Goal: Communication & Community: Answer question/provide support

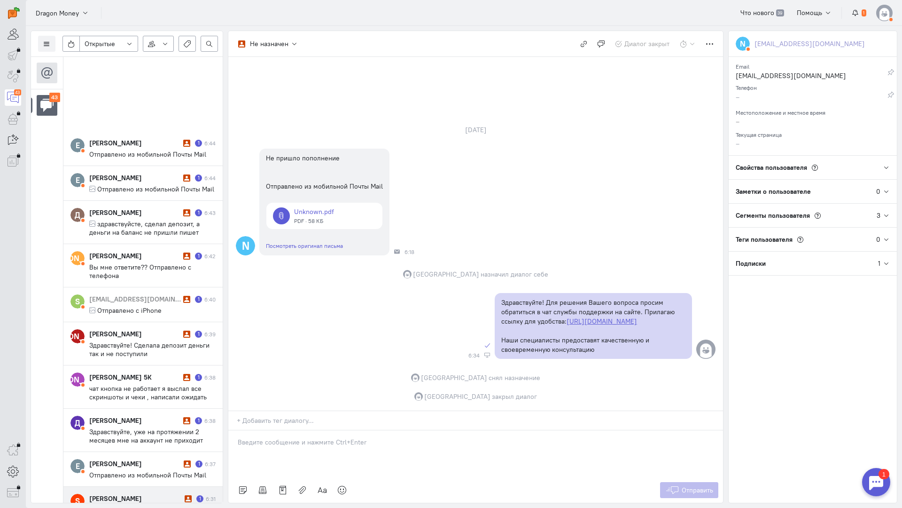
scroll to position [1510, 0]
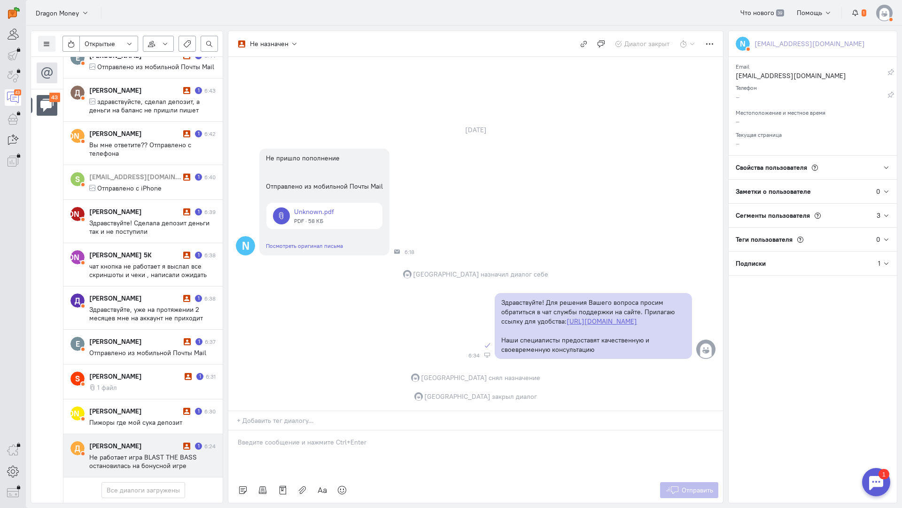
click at [133, 453] on span "Не работает игра BLAST THE BASS остановилась на бонусной игре" at bounding box center [143, 461] width 108 height 17
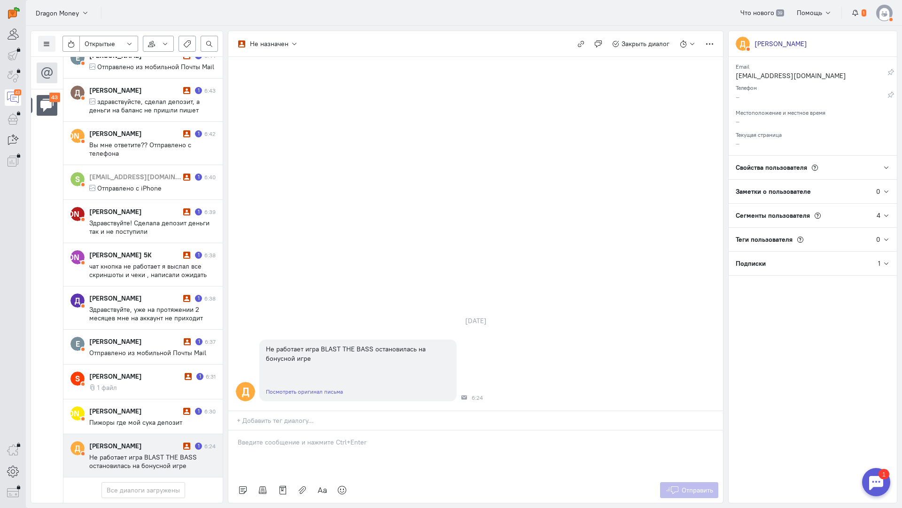
click at [276, 430] on div at bounding box center [475, 453] width 495 height 47
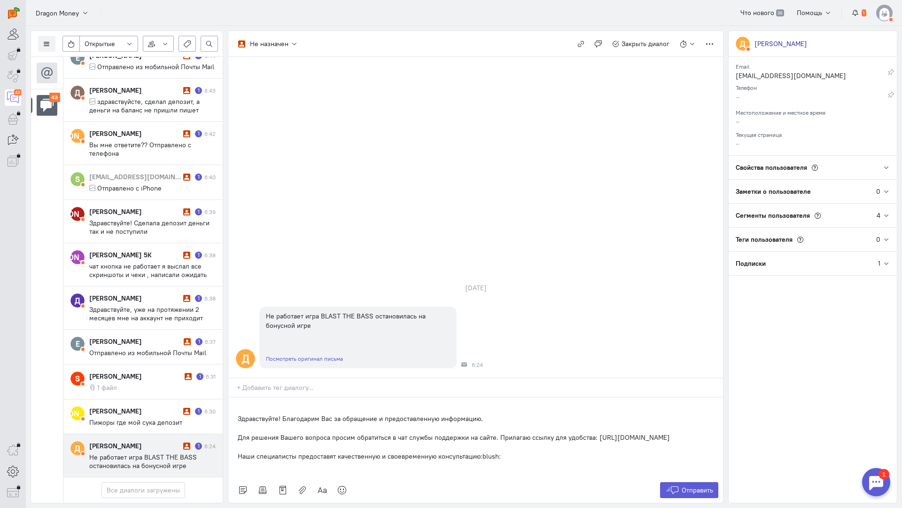
click at [235, 397] on div "Здравствуйте! Благодарим Вас за обращение и предоставленную информацию. Для реш…" at bounding box center [475, 437] width 495 height 80
drag, startPoint x: 493, startPoint y: 362, endPoint x: 282, endPoint y: 365, distance: 210.6
click at [282, 414] on p "Здравствуйте! Благодарим Вас за обращение и предоставленную информацию." at bounding box center [476, 418] width 476 height 9
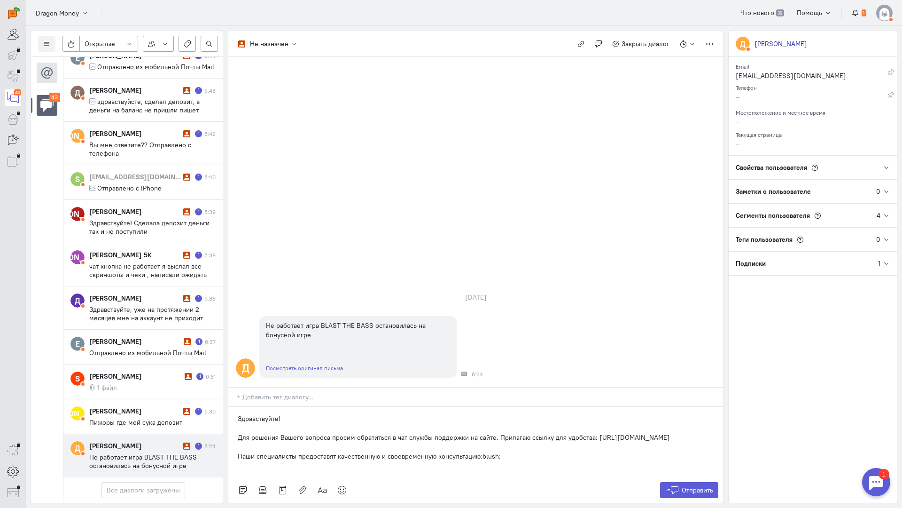
click at [236, 407] on div "Здравствуйте! Для решения Вашего вопроса просим обратиться в чат службы поддерж…" at bounding box center [475, 442] width 495 height 71
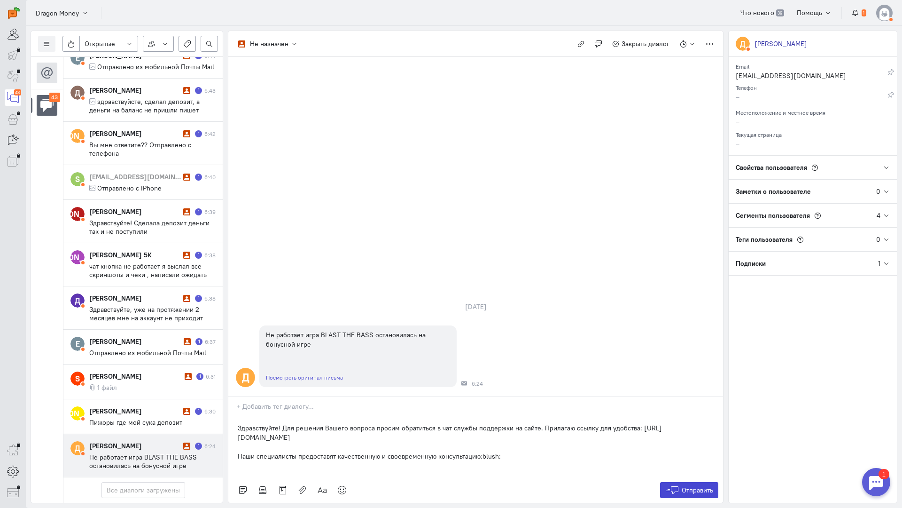
click at [687, 486] on span "Отправить" at bounding box center [697, 490] width 31 height 8
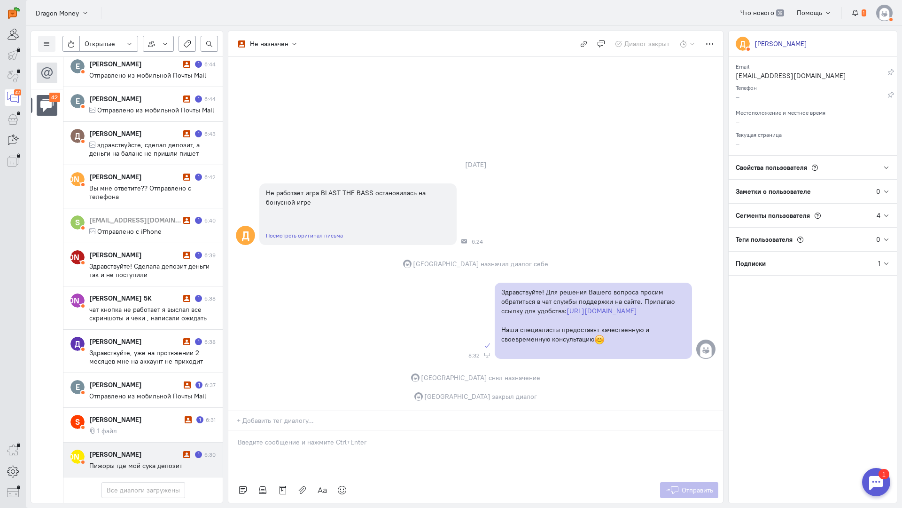
scroll to position [1459, 0]
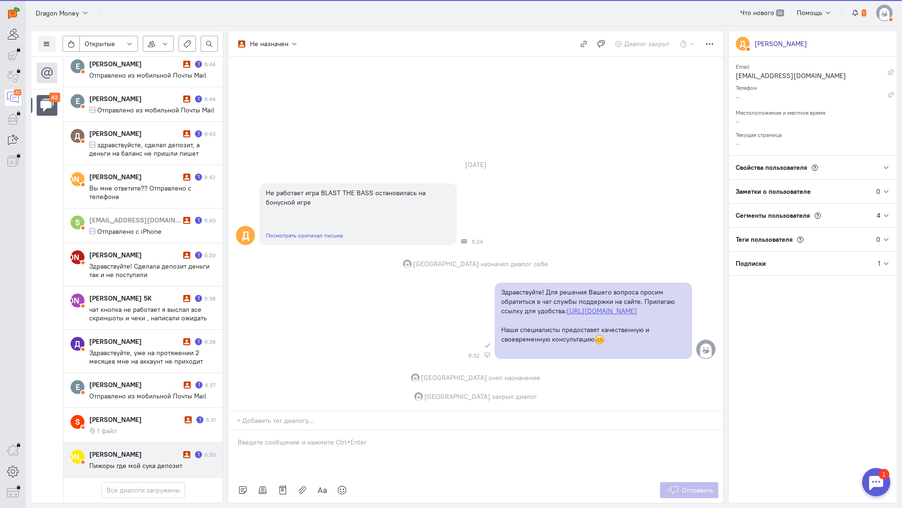
click at [129, 449] on div "[PERSON_NAME]" at bounding box center [135, 453] width 92 height 9
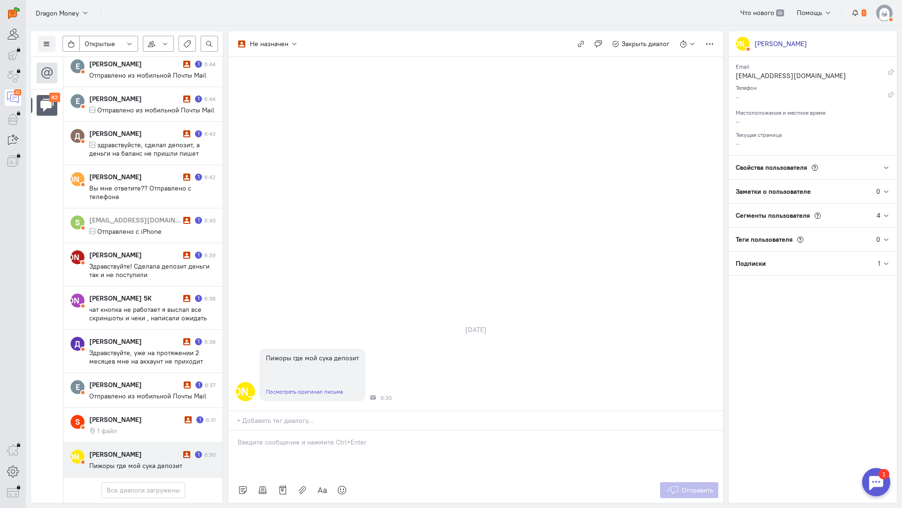
click at [285, 437] on p at bounding box center [476, 441] width 476 height 9
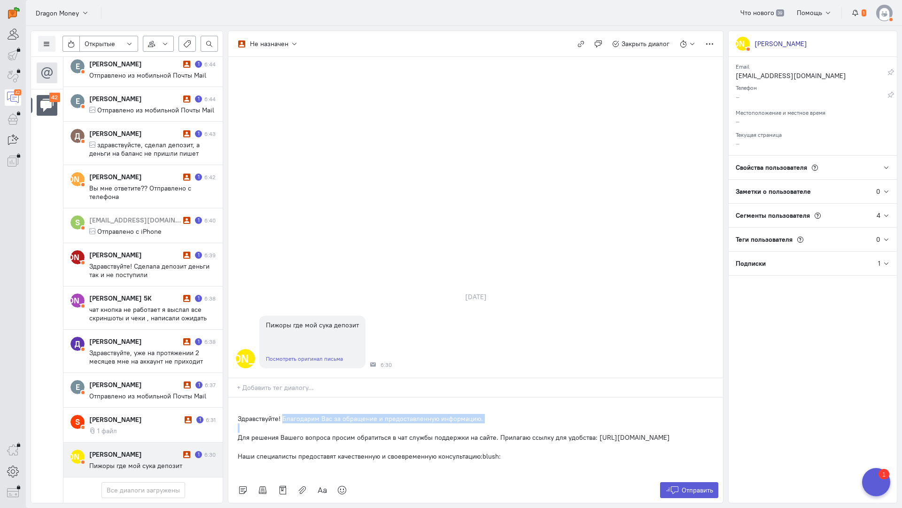
drag, startPoint x: 235, startPoint y: 379, endPoint x: 284, endPoint y: 361, distance: 52.0
click at [284, 397] on div "Здравствуйте! Благодарим Вас за обращение и предоставленную информацию. Для реш…" at bounding box center [475, 437] width 495 height 80
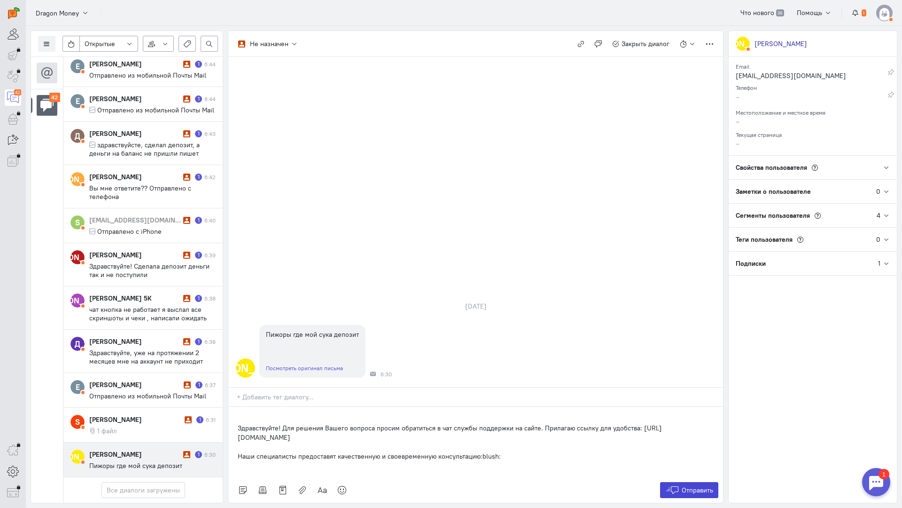
drag, startPoint x: 683, startPoint y: 432, endPoint x: 677, endPoint y: 426, distance: 8.7
click at [683, 486] on span "Отправить" at bounding box center [697, 490] width 31 height 8
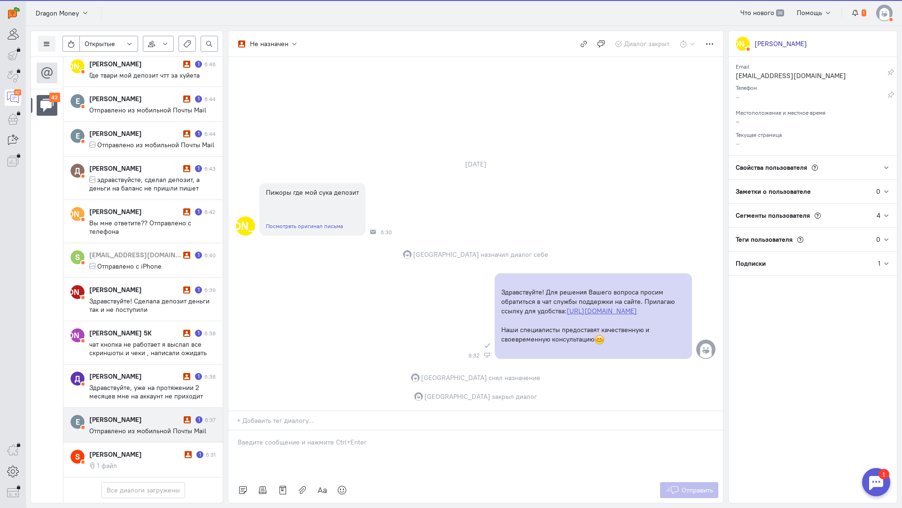
scroll to position [1417, 0]
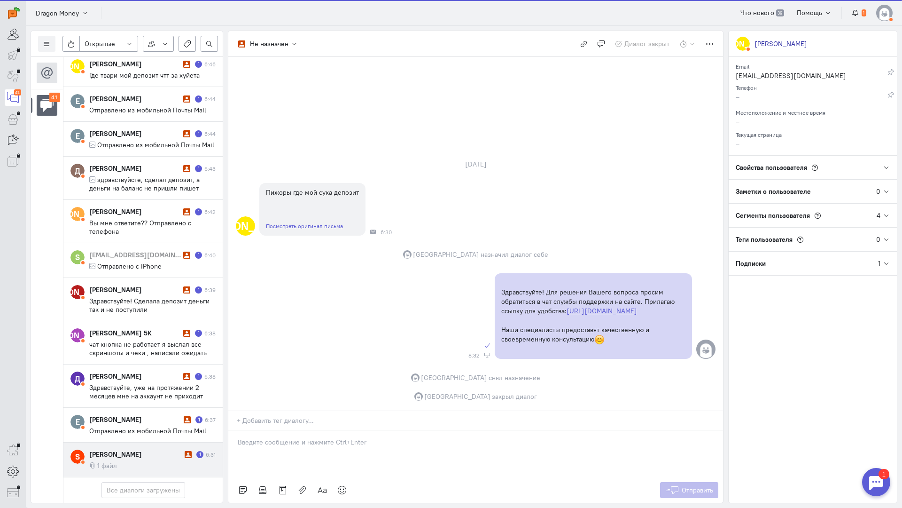
click at [135, 449] on div "[PERSON_NAME]" at bounding box center [135, 453] width 93 height 9
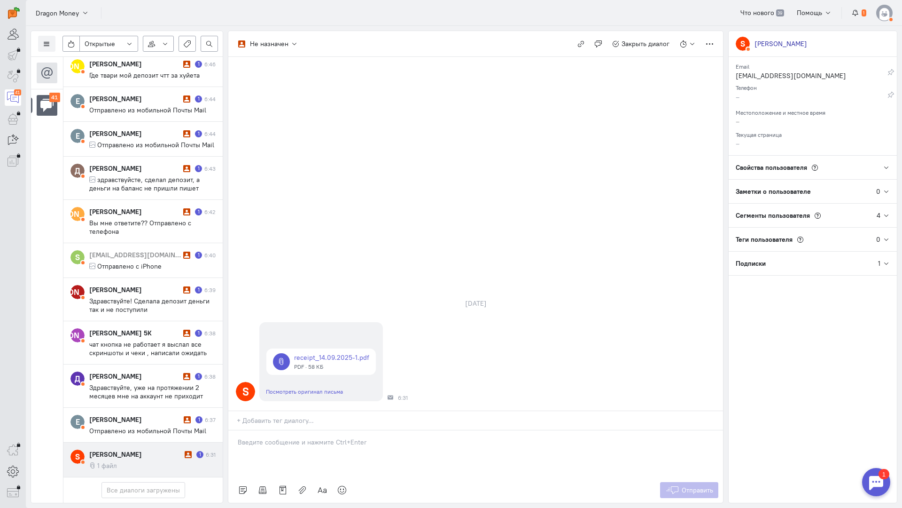
click at [291, 430] on div at bounding box center [475, 453] width 495 height 47
click at [237, 430] on div "Здравствуйте! Благодарим Вас за обращение и предоставленную информацию:blush:" at bounding box center [475, 453] width 495 height 47
click at [691, 477] on div "Отправить" at bounding box center [475, 489] width 495 height 25
click at [688, 486] on span "Отправить" at bounding box center [697, 490] width 31 height 8
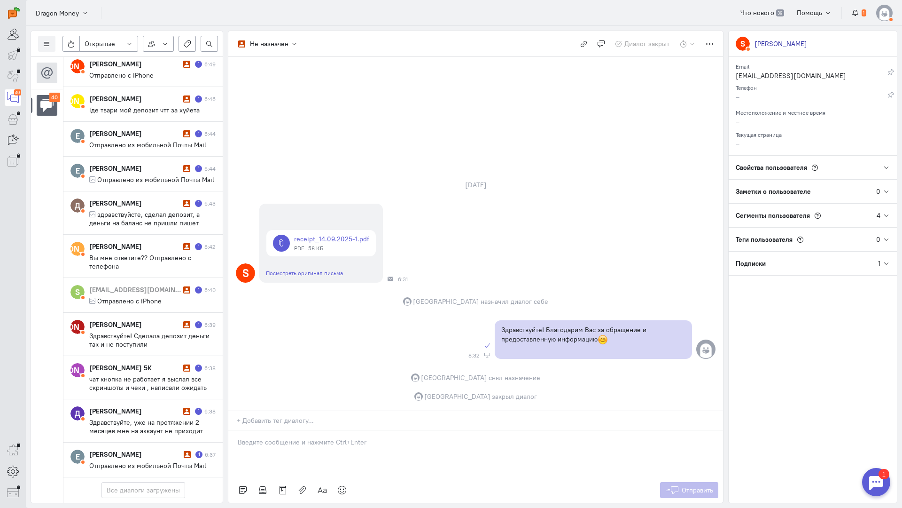
scroll to position [1375, 0]
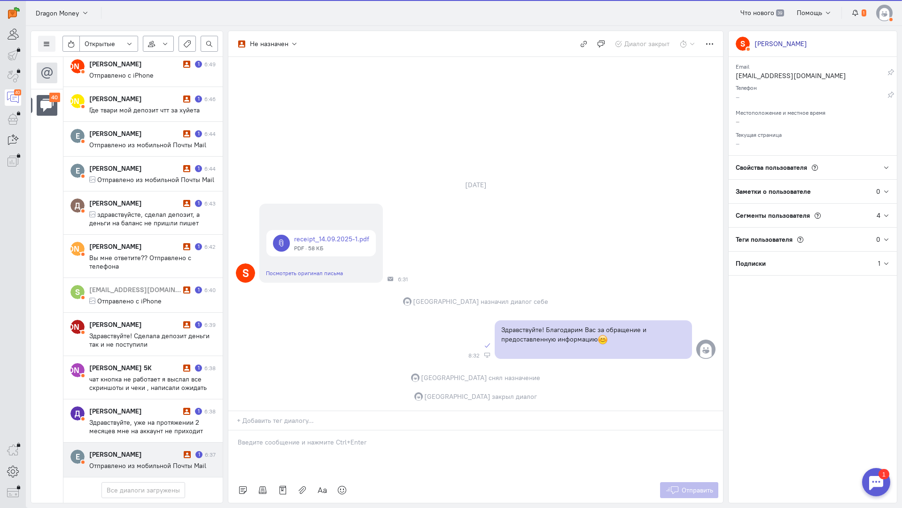
click at [132, 449] on div "[PERSON_NAME]" at bounding box center [135, 453] width 92 height 9
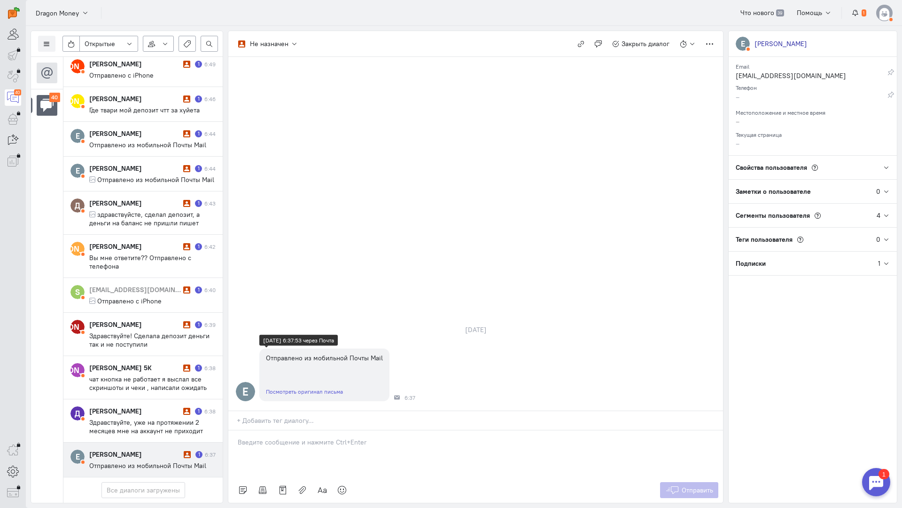
click at [316, 388] on link "Посмотреть оригинал письма" at bounding box center [304, 391] width 77 height 7
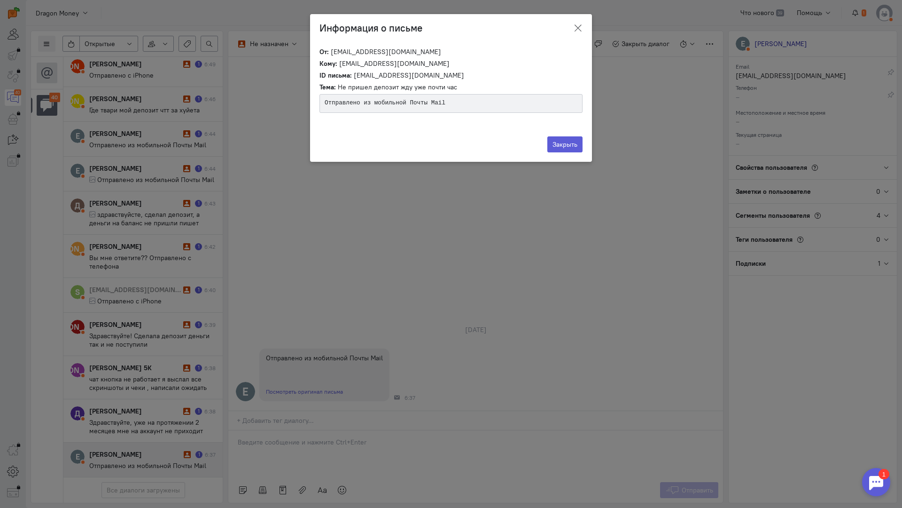
click at [578, 28] on icon "button" at bounding box center [577, 28] width 9 height 9
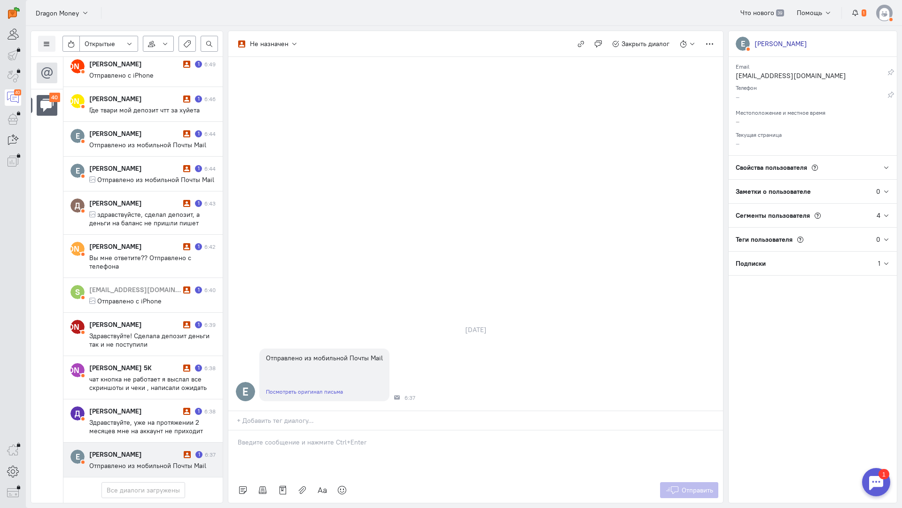
click at [274, 430] on div at bounding box center [475, 453] width 495 height 47
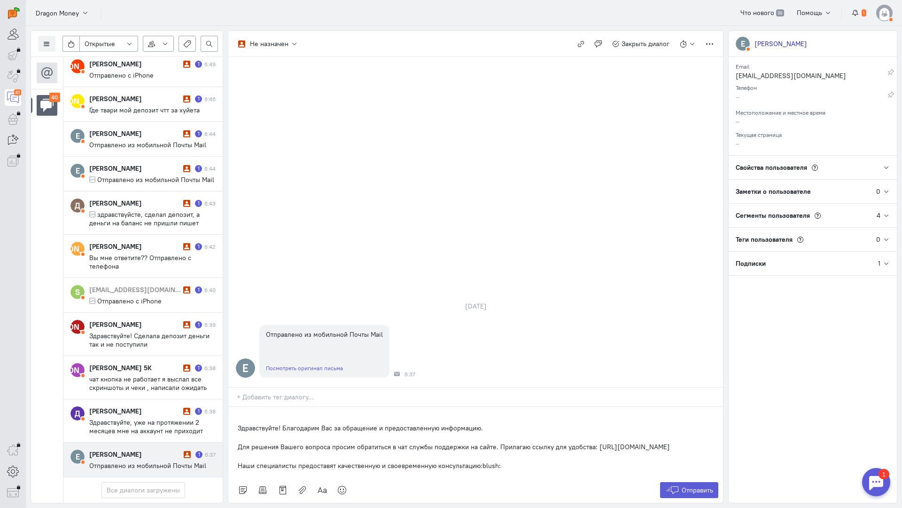
click at [235, 407] on div "Здравствуйте! Благодарим Вас за обращение и предоставленную информацию. Для реш…" at bounding box center [475, 442] width 495 height 71
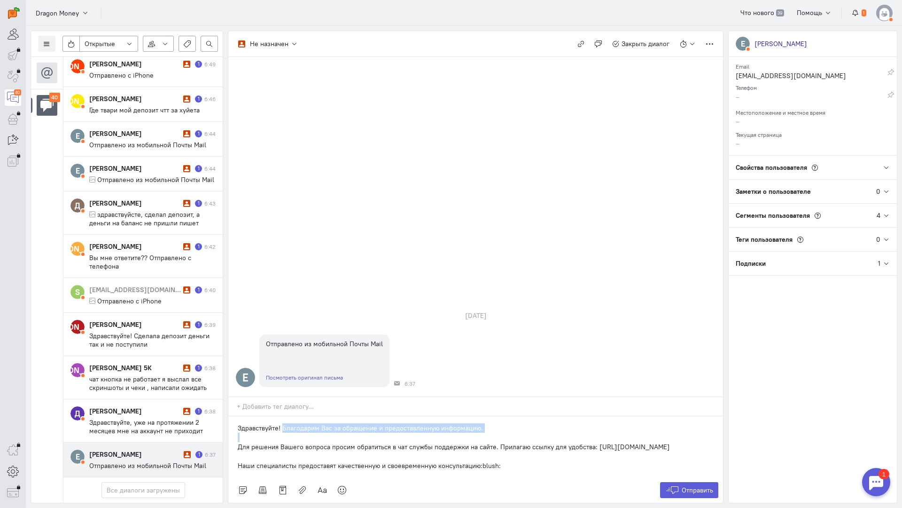
drag, startPoint x: 238, startPoint y: 392, endPoint x: 283, endPoint y: 373, distance: 48.7
click at [283, 416] on div "Здравствуйте! Благодарим Вас за обращение и предоставленную информацию. Для реш…" at bounding box center [475, 446] width 495 height 61
click at [242, 442] on p "Для решения Вашего вопроса просим обратиться в чат службы поддержки на сайте. П…" at bounding box center [476, 446] width 476 height 9
click at [240, 442] on p "Для решения Вашего вопроса просим обратиться в чат службы поддержки на сайте. П…" at bounding box center [476, 446] width 476 height 9
drag, startPoint x: 239, startPoint y: 389, endPoint x: 283, endPoint y: 370, distance: 48.0
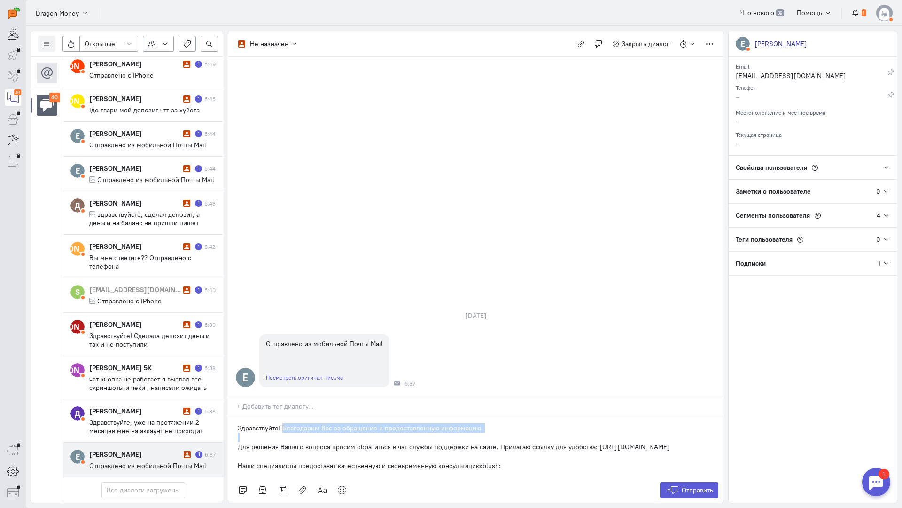
click at [283, 416] on div "Здравствуйте! Благодарим Вас за обращение и предоставленную информацию. Для реш…" at bounding box center [475, 446] width 495 height 61
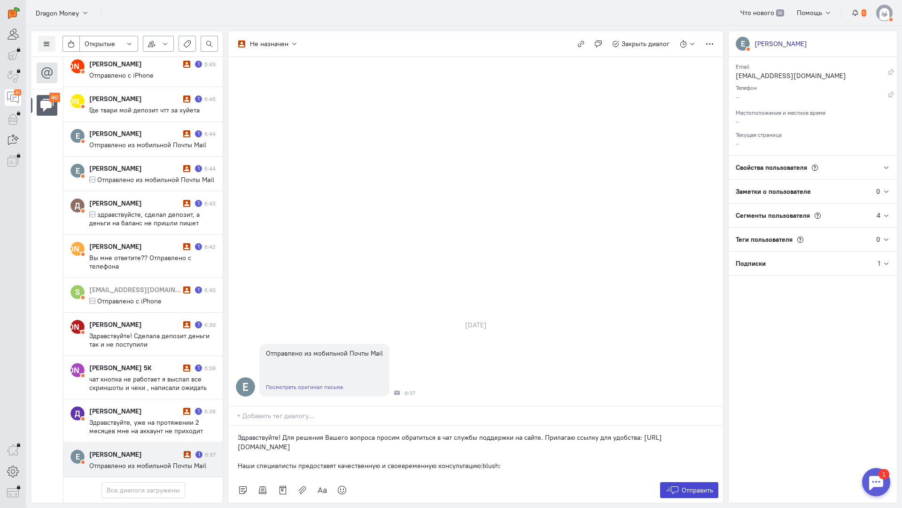
click at [680, 482] on button "Отправить" at bounding box center [689, 490] width 59 height 16
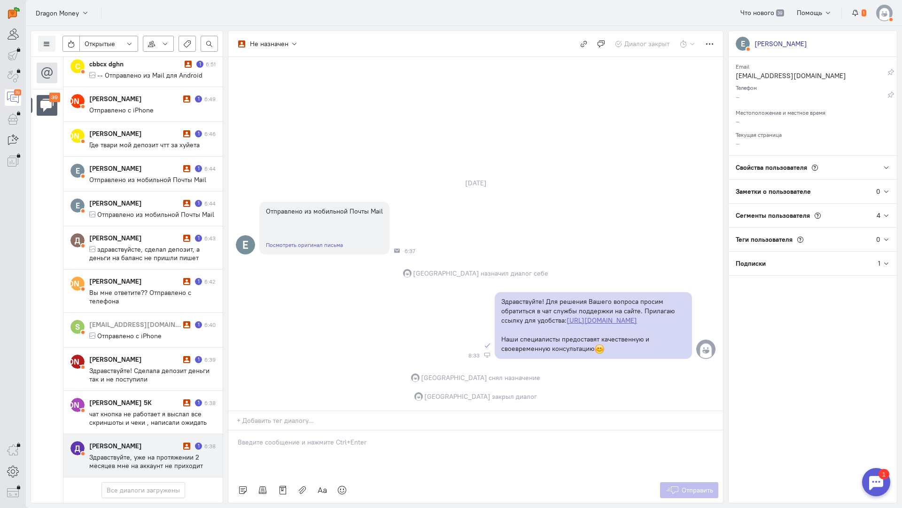
scroll to position [1341, 0]
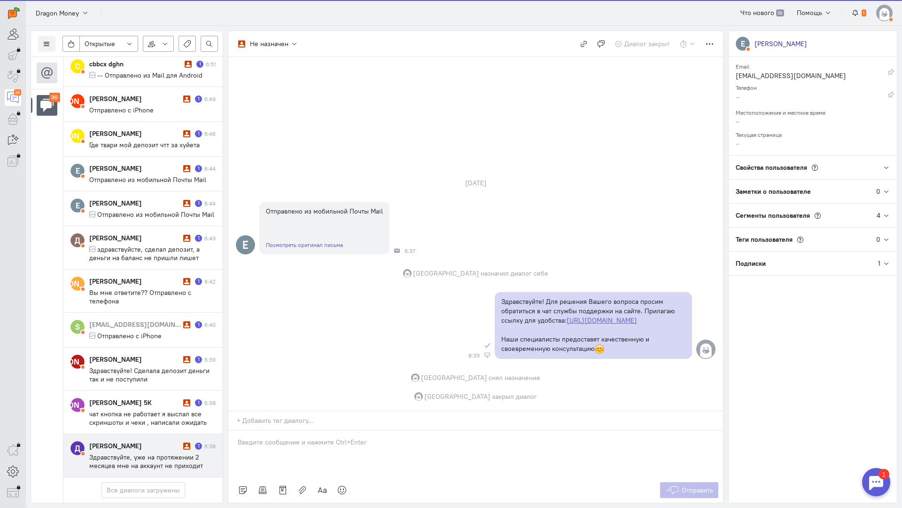
click at [130, 441] on div "[PERSON_NAME] 1 6:38 Здравствуйте, уже на протяжении 2 месяцев мне на аккаунт н…" at bounding box center [152, 455] width 126 height 29
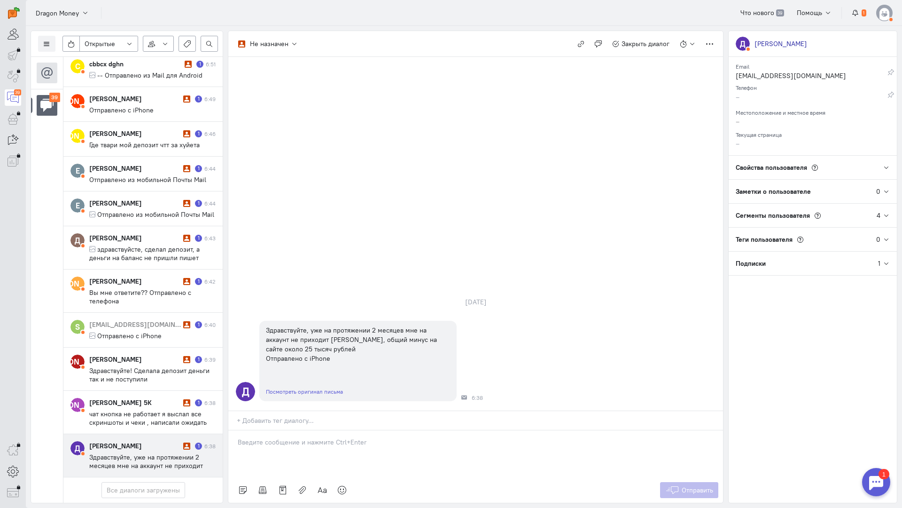
click at [283, 430] on div at bounding box center [475, 453] width 495 height 47
paste div
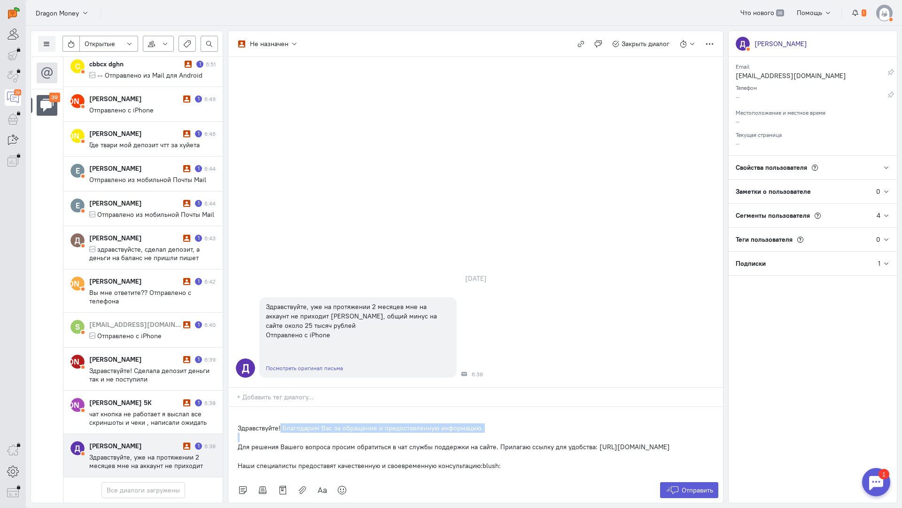
drag, startPoint x: 236, startPoint y: 391, endPoint x: 281, endPoint y: 372, distance: 48.6
click at [281, 407] on div "Здравствуйте! Благодарим Вас за обращение и предоставленную информацию. Для реш…" at bounding box center [475, 442] width 495 height 71
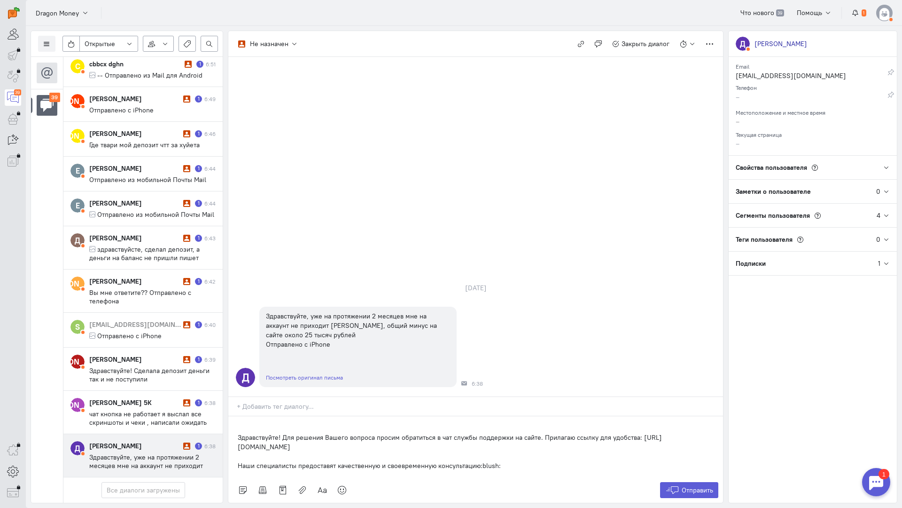
click at [236, 416] on div "Здравствуйте! Для решения Вашего вопроса просим обратиться в чат службы поддерж…" at bounding box center [475, 446] width 495 height 61
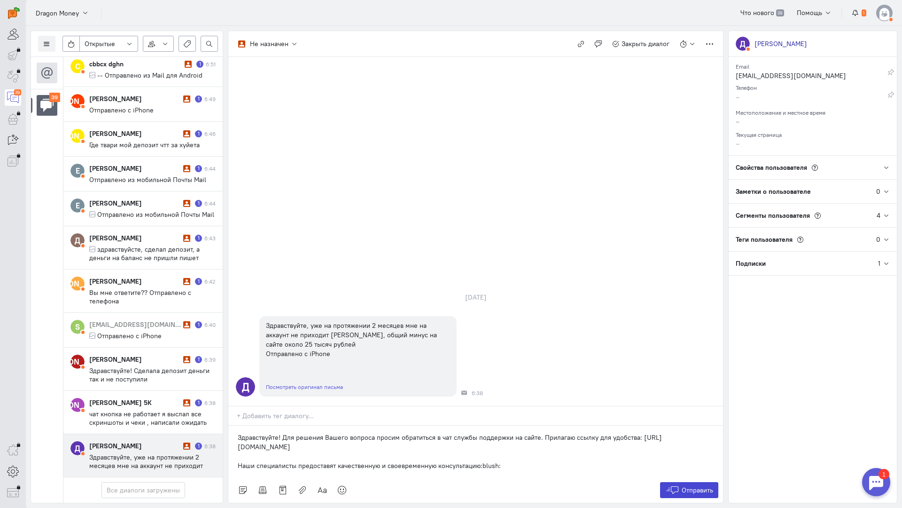
click at [685, 486] on span "Отправить" at bounding box center [697, 490] width 31 height 8
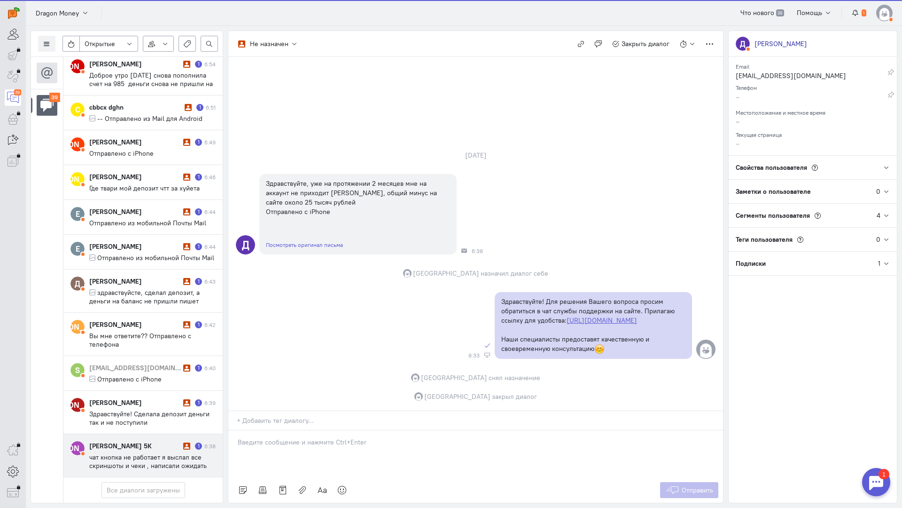
click at [110, 453] on span "чат кнопка не работает я выслал все скриншоты и чеки , написали ожидать 24 часа…" at bounding box center [149, 474] width 120 height 42
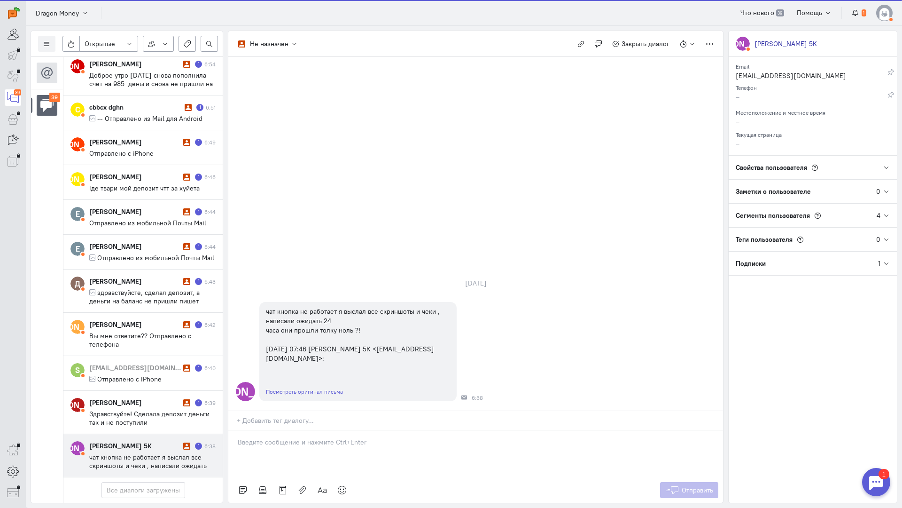
scroll to position [1299, 0]
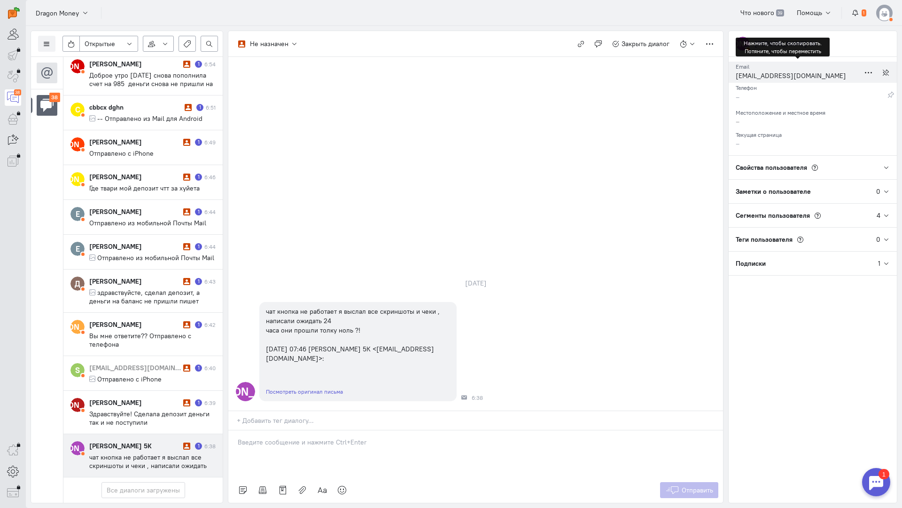
click at [767, 75] on div "[EMAIL_ADDRESS][DOMAIN_NAME]" at bounding box center [798, 77] width 124 height 12
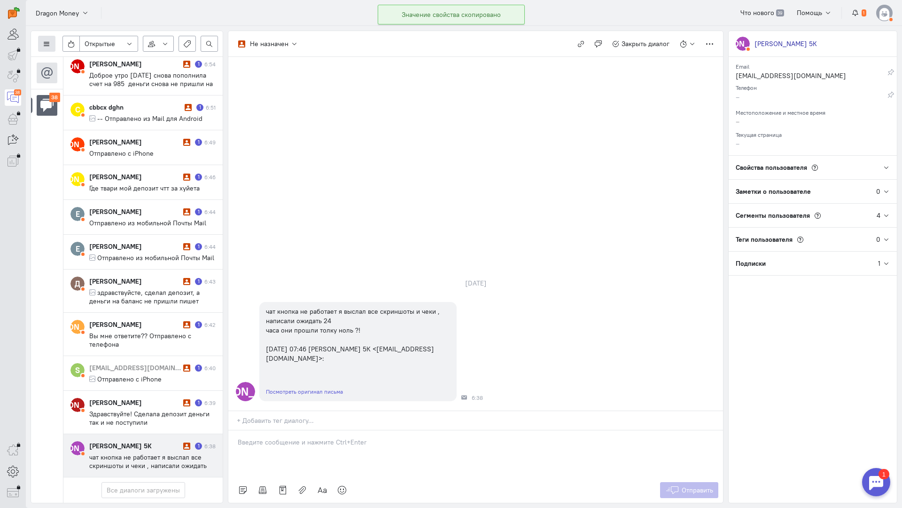
click at [45, 45] on icon at bounding box center [46, 43] width 7 height 7
click at [69, 57] on button "Список пользователей" at bounding box center [86, 62] width 96 height 15
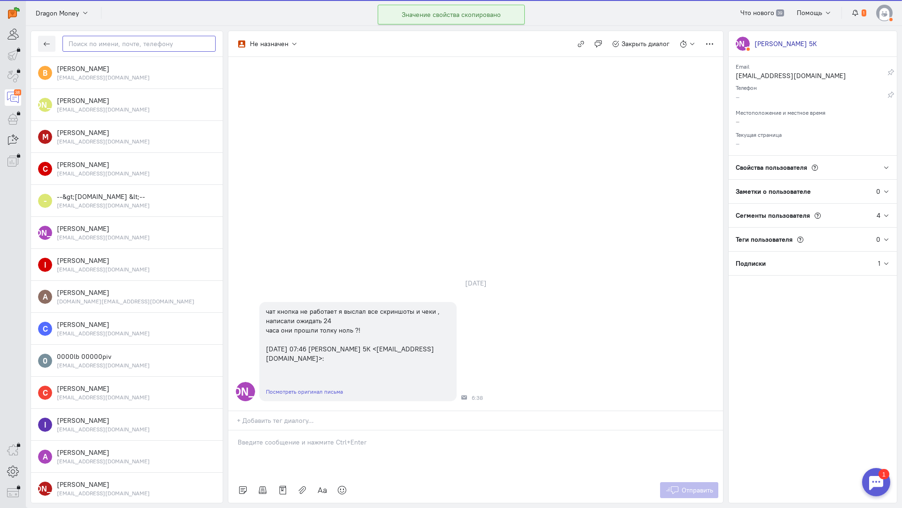
click at [119, 48] on input "text" at bounding box center [139, 44] width 153 height 16
paste input "mlutak6@gmail.c"
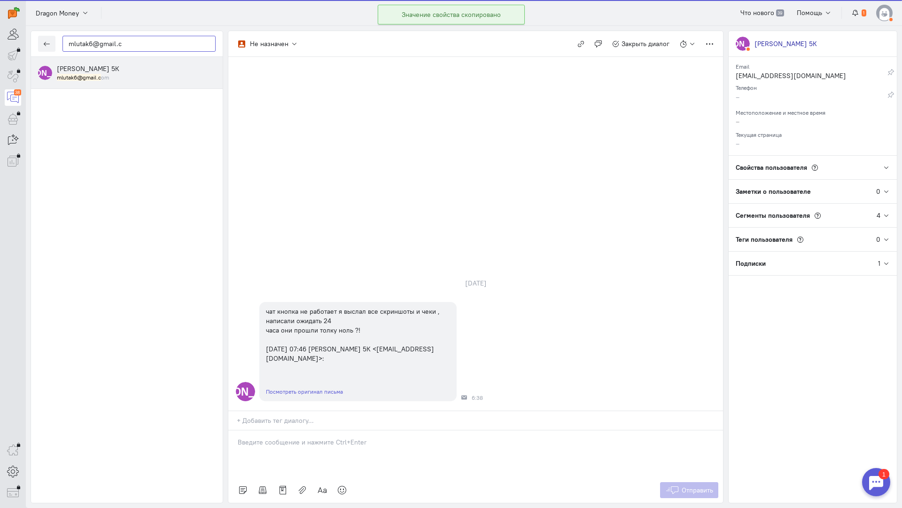
type input "mlutak6@gmail.c"
click at [115, 78] on div "mlutak6@gmail.c om" at bounding box center [136, 77] width 159 height 8
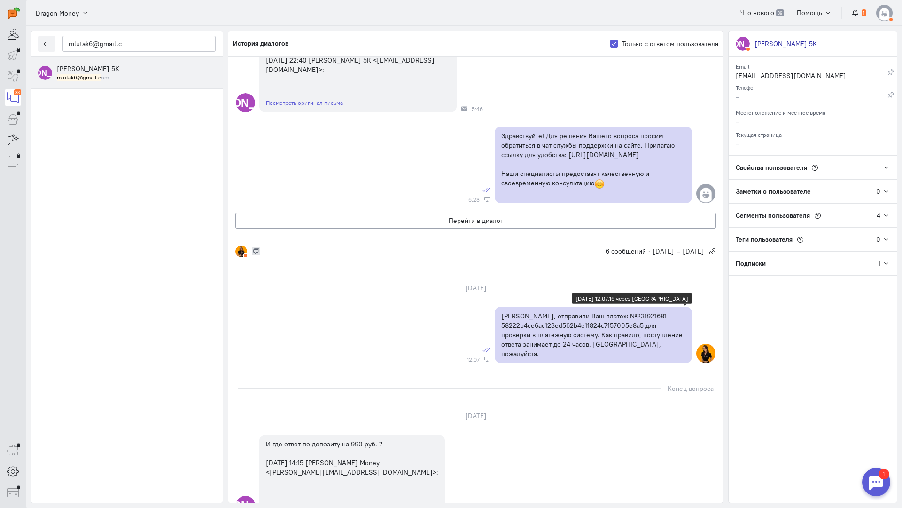
scroll to position [329, 0]
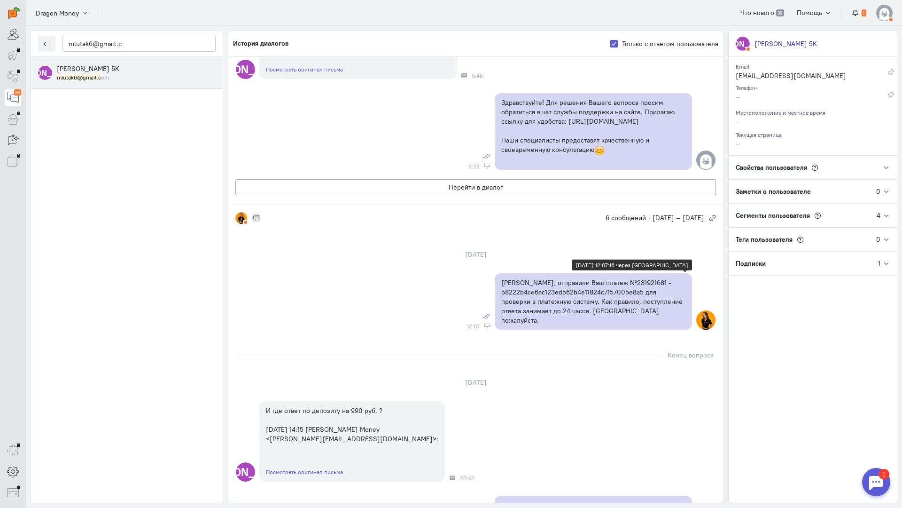
click at [608, 278] on p "[PERSON_NAME], отправили Ваш платеж №231921681 - 58222b4ce6ac123ed562b4e11824c7…" at bounding box center [594, 301] width 184 height 47
copy p "231921681"
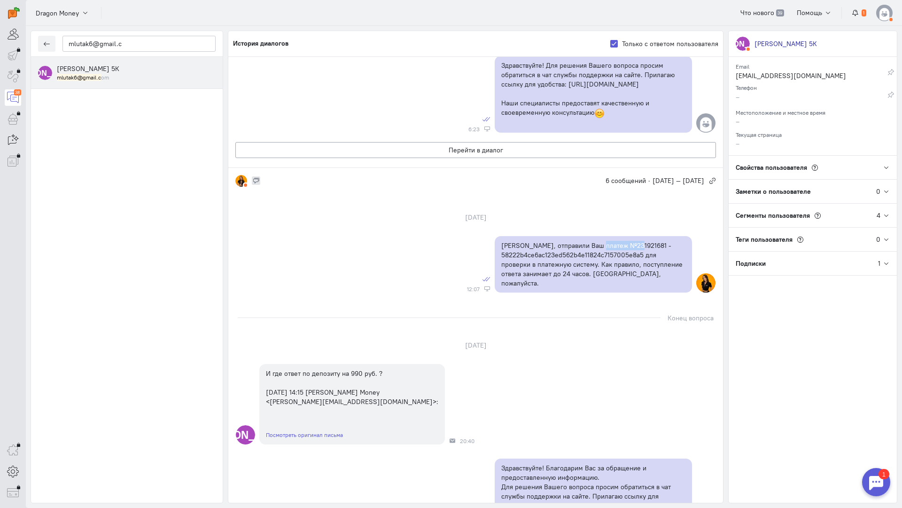
scroll to position [376, 0]
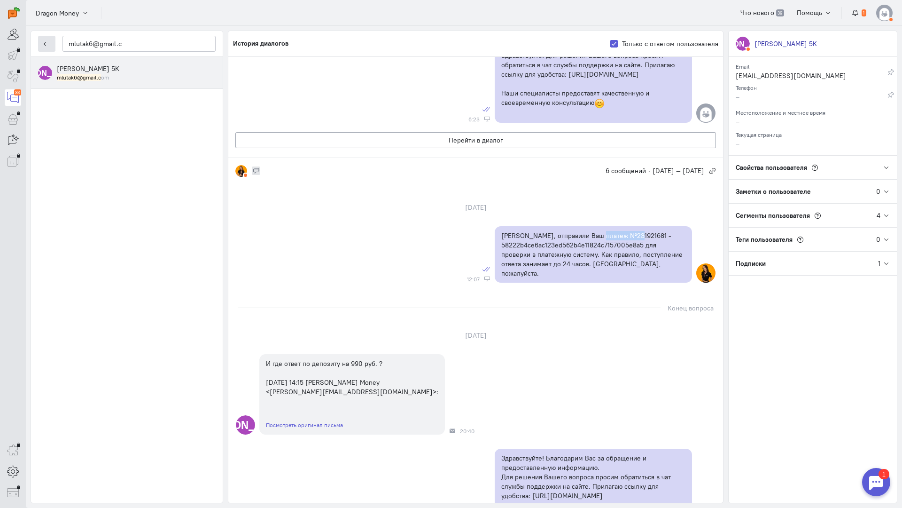
click at [52, 47] on button "button" at bounding box center [46, 44] width 17 height 16
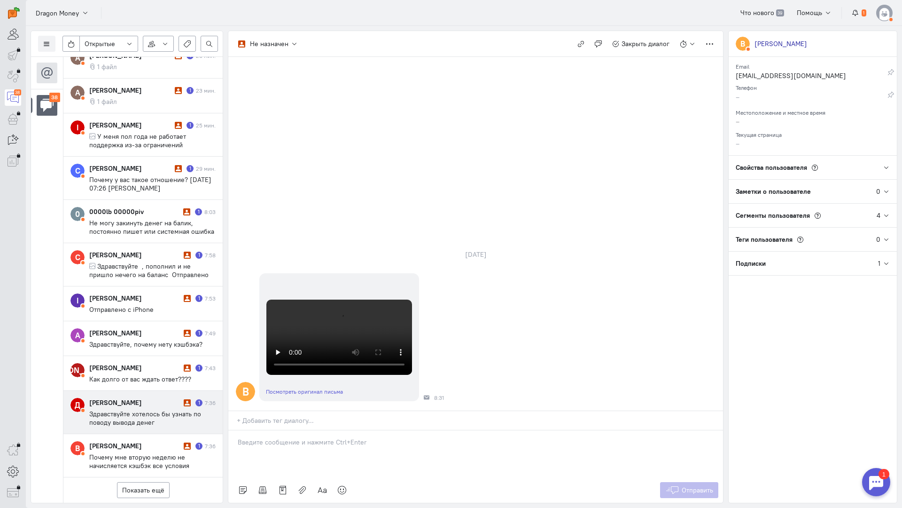
scroll to position [453, 0]
click at [141, 482] on button "Показать ещё" at bounding box center [143, 490] width 53 height 16
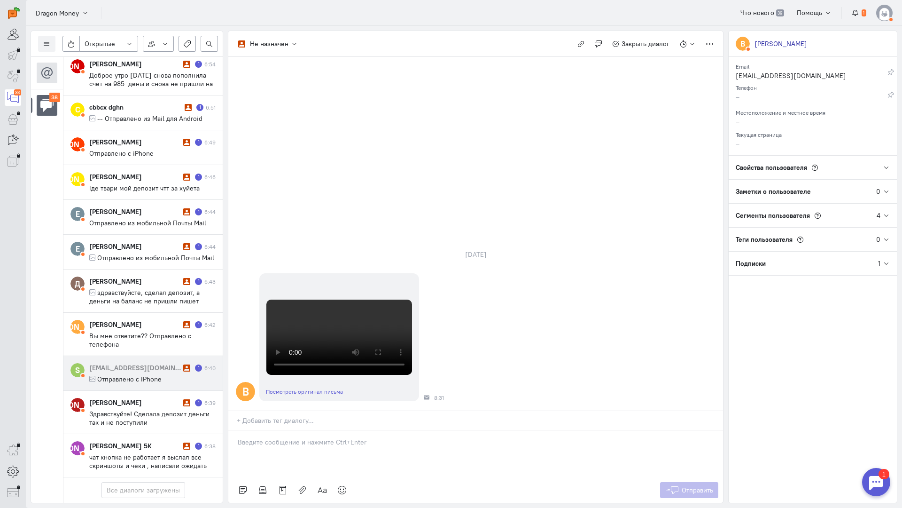
scroll to position [1299, 0]
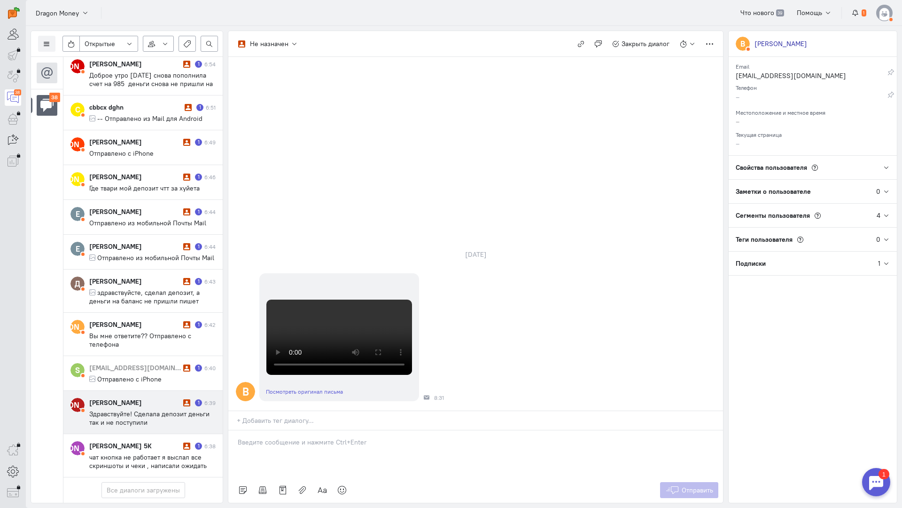
click at [148, 398] on div "[PERSON_NAME]" at bounding box center [135, 402] width 92 height 9
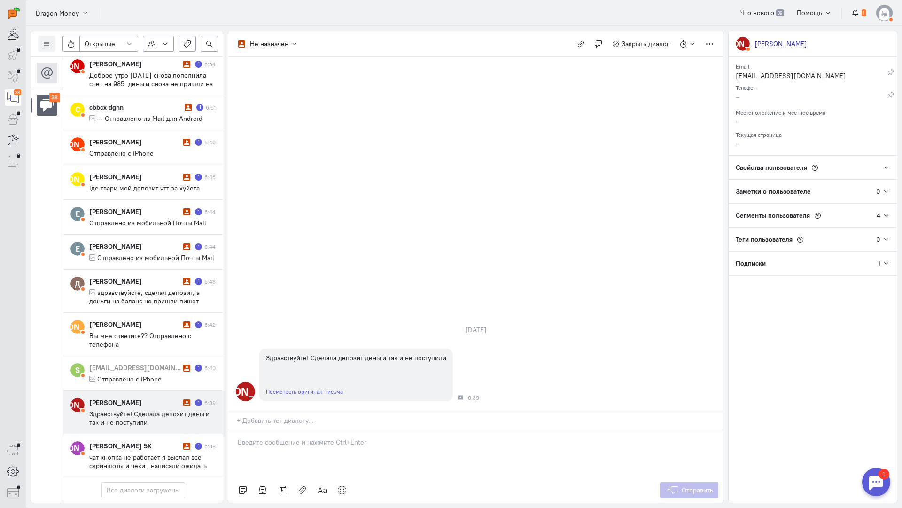
drag, startPoint x: 297, startPoint y: 381, endPoint x: 293, endPoint y: 376, distance: 5.4
click at [296, 437] on p at bounding box center [476, 441] width 476 height 9
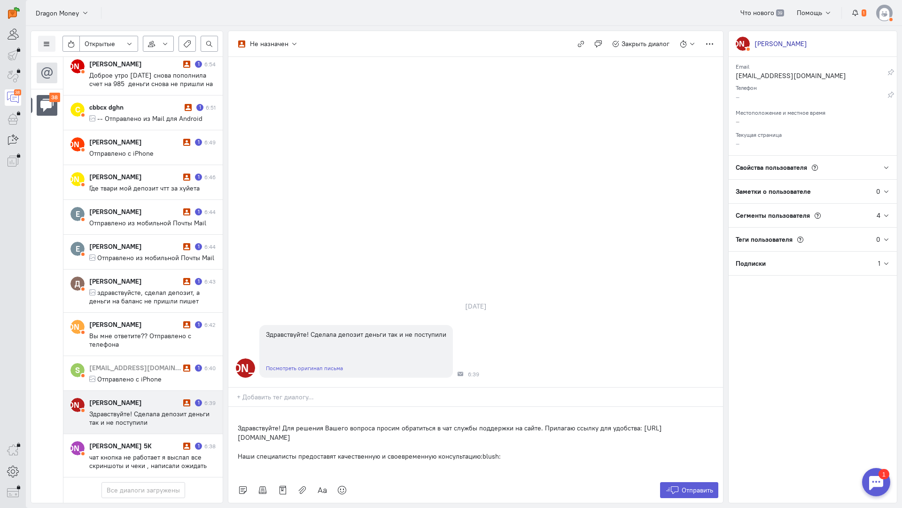
drag, startPoint x: 236, startPoint y: 379, endPoint x: 284, endPoint y: 361, distance: 51.5
click at [284, 407] on div "Здравствуйте! Для решения Вашего вопроса просим обратиться в чат службы поддерж…" at bounding box center [475, 442] width 495 height 71
click at [693, 486] on span "Отправить" at bounding box center [697, 490] width 31 height 8
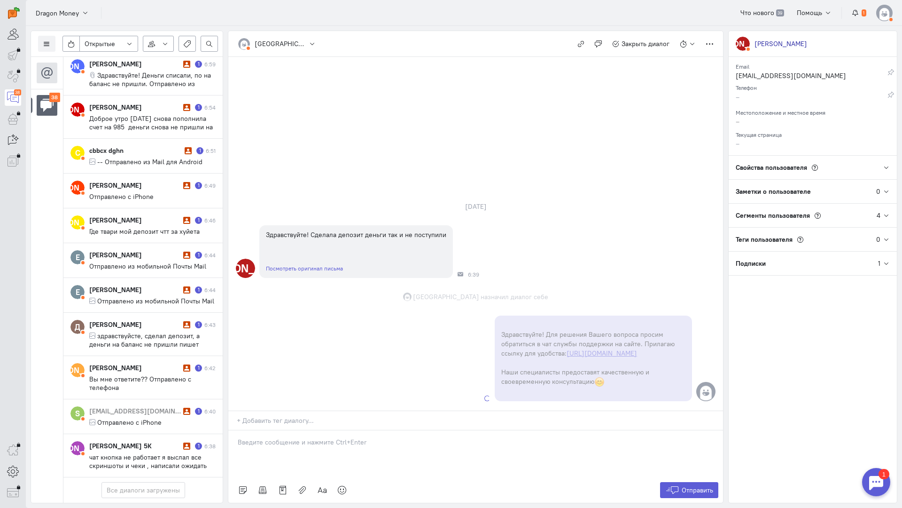
scroll to position [1290, 0]
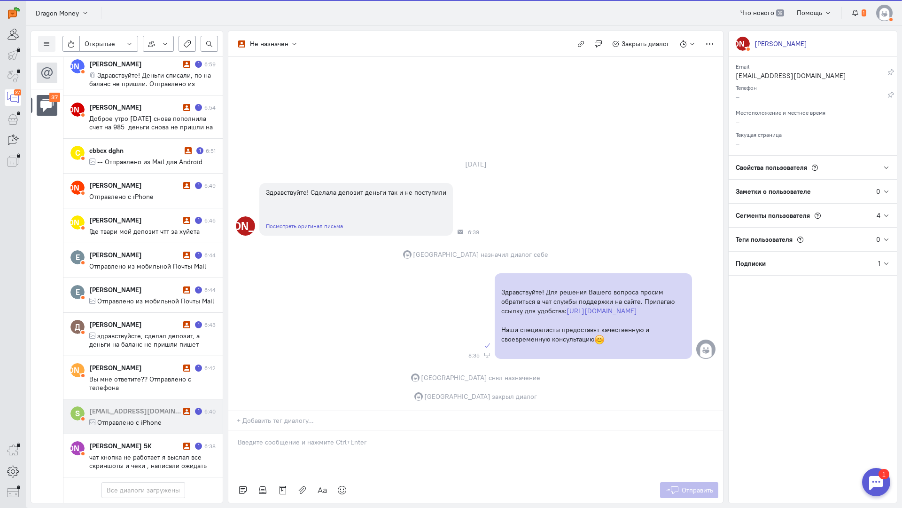
click at [143, 418] on span "Отправлено с iPhone" at bounding box center [129, 422] width 64 height 8
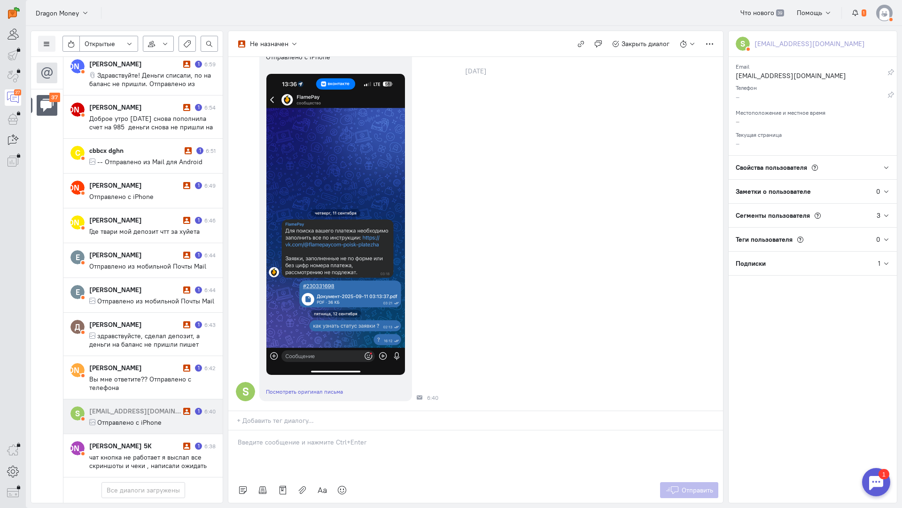
scroll to position [100, 0]
click at [292, 437] on p at bounding box center [476, 441] width 476 height 9
click at [237, 430] on div "Здравствуйте! Благодарим Вас за обращение и предоставленную информацию:blush:" at bounding box center [475, 453] width 495 height 47
click at [677, 485] on icon at bounding box center [673, 489] width 14 height 9
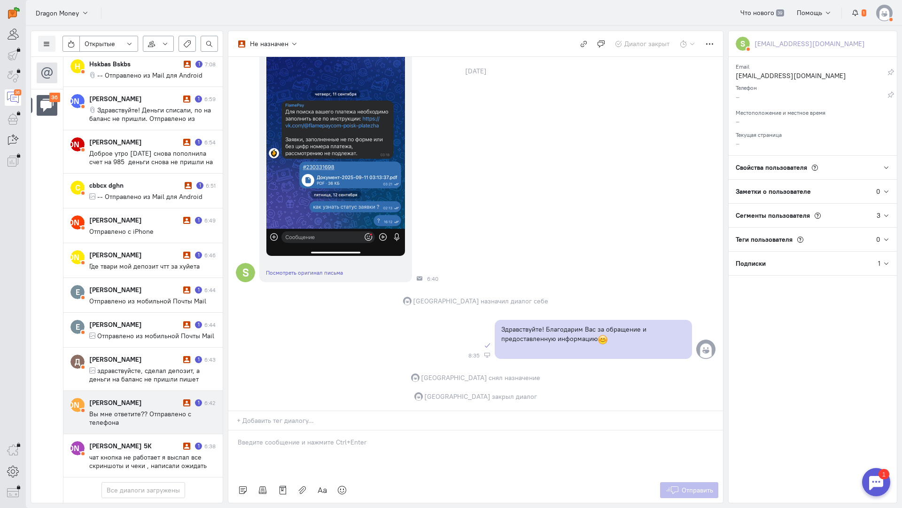
scroll to position [1206, 0]
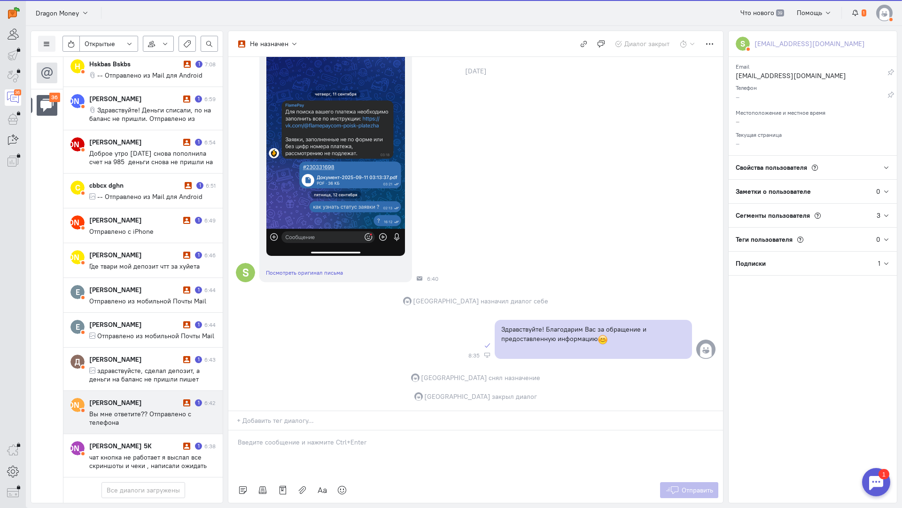
click at [130, 398] on div "[PERSON_NAME] 1 6:42 Вы мне ответите?? Отправлено с телефона" at bounding box center [152, 412] width 126 height 29
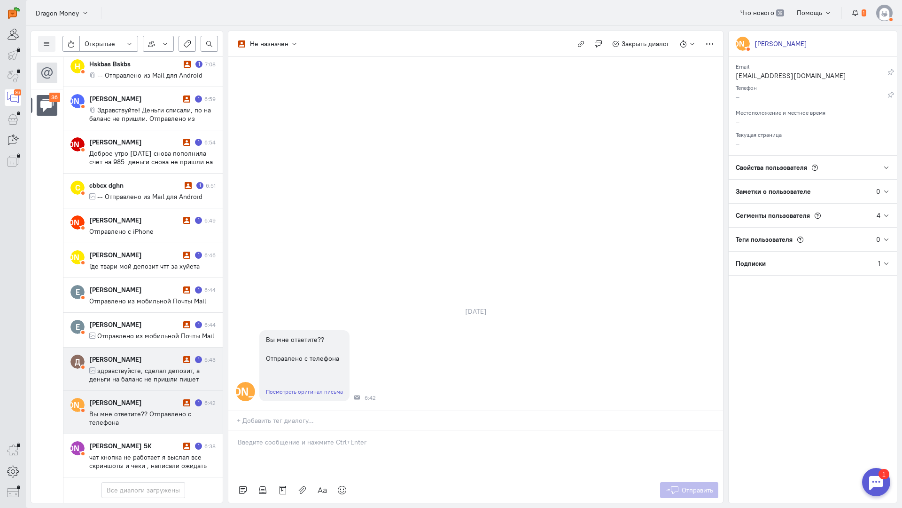
click at [141, 366] on span "здравствуйсте, сделал депозит, а деньги на баланс не пришли пишет "отменен", чт…" at bounding box center [144, 383] width 110 height 34
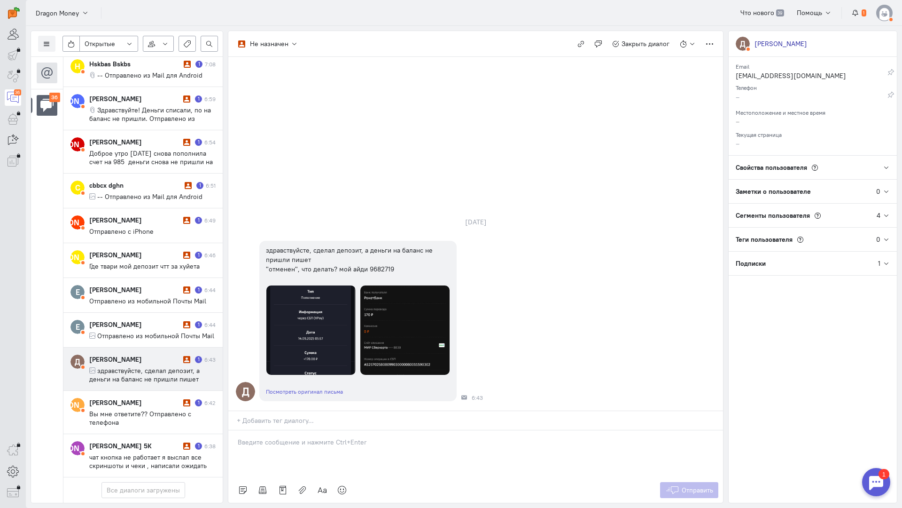
click at [282, 437] on p at bounding box center [476, 441] width 476 height 9
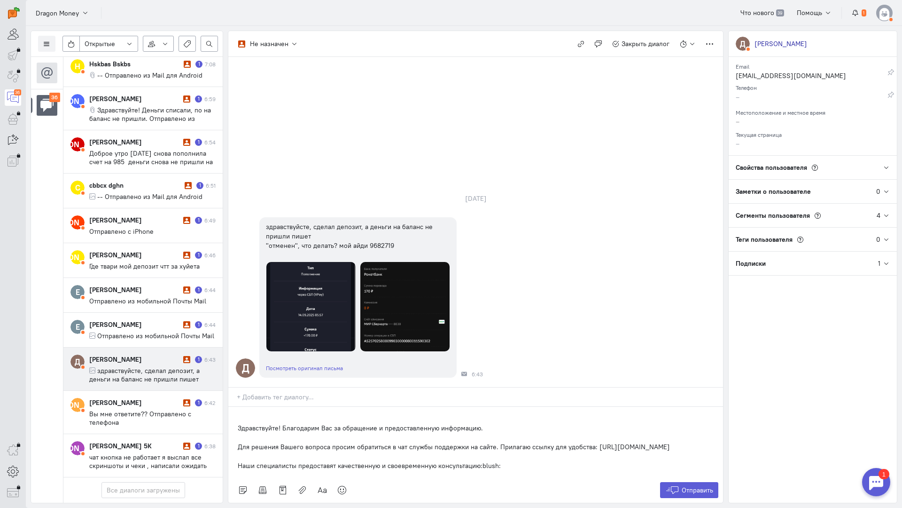
click at [236, 407] on div "Здравствуйте! Благодарим Вас за обращение и предоставленную информацию. Для реш…" at bounding box center [475, 442] width 495 height 71
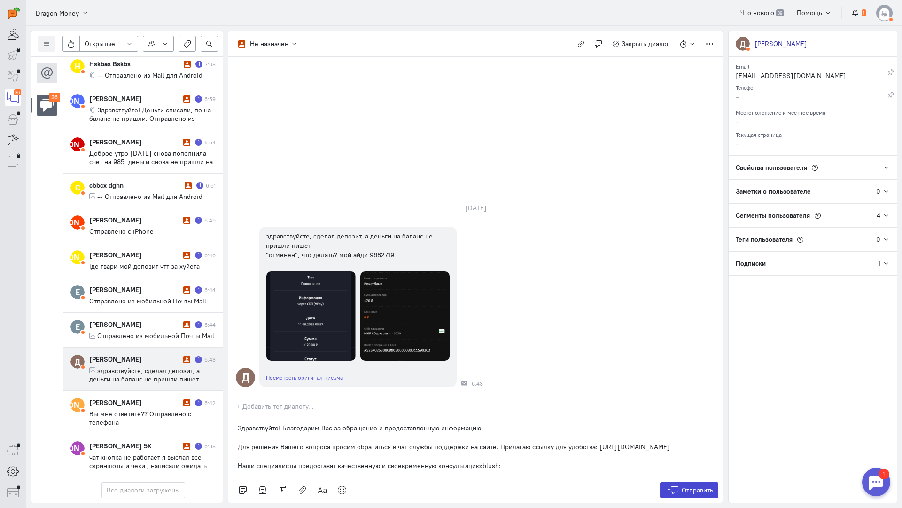
click at [682, 486] on span "Отправить" at bounding box center [697, 490] width 31 height 8
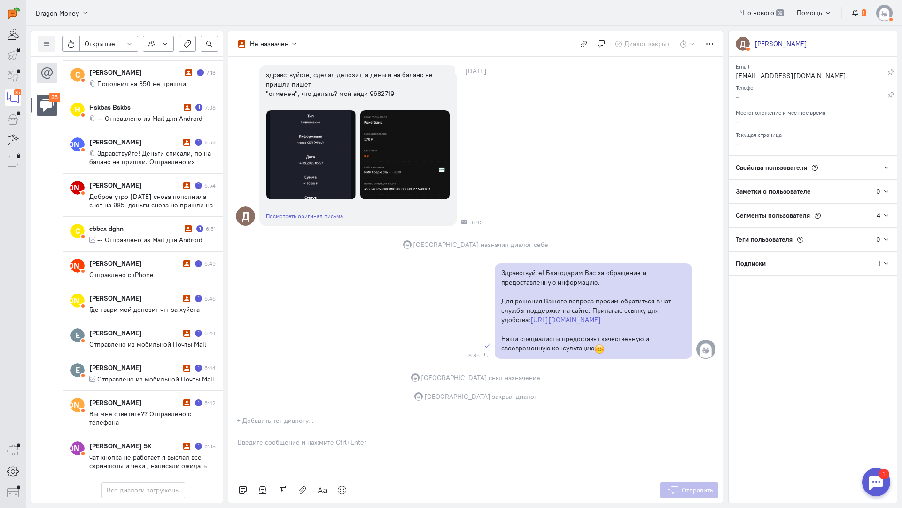
scroll to position [1155, 0]
click at [147, 375] on cq-message "Отправлено из мобильной Почты Mail" at bounding box center [152, 379] width 126 height 8
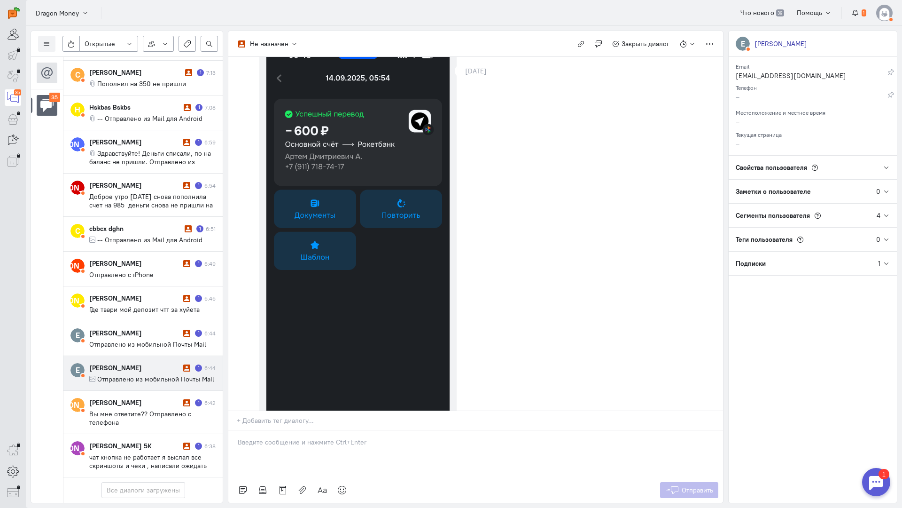
scroll to position [0, 0]
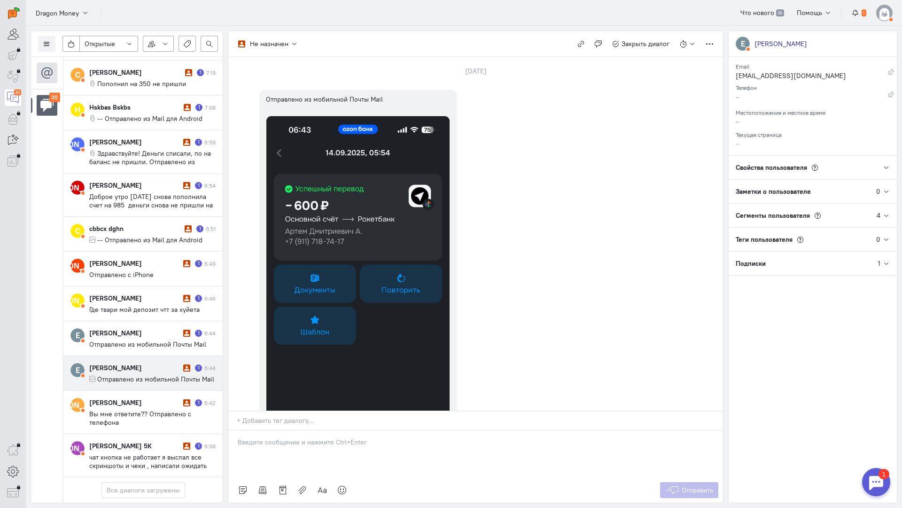
click at [330, 437] on p at bounding box center [476, 441] width 476 height 9
click at [235, 430] on div "Здравствуйте! Благодарим Вас за обращение и предоставленную информацию:blush:" at bounding box center [475, 453] width 495 height 47
click at [696, 486] on span "Отправить" at bounding box center [697, 490] width 31 height 8
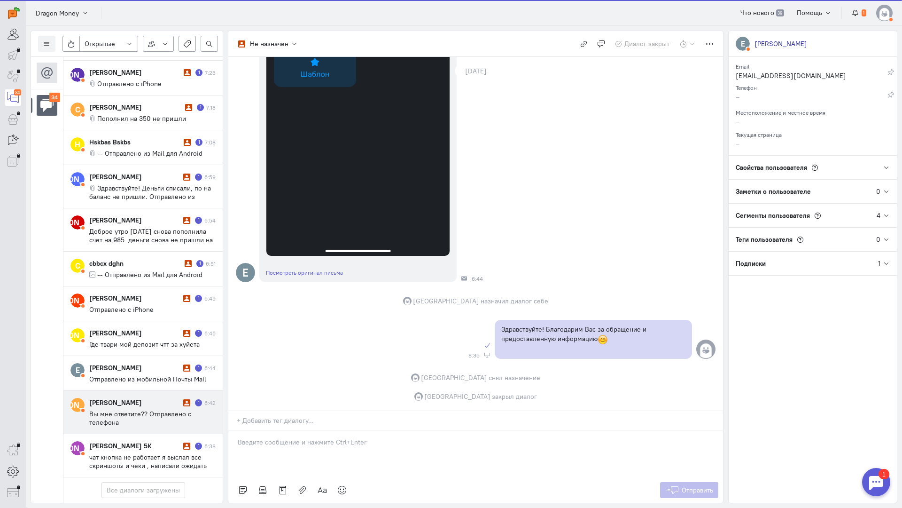
scroll to position [1113, 0]
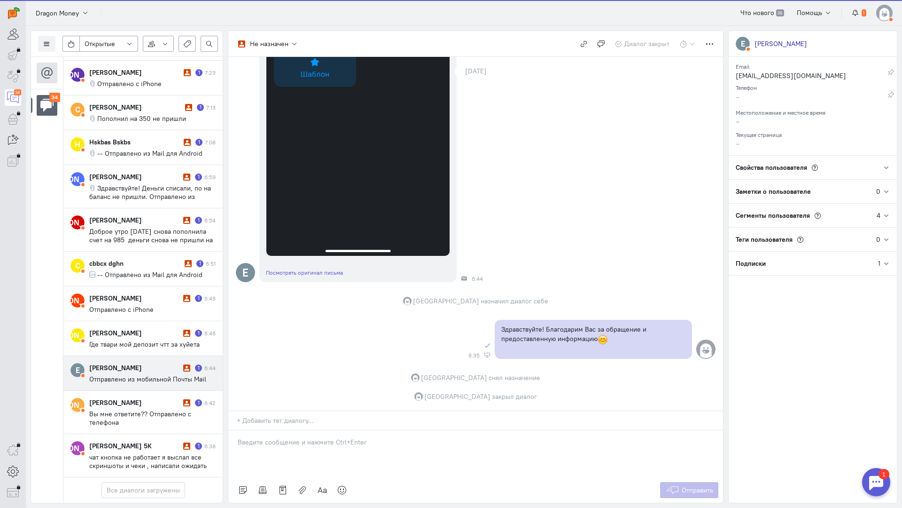
click at [123, 375] on span "Отправлено из мобильной Почты Mail" at bounding box center [147, 379] width 117 height 8
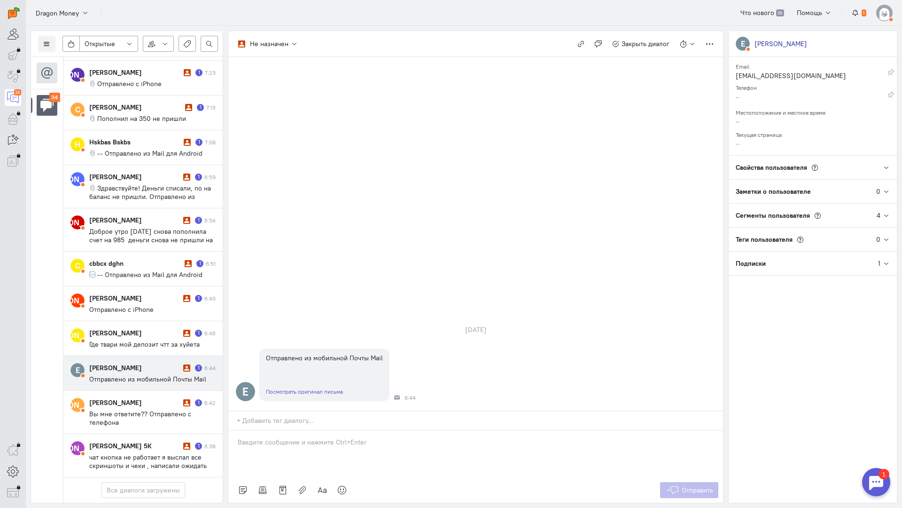
click at [294, 430] on div at bounding box center [475, 453] width 495 height 47
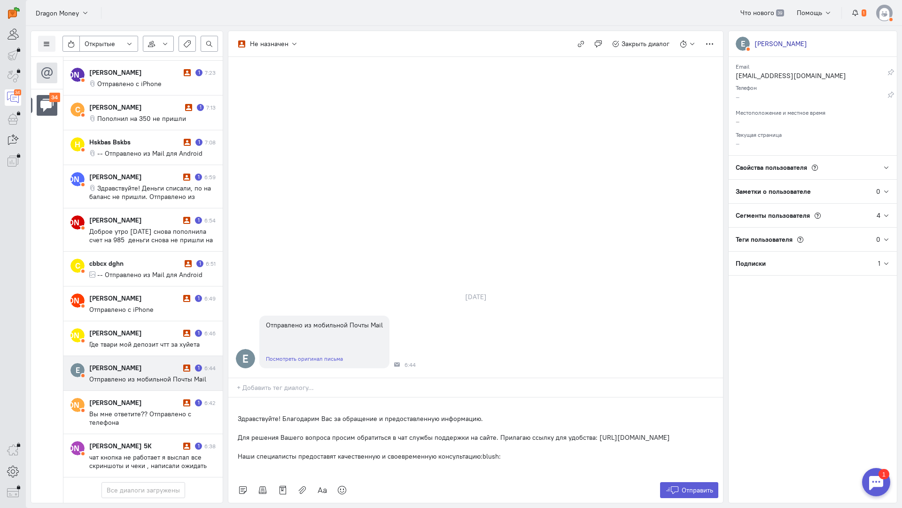
click at [236, 397] on div "Здравствуйте! Благодарим Вас за обращение и предоставленную информацию. Для реш…" at bounding box center [475, 437] width 495 height 80
click at [235, 397] on div "Здравствуйте! Благодарим Вас за обращение и предоставленную информацию. Для реш…" at bounding box center [475, 437] width 495 height 80
drag, startPoint x: 482, startPoint y: 362, endPoint x: 282, endPoint y: 362, distance: 199.8
click at [282, 414] on p "Здравствуйте! Благодарим Вас за обращение и предоставленную информацию." at bounding box center [476, 418] width 476 height 9
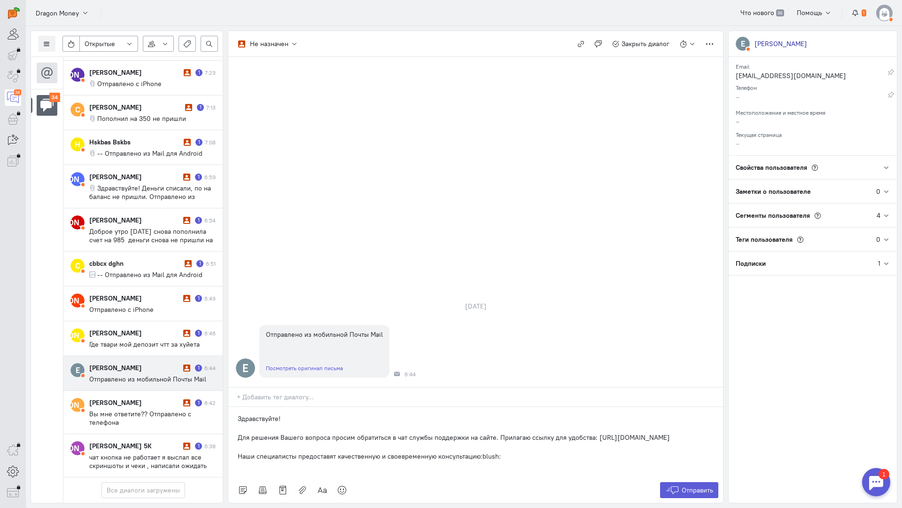
click at [232, 407] on div "Здравствуйте! Для решения Вашего вопроса просим обратиться в чат службы поддерж…" at bounding box center [475, 442] width 495 height 71
click at [237, 407] on div "Здравствуйте! Для решения Вашего вопроса просим обратиться в чат службы поддерж…" at bounding box center [475, 442] width 495 height 71
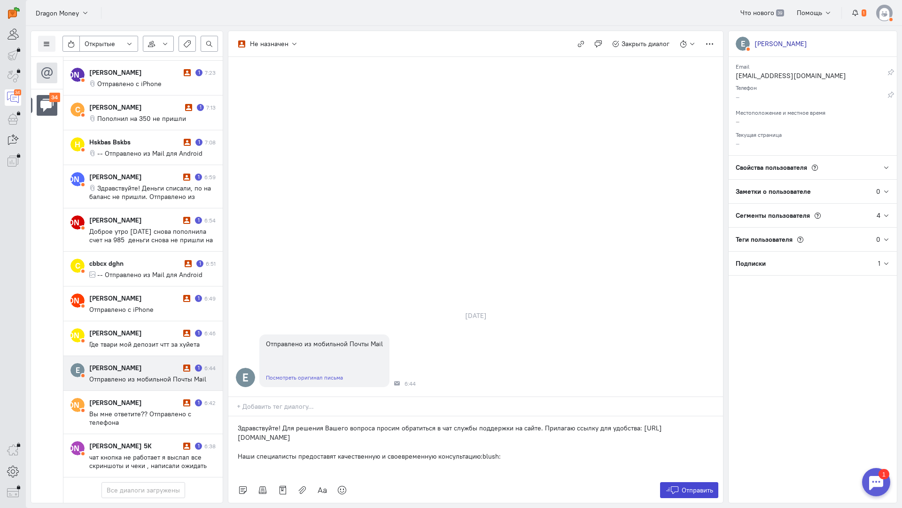
click at [698, 486] on span "Отправить" at bounding box center [697, 490] width 31 height 8
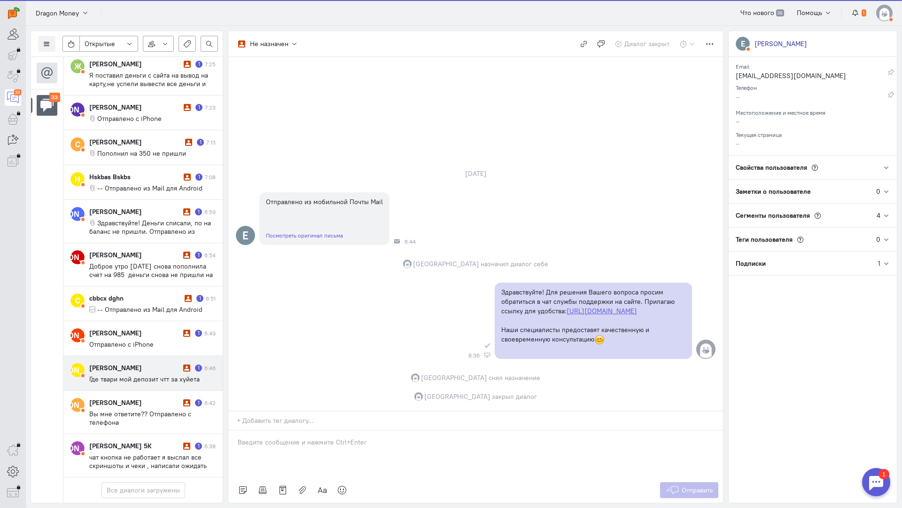
scroll to position [1079, 0]
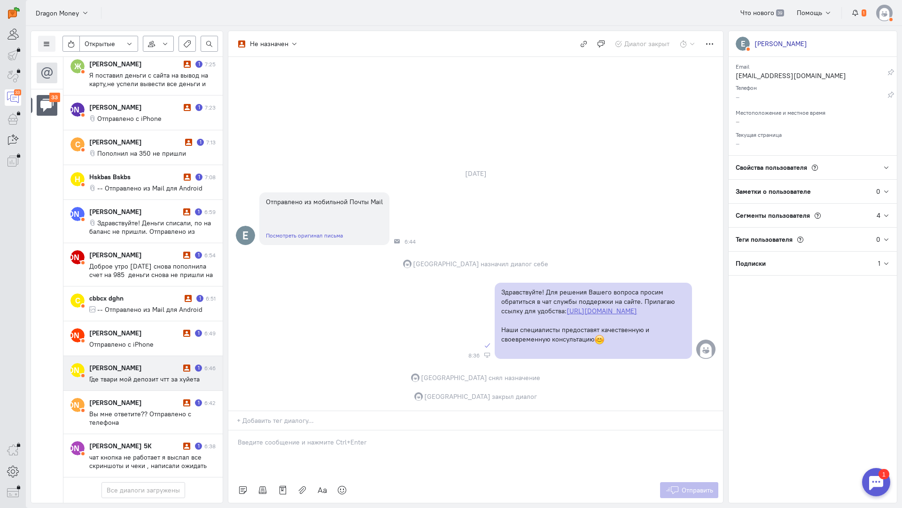
click at [141, 363] on div "[PERSON_NAME] 1 6:46 Где твари мой депозит чтт за хуйета" at bounding box center [152, 373] width 126 height 20
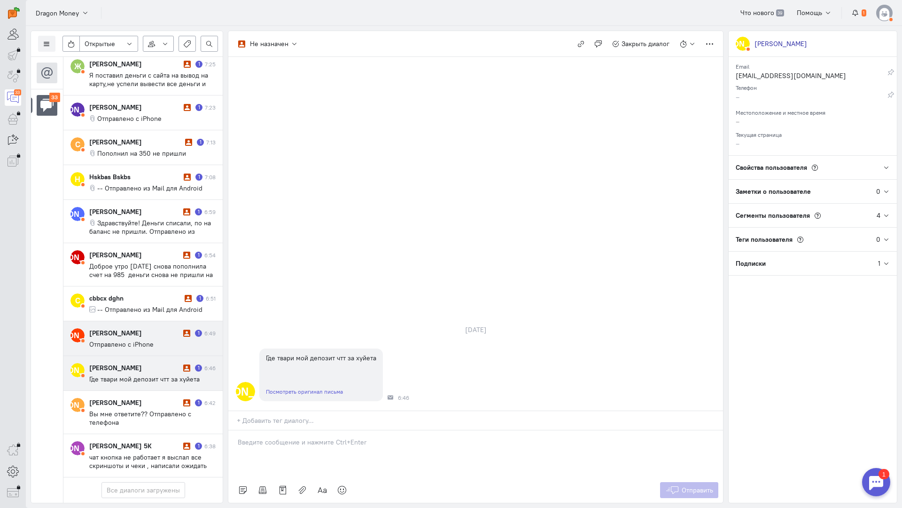
click at [121, 328] on div "[PERSON_NAME]" at bounding box center [135, 332] width 92 height 9
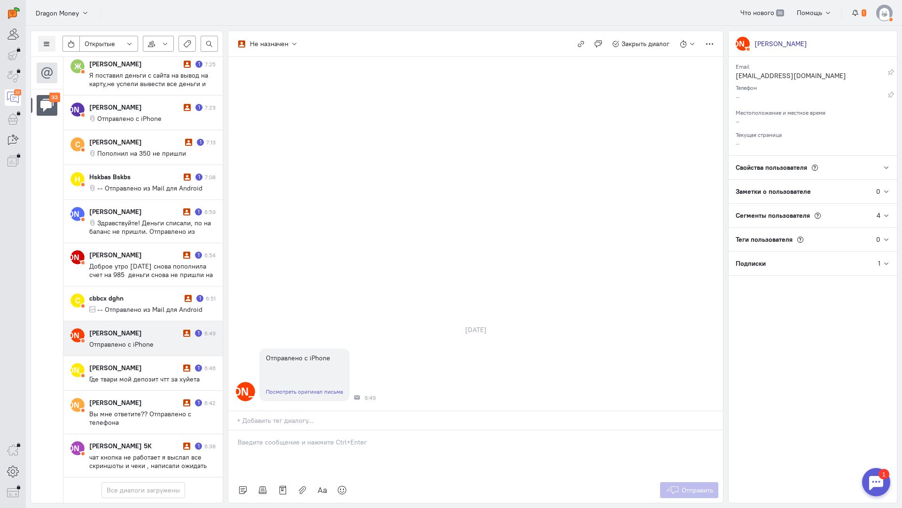
click at [284, 430] on div at bounding box center [475, 453] width 495 height 47
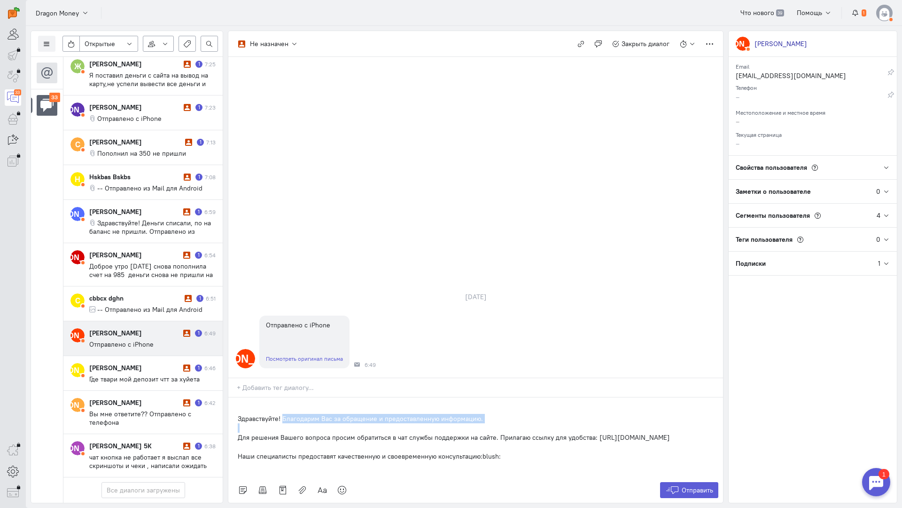
drag, startPoint x: 235, startPoint y: 382, endPoint x: 284, endPoint y: 362, distance: 52.1
click at [284, 397] on div "Здравствуйте! Благодарим Вас за обращение и предоставленную информацию. Для реш…" at bounding box center [475, 437] width 495 height 80
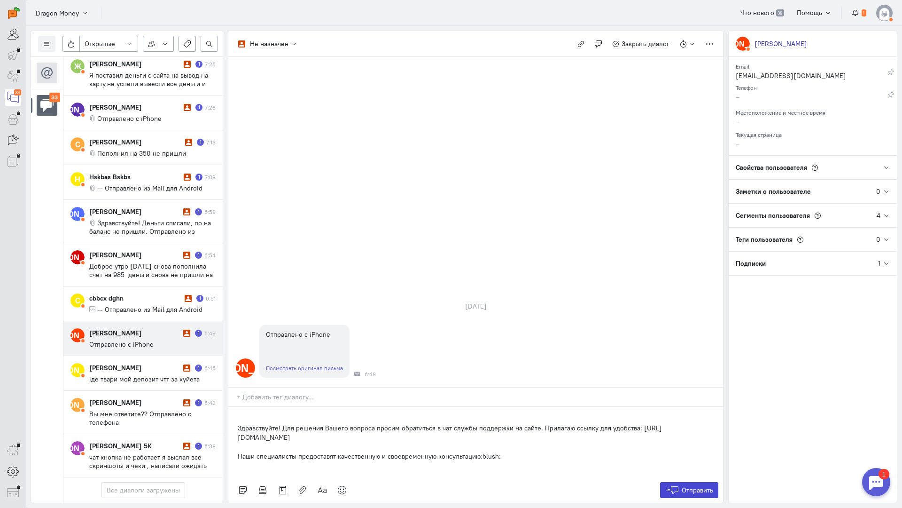
click at [690, 486] on span "Отправить" at bounding box center [697, 490] width 31 height 8
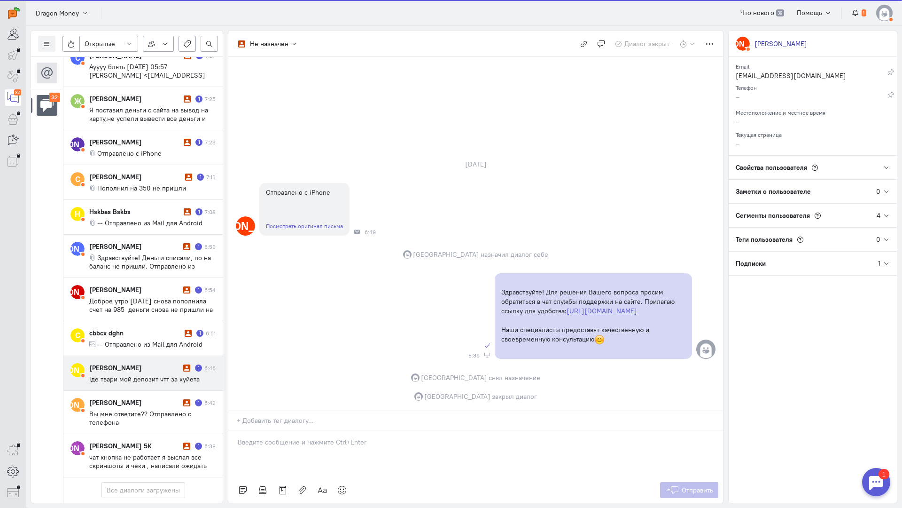
scroll to position [1045, 0]
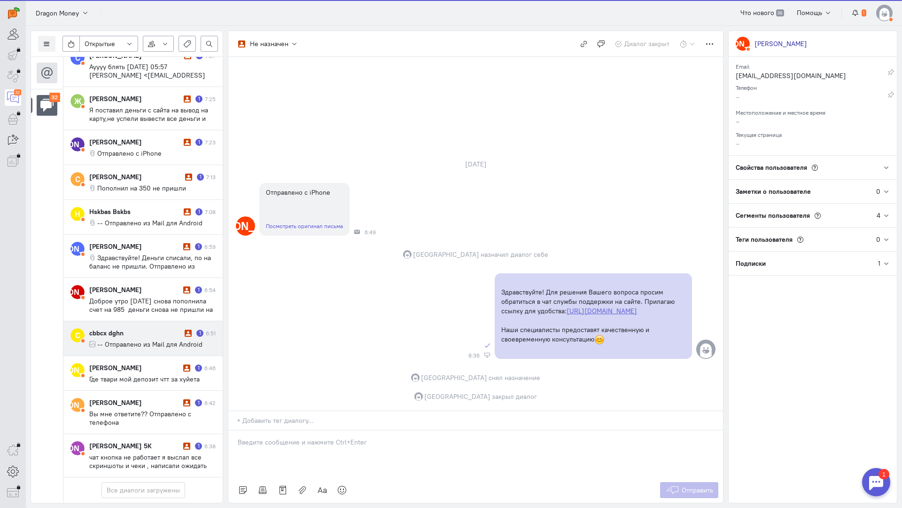
click at [138, 340] on span "-- Отправлено из Mail для Android" at bounding box center [149, 344] width 105 height 8
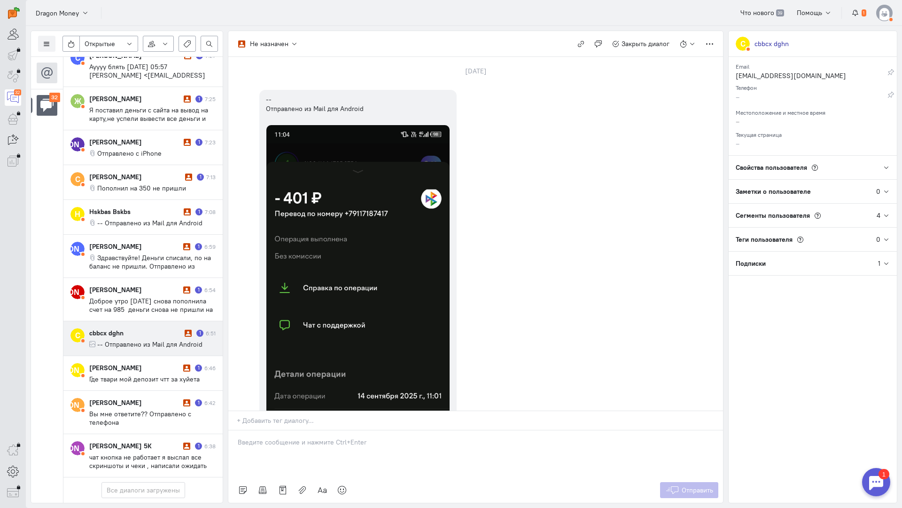
click at [294, 430] on div at bounding box center [475, 453] width 495 height 47
click at [238, 447] on p "Здравствуйте! Благодарим Вас за обращение и предоставленную информацию:blush:" at bounding box center [476, 451] width 476 height 9
click at [687, 486] on span "Отправить" at bounding box center [697, 490] width 31 height 8
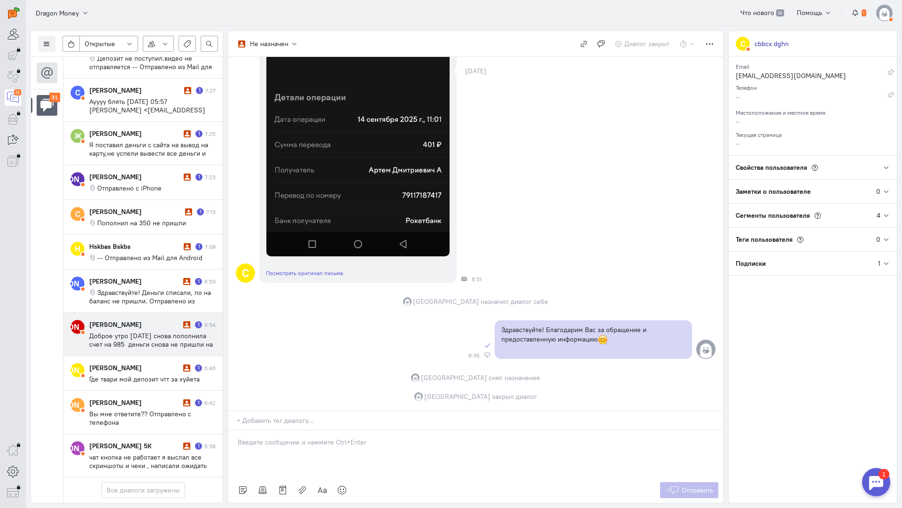
scroll to position [1003, 0]
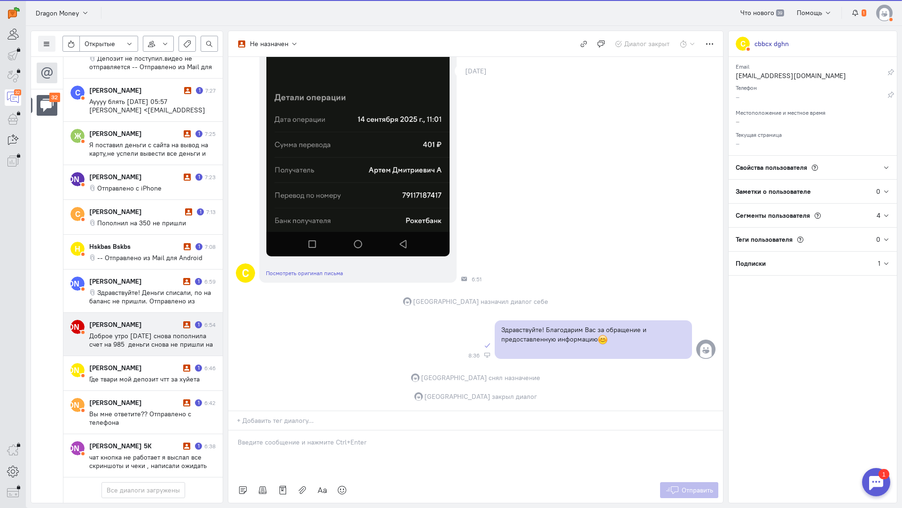
click at [141, 331] on span "Доброе утро [DATE] снова пополнила счет на 985 деньги снова не пришли на счет К…" at bounding box center [151, 411] width 125 height 161
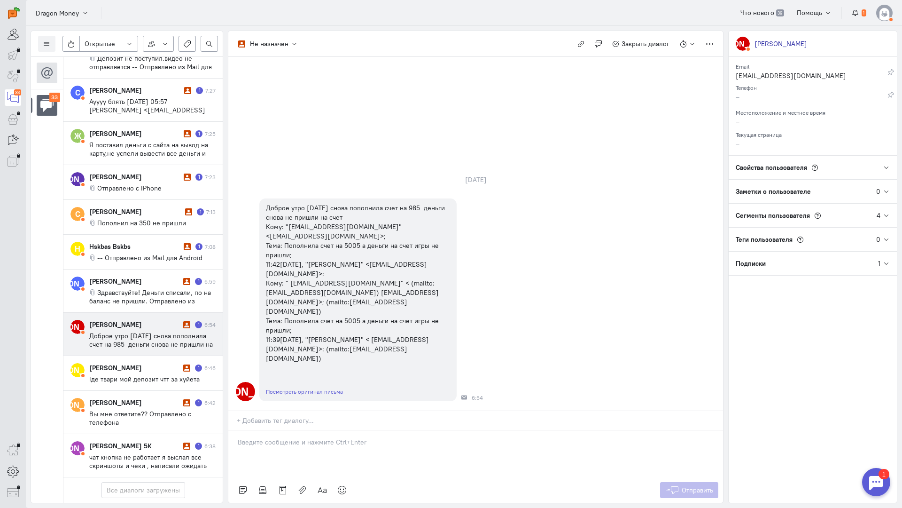
scroll to position [1087, 0]
click at [297, 430] on div at bounding box center [475, 453] width 495 height 47
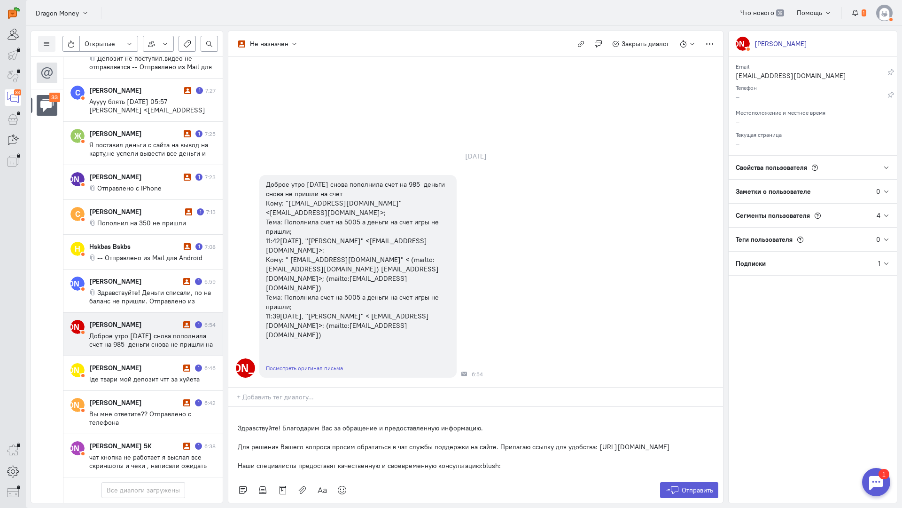
click at [232, 407] on div "Здравствуйте! Благодарим Вас за обращение и предоставленную информацию. Для реш…" at bounding box center [475, 442] width 495 height 71
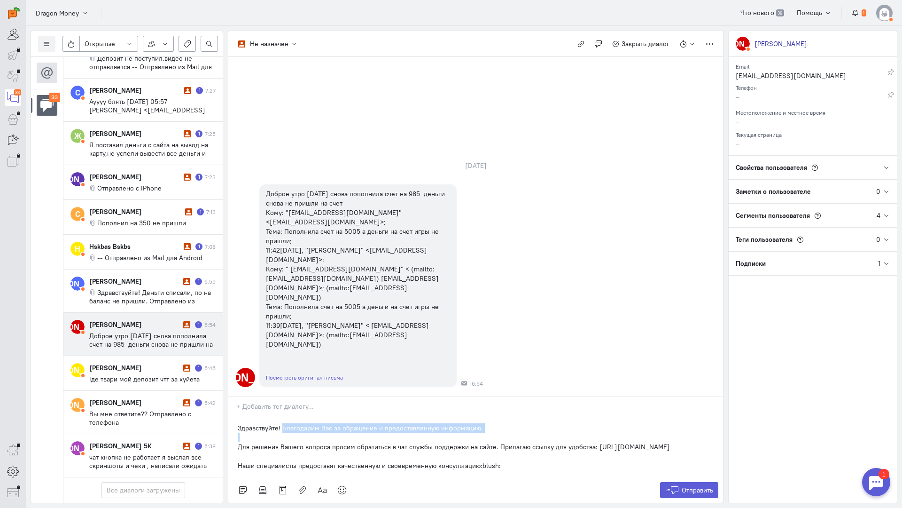
drag, startPoint x: 238, startPoint y: 391, endPoint x: 283, endPoint y: 373, distance: 48.5
click at [283, 416] on div "Здравствуйте! Благодарим Вас за обращение и предоставленную информацию. Для реш…" at bounding box center [475, 446] width 495 height 61
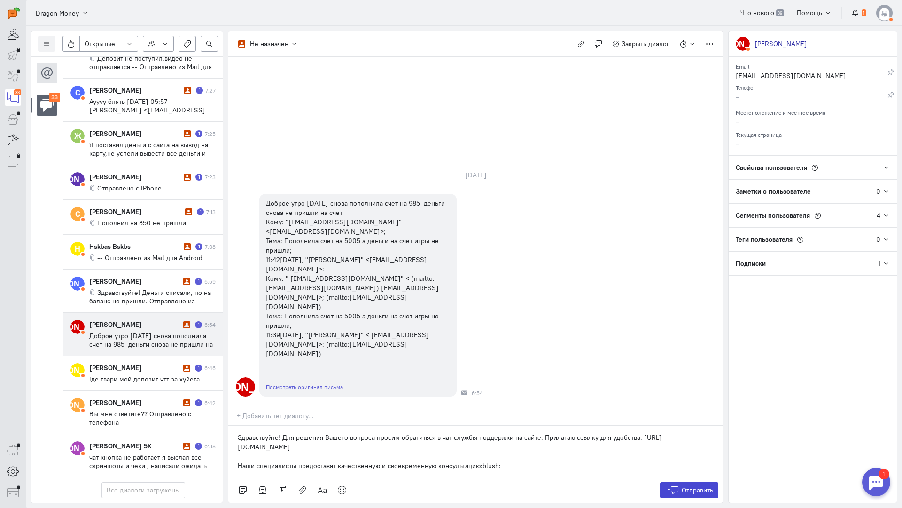
click at [681, 482] on button "Отправить" at bounding box center [689, 490] width 59 height 16
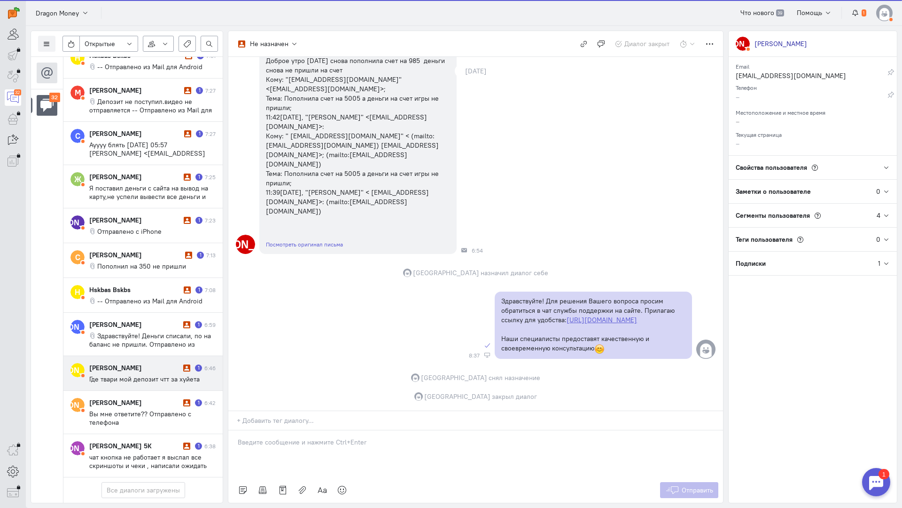
scroll to position [1045, 0]
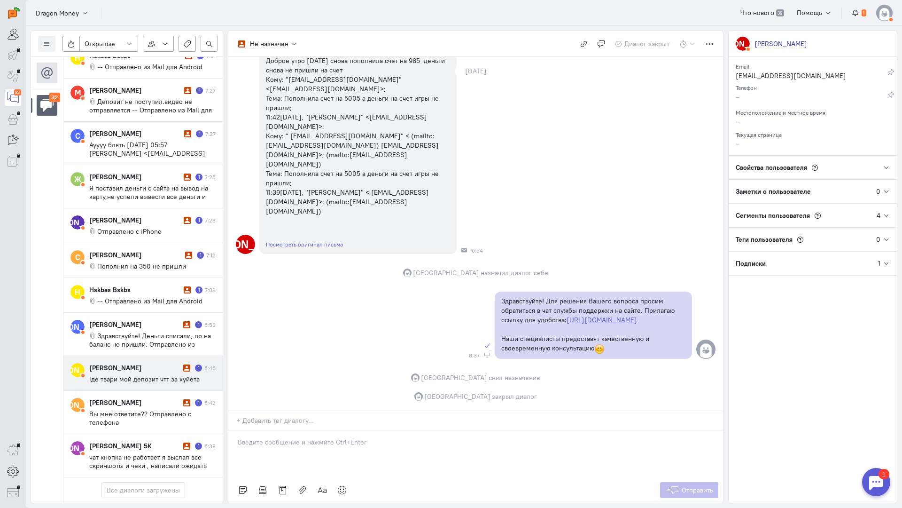
click at [125, 363] on div "[PERSON_NAME]" at bounding box center [135, 367] width 92 height 9
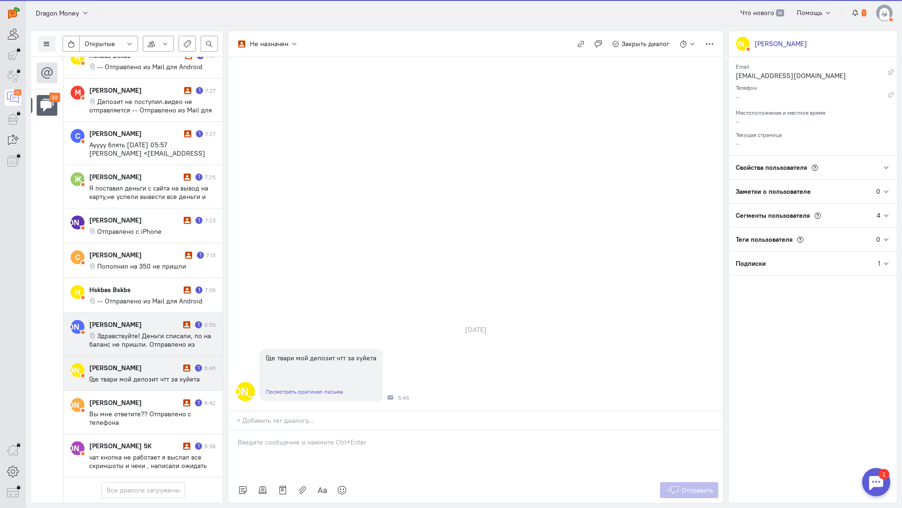
click at [133, 331] on span "Здравствуйте! Деньги списали, по на баланс не пришли. Отправлено из мобильной П…" at bounding box center [150, 343] width 122 height 25
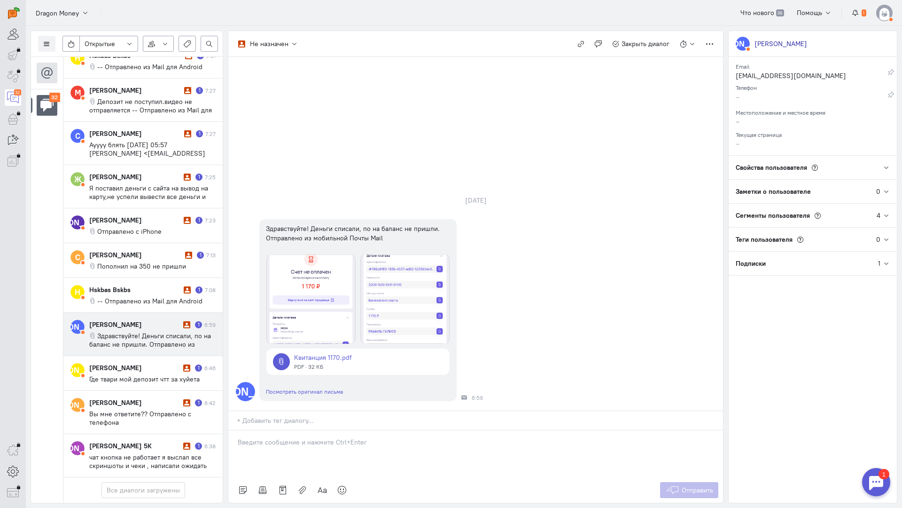
click at [304, 437] on p at bounding box center [476, 441] width 476 height 9
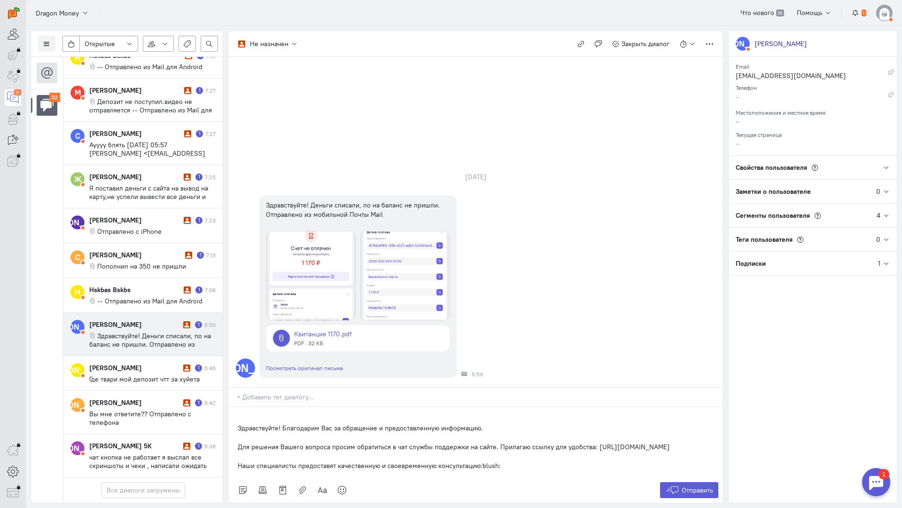
click at [235, 407] on div "Здравствуйте! Благодарим Вас за обращение и предоставленную информацию. Для реш…" at bounding box center [475, 442] width 495 height 71
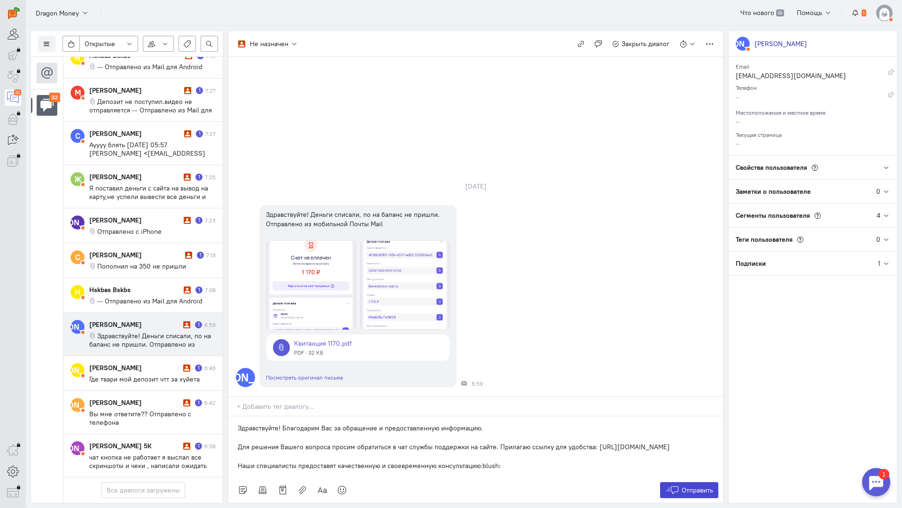
click at [702, 486] on span "Отправить" at bounding box center [697, 490] width 31 height 8
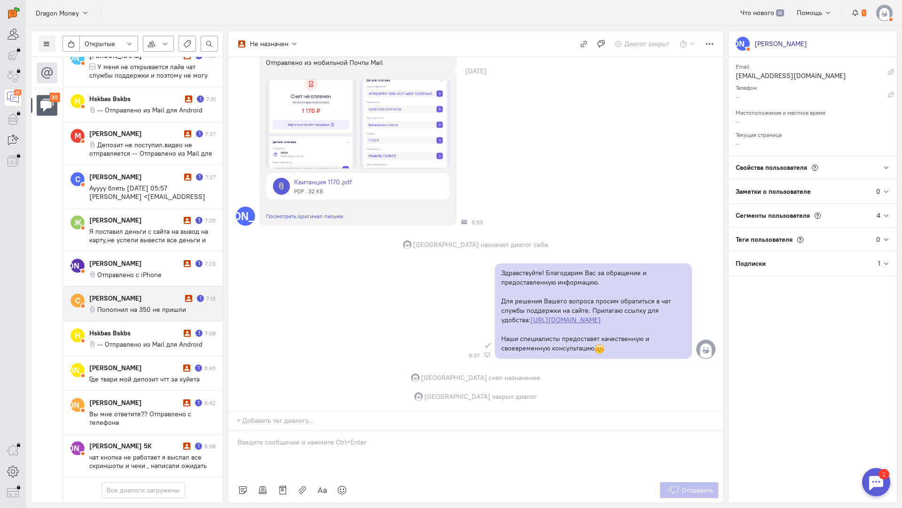
scroll to position [1172, 0]
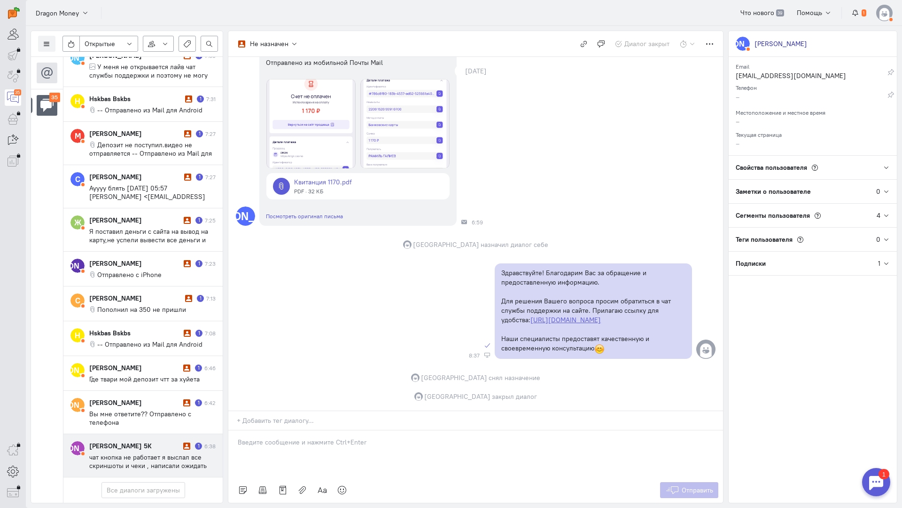
click at [125, 453] on span "чат кнопка не работает я выслал все скриншоты и чеки , написали ожидать 24 часа…" at bounding box center [149, 474] width 120 height 42
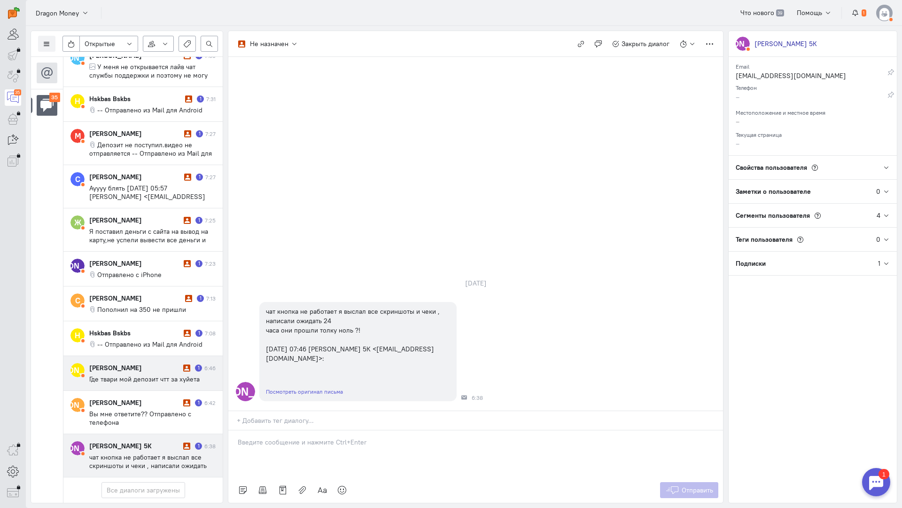
click at [141, 363] on div "[PERSON_NAME]" at bounding box center [135, 367] width 92 height 9
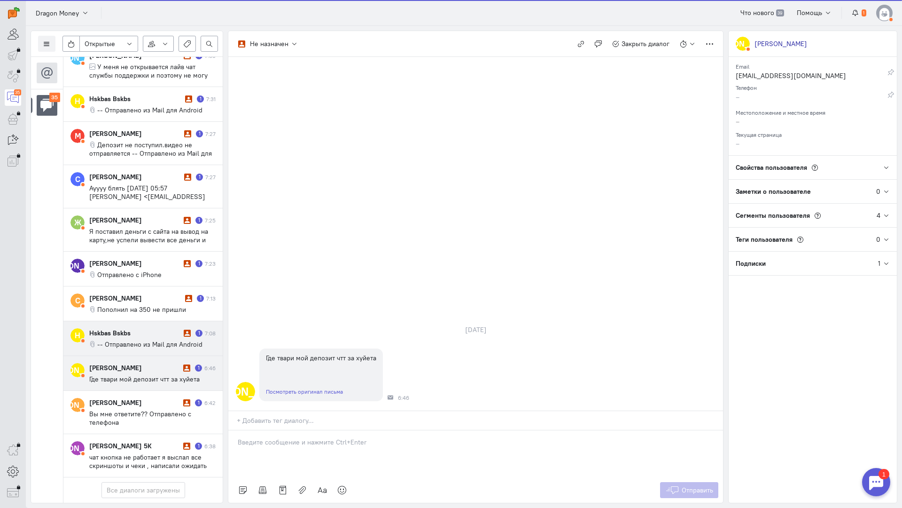
click at [144, 340] on span "-- Отправлено из Mail для Android" at bounding box center [149, 344] width 105 height 8
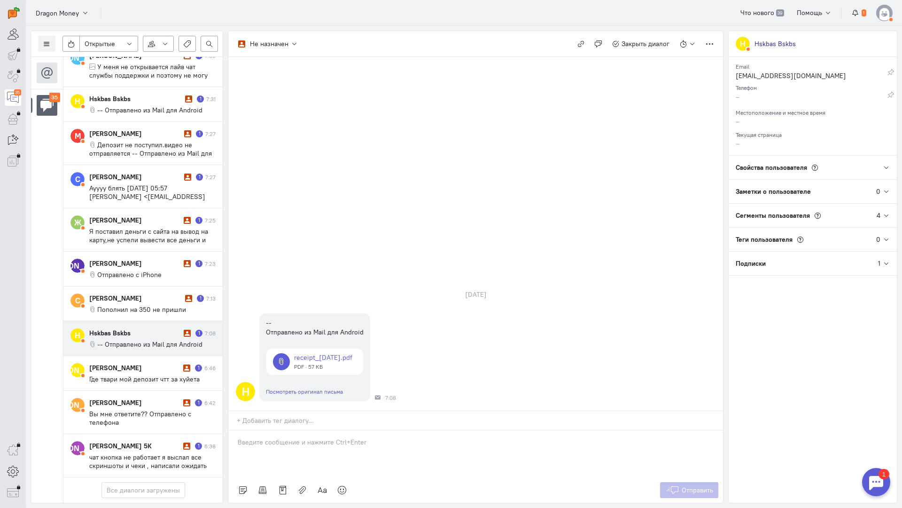
click at [296, 437] on p at bounding box center [476, 441] width 476 height 9
drag, startPoint x: 185, startPoint y: 366, endPoint x: 251, endPoint y: 376, distance: 66.9
click at [144, 365] on div "Список пользователей Включить темную тему Открытые Открытые диалоги Отложенные …" at bounding box center [464, 267] width 877 height 482
click at [233, 430] on div "Здравствуйте! Благодарим Вас за обращение и предоставленную информацию:blush:" at bounding box center [475, 453] width 495 height 47
click at [666, 485] on icon at bounding box center [673, 489] width 14 height 9
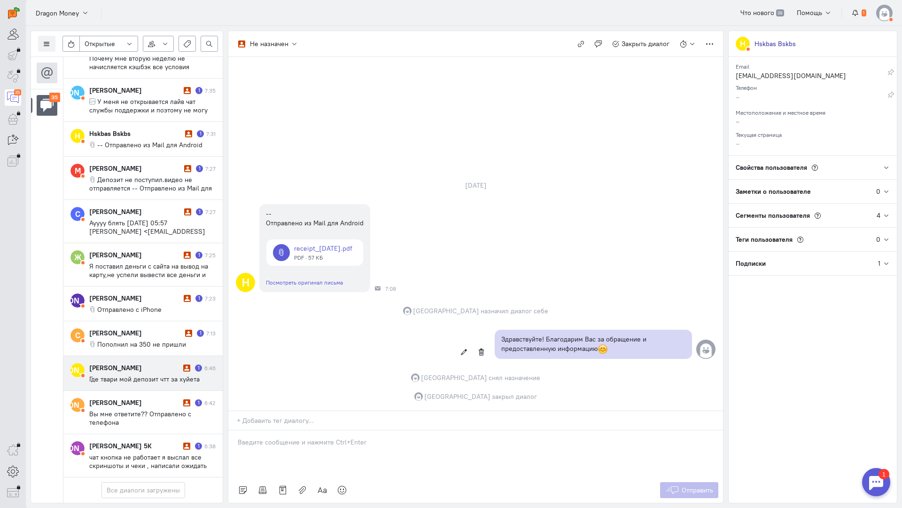
scroll to position [1138, 0]
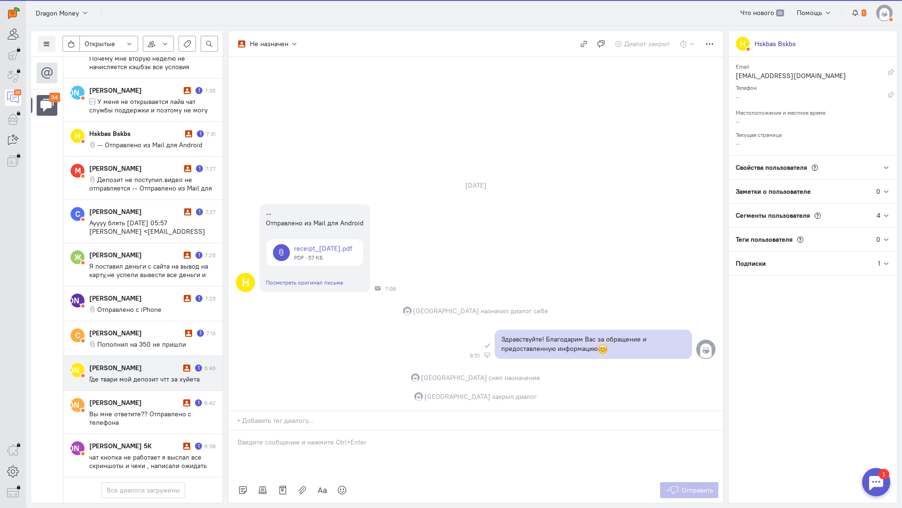
click at [135, 363] on div "[PERSON_NAME]" at bounding box center [135, 367] width 92 height 9
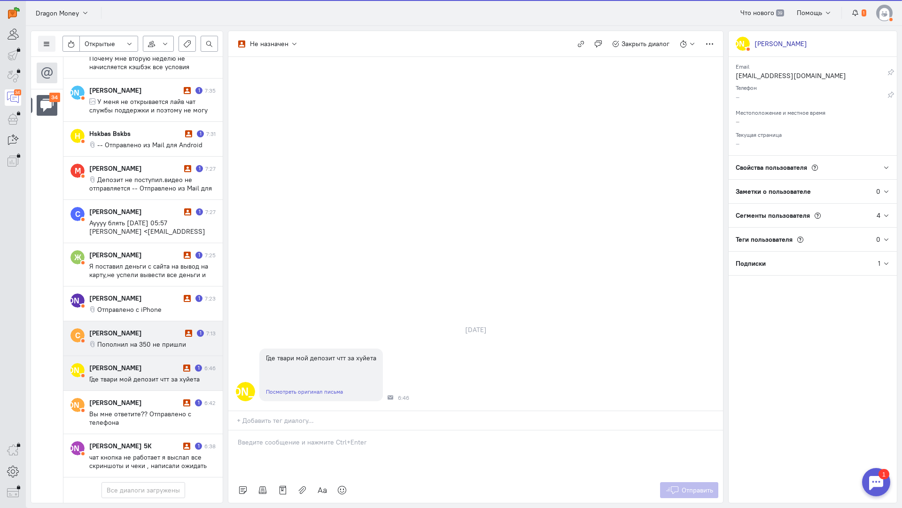
click at [141, 340] on span "Пополнил на 350 не пришли" at bounding box center [141, 344] width 89 height 8
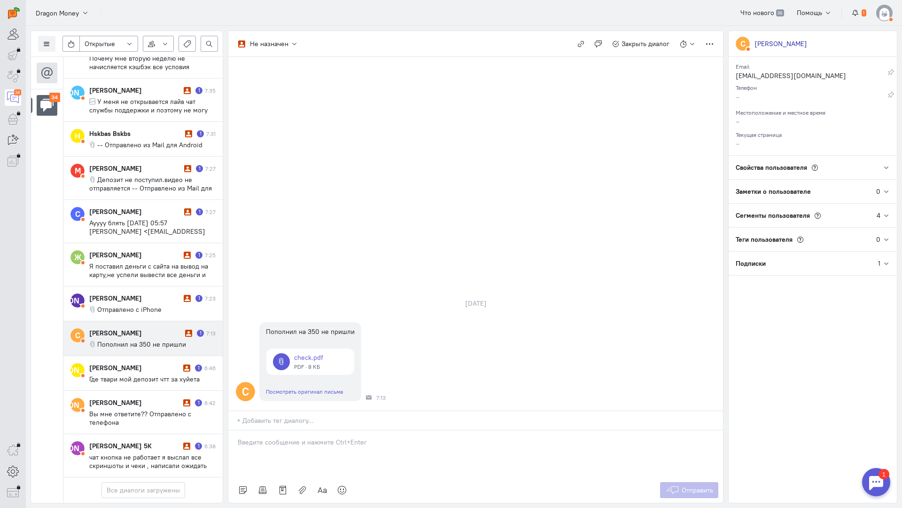
drag, startPoint x: 283, startPoint y: 392, endPoint x: 276, endPoint y: 390, distance: 6.8
click at [282, 430] on div at bounding box center [475, 453] width 495 height 47
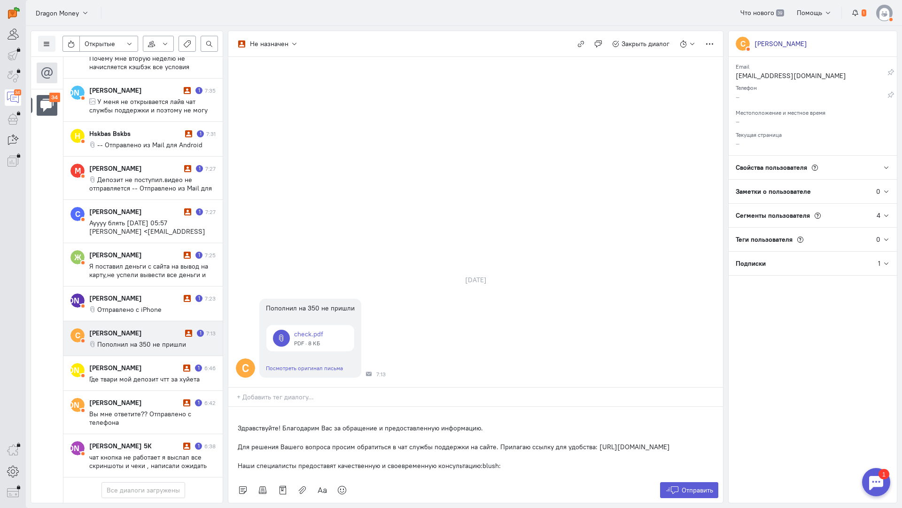
click at [235, 407] on div "Здравствуйте! Благодарим Вас за обращение и предоставленную информацию. Для реш…" at bounding box center [475, 442] width 495 height 71
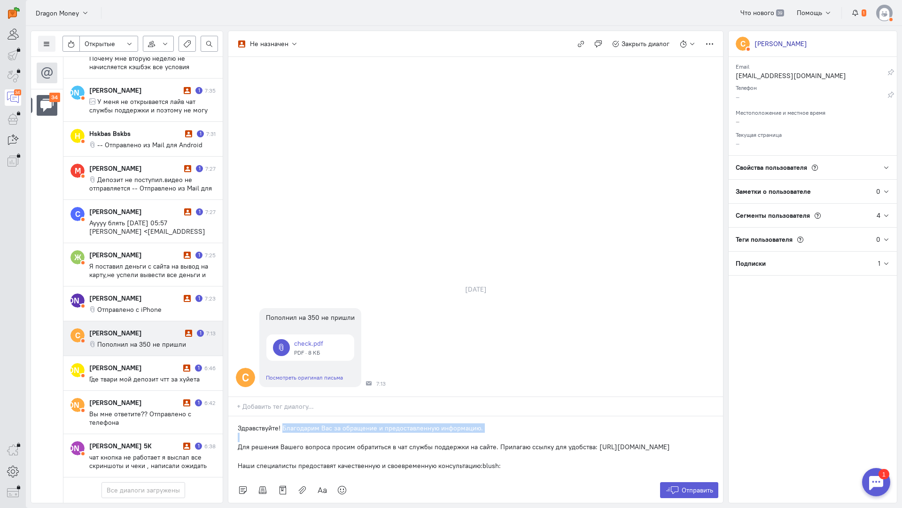
drag, startPoint x: 234, startPoint y: 387, endPoint x: 284, endPoint y: 369, distance: 53.2
click at [284, 369] on div "Не назначен Не назначен [GEOGRAPHIC_DATA] [DOMAIN_NAME][EMAIL_ADDRESS][DOMAIN_N…" at bounding box center [476, 267] width 496 height 472
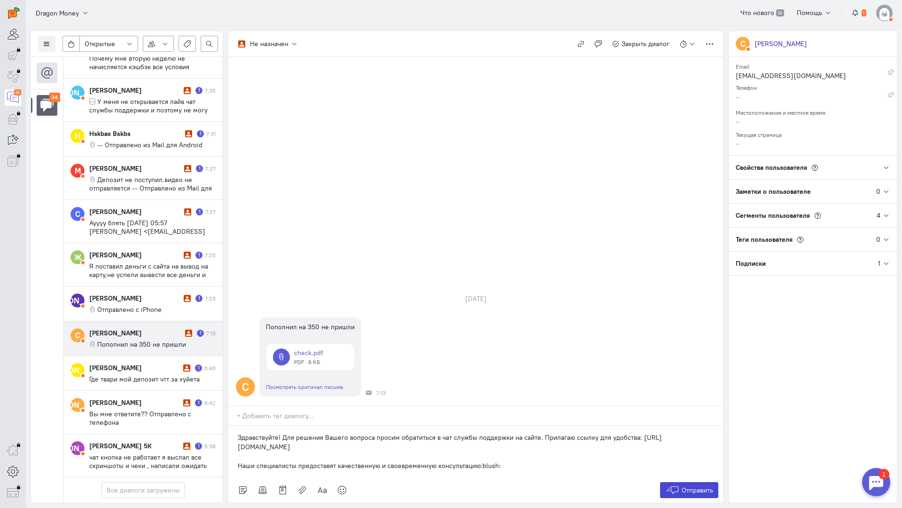
click at [695, 486] on span "Отправить" at bounding box center [697, 490] width 31 height 8
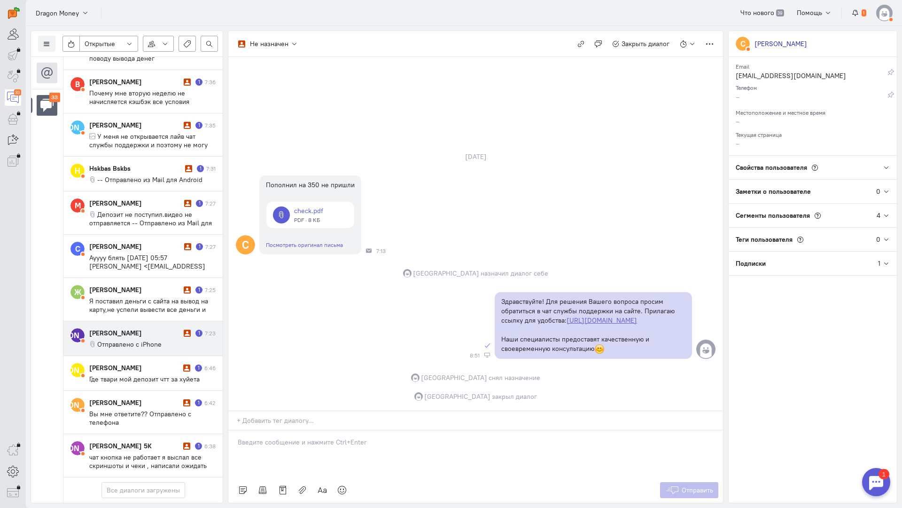
scroll to position [1096, 0]
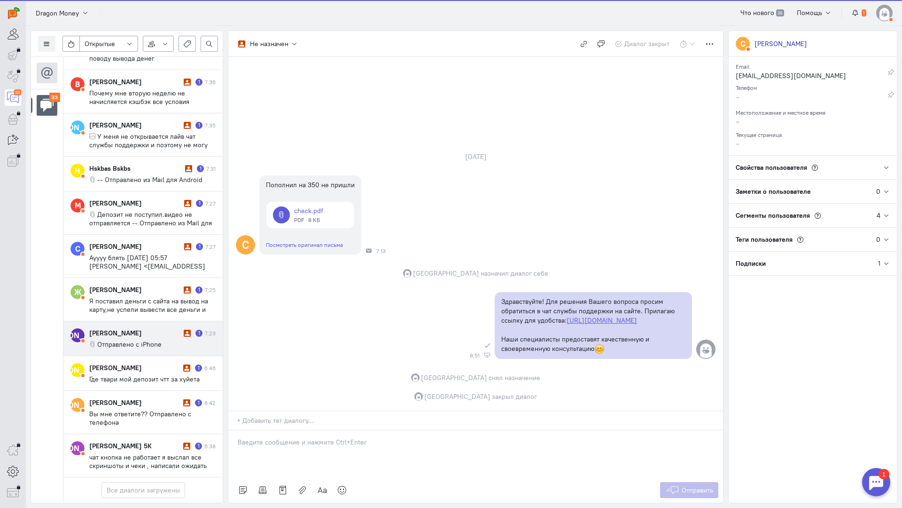
click at [136, 340] on span "Отправлено с iPhone" at bounding box center [129, 344] width 64 height 8
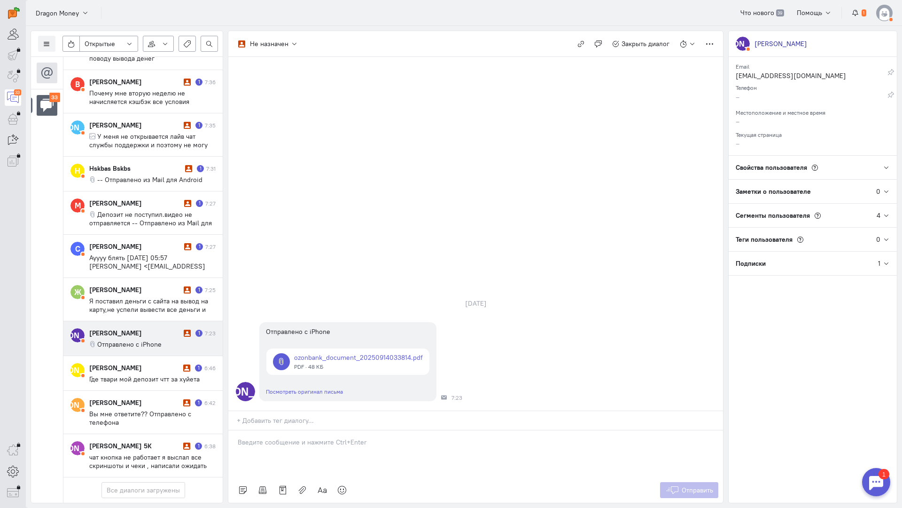
click at [281, 437] on p at bounding box center [476, 441] width 476 height 9
click at [234, 430] on div "Здравствуйте! Благодарим Вас за обращение и предоставленную информацию:blush:" at bounding box center [475, 453] width 495 height 47
click at [691, 486] on span "Отправить" at bounding box center [697, 490] width 31 height 8
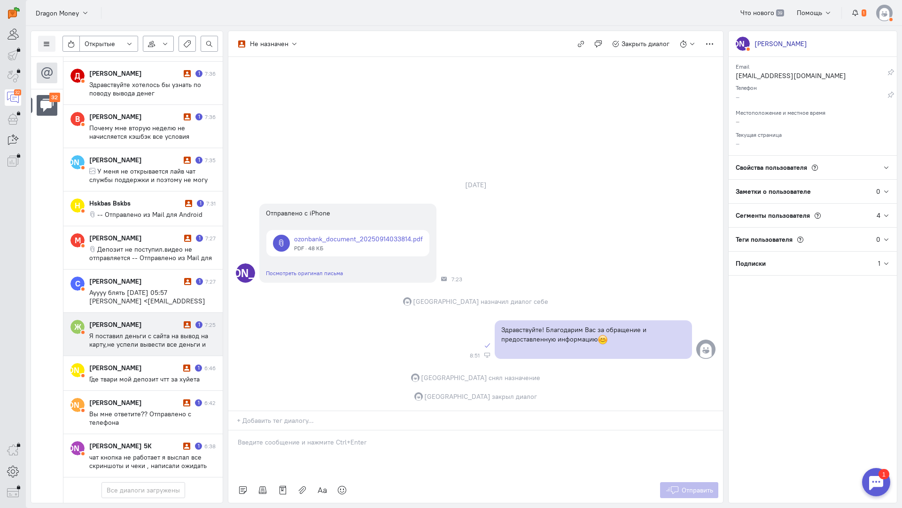
scroll to position [1053, 0]
click at [133, 331] on span "Я поставил деньги с сайта на вывод на карту,не успели вывести все деньги и карт…" at bounding box center [150, 352] width 122 height 42
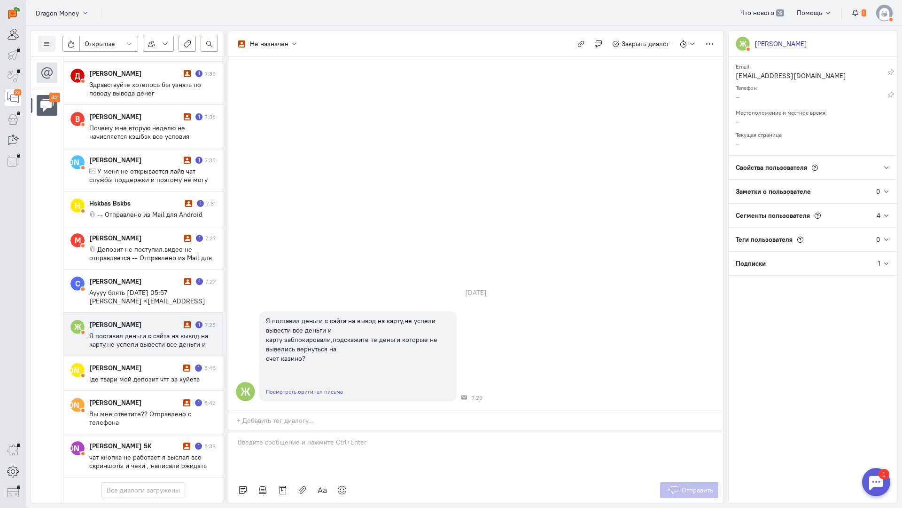
click at [298, 437] on p at bounding box center [476, 441] width 476 height 9
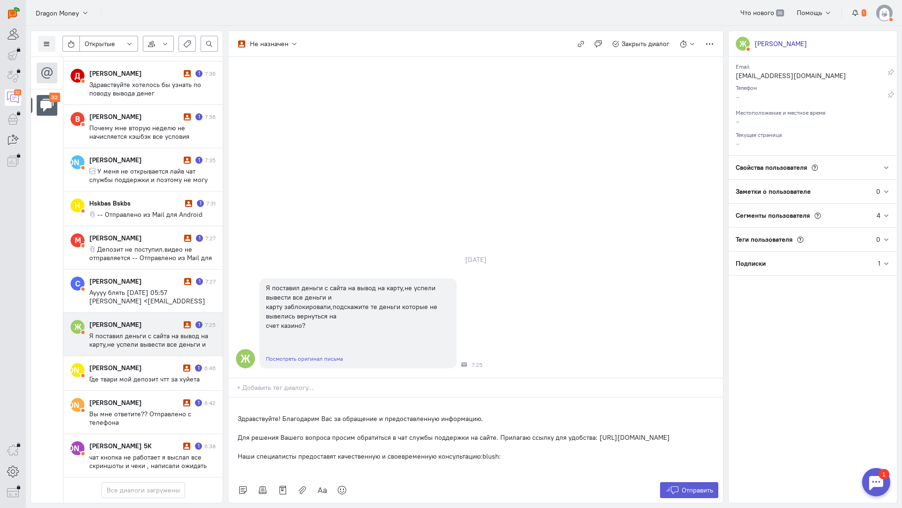
click at [229, 397] on div "Здравствуйте! Благодарим Вас за обращение и предоставленную информацию. Для реш…" at bounding box center [475, 437] width 495 height 80
click at [234, 397] on div "Здравствуйте! Благодарим Вас за обращение и предоставленную информацию. Для реш…" at bounding box center [475, 437] width 495 height 80
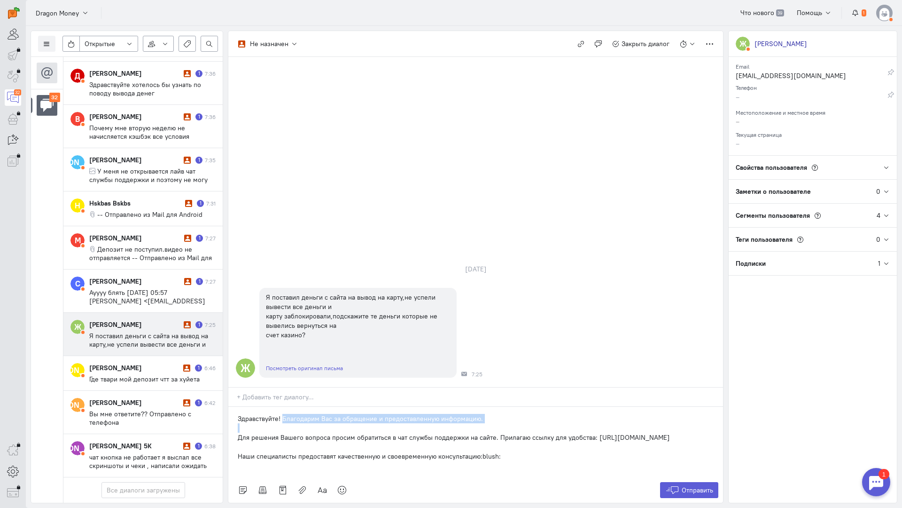
drag, startPoint x: 237, startPoint y: 379, endPoint x: 283, endPoint y: 362, distance: 49.7
click at [283, 407] on div "Здравствуйте! Благодарим Вас за обращение и предоставленную информацию. Для реш…" at bounding box center [475, 442] width 495 height 71
drag, startPoint x: 237, startPoint y: 379, endPoint x: 277, endPoint y: 364, distance: 43.3
click at [277, 407] on div "Здравствуйте! Благодарим Вас за обращение и предоставленную информацию. Для реш…" at bounding box center [475, 442] width 495 height 71
drag, startPoint x: 237, startPoint y: 382, endPoint x: 282, endPoint y: 362, distance: 49.3
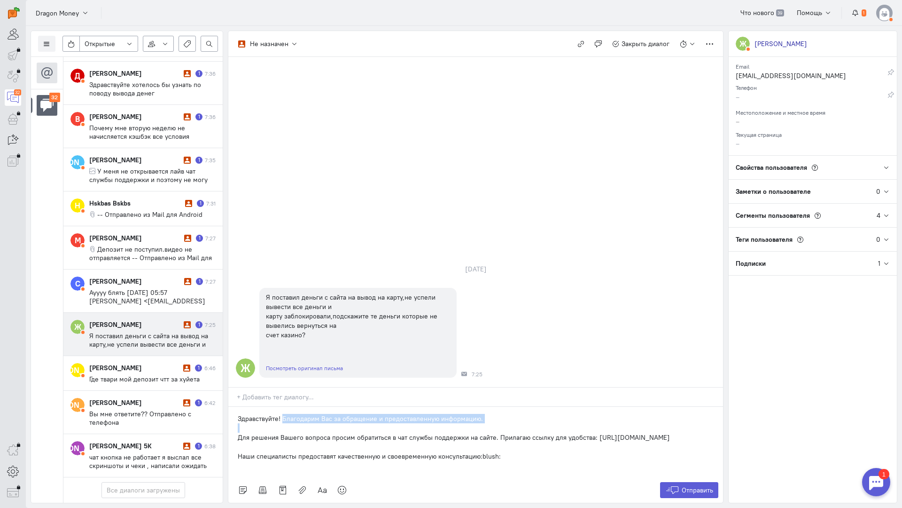
click at [282, 407] on div "Здравствуйте! Благодарим Вас за обращение и предоставленную информацию. Для реш…" at bounding box center [475, 442] width 495 height 71
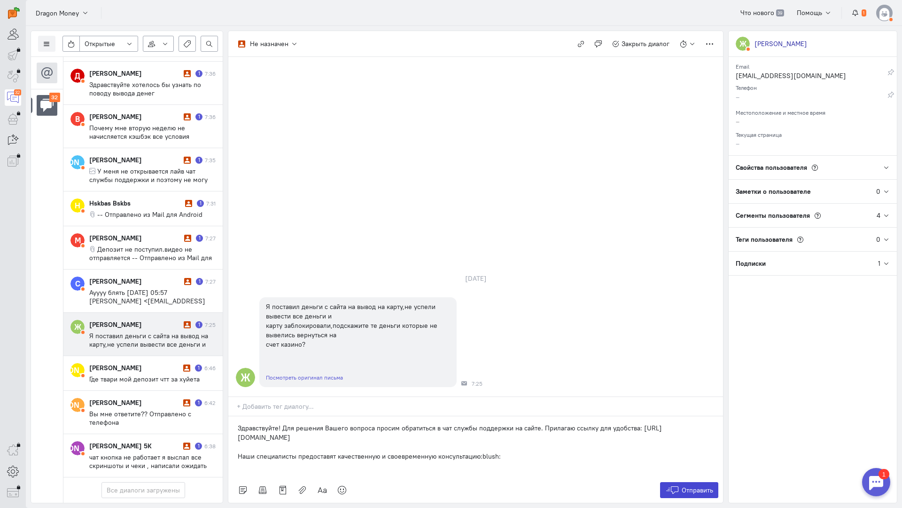
click at [703, 486] on span "Отправить" at bounding box center [697, 490] width 31 height 8
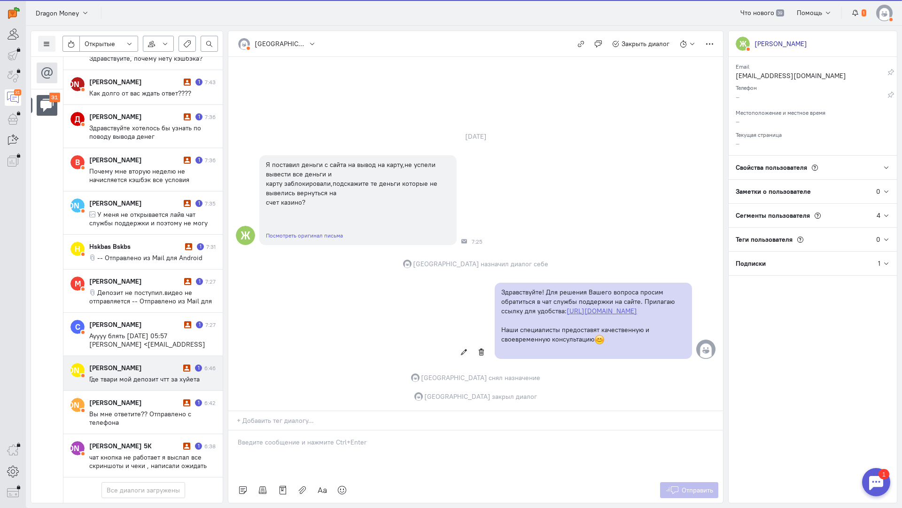
scroll to position [1003, 0]
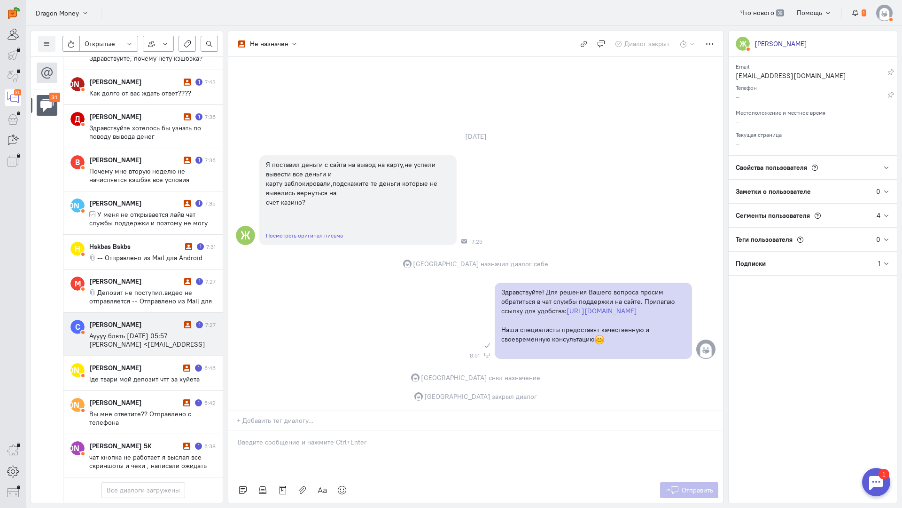
click at [143, 331] on span "Ауууу блять [DATE] 05:57 [PERSON_NAME] <[EMAIL_ADDRESS][DOMAIN_NAME]>:" at bounding box center [147, 343] width 116 height 25
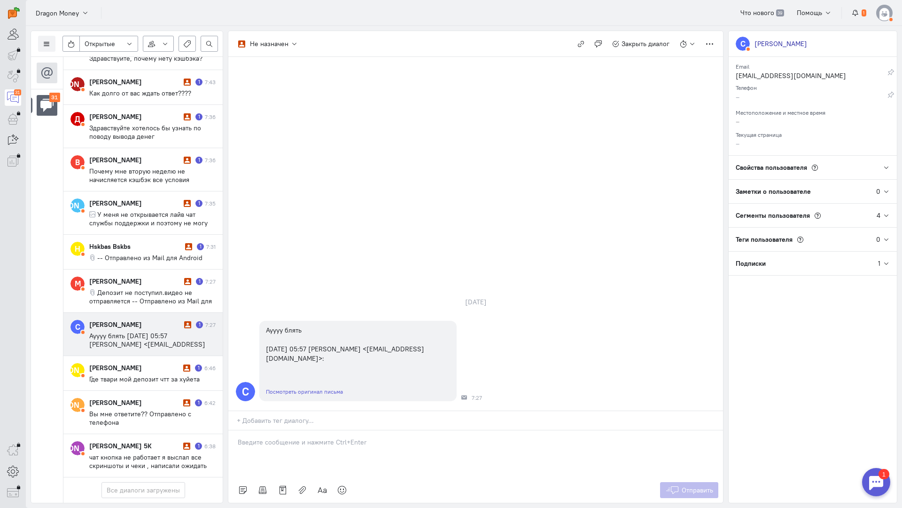
click at [295, 437] on p at bounding box center [476, 441] width 476 height 9
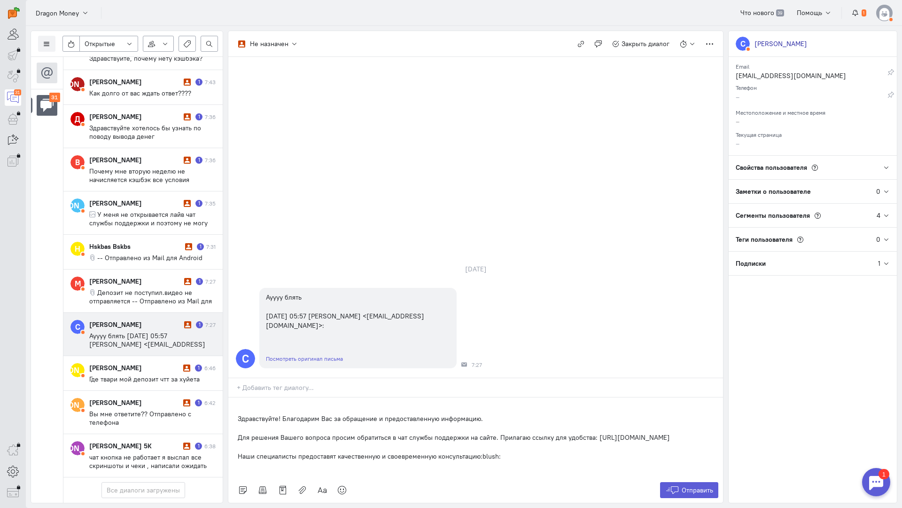
click at [231, 397] on div "Здравствуйте! Благодарим Вас за обращение и предоставленную информацию. Для реш…" at bounding box center [475, 437] width 495 height 80
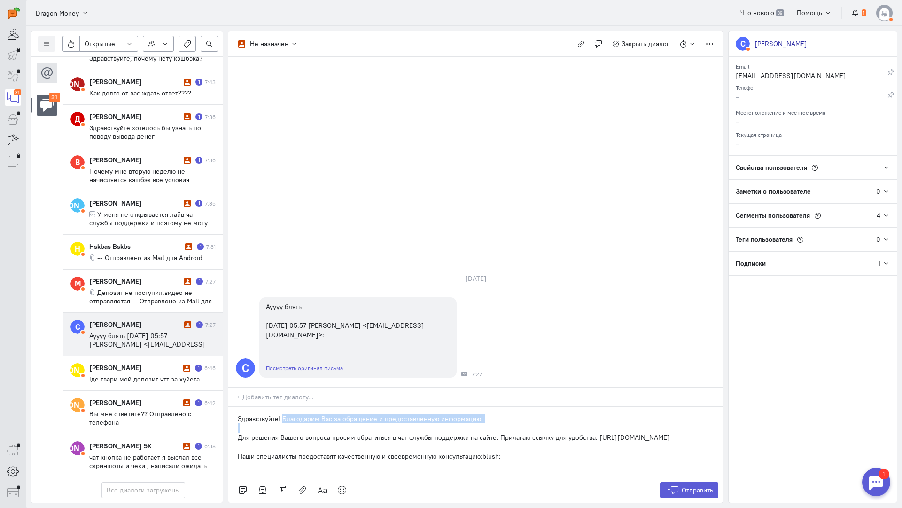
drag, startPoint x: 235, startPoint y: 380, endPoint x: 283, endPoint y: 360, distance: 52.0
click at [283, 407] on div "Здравствуйте! Благодарим Вас за обращение и предоставленную информацию. Для реш…" at bounding box center [475, 442] width 495 height 71
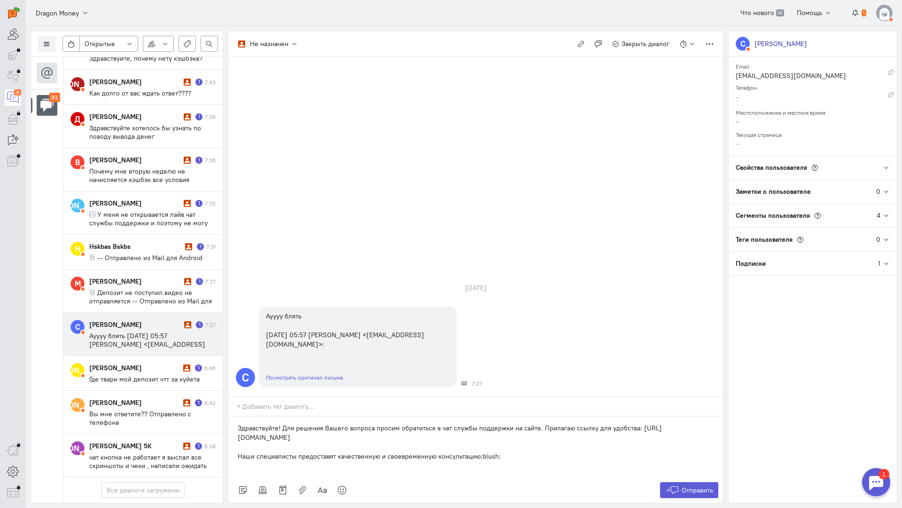
drag, startPoint x: 530, startPoint y: 402, endPoint x: 220, endPoint y: 396, distance: 309.8
click at [220, 396] on div "Список пользователей Включить темную тему Открытые Открытые диалоги Отложенные …" at bounding box center [464, 267] width 877 height 482
click at [701, 482] on button "Отправить" at bounding box center [689, 490] width 59 height 16
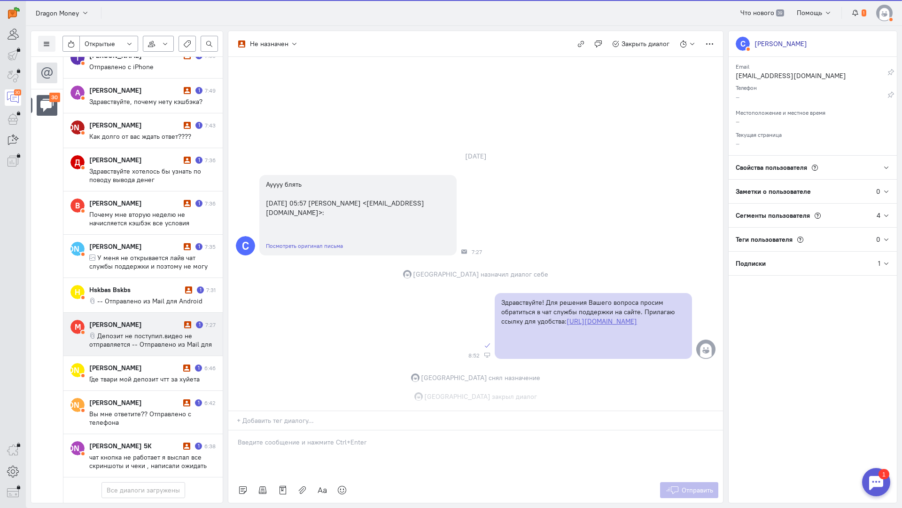
scroll to position [960, 0]
click at [107, 331] on span "Депозит не поступил.видео не отправляется -- Отправлено из Mail для Android" at bounding box center [150, 343] width 123 height 25
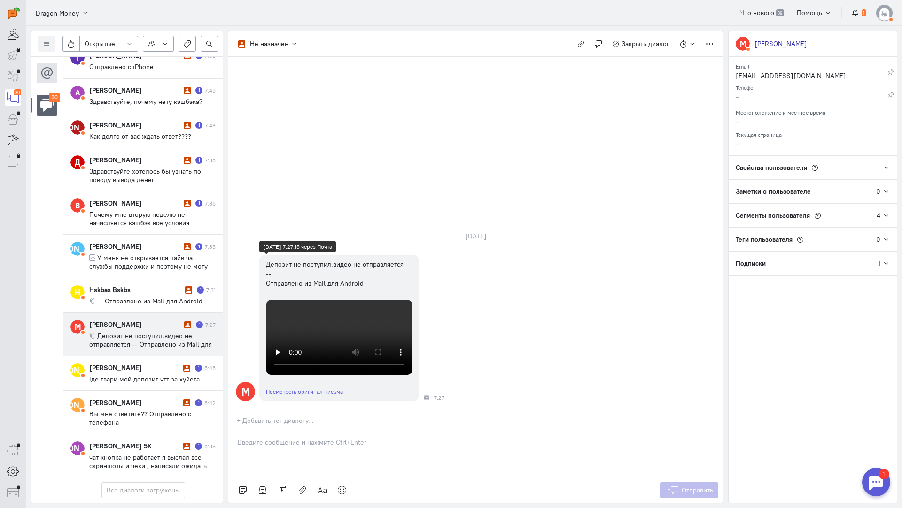
scroll to position [235, 0]
click at [296, 430] on div at bounding box center [475, 453] width 495 height 47
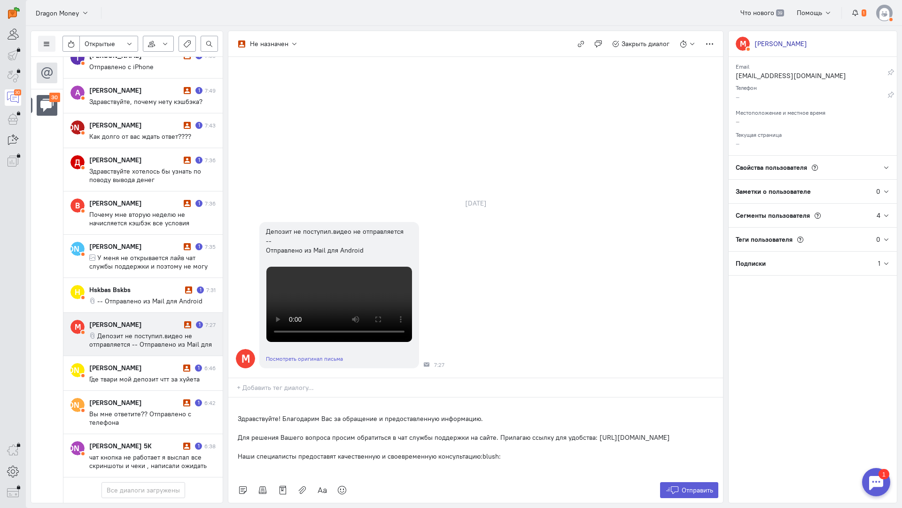
click at [235, 397] on div "Здравствуйте! Благодарим Вас за обращение и предоставленную информацию. Для реш…" at bounding box center [475, 437] width 495 height 80
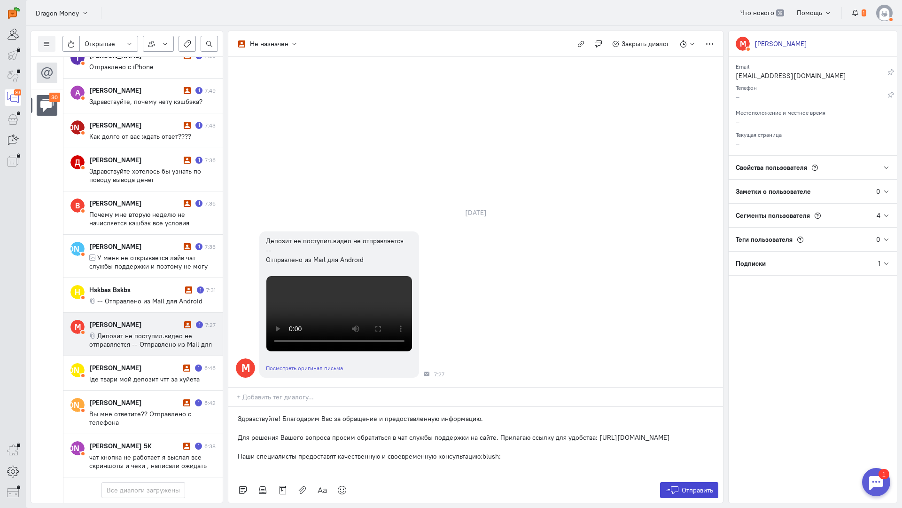
click at [694, 486] on span "Отправить" at bounding box center [697, 490] width 31 height 8
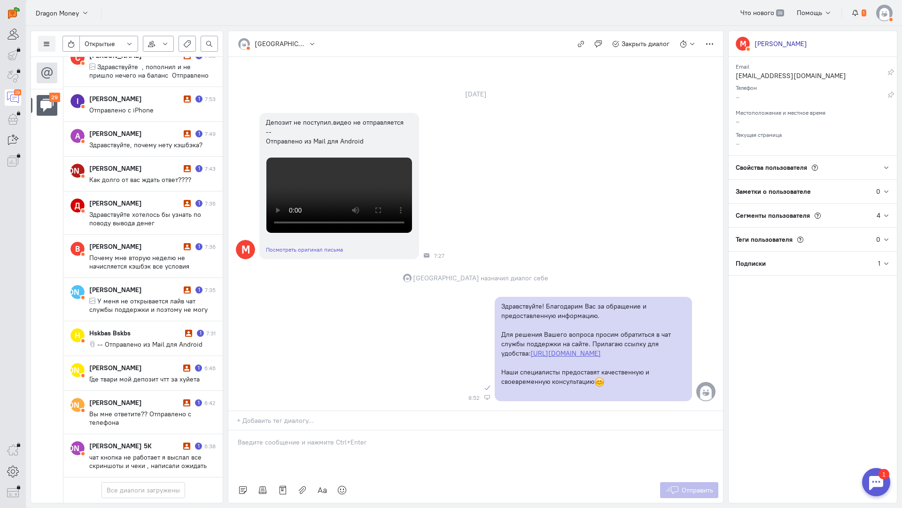
scroll to position [380, 0]
drag, startPoint x: 694, startPoint y: 433, endPoint x: 415, endPoint y: 372, distance: 285.9
click at [423, 415] on div at bounding box center [479, 422] width 488 height 14
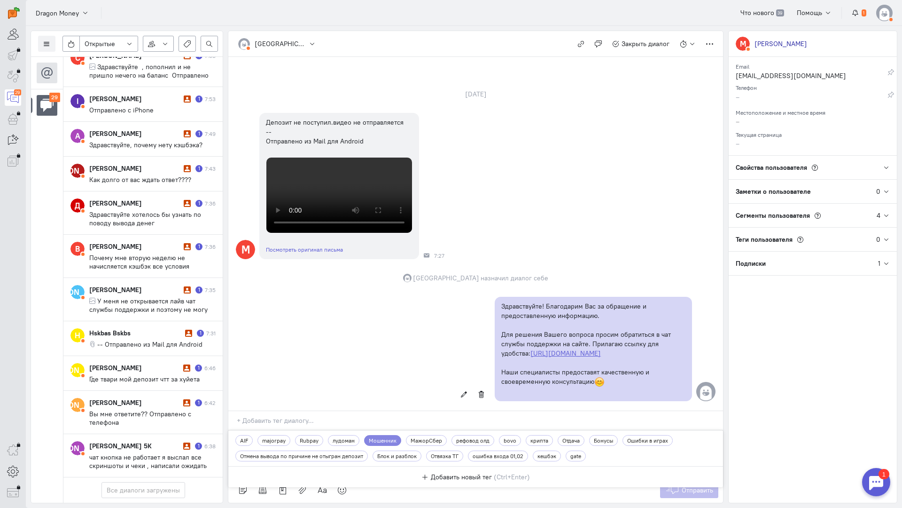
click at [355, 292] on div "Здравствуйте! Благодарим Вас за обращение и предоставленную информацию. Для реш…" at bounding box center [475, 349] width 495 height 114
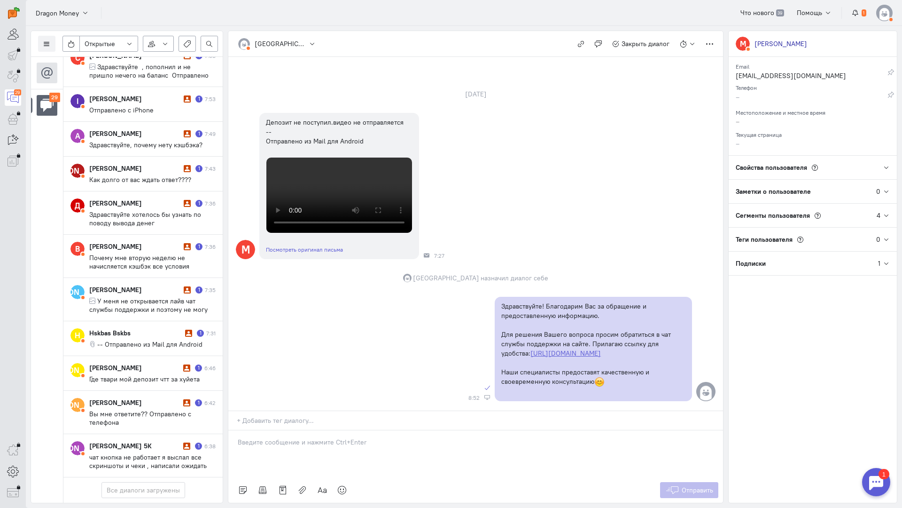
drag, startPoint x: 322, startPoint y: 389, endPoint x: 315, endPoint y: 382, distance: 10.6
click at [322, 430] on div at bounding box center [475, 453] width 495 height 47
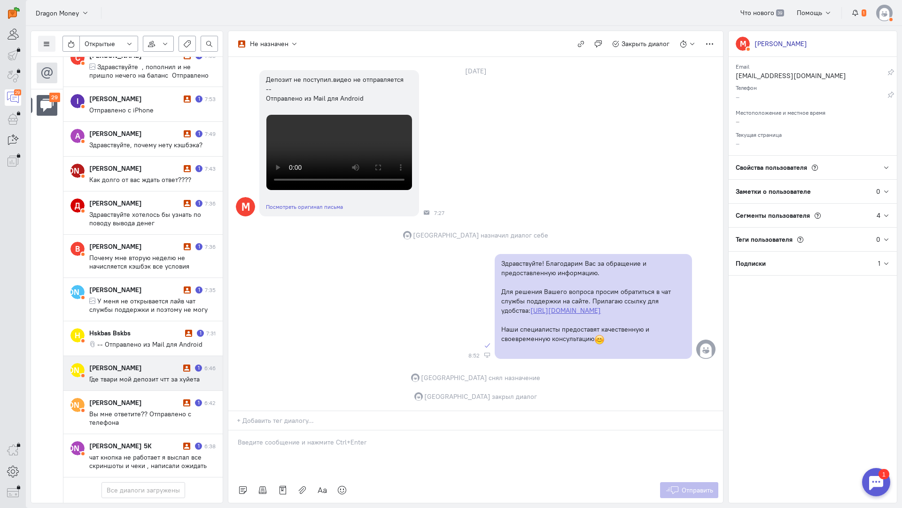
scroll to position [918, 0]
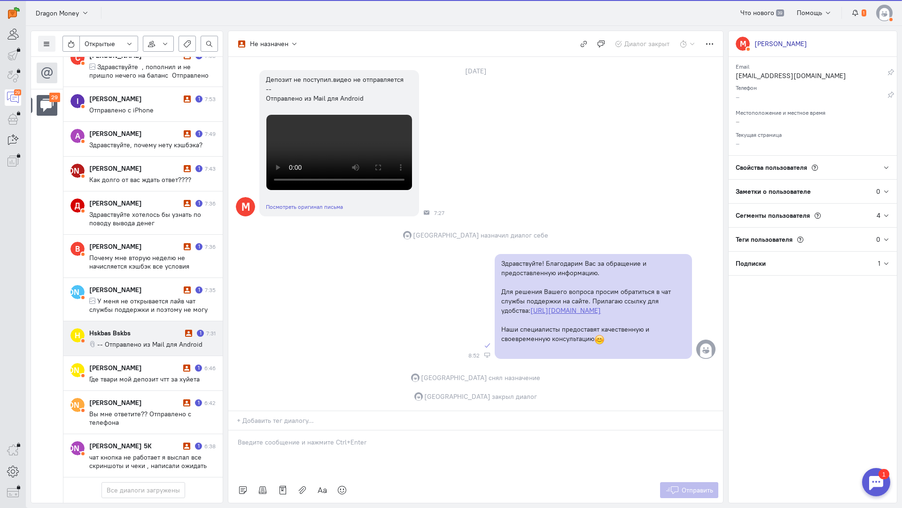
click at [124, 328] on div "Hskbas Bskbs" at bounding box center [136, 332] width 94 height 9
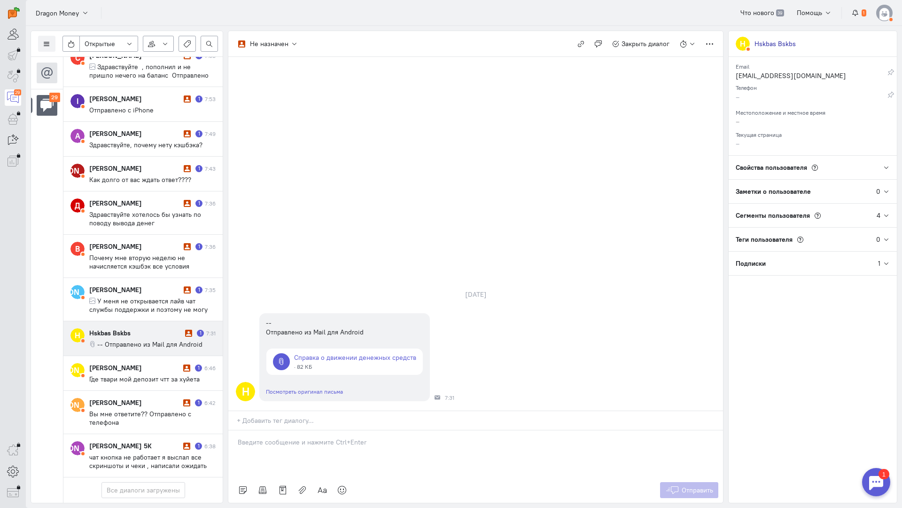
click at [279, 437] on p at bounding box center [476, 441] width 476 height 9
click at [230, 430] on div "Здравствуйте! Благодарим Вас за обращение и предоставленную информацию:blush:" at bounding box center [475, 453] width 495 height 47
click at [707, 486] on span "Отправить" at bounding box center [697, 490] width 31 height 8
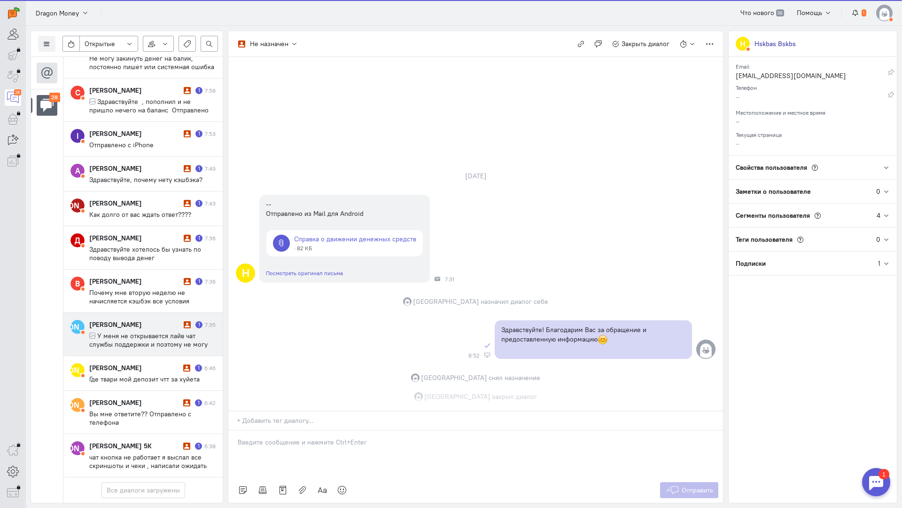
scroll to position [884, 0]
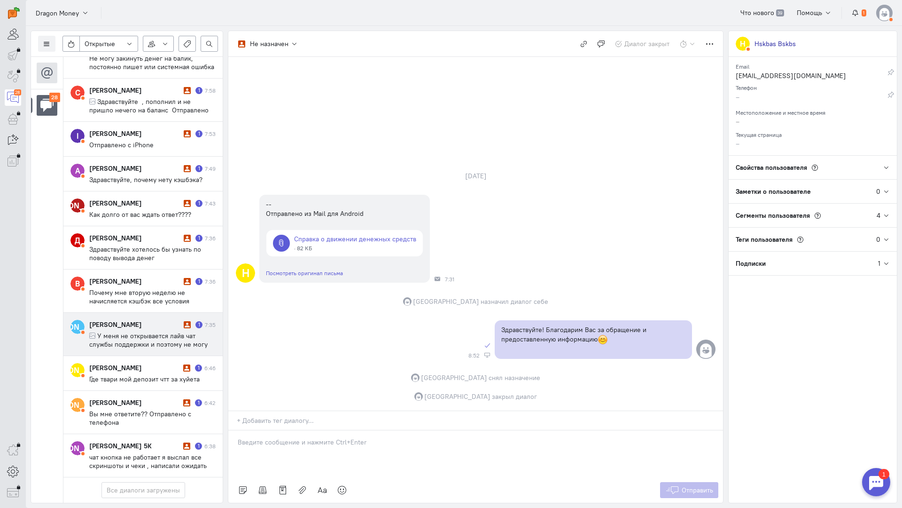
click at [142, 320] on div "[PERSON_NAME] 1 7:35 У меня не открывается лайв чат службы поддержки и поэтому …" at bounding box center [152, 334] width 126 height 29
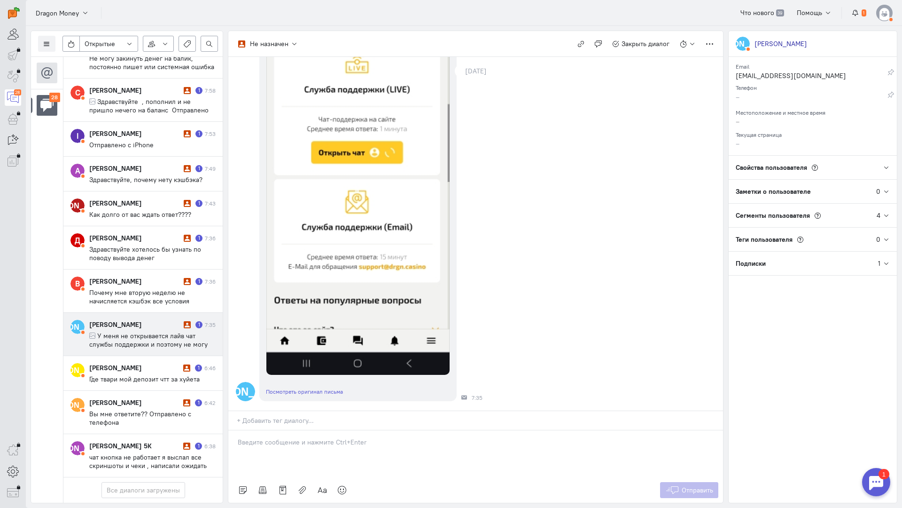
scroll to position [215, 0]
click at [289, 437] on p at bounding box center [476, 441] width 476 height 9
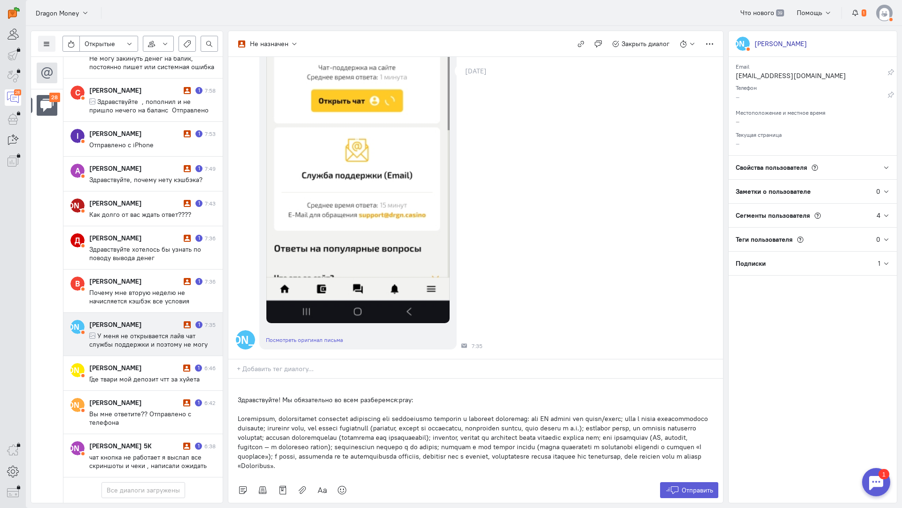
click at [234, 378] on div "Здравствуйте! Мы обязательно во всем разберемся:pray:" at bounding box center [475, 427] width 495 height 99
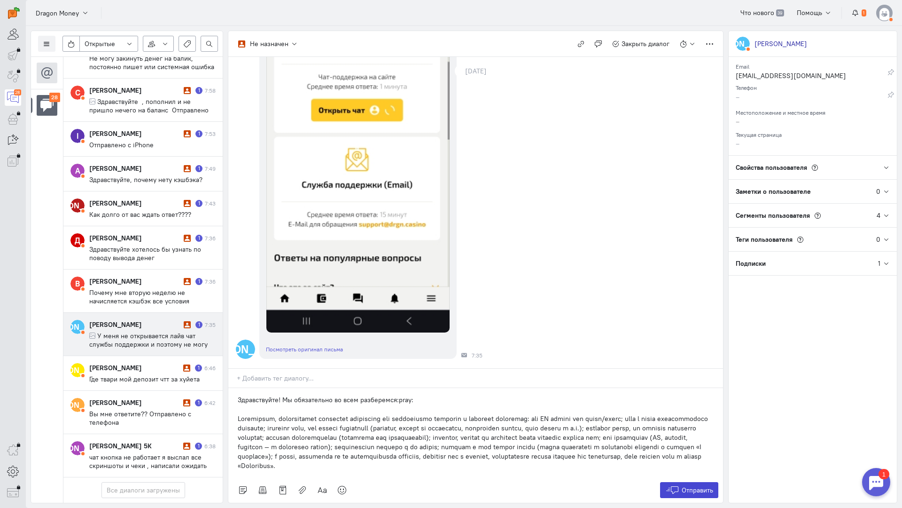
click at [694, 486] on span "Отправить" at bounding box center [697, 490] width 31 height 8
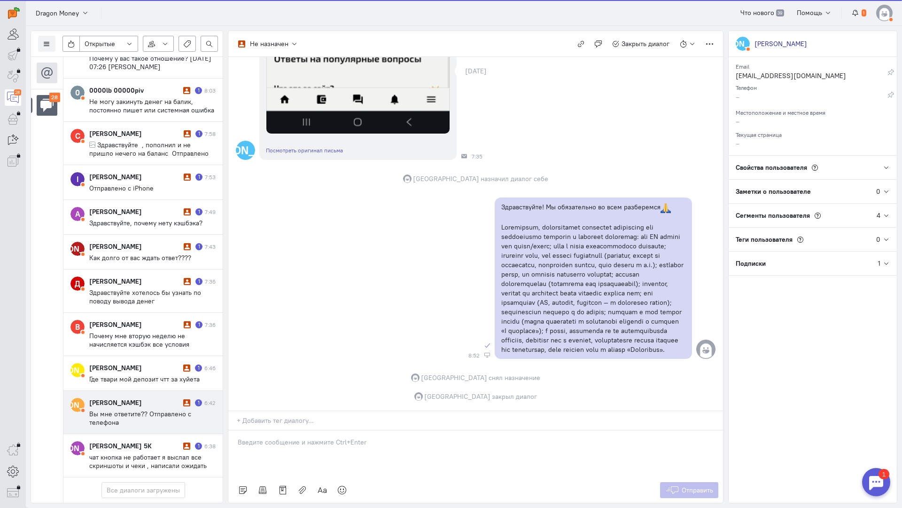
scroll to position [842, 0]
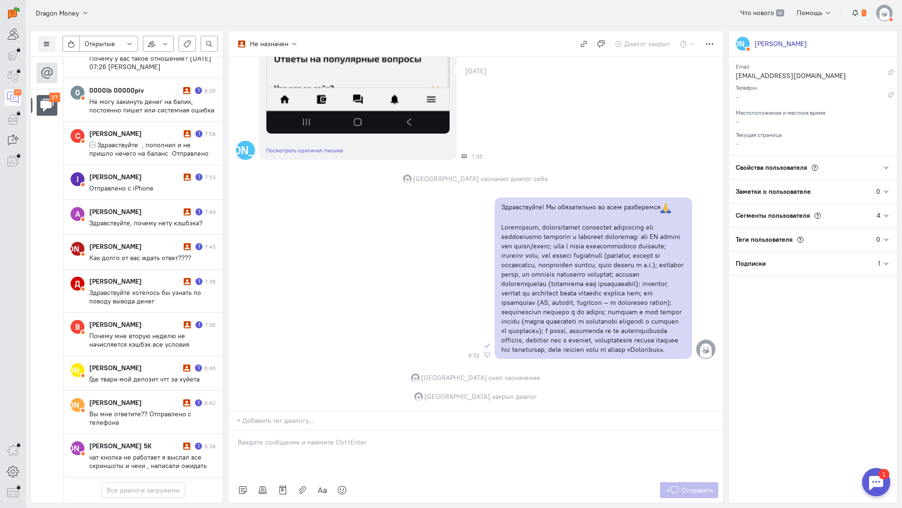
click at [44, 366] on cq-conversations-channel-list "27" at bounding box center [47, 280] width 32 height 446
click at [141, 288] on span "Здравствуйте хотелось бы узнать по поводу вывода денег" at bounding box center [145, 296] width 112 height 17
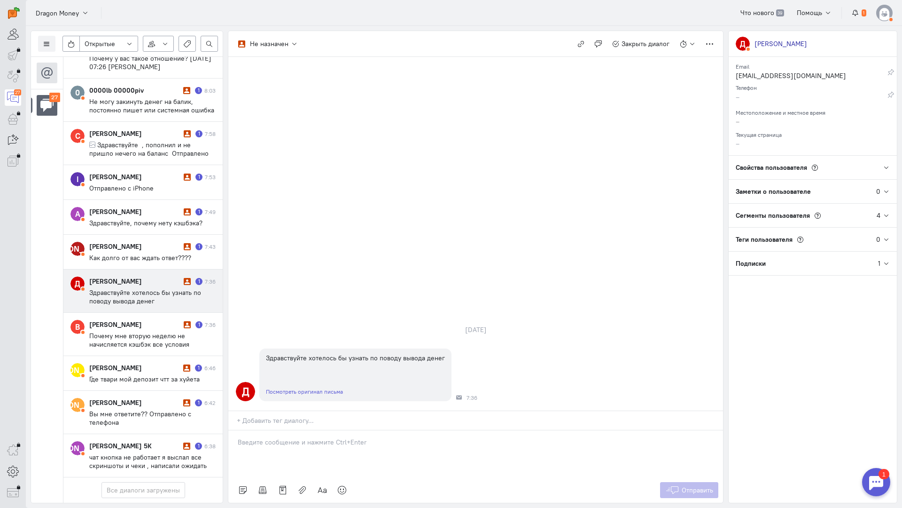
click at [284, 430] on div at bounding box center [475, 453] width 495 height 47
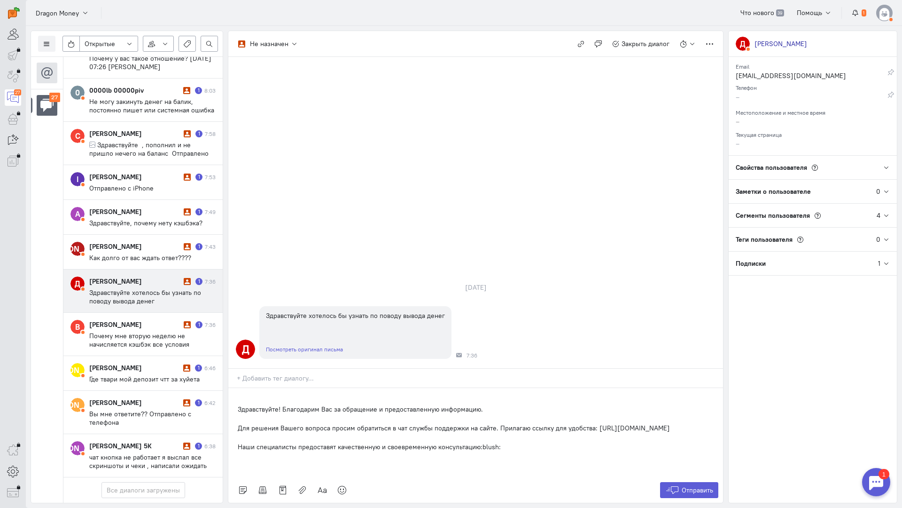
click at [235, 388] on div "Здравствуйте! Благодарим Вас за обращение и предоставленную информацию. Для реш…" at bounding box center [475, 432] width 495 height 89
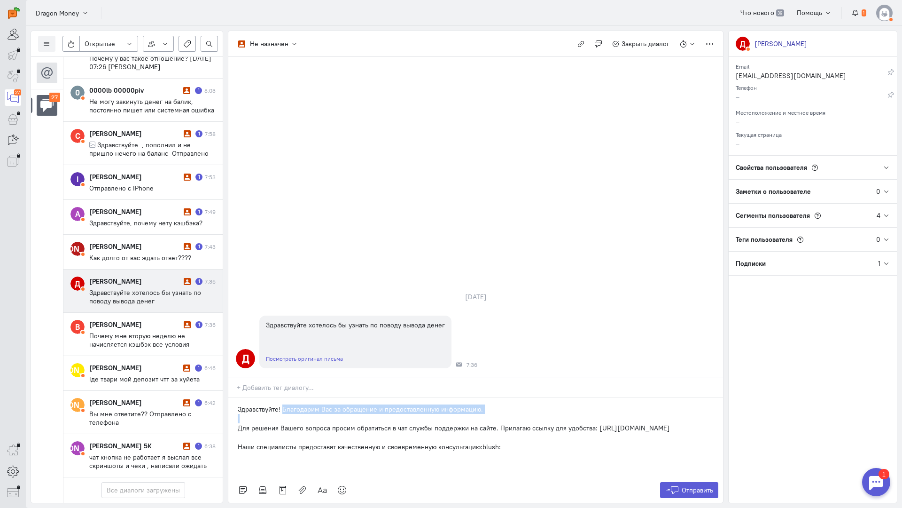
drag, startPoint x: 235, startPoint y: 371, endPoint x: 282, endPoint y: 351, distance: 51.3
click at [282, 397] on div "Здравствуйте! Благодарим Вас за обращение и предоставленную информацию. Для реш…" at bounding box center [475, 437] width 495 height 80
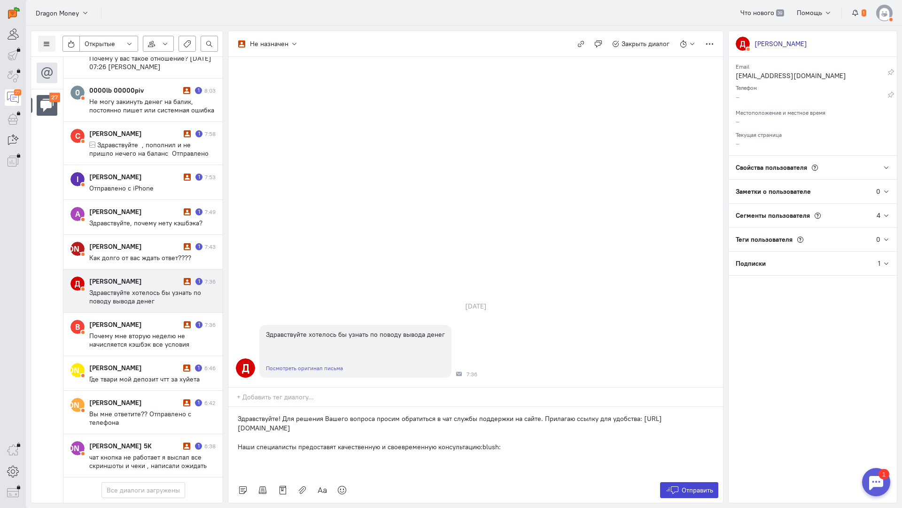
click at [693, 486] on span "Отправить" at bounding box center [697, 490] width 31 height 8
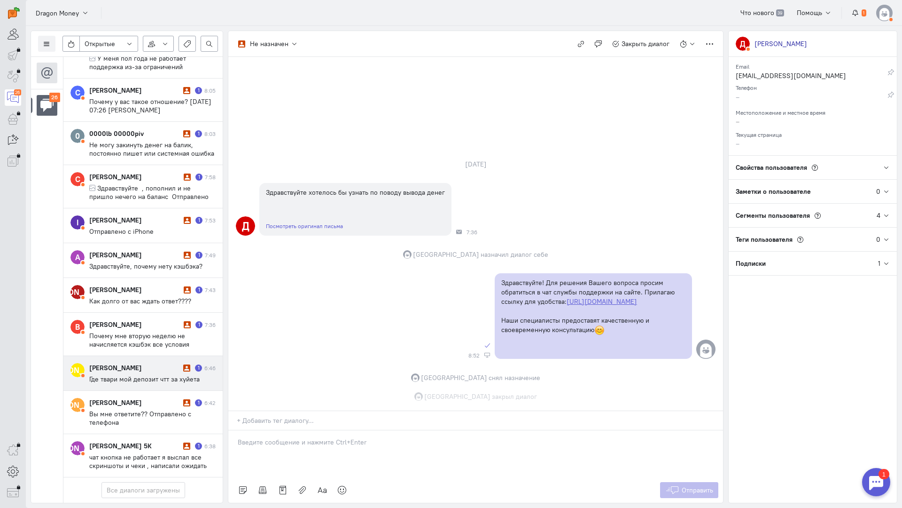
scroll to position [791, 0]
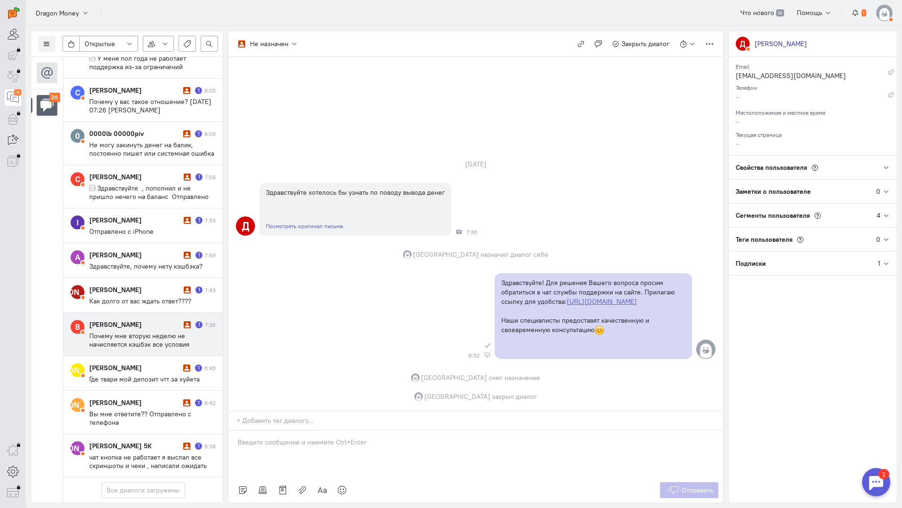
click at [133, 331] on span "Почему мне вторую неделю не начисляется кэшбэк все условия выполнены а кэшбэка …" at bounding box center [142, 348] width 107 height 34
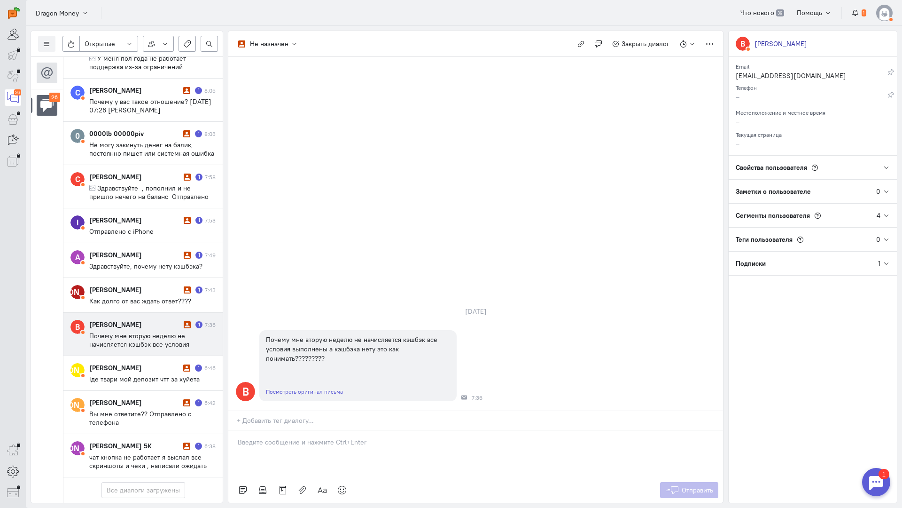
click at [285, 437] on p at bounding box center [476, 441] width 476 height 9
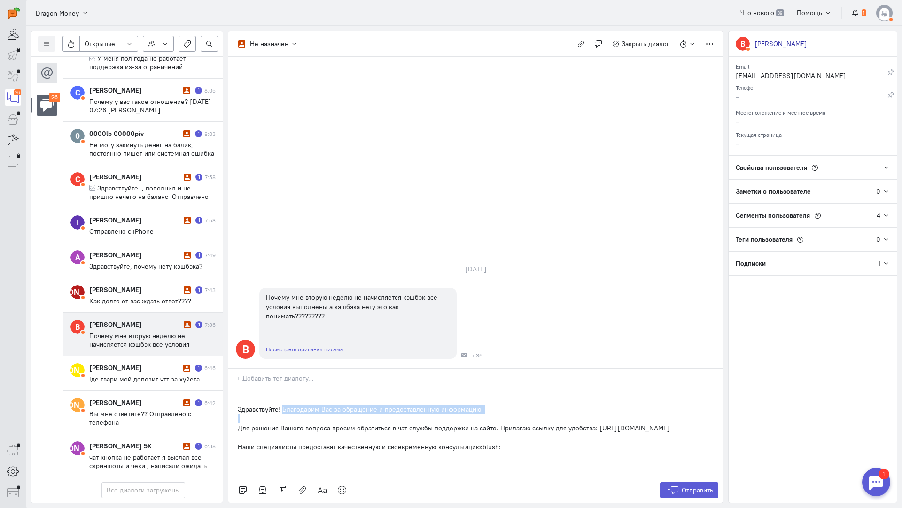
drag, startPoint x: 236, startPoint y: 371, endPoint x: 284, endPoint y: 352, distance: 51.7
click at [284, 388] on div "Здравствуйте! Благодарим Вас за обращение и предоставленную информацию. Для реш…" at bounding box center [475, 432] width 495 height 89
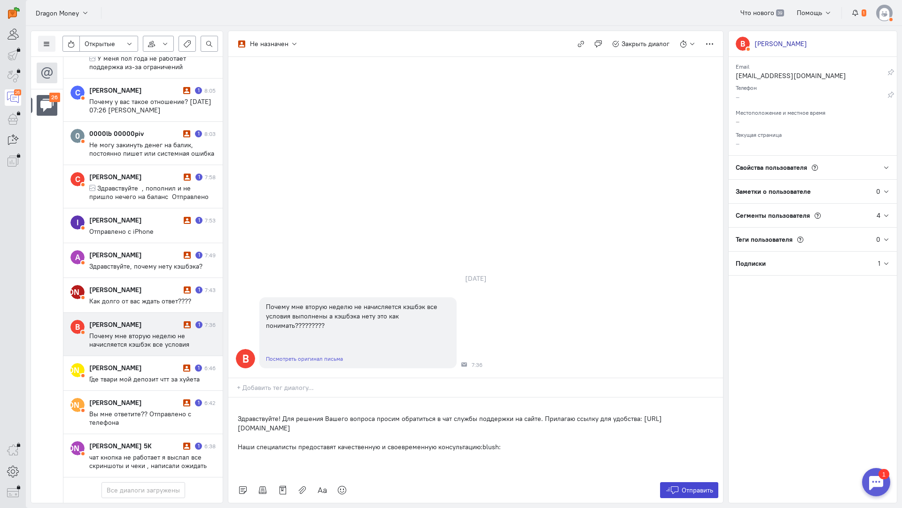
click at [677, 485] on icon at bounding box center [673, 489] width 14 height 9
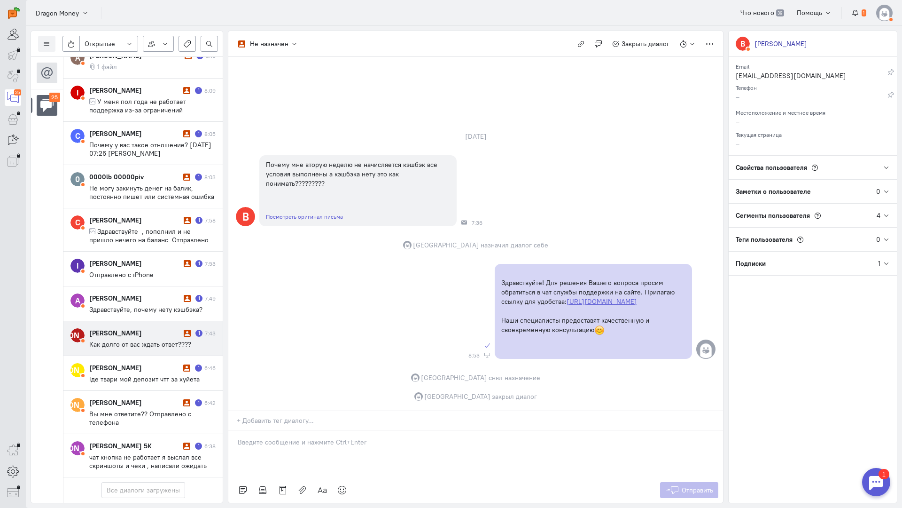
scroll to position [740, 0]
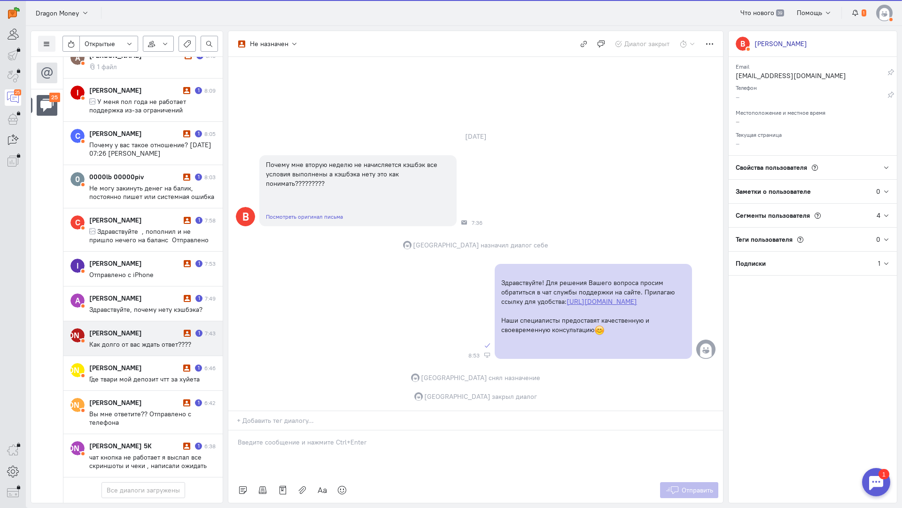
click at [98, 328] on div "[PERSON_NAME] 1 7:43 Как долго от вас ждать ответ????" at bounding box center [152, 338] width 126 height 20
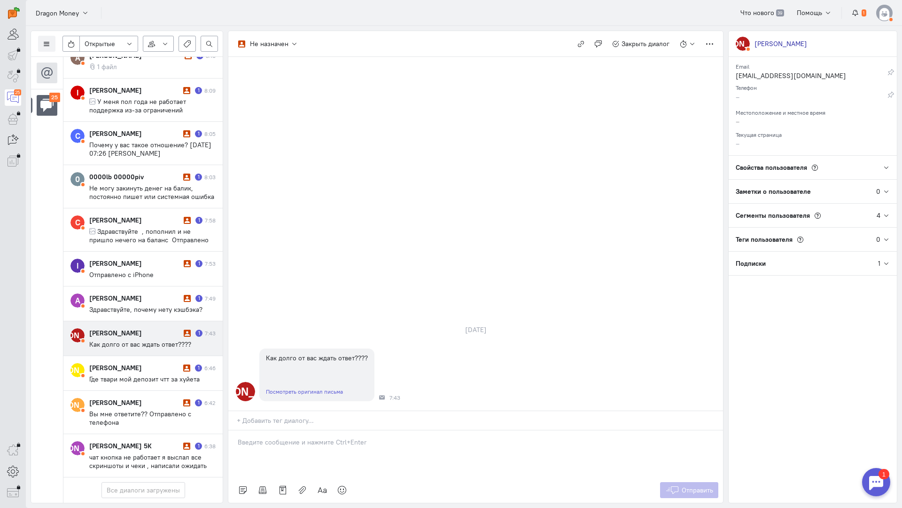
click at [303, 437] on p at bounding box center [476, 441] width 476 height 9
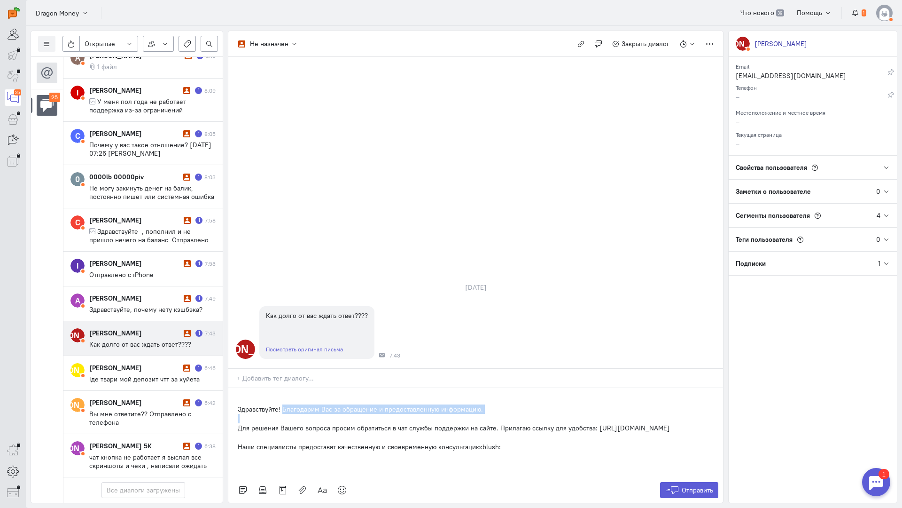
drag, startPoint x: 234, startPoint y: 373, endPoint x: 285, endPoint y: 354, distance: 54.6
click at [283, 388] on div "Здравствуйте! Благодарим Вас за обращение и предоставленную информацию. Для реш…" at bounding box center [475, 432] width 495 height 89
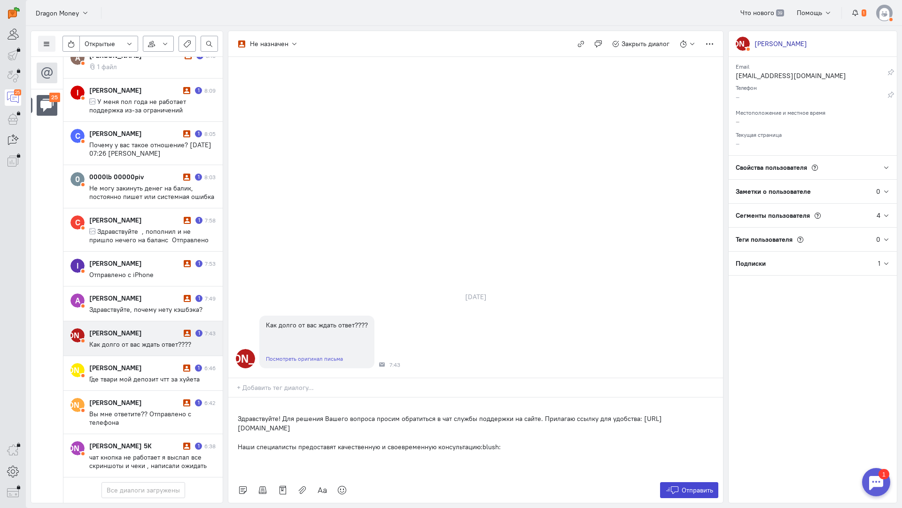
click at [678, 485] on icon at bounding box center [673, 489] width 14 height 9
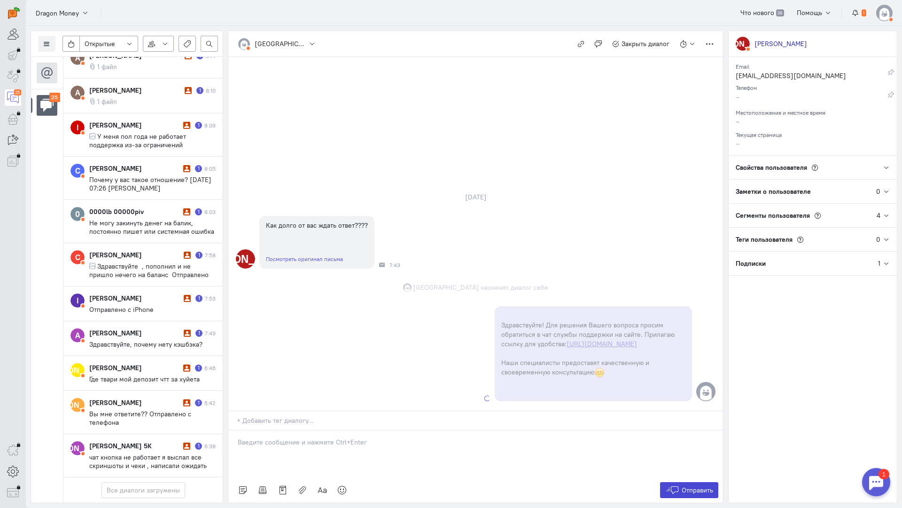
scroll to position [749, 0]
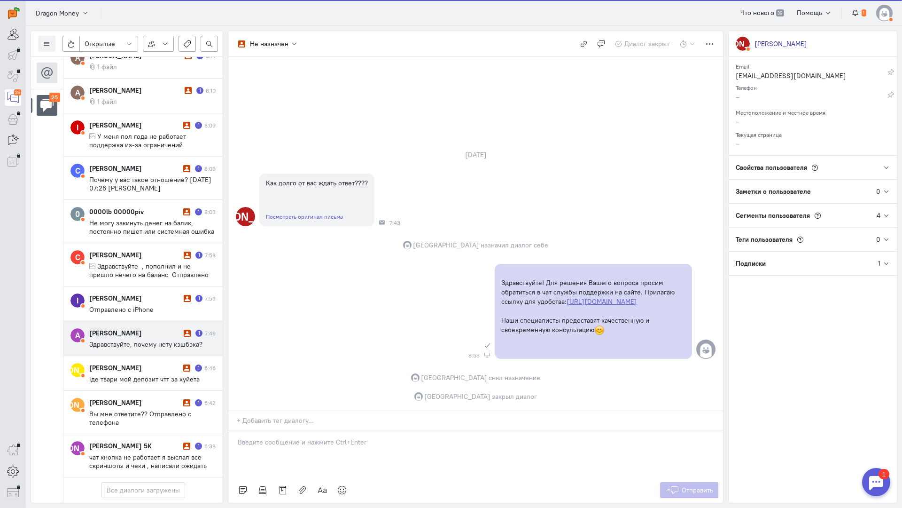
click at [122, 340] on span "Здравствуйте, почему нету кэшбэка?" at bounding box center [145, 344] width 113 height 8
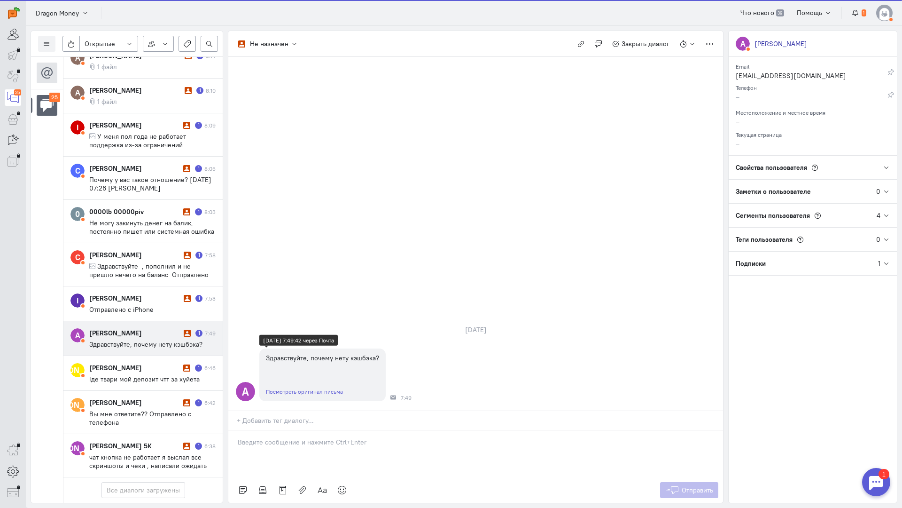
scroll to position [706, 0]
click at [293, 437] on p at bounding box center [476, 441] width 476 height 9
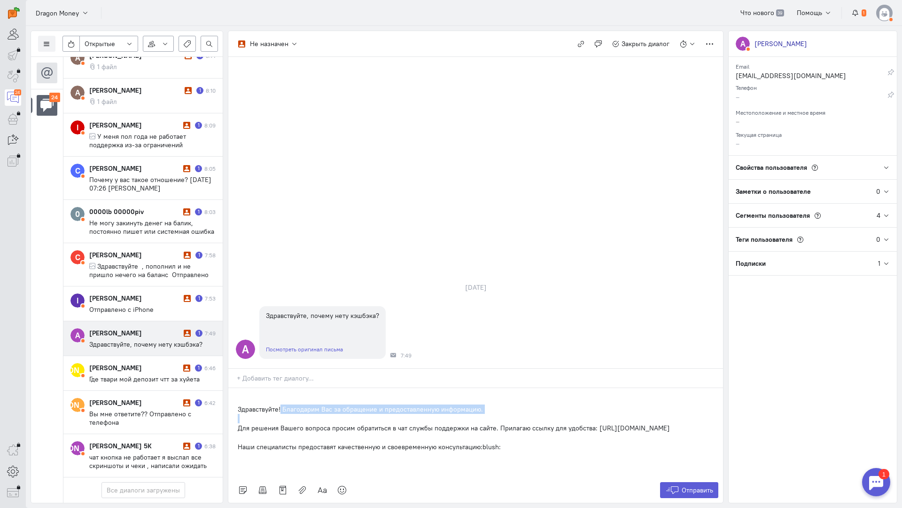
drag, startPoint x: 236, startPoint y: 373, endPoint x: 282, endPoint y: 354, distance: 48.9
click at [282, 388] on div "Здравствуйте! Благодарим Вас за обращение и предоставленную информацию. Для реш…" at bounding box center [475, 432] width 495 height 89
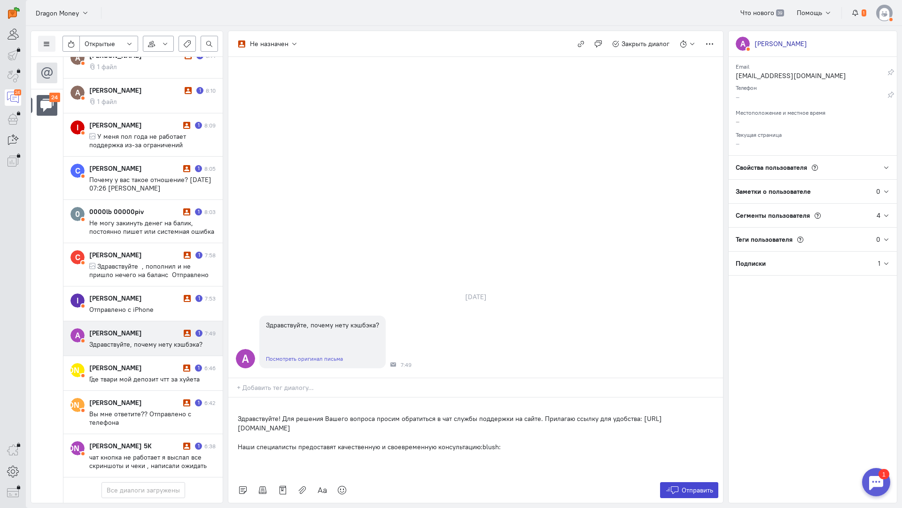
click at [700, 486] on span "Отправить" at bounding box center [697, 490] width 31 height 8
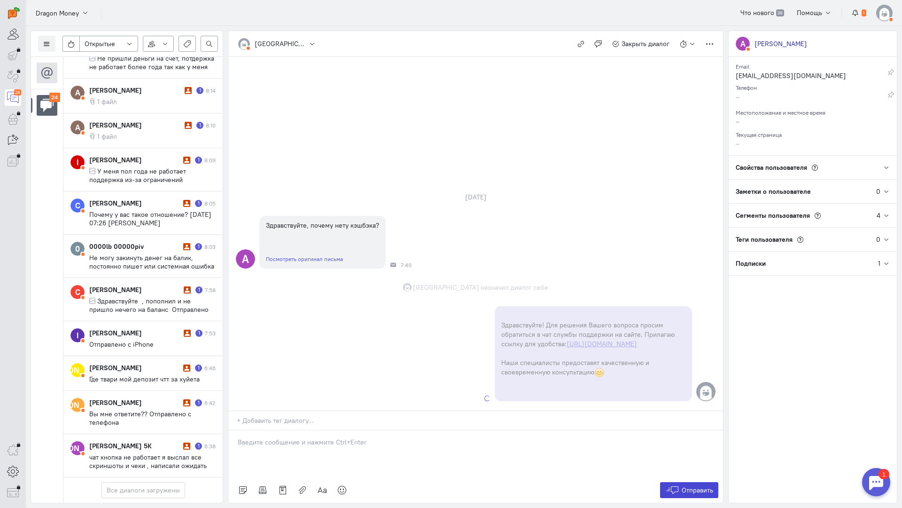
scroll to position [715, 0]
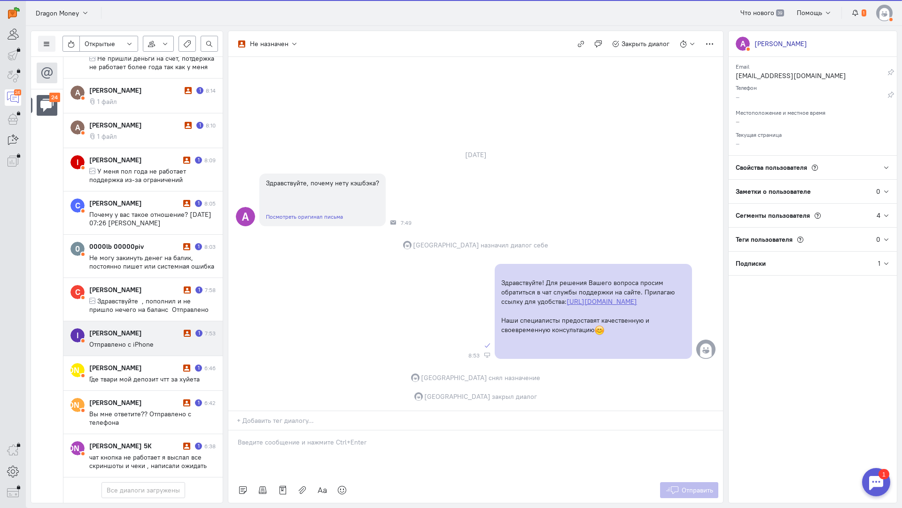
drag, startPoint x: 145, startPoint y: 278, endPoint x: 165, endPoint y: 280, distance: 19.8
click at [145, 328] on div "[PERSON_NAME]" at bounding box center [135, 332] width 92 height 9
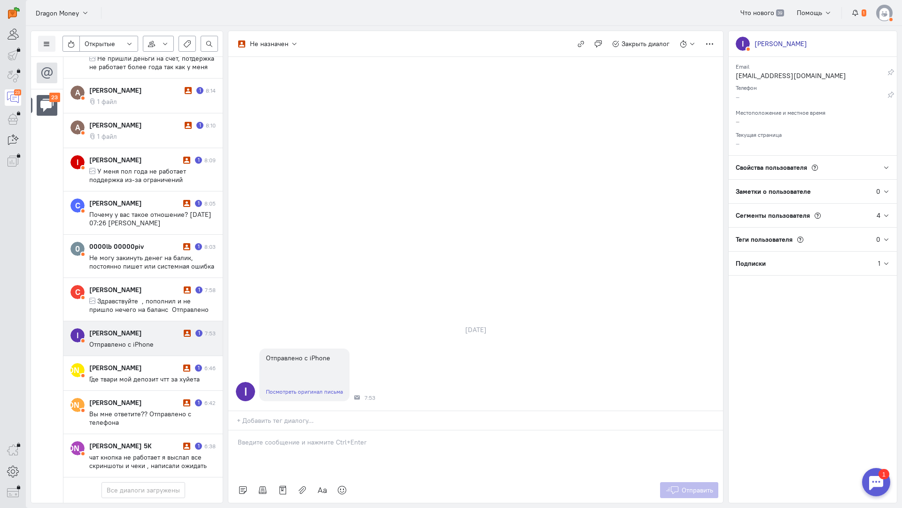
click at [293, 437] on p at bounding box center [476, 441] width 476 height 9
click at [234, 430] on div "Здравствуйте! Благодарим Вас за обращение и предоставленную информацию:blush:" at bounding box center [475, 453] width 495 height 47
click at [683, 486] on span "Отправить" at bounding box center [697, 490] width 31 height 8
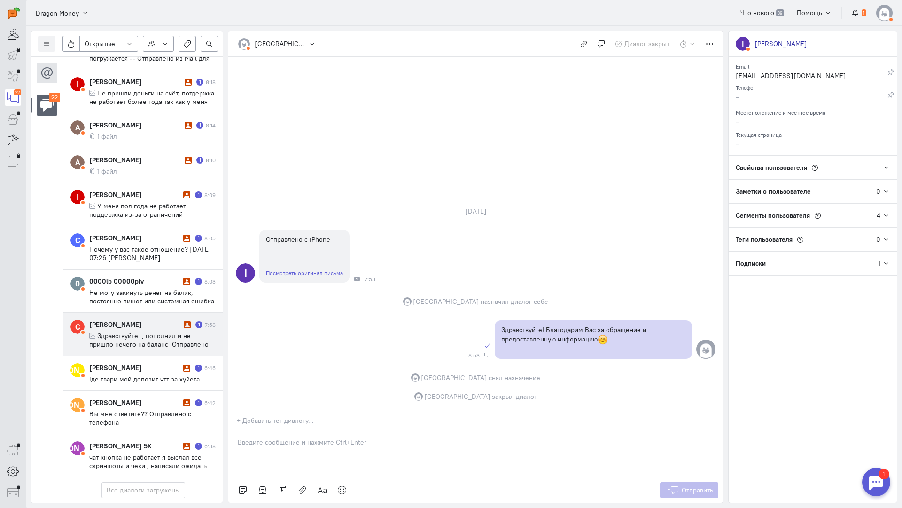
click at [130, 331] on span "Здравствуйте , пополнил и не пришло нечего на баланс Отправлено из мобильной По…" at bounding box center [148, 343] width 119 height 25
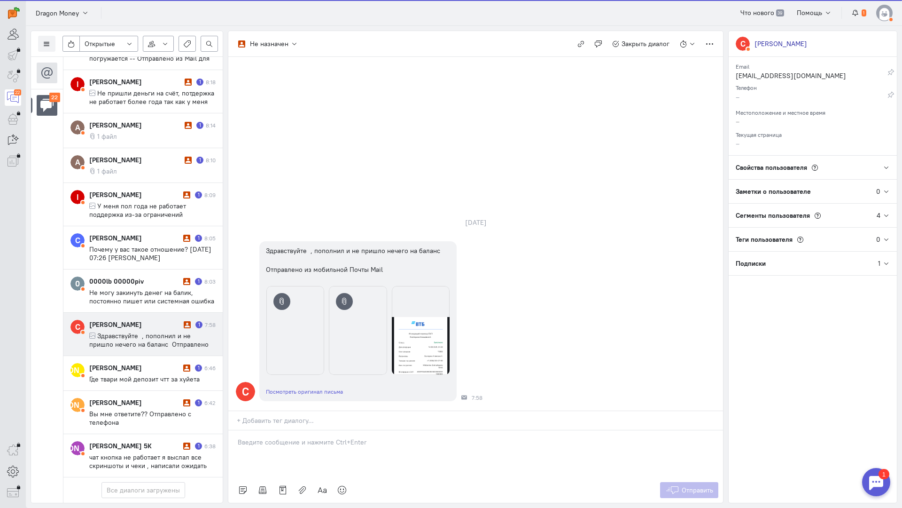
scroll to position [639, 0]
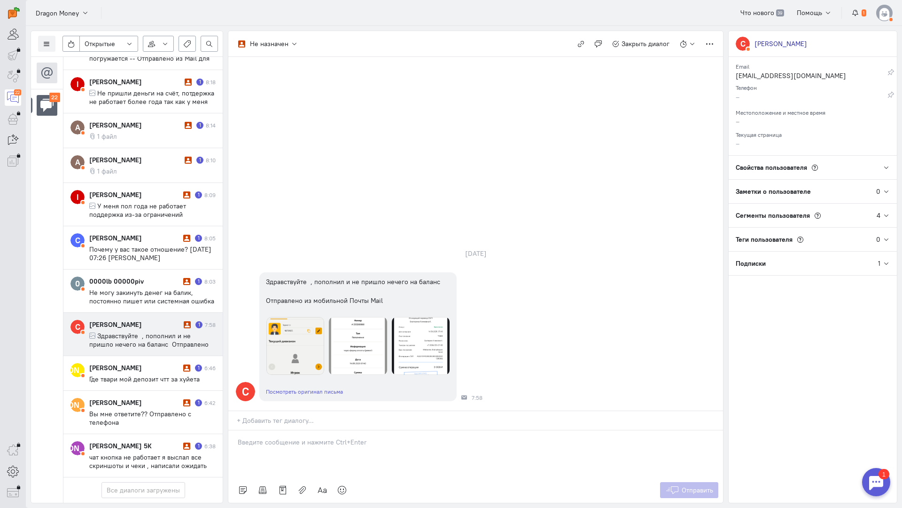
click at [267, 437] on p at bounding box center [476, 441] width 476 height 9
drag, startPoint x: 268, startPoint y: 392, endPoint x: 262, endPoint y: 390, distance: 6.5
click at [268, 430] on div at bounding box center [475, 453] width 495 height 47
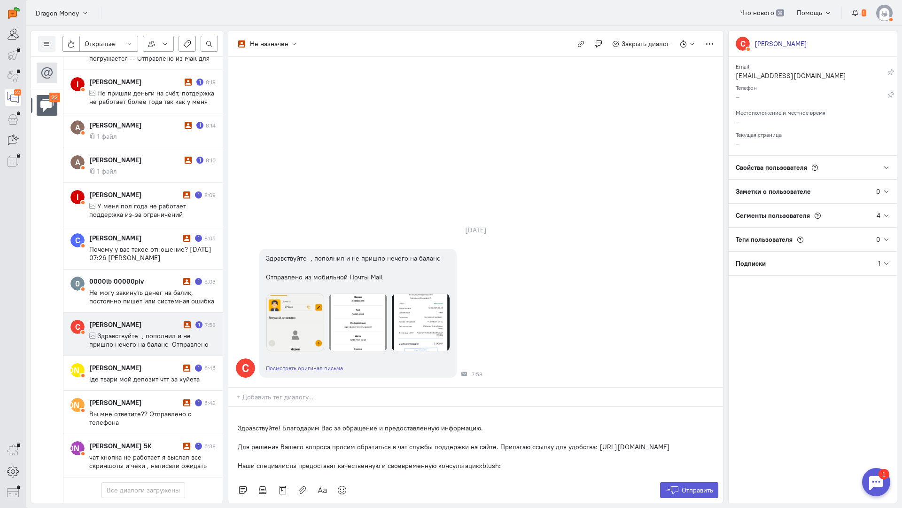
click at [238, 423] on p "Здравствуйте! Благодарим Вас за обращение и предоставленную информацию." at bounding box center [476, 427] width 476 height 9
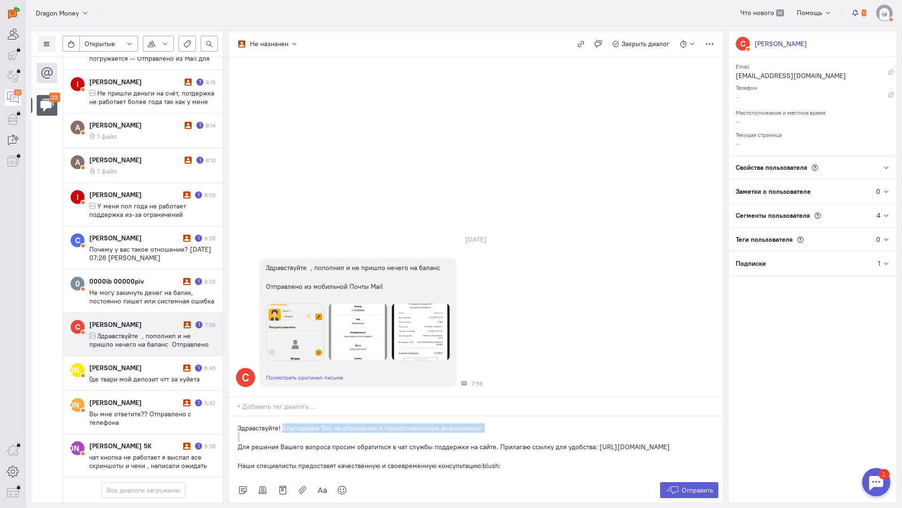
drag, startPoint x: 235, startPoint y: 391, endPoint x: 283, endPoint y: 371, distance: 52.0
click at [283, 416] on div "Здравствуйте! Благодарим Вас за обращение и предоставленную информацию. Для реш…" at bounding box center [475, 446] width 495 height 61
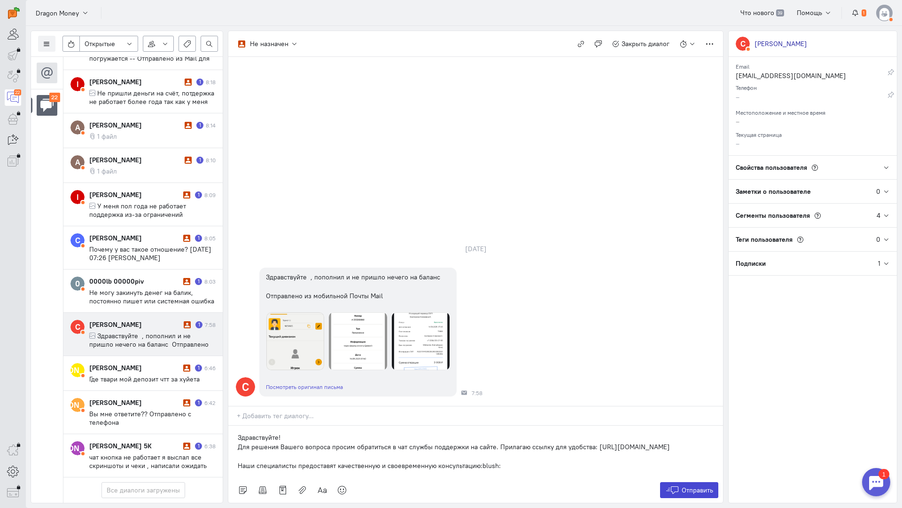
click at [683, 486] on span "Отправить" at bounding box center [697, 490] width 31 height 8
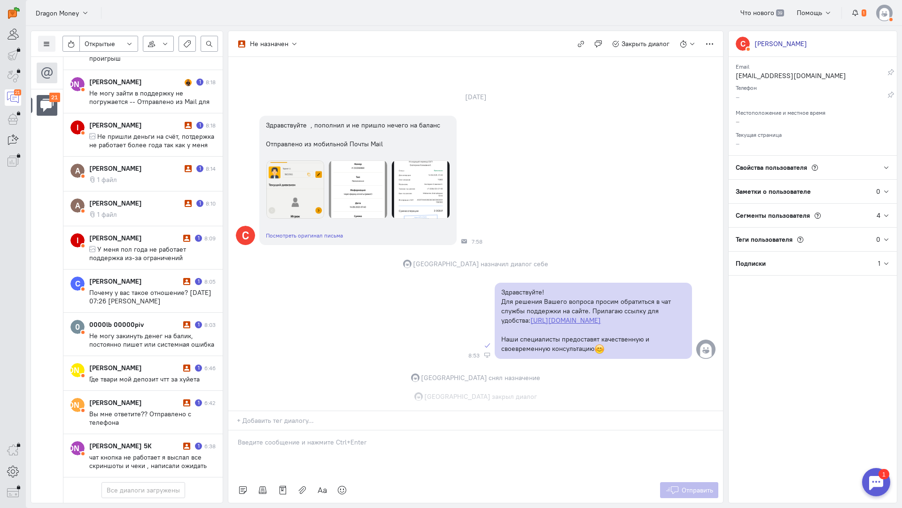
scroll to position [596, 0]
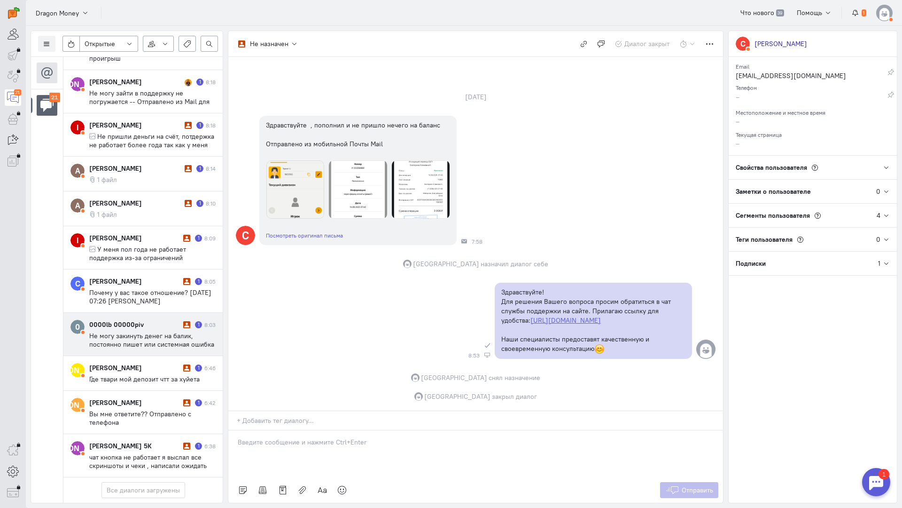
click at [116, 331] on span "Не могу закинуть денег на балик, постоянно пишет или системная ошибка или не уд…" at bounding box center [152, 360] width 126 height 59
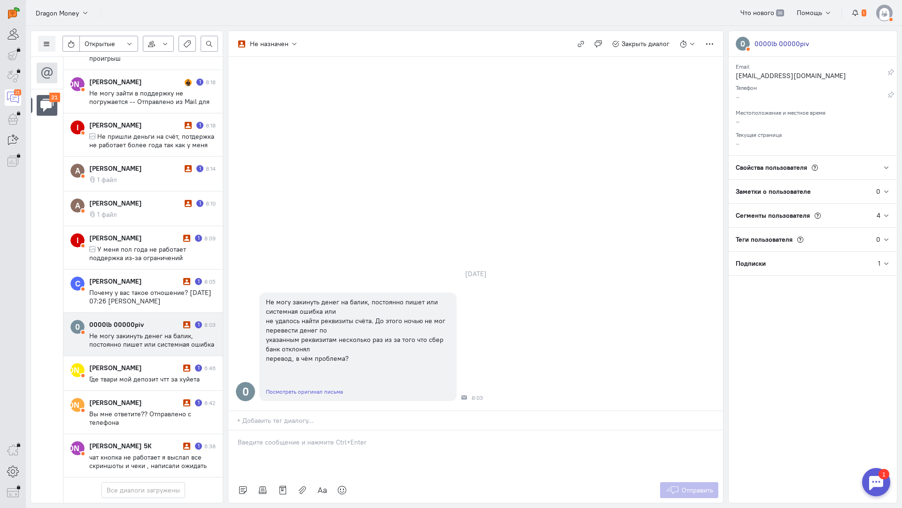
click at [278, 437] on p at bounding box center [476, 441] width 476 height 9
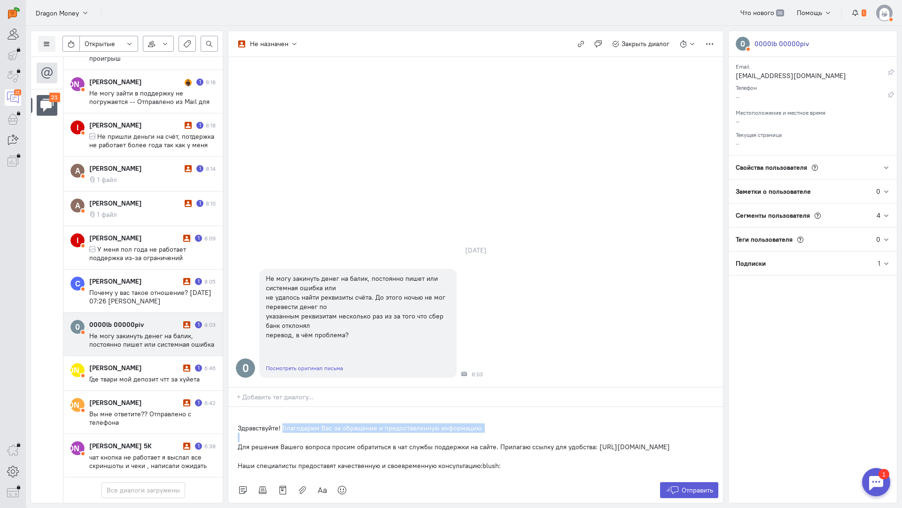
drag, startPoint x: 236, startPoint y: 388, endPoint x: 283, endPoint y: 369, distance: 51.1
click at [283, 407] on div "Здравствуйте! Благодарим Вас за обращение и предоставленную информацию. Для реш…" at bounding box center [475, 442] width 495 height 71
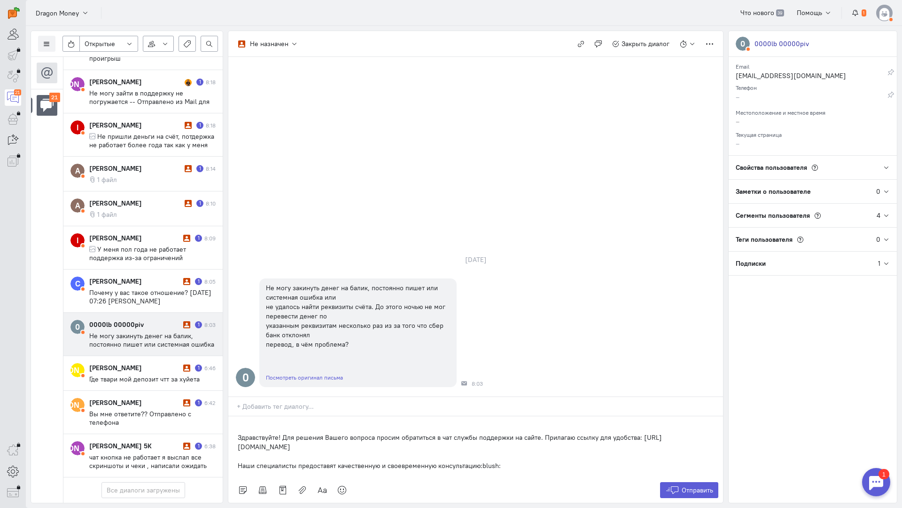
click at [239, 432] on p "Здравствуйте! Для решения Вашего вопроса просим обратиться в чат службы поддерж…" at bounding box center [476, 441] width 476 height 19
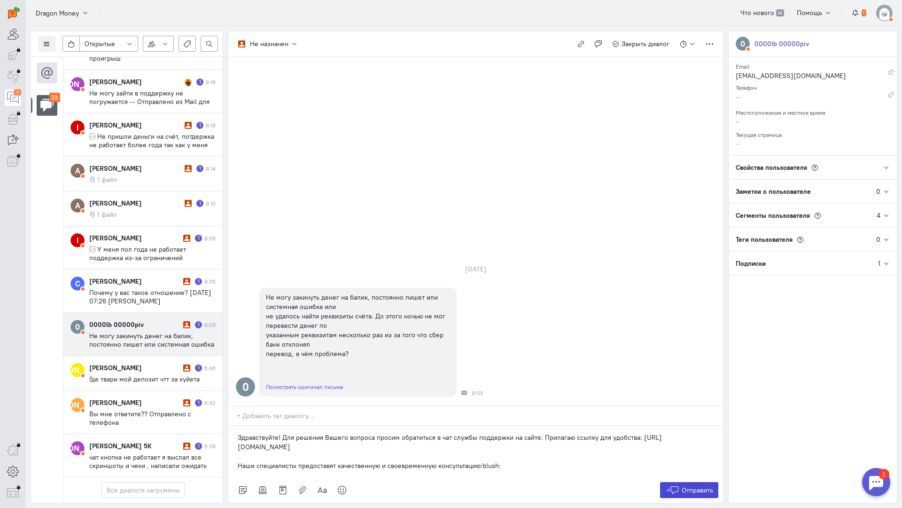
click at [678, 485] on icon at bounding box center [673, 489] width 14 height 9
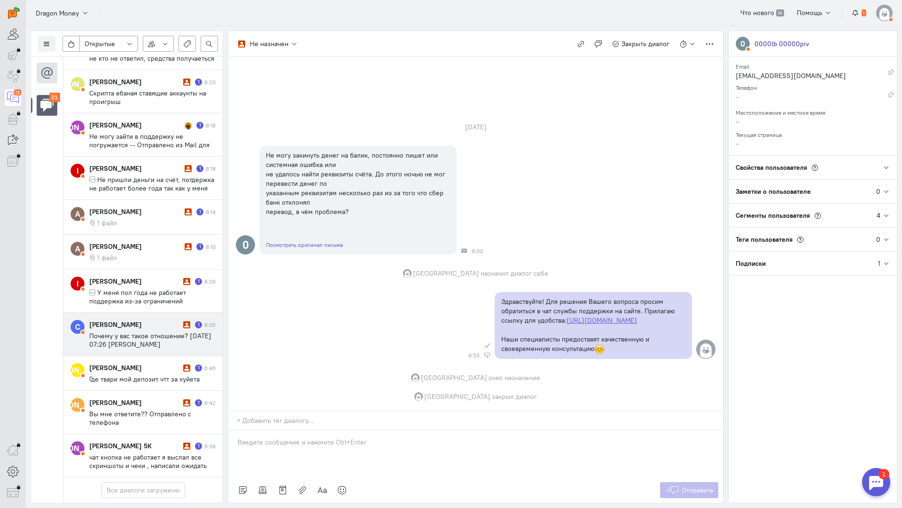
scroll to position [588, 0]
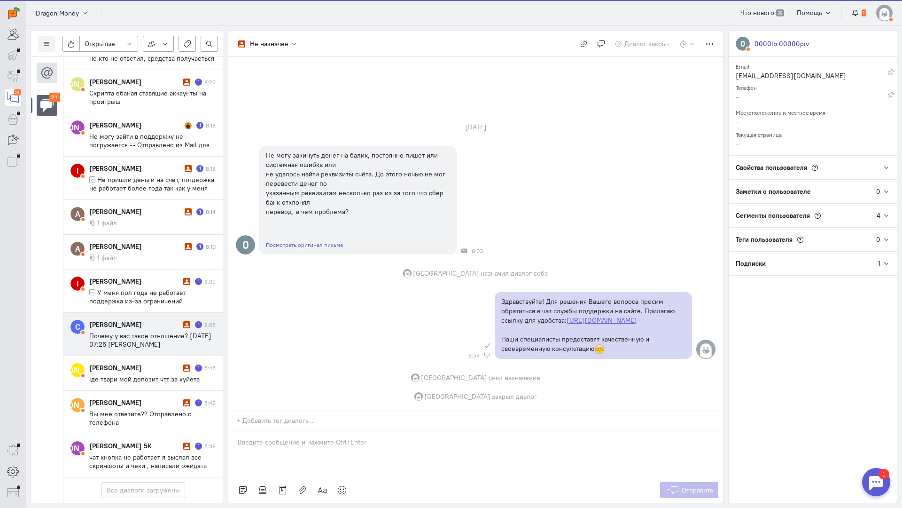
click at [116, 331] on span "Почему у вас такое отношение? [DATE] 07:26 [PERSON_NAME] <[EMAIL_ADDRESS][DOMAI…" at bounding box center [150, 343] width 122 height 25
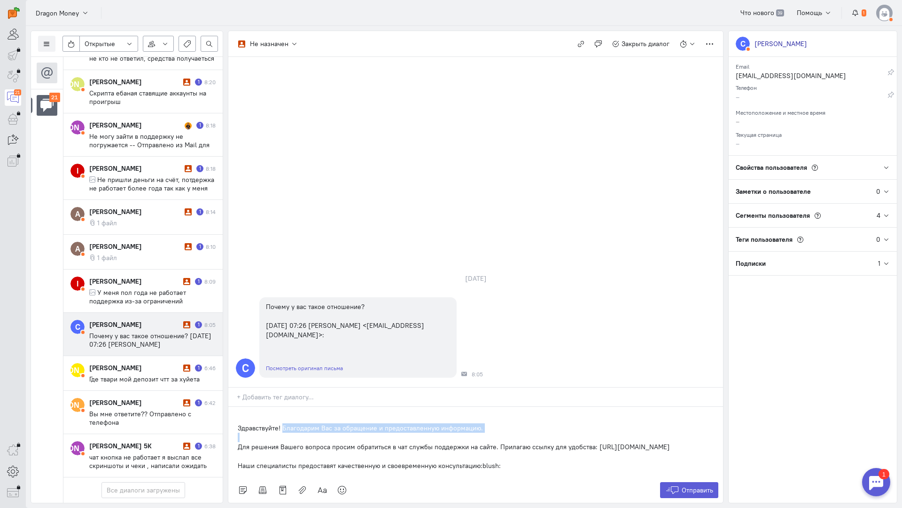
drag, startPoint x: 238, startPoint y: 390, endPoint x: 283, endPoint y: 372, distance: 48.4
click at [283, 407] on div "Здравствуйте! Благодарим Вас за обращение и предоставленную информацию. Для реш…" at bounding box center [475, 442] width 495 height 71
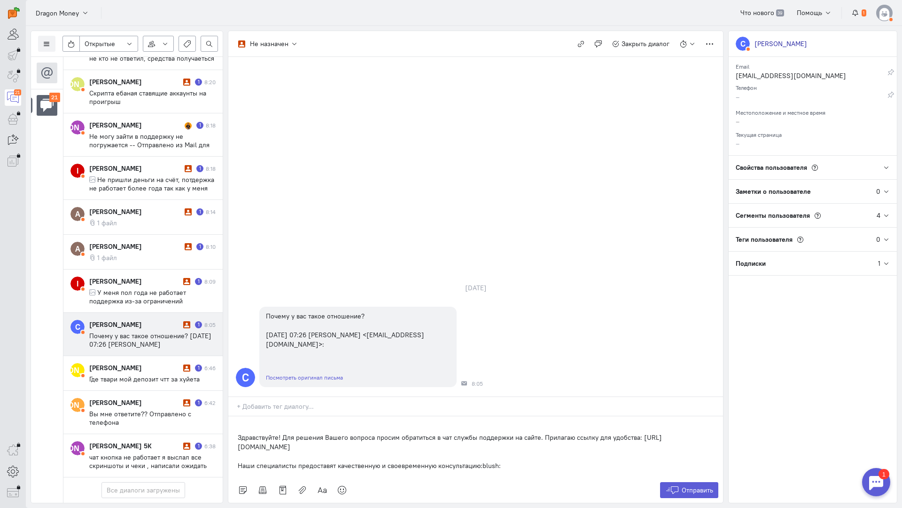
drag, startPoint x: 521, startPoint y: 408, endPoint x: 226, endPoint y: 410, distance: 295.2
click at [226, 410] on div "Список пользователей Включить темную тему Открытые Открытые диалоги Отложенные …" at bounding box center [464, 267] width 877 height 482
click at [677, 485] on icon at bounding box center [673, 489] width 14 height 9
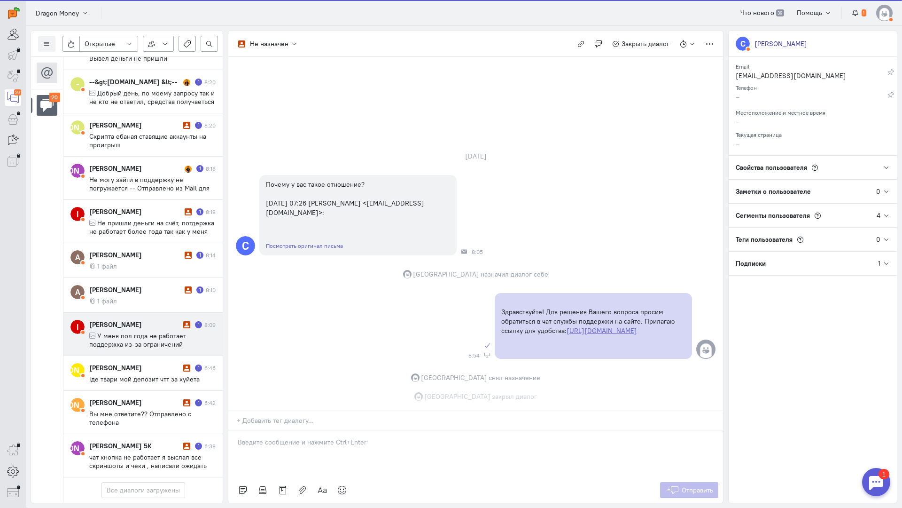
click at [129, 331] on span "У меня пол года не работает поддержка из-за ограничений провайдера проблему реш…" at bounding box center [151, 360] width 124 height 59
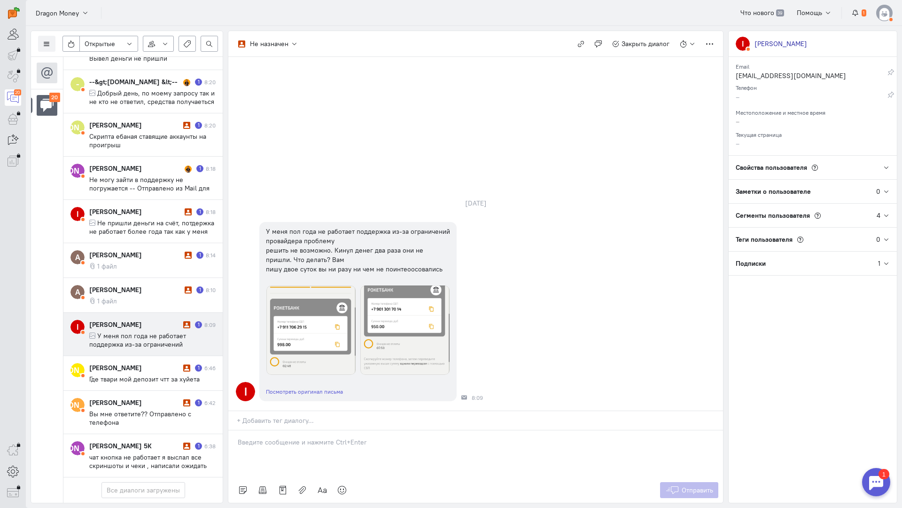
click at [331, 437] on p at bounding box center [476, 441] width 476 height 9
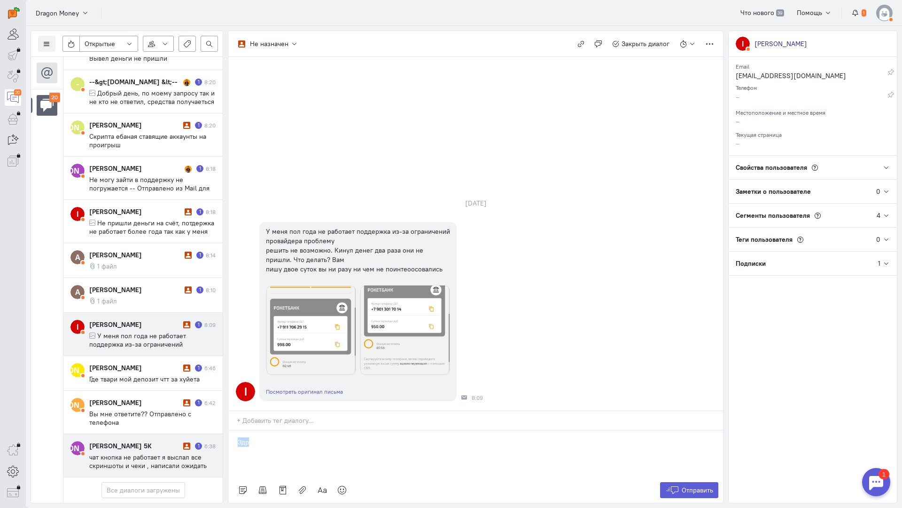
drag, startPoint x: 269, startPoint y: 389, endPoint x: 214, endPoint y: 378, distance: 56.0
click at [170, 382] on div "Список пользователей Включить темную тему Открытые Открытые диалоги Отложенные …" at bounding box center [464, 267] width 877 height 482
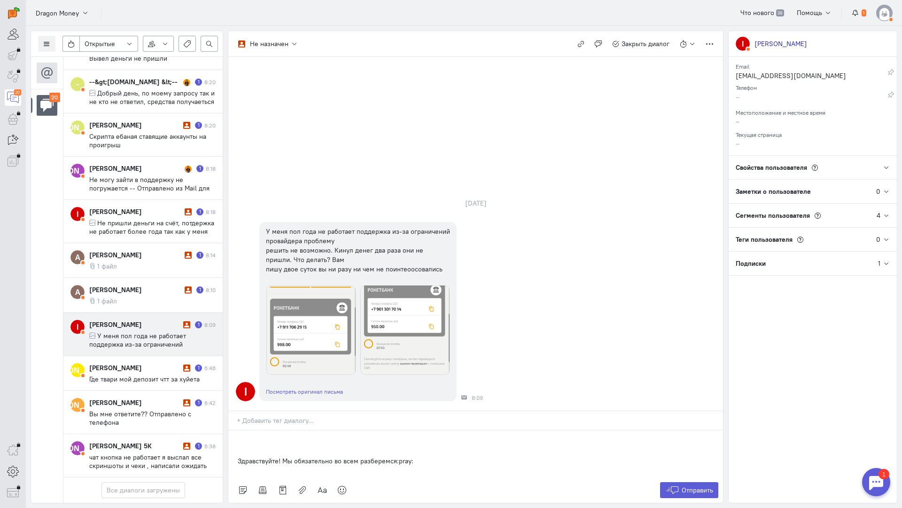
click at [232, 430] on div "Здравствуйте! Мы обязательно во всем разберемся:pray:" at bounding box center [475, 453] width 495 height 47
click at [440, 430] on div "Здравствуйте! Мы обязательно во всем разберемся:pray:" at bounding box center [475, 453] width 495 height 47
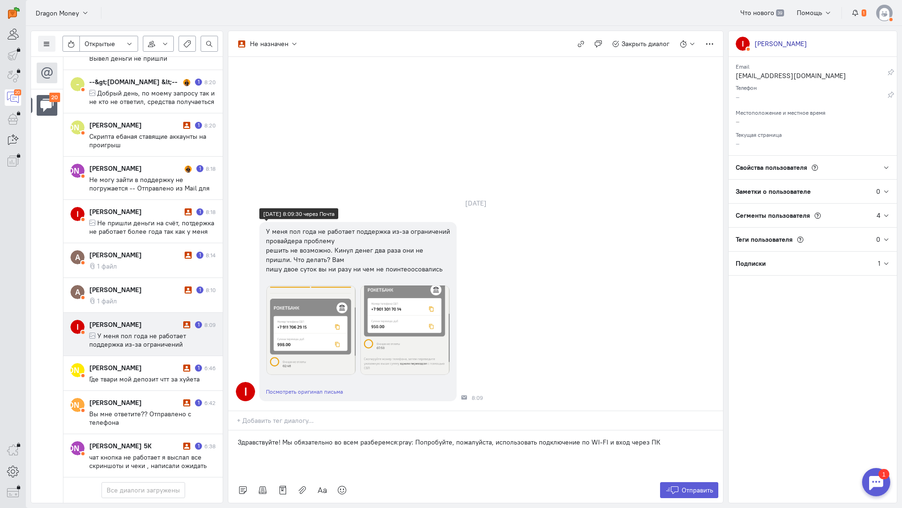
click at [323, 285] on img at bounding box center [310, 329] width 89 height 89
click at [662, 437] on p "Здравствуйте! Мы обязательно во всем разберемся:pray: Попробуйте, пожалуйста, и…" at bounding box center [476, 441] width 476 height 9
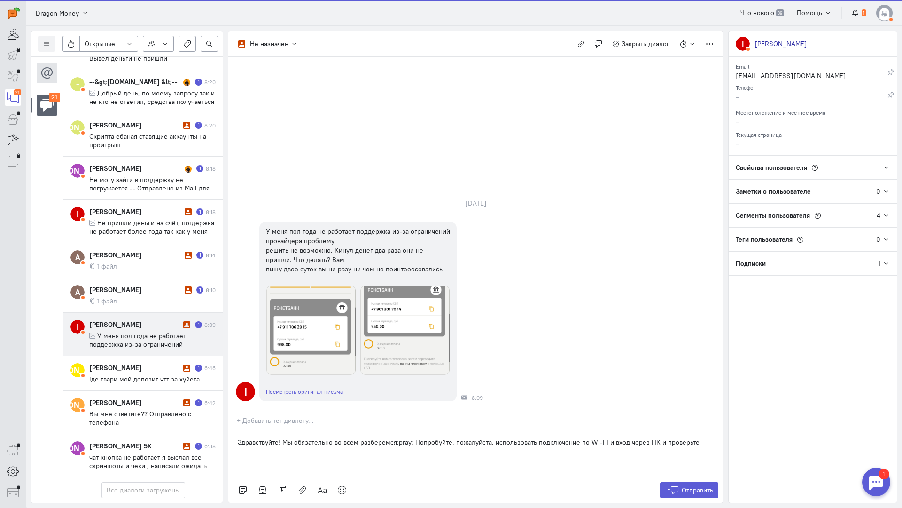
scroll to position [580, 0]
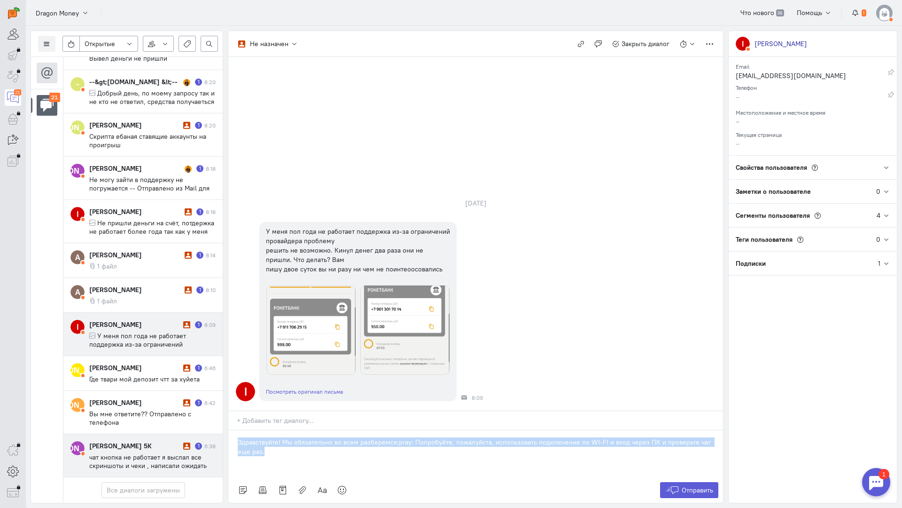
copy p "Здравствуйте! Мы обязательно во всем разберемся:pray: Попробуйте, пожалуйста, и…"
drag, startPoint x: 298, startPoint y: 395, endPoint x: 205, endPoint y: 379, distance: 94.0
click at [205, 379] on div "Список пользователей Включить темную тему Открытые Открытые диалоги Отложенные …" at bounding box center [464, 267] width 877 height 482
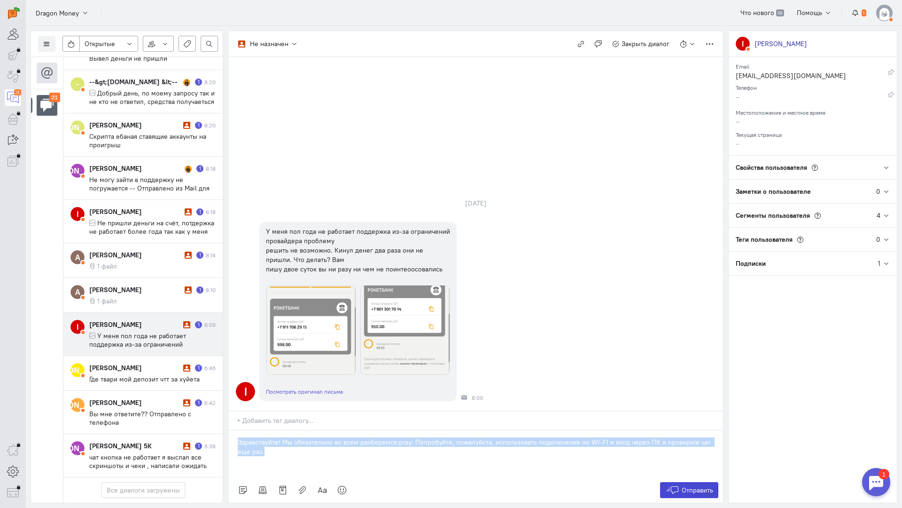
click at [683, 486] on span "Отправить" at bounding box center [697, 490] width 31 height 8
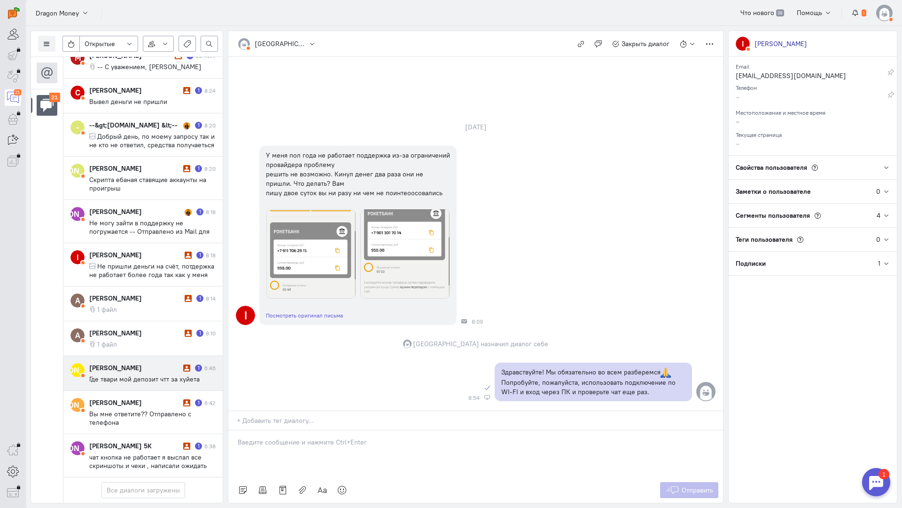
scroll to position [613, 0]
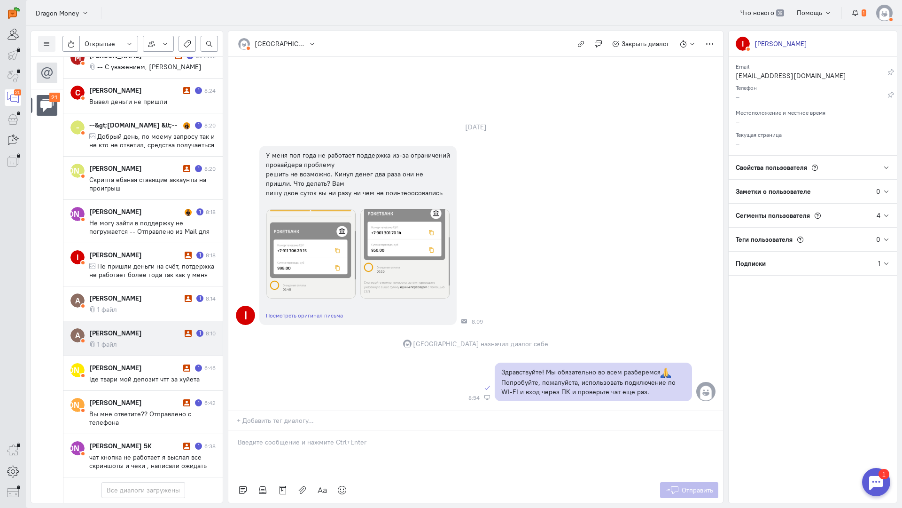
click at [145, 321] on cq-conversation-card "A [PERSON_NAME] 1 8:10 1 файл" at bounding box center [142, 338] width 159 height 35
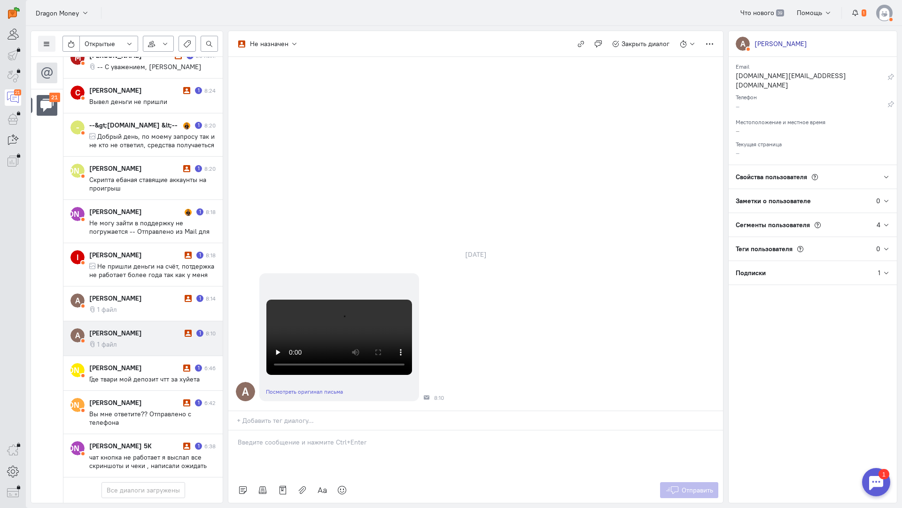
scroll to position [212, 0]
click at [298, 437] on p at bounding box center [476, 441] width 476 height 9
click at [232, 430] on div "Здравствуйте! Благодарим Вас за обращение и предоставленную информацию:blush:" at bounding box center [475, 453] width 495 height 47
click at [681, 482] on button "Отправить" at bounding box center [689, 490] width 59 height 16
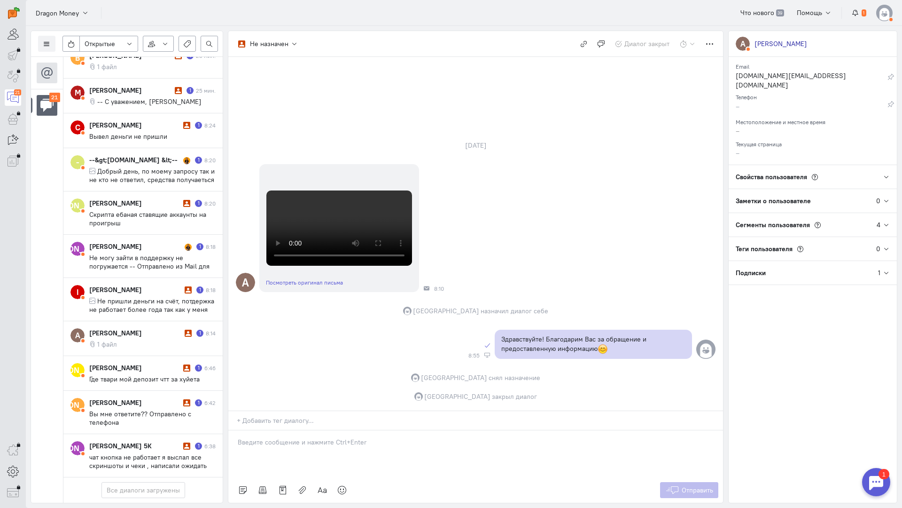
scroll to position [613, 0]
click at [152, 328] on div "[PERSON_NAME]" at bounding box center [135, 332] width 93 height 9
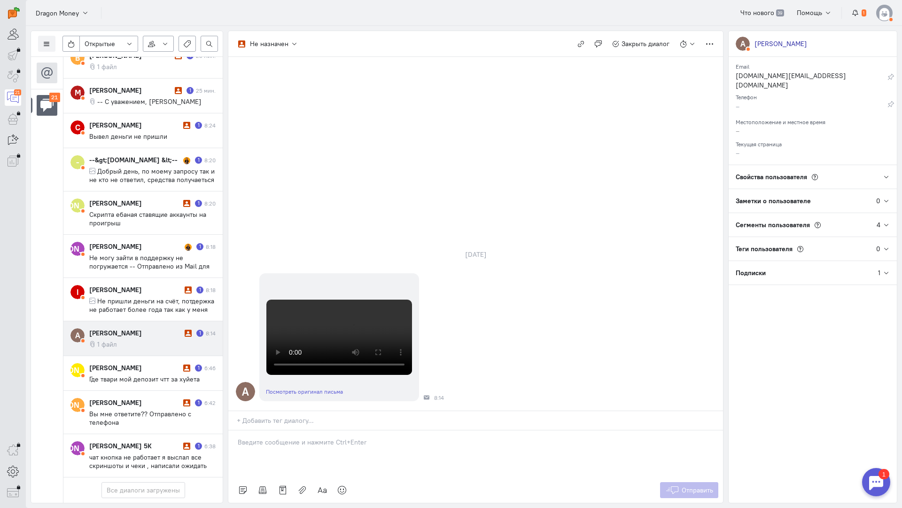
click at [330, 430] on div at bounding box center [475, 453] width 495 height 47
click at [236, 430] on div "Здравствуйте! Благодарим Вас за обращение и предоставленную информацию:blush:" at bounding box center [475, 453] width 495 height 47
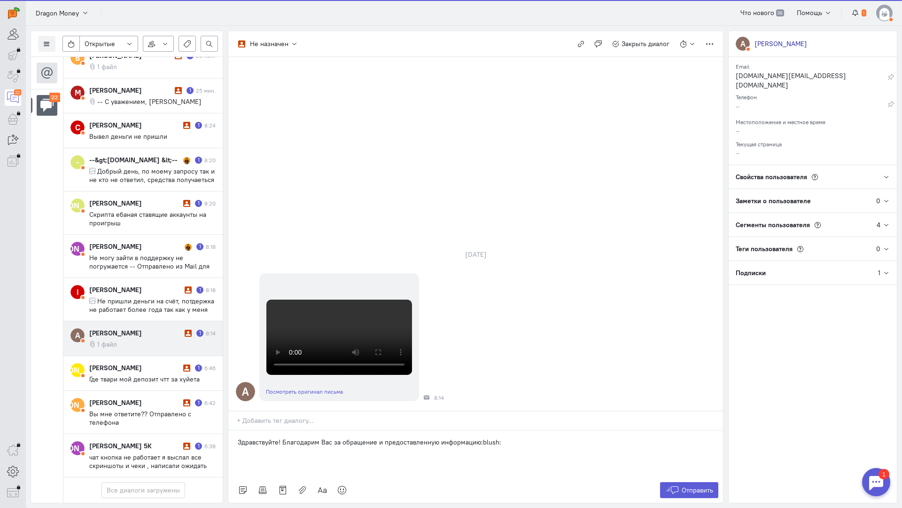
scroll to position [656, 0]
click at [700, 482] on button "Отправить" at bounding box center [689, 490] width 59 height 16
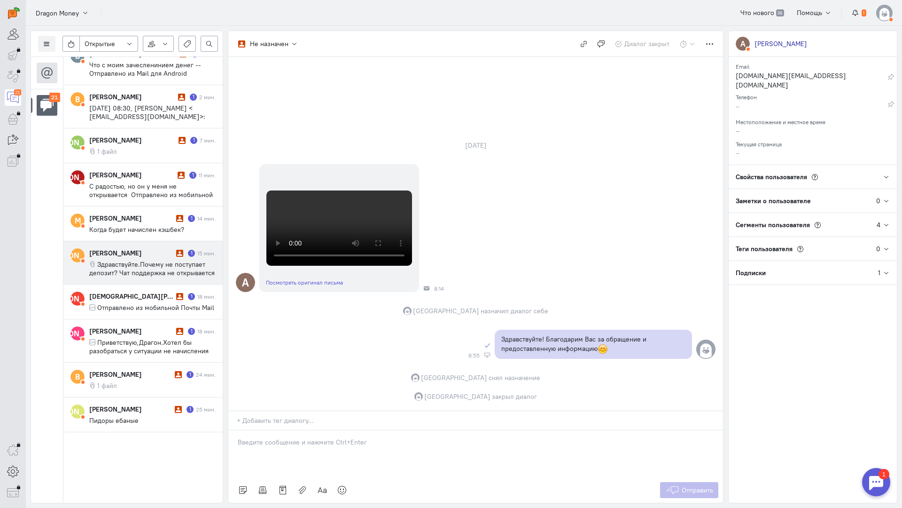
scroll to position [415, 0]
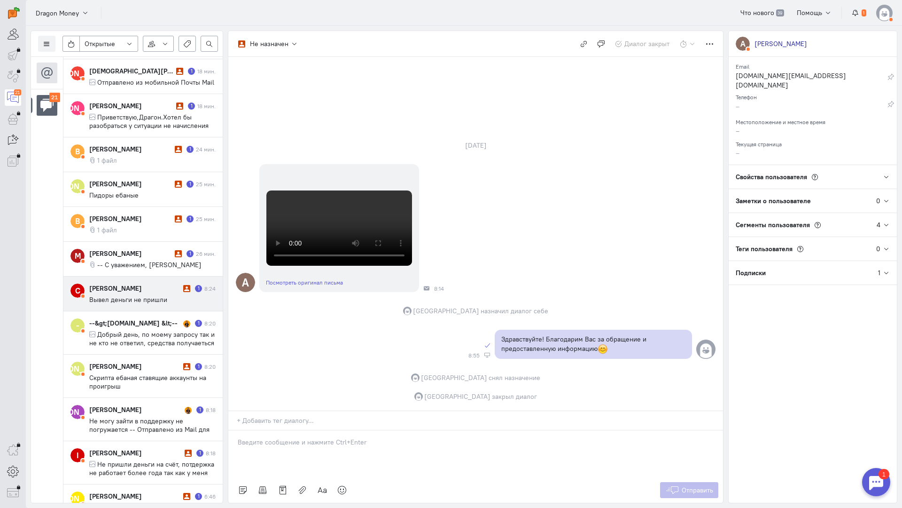
click at [150, 302] on div "[PERSON_NAME] 1 8:24 Вывел деньги не пришли" at bounding box center [152, 293] width 126 height 20
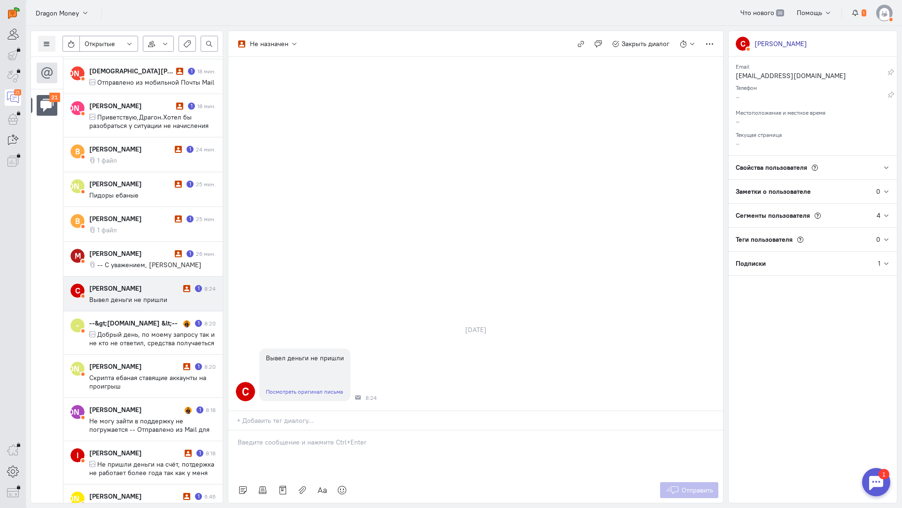
click at [267, 430] on div at bounding box center [475, 453] width 495 height 47
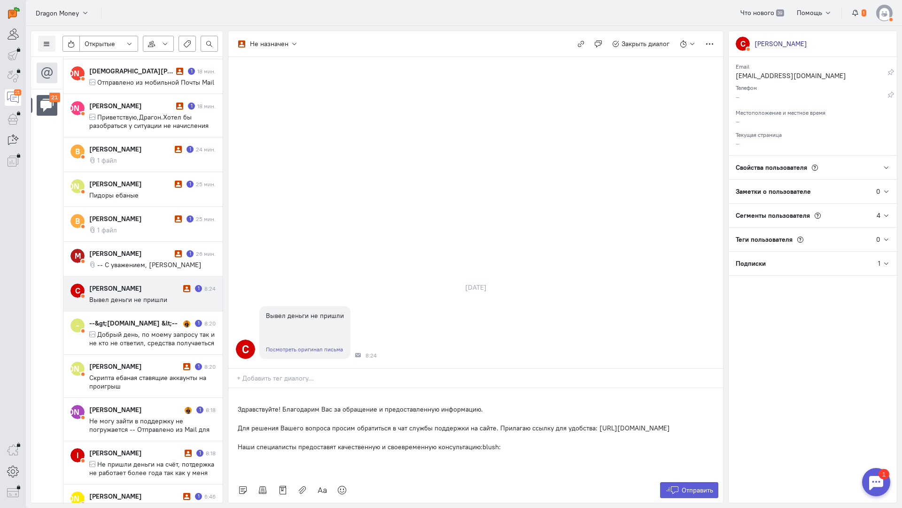
click at [235, 388] on div "Здравствуйте! Благодарим Вас за обращение и предоставленную информацию. Для реш…" at bounding box center [475, 432] width 495 height 89
drag, startPoint x: 236, startPoint y: 374, endPoint x: 283, endPoint y: 352, distance: 51.5
click at [283, 397] on div "Здравствуйте! Благодарим Вас за обращение и предоставленную информацию. Для реш…" at bounding box center [475, 437] width 495 height 80
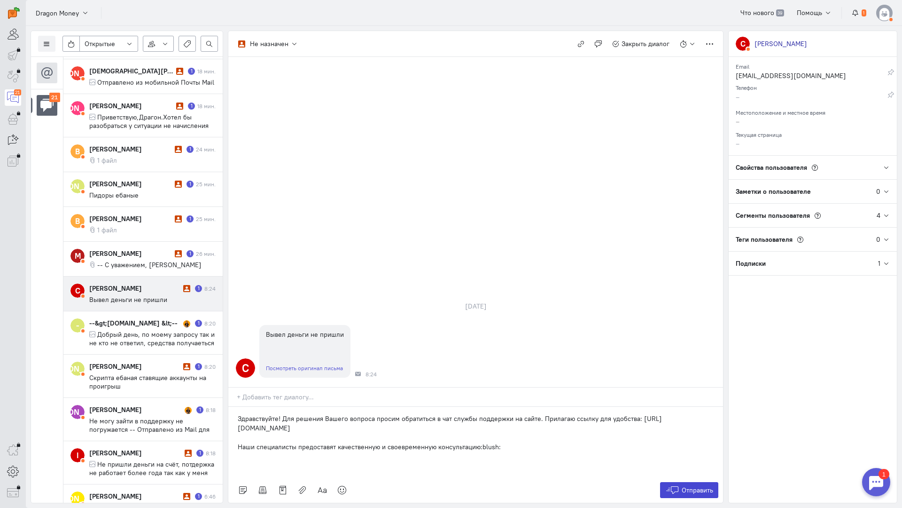
click at [684, 486] on span "Отправить" at bounding box center [697, 490] width 31 height 8
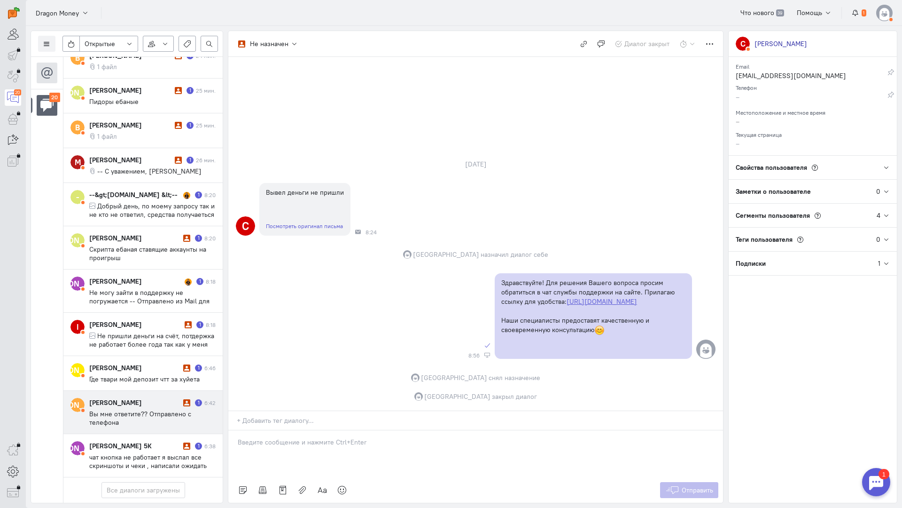
scroll to position [580, 0]
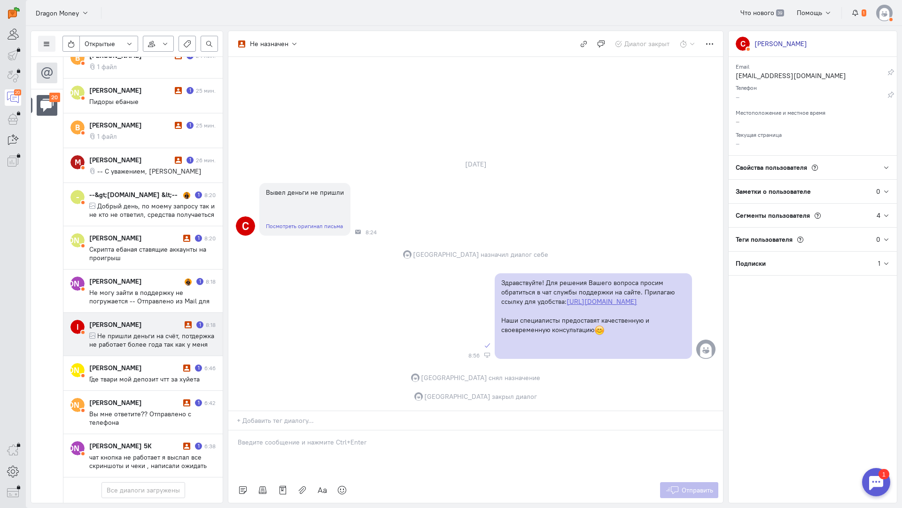
click at [141, 331] on span "Не пришли деньги на счёт, потдержка не работает более года так как у меня огран…" at bounding box center [151, 348] width 125 height 34
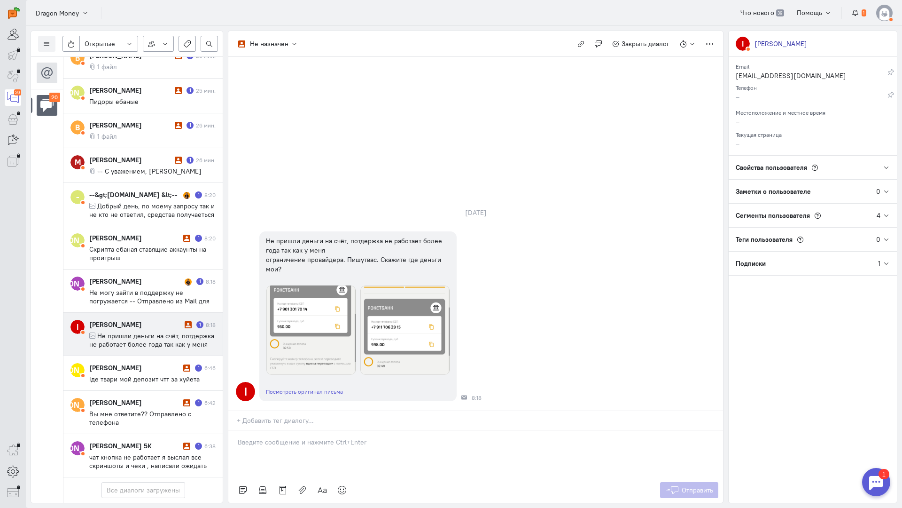
click at [302, 430] on div at bounding box center [475, 453] width 495 height 47
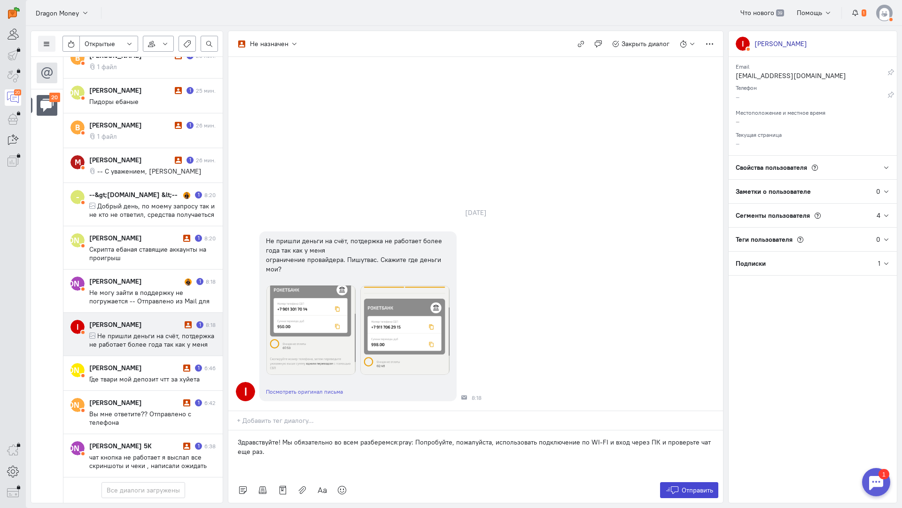
click at [699, 482] on button "Отправить" at bounding box center [689, 490] width 59 height 16
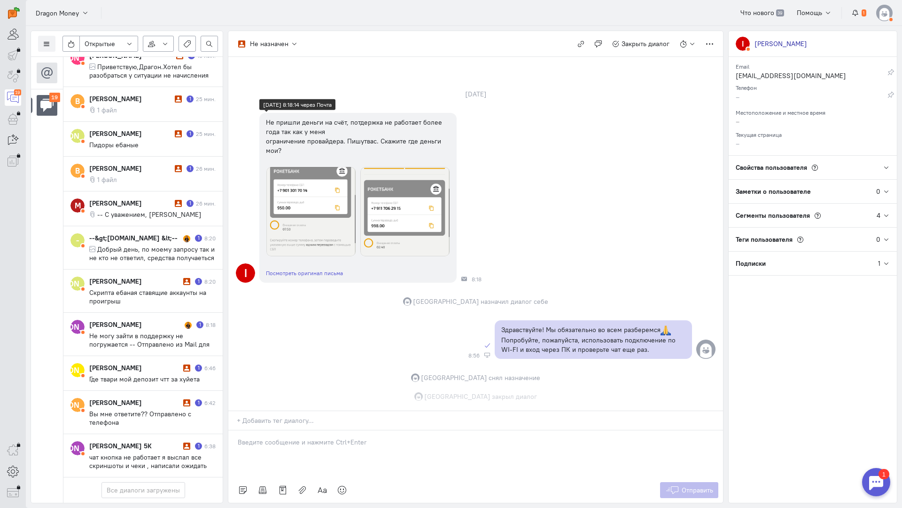
scroll to position [35, 0]
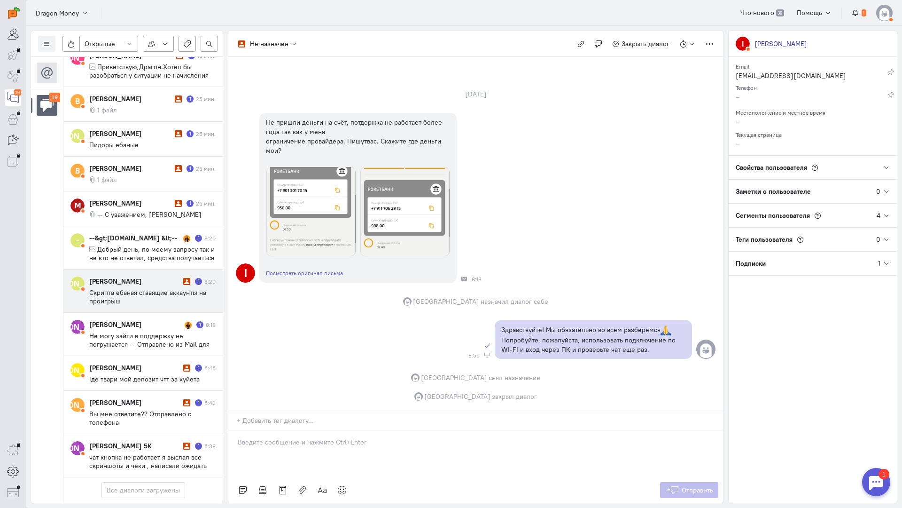
click at [133, 276] on div "[PERSON_NAME]" at bounding box center [135, 280] width 92 height 9
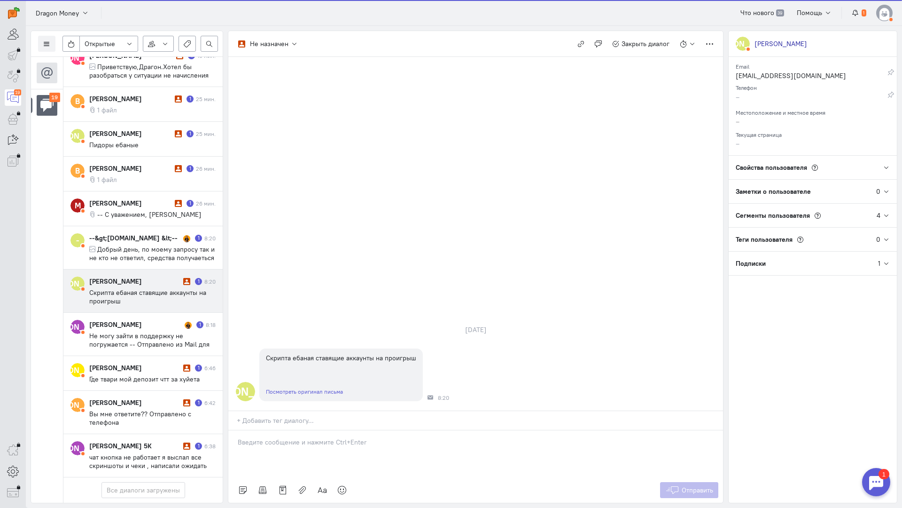
scroll to position [537, 0]
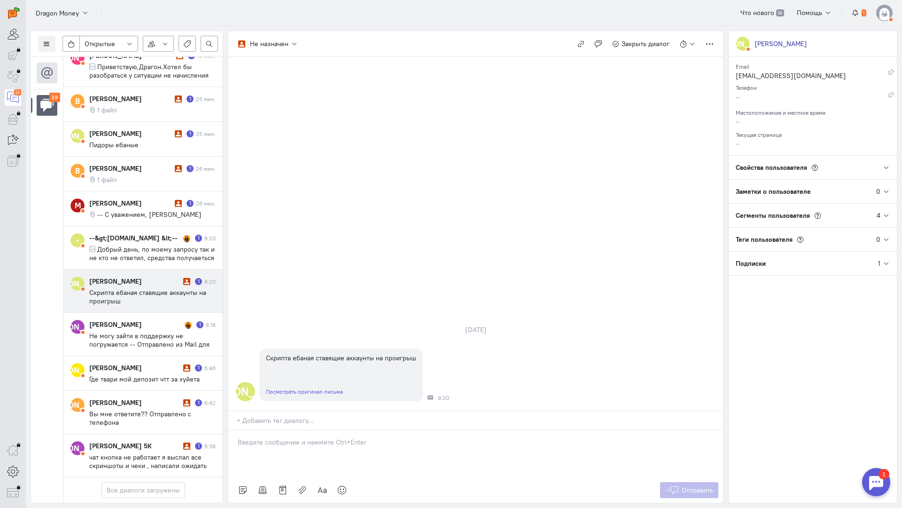
click at [272, 410] on ng-select "+ Добавить тег диалогу..." at bounding box center [475, 420] width 495 height 20
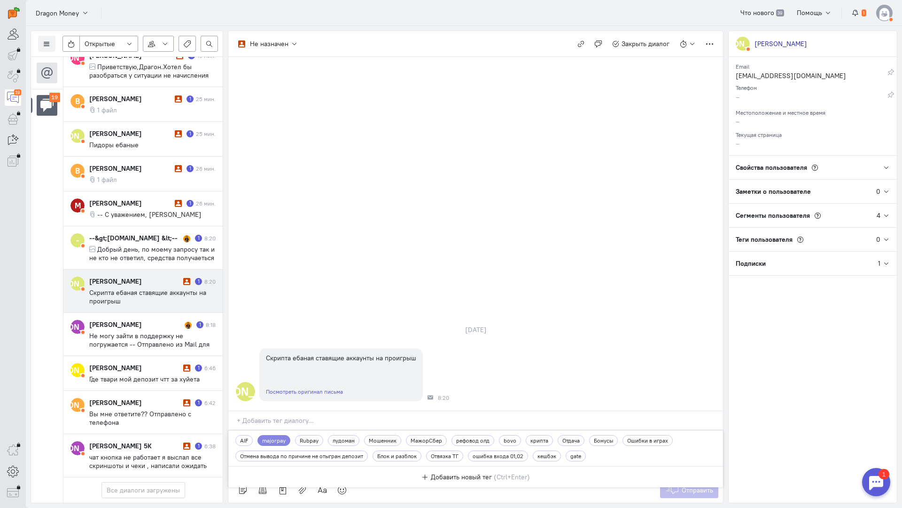
click at [268, 436] on span "majorpay" at bounding box center [274, 440] width 24 height 8
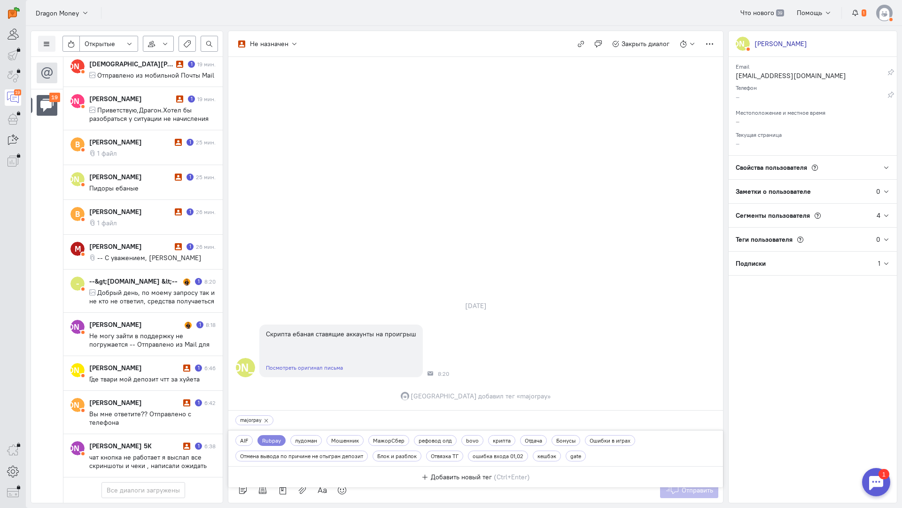
click at [265, 418] on icon at bounding box center [266, 420] width 5 height 5
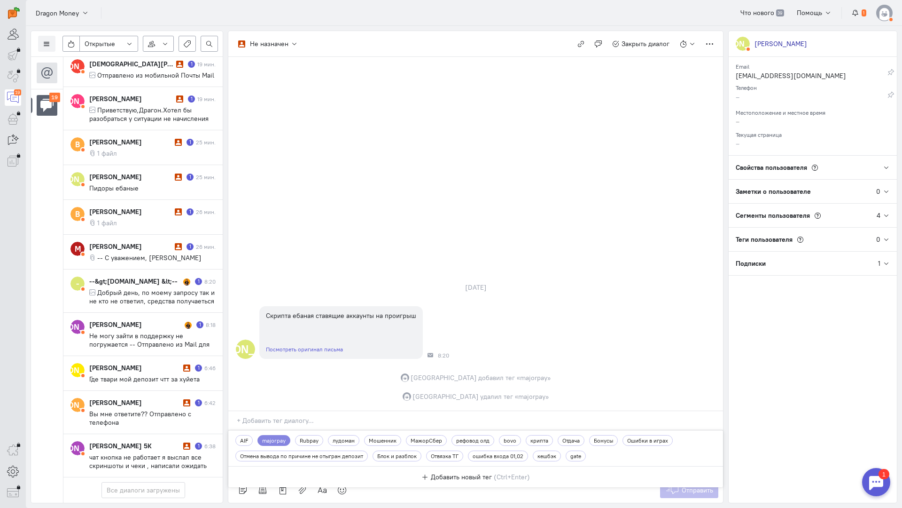
click at [504, 301] on div "Е Скрипта ебаная ставящие аккаунты на проигрыш Посмотреть оригинал письма 8:20" at bounding box center [475, 332] width 495 height 62
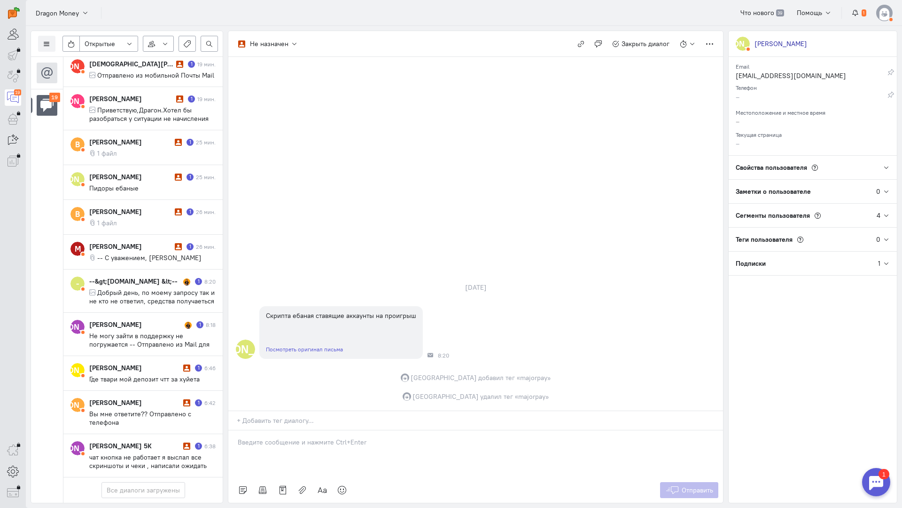
click at [287, 437] on p at bounding box center [476, 441] width 476 height 9
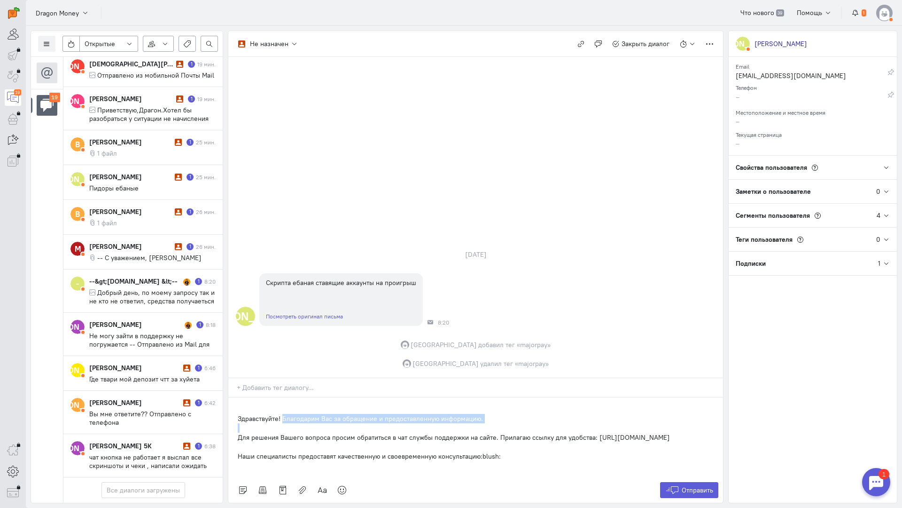
drag, startPoint x: 235, startPoint y: 383, endPoint x: 282, endPoint y: 362, distance: 51.8
click at [282, 397] on div "Здравствуйте! Благодарим Вас за обращение и предоставленную информацию. Для реш…" at bounding box center [475, 437] width 495 height 80
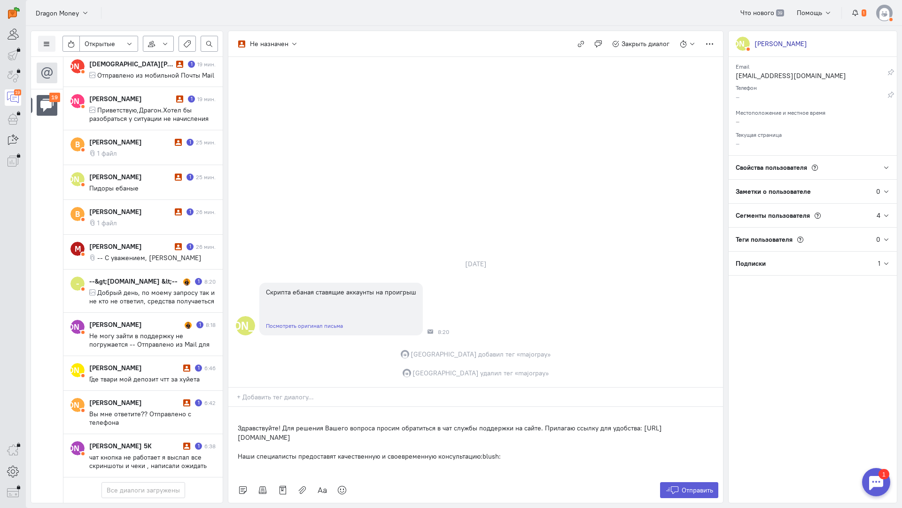
click at [721, 477] on div "Отправить" at bounding box center [475, 489] width 495 height 25
click at [700, 486] on span "Отправить" at bounding box center [697, 490] width 31 height 8
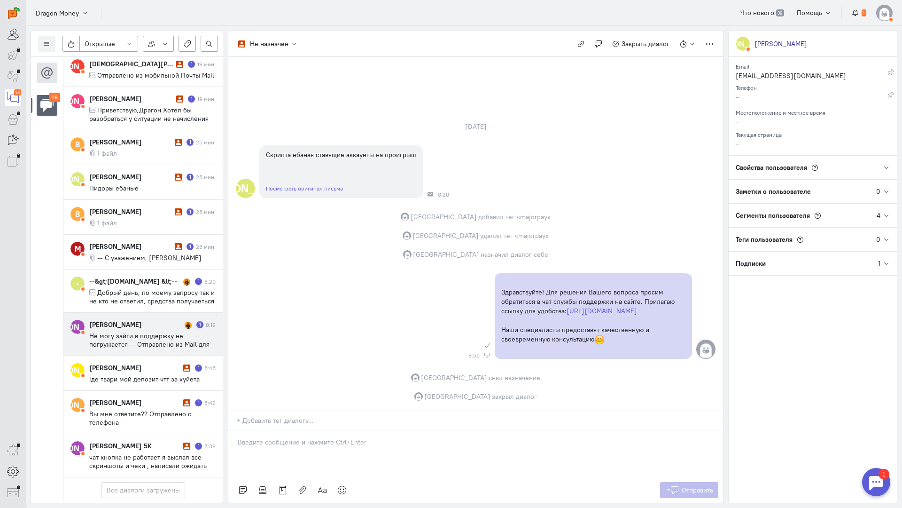
scroll to position [495, 0]
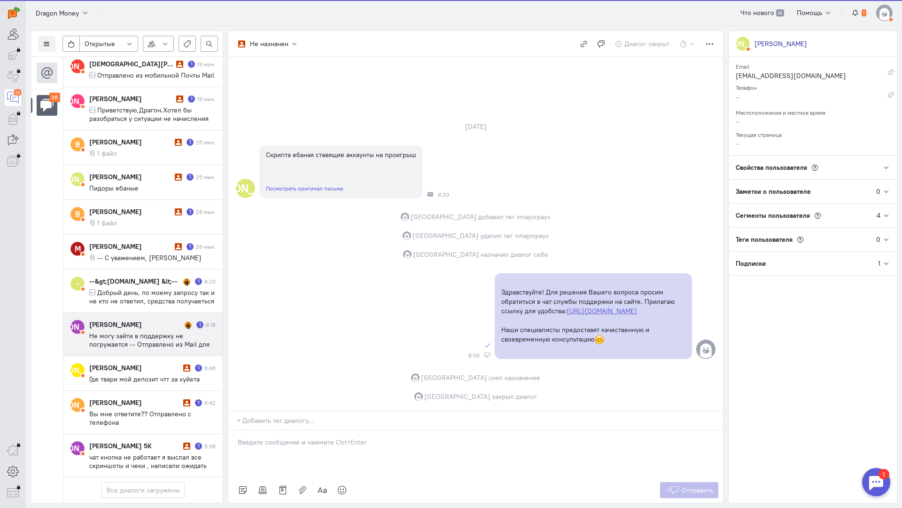
click at [127, 320] on div "[PERSON_NAME]" at bounding box center [135, 324] width 93 height 9
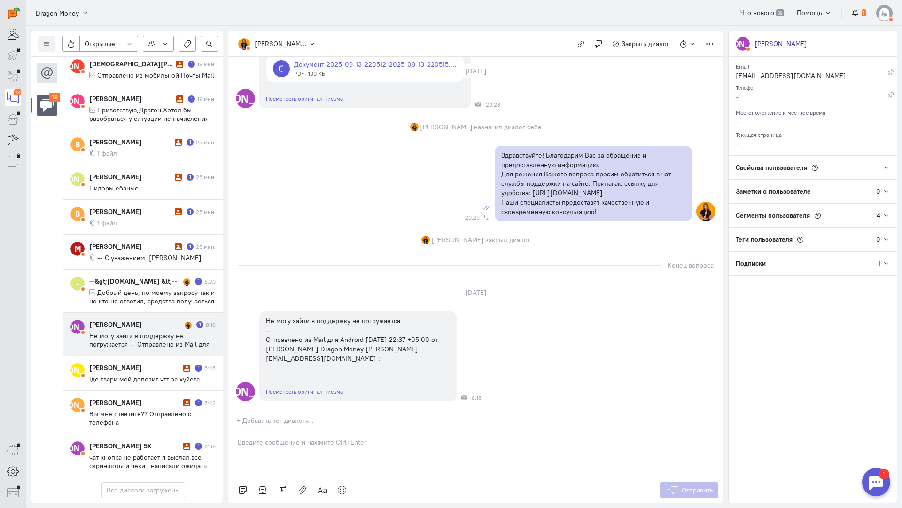
scroll to position [127, 0]
click at [347, 430] on div at bounding box center [475, 453] width 495 height 47
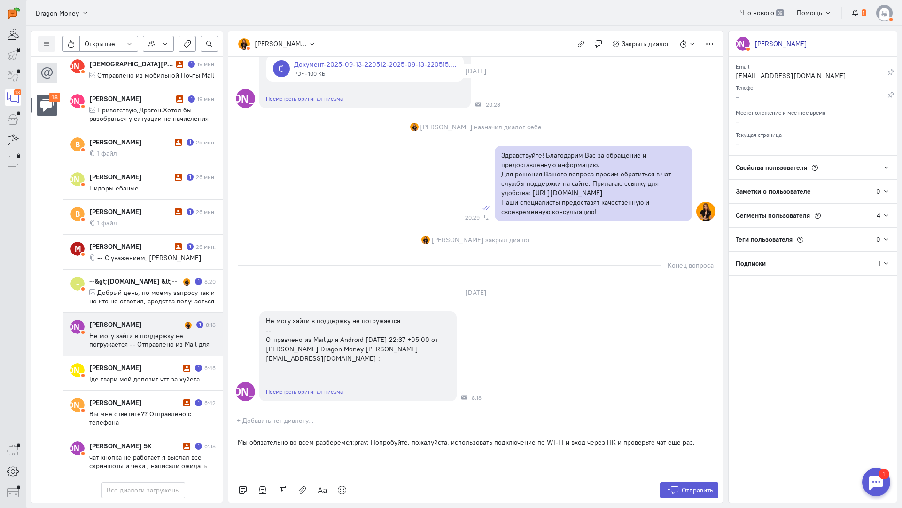
click at [235, 430] on div "Мы обязательно во всем разберемся:pray: Попробуйте, пожалуйста, использовать по…" at bounding box center [475, 453] width 495 height 47
click at [698, 486] on span "Отправить" at bounding box center [697, 490] width 31 height 8
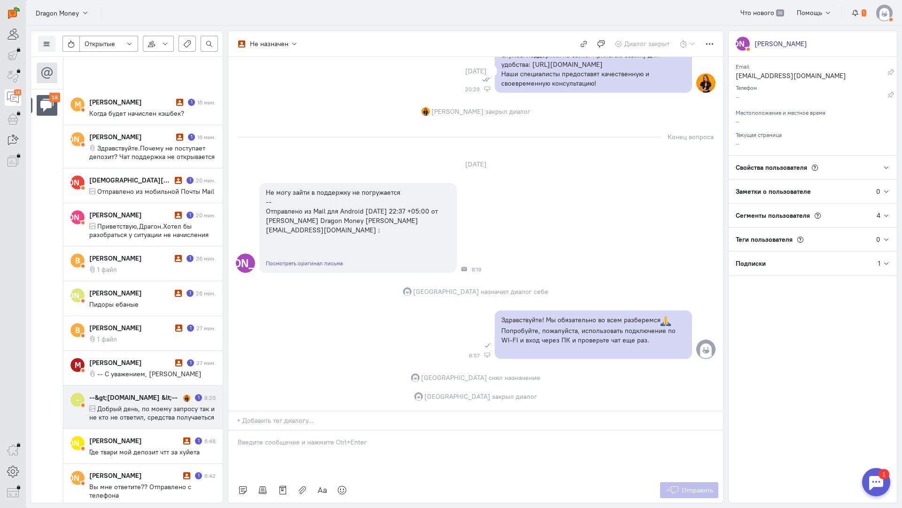
scroll to position [160, 0]
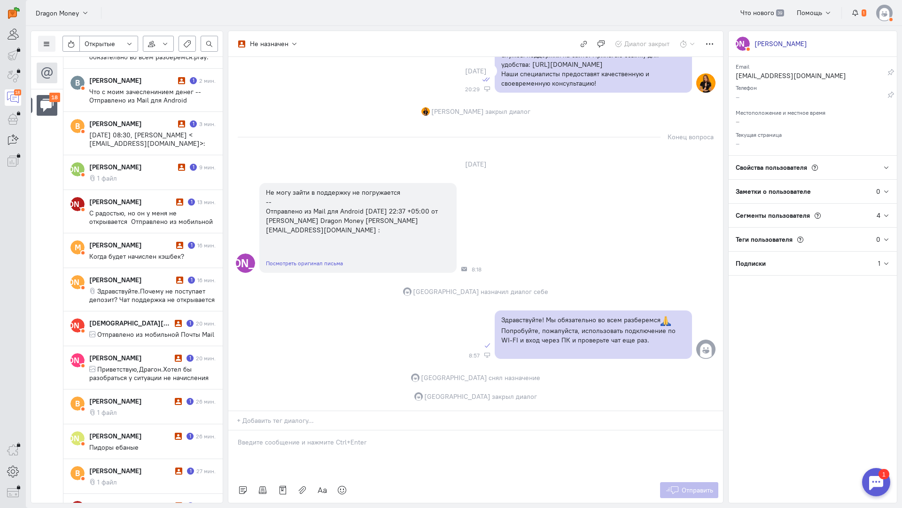
drag, startPoint x: 164, startPoint y: 283, endPoint x: 48, endPoint y: 260, distance: 117.3
click at [45, 260] on cq-conversations-channel-list "18" at bounding box center [47, 280] width 32 height 446
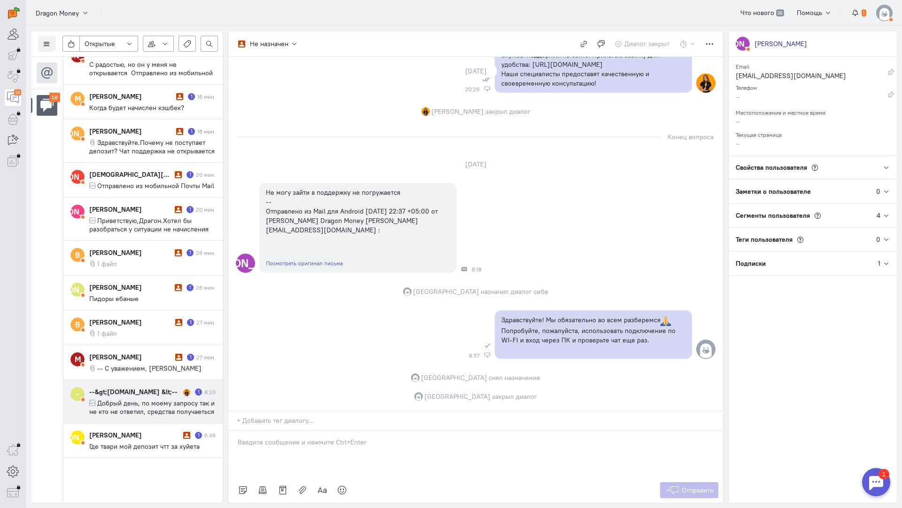
scroll to position [444, 0]
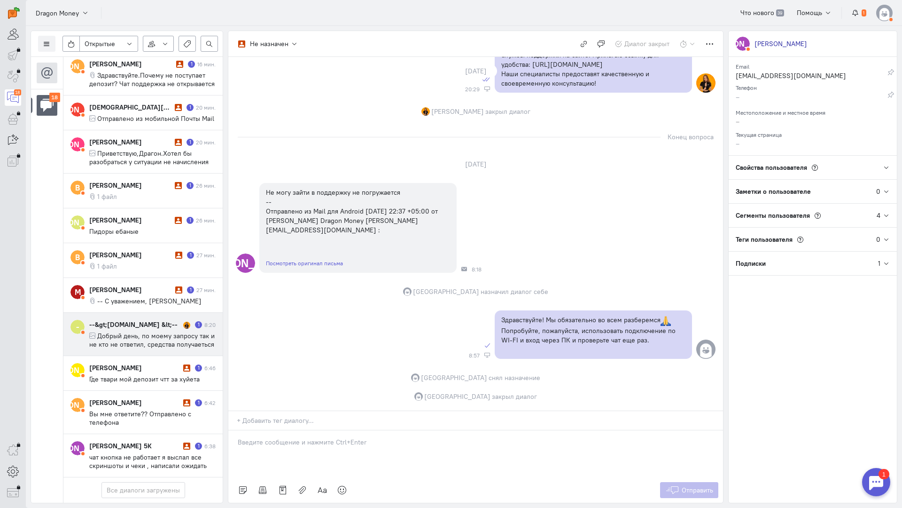
click at [149, 331] on span "Добрый день, по моему запросу так и не кто не ответил, средства получаеться про…" at bounding box center [151, 360] width 125 height 59
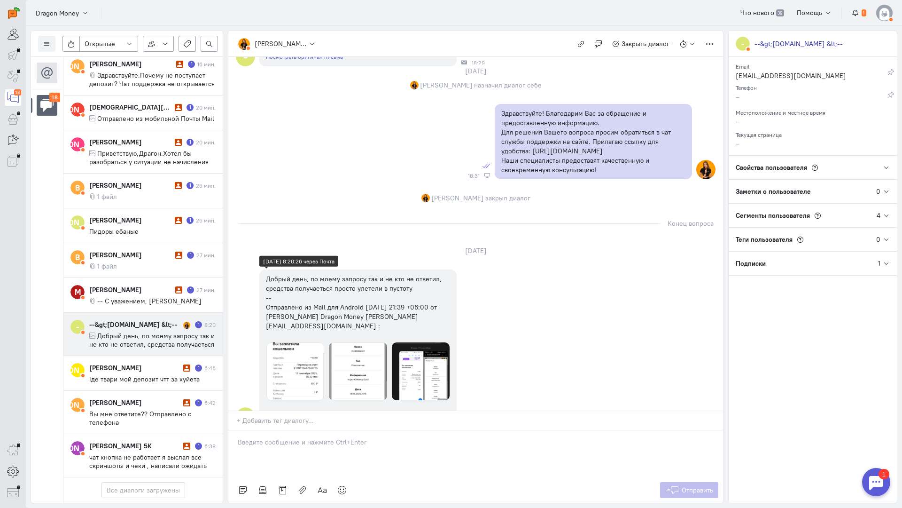
scroll to position [258, 0]
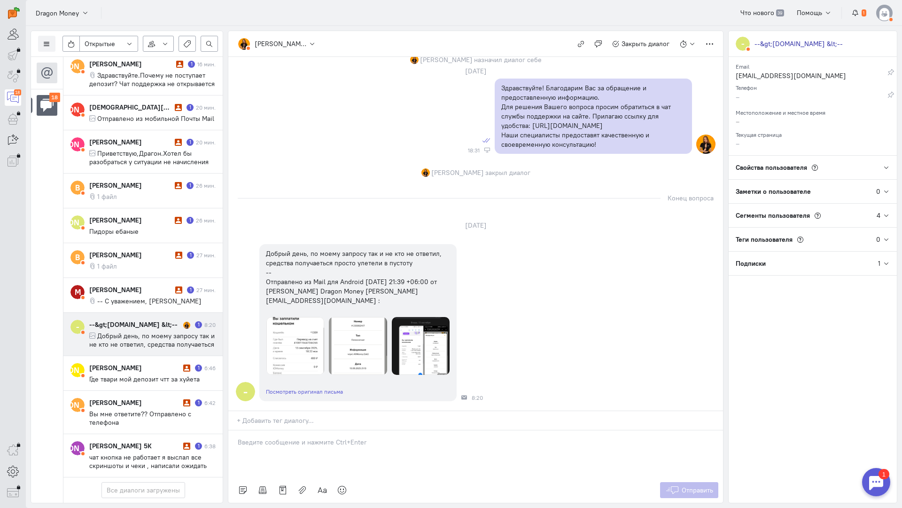
click at [677, 239] on div "- Добрый день, по моему запросу так и не кто не ответил, средства получаеться п…" at bounding box center [475, 322] width 495 height 166
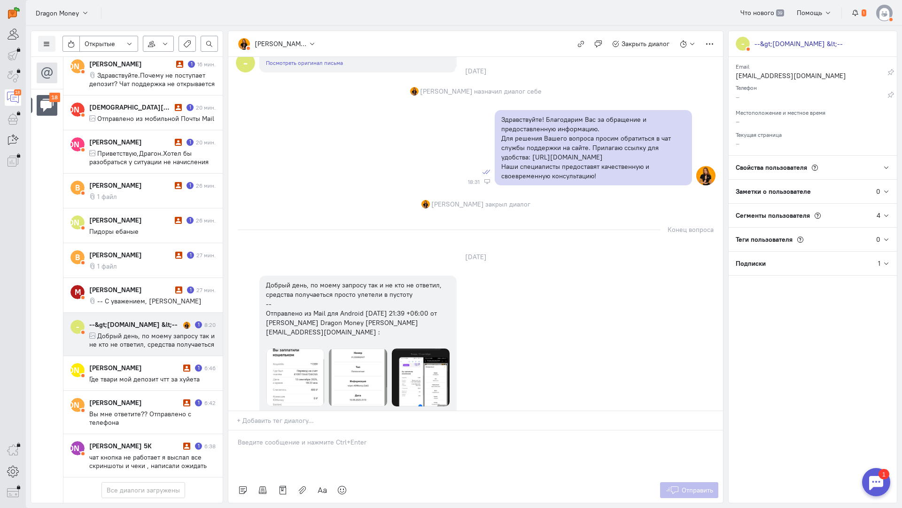
scroll to position [117, 0]
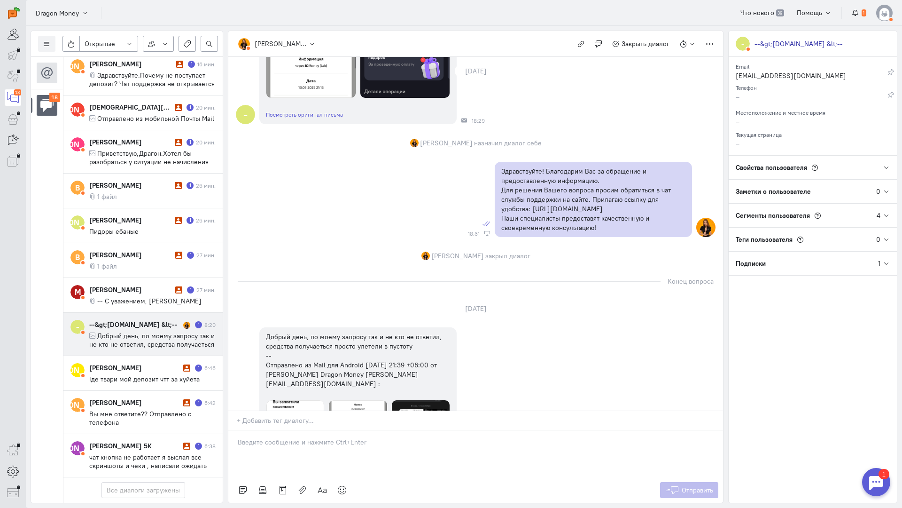
copy div "Здравствуйте! Благодарим Вас за обращение и предоставленную информацию. Для реш…"
drag, startPoint x: 606, startPoint y: 230, endPoint x: 491, endPoint y: 174, distance: 128.2
click at [491, 174] on div "Здравствуйте! Благодарим Вас за обращение и предоставленную информацию. Для реш…" at bounding box center [475, 199] width 495 height 85
click at [314, 437] on p at bounding box center [476, 441] width 476 height 9
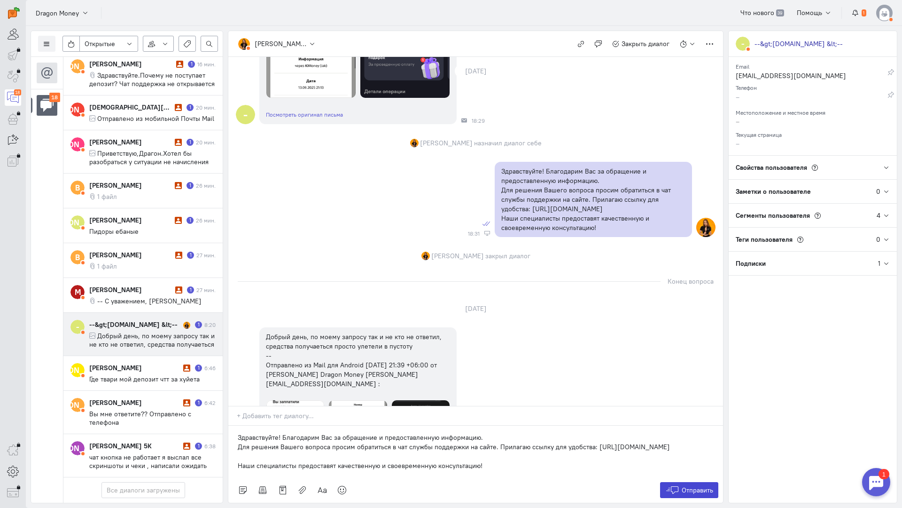
click at [685, 486] on span "Отправить" at bounding box center [697, 490] width 31 height 8
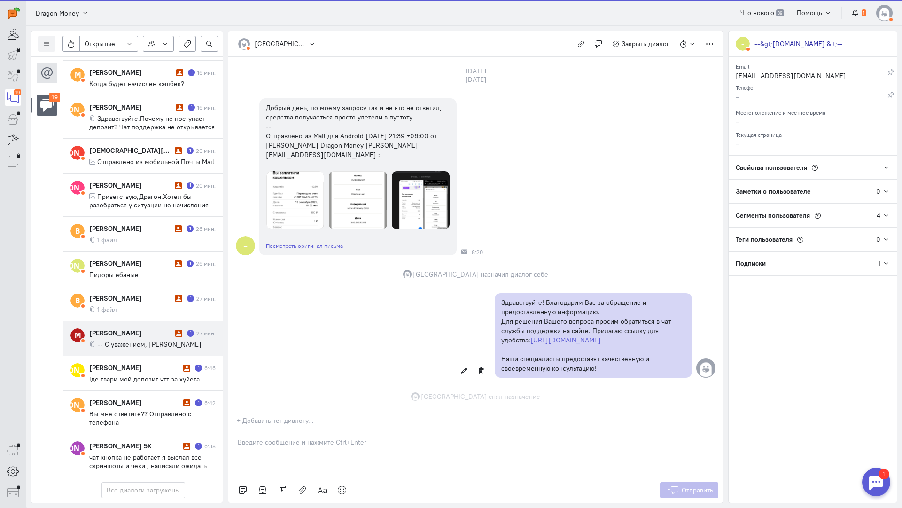
scroll to position [422, 0]
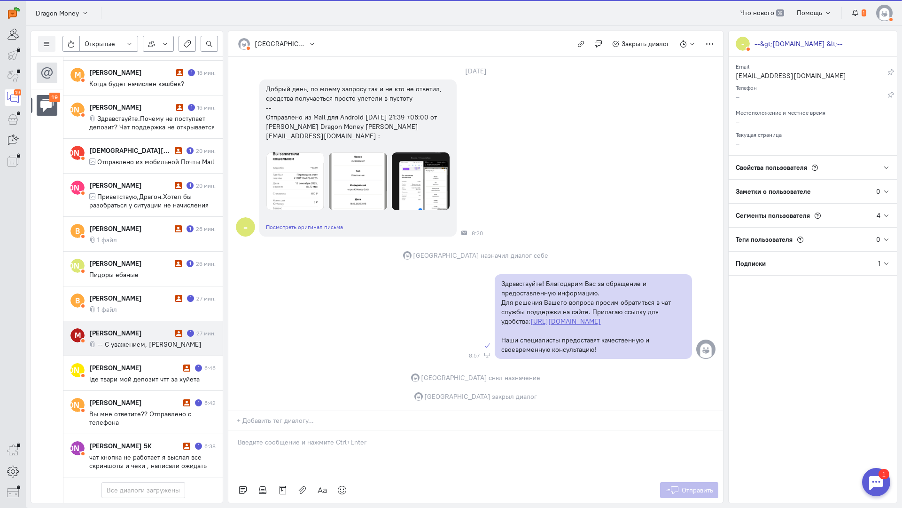
click at [153, 340] on span "-- С уважением, [PERSON_NAME]" at bounding box center [149, 344] width 104 height 8
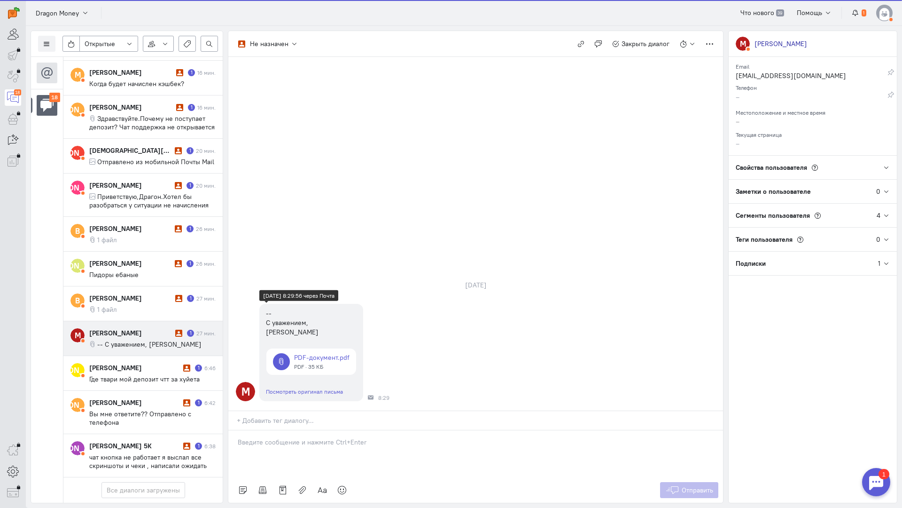
scroll to position [402, 0]
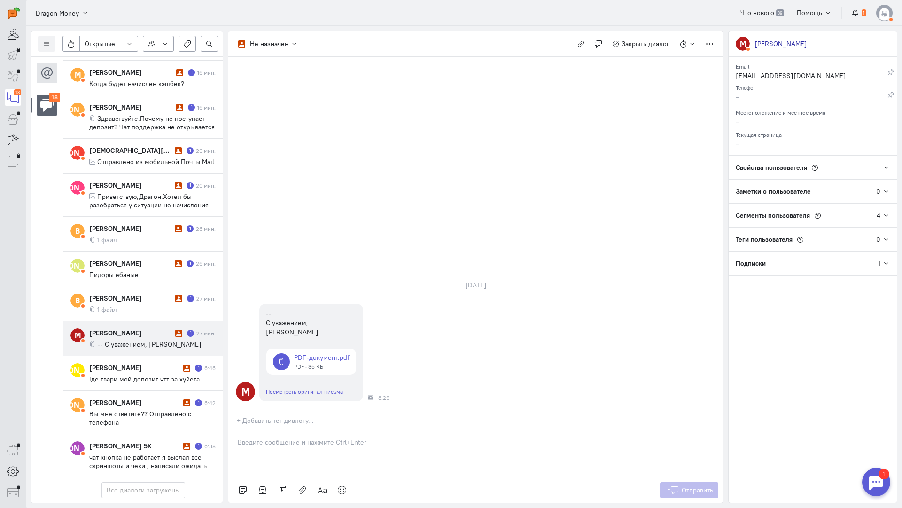
click at [307, 430] on div at bounding box center [475, 453] width 495 height 47
click at [240, 447] on p "Здравствуйте! Благодарим Вас за обращение и предоставленную информацию:blush:" at bounding box center [476, 451] width 476 height 9
click at [235, 430] on div "Здравствуйте! Благодарим Вас за обращение и предоставленную информацию:blush:" at bounding box center [475, 453] width 495 height 47
click at [685, 482] on button "Отправить" at bounding box center [689, 490] width 59 height 16
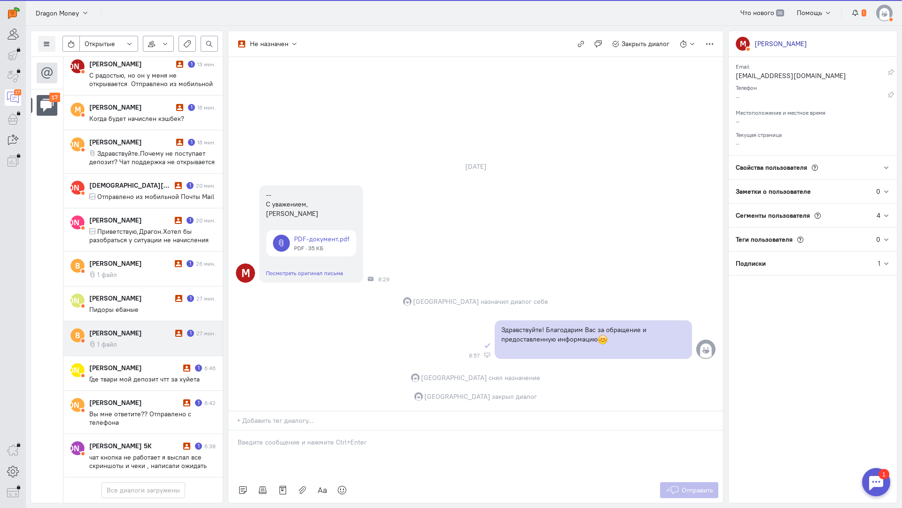
click at [157, 340] on cq-message "1 файл" at bounding box center [152, 344] width 126 height 8
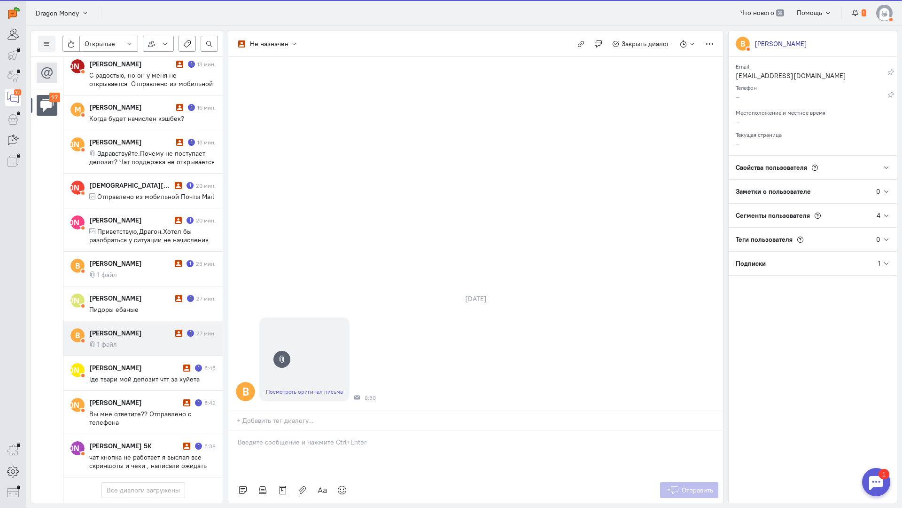
scroll to position [360, 0]
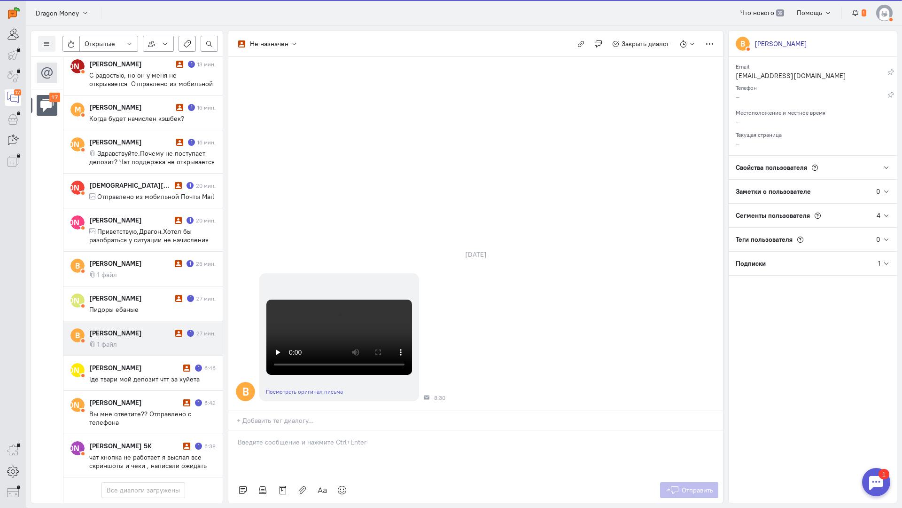
click at [276, 430] on div at bounding box center [475, 453] width 495 height 47
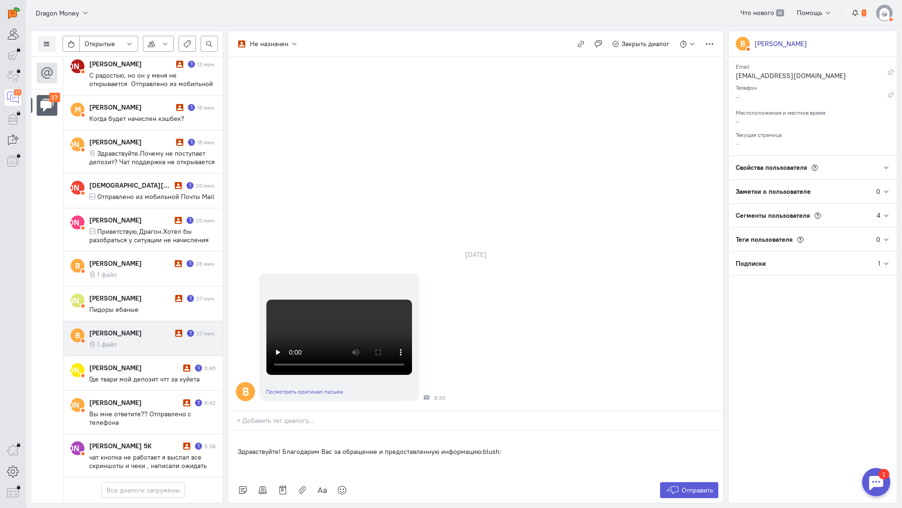
click at [237, 430] on div "Здравствуйте! Благодарим Вас за обращение и предоставленную информацию:blush:" at bounding box center [475, 453] width 495 height 47
click at [689, 482] on button "Отправить" at bounding box center [689, 490] width 59 height 16
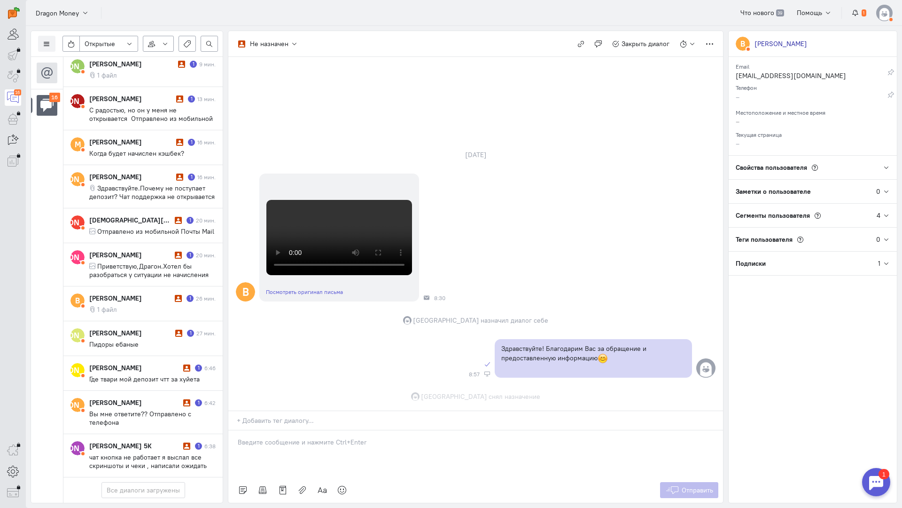
scroll to position [246, 0]
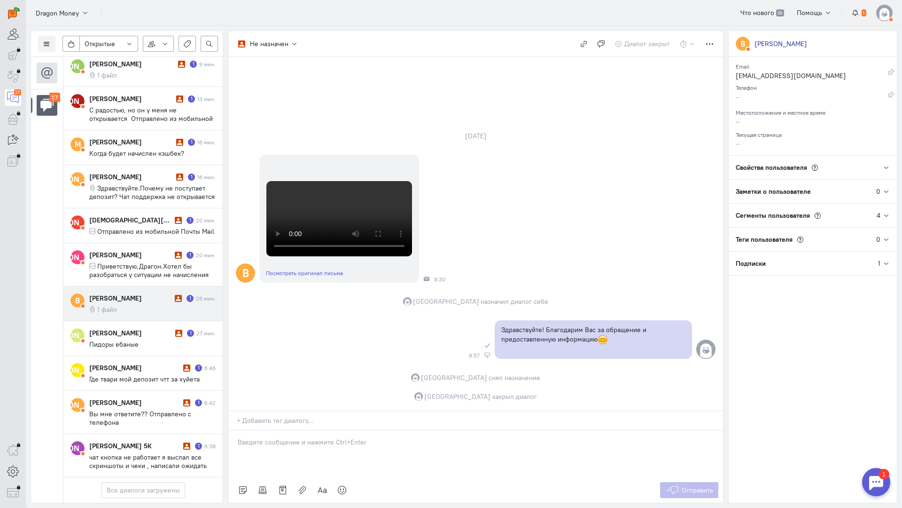
click at [145, 305] on cq-message "1 файл" at bounding box center [152, 309] width 126 height 8
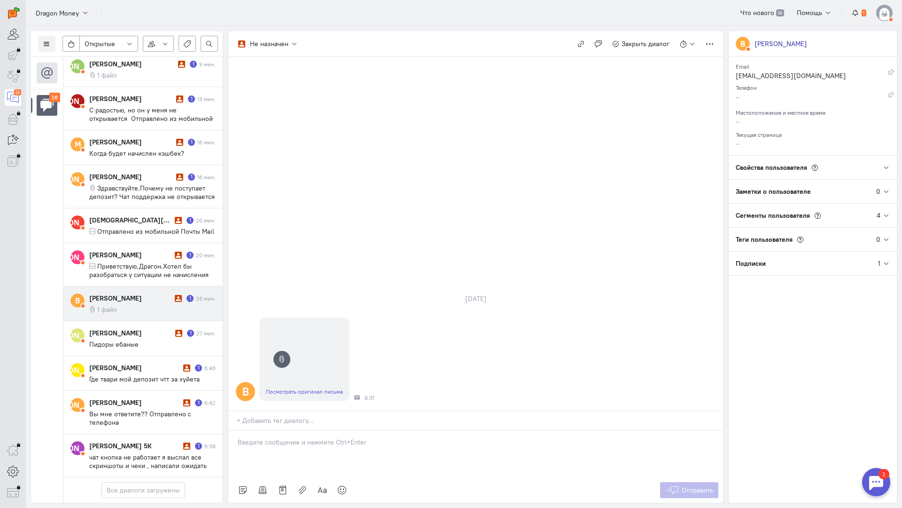
scroll to position [326, 0]
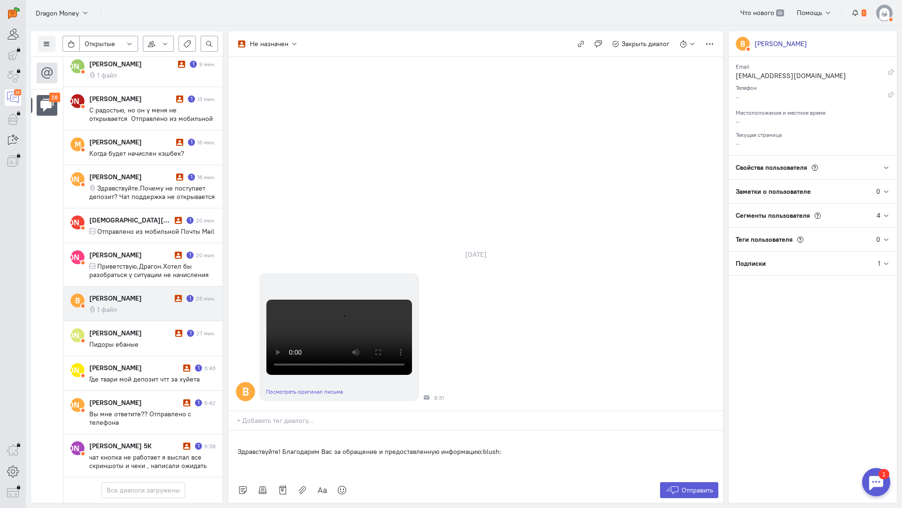
click at [232, 430] on div "Здравствуйте! Благодарим Вас за обращение и предоставленную информацию:blush:" at bounding box center [475, 453] width 495 height 47
click at [703, 486] on span "Отправить" at bounding box center [697, 490] width 31 height 8
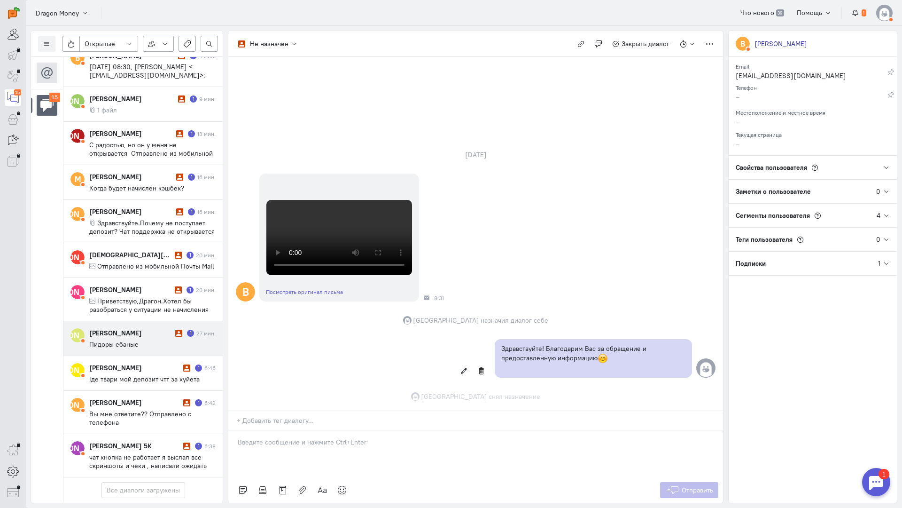
scroll to position [246, 0]
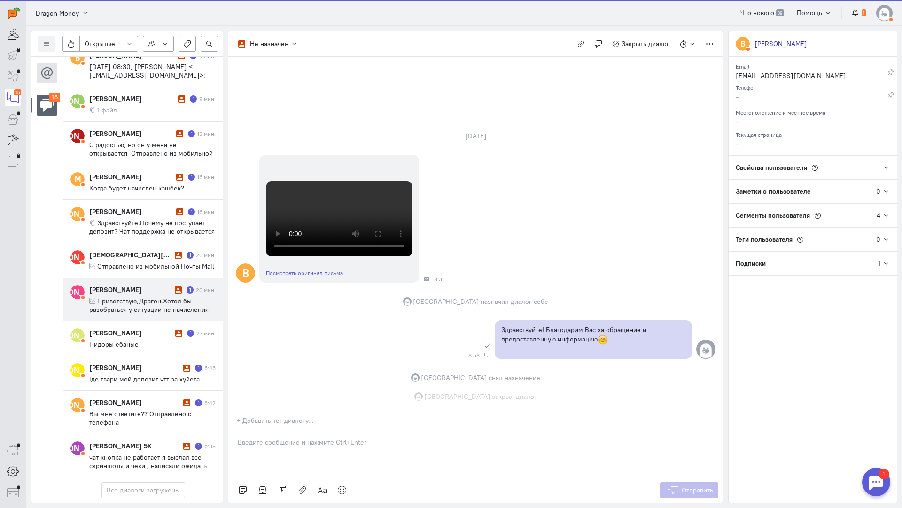
click at [135, 285] on div "[PERSON_NAME] 1 20 мин. Приветствую,Драгон.Хотел бы разобраться у ситуации не н…" at bounding box center [152, 299] width 126 height 29
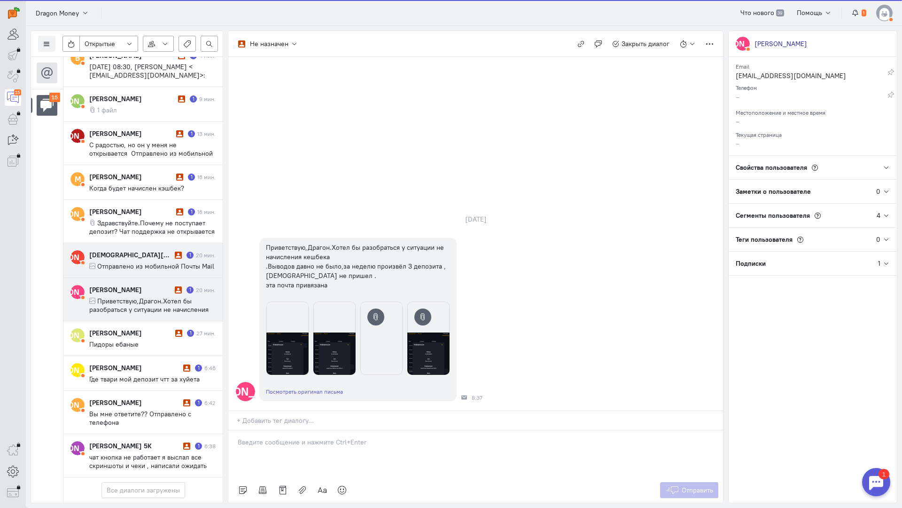
click at [144, 262] on cq-message "Отправлено из мобильной Почты Mail" at bounding box center [152, 266] width 126 height 8
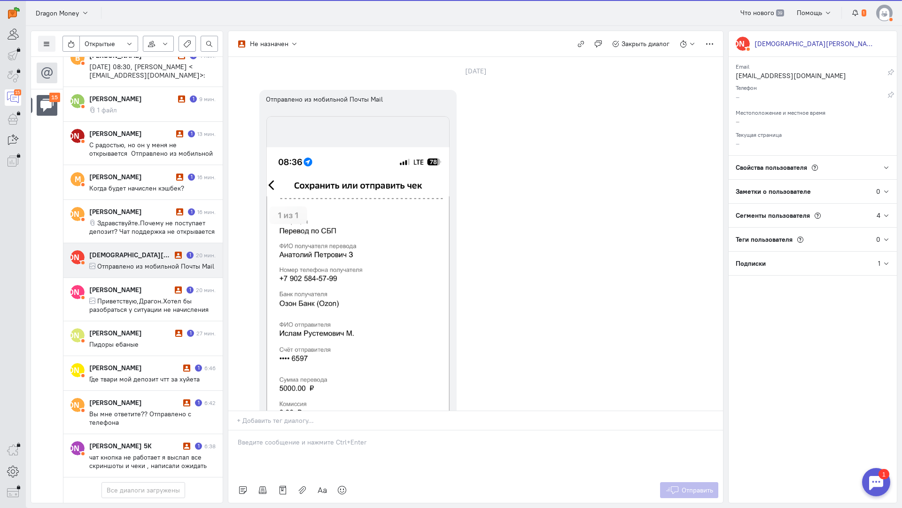
scroll to position [292, 0]
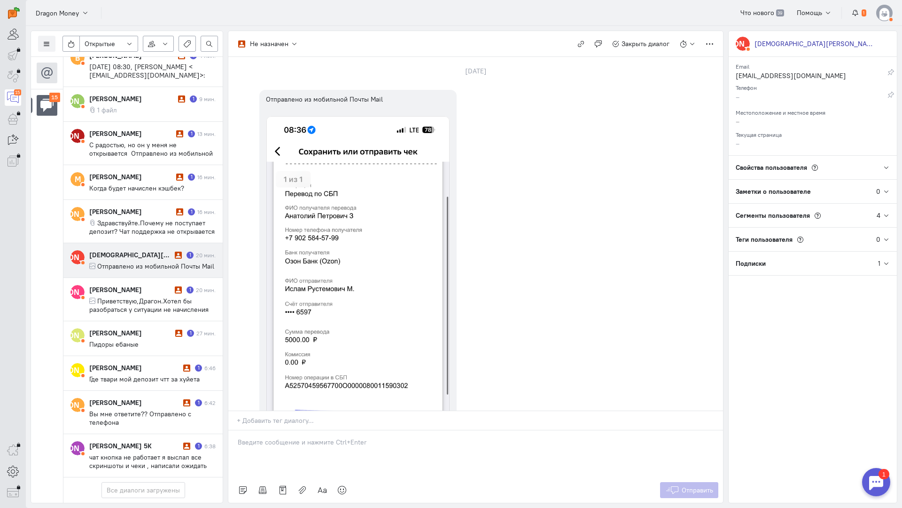
click at [274, 437] on p at bounding box center [476, 441] width 476 height 9
click at [233, 430] on div "Здравствуйте! Благодарим Вас за обращение и предоставленную информацию:blush:" at bounding box center [475, 453] width 495 height 47
click at [690, 486] on span "Отправить" at bounding box center [697, 490] width 31 height 8
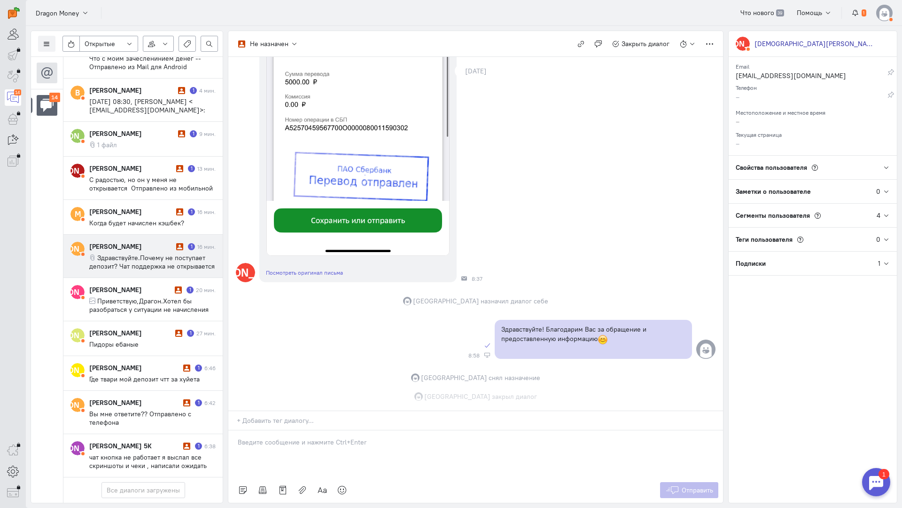
scroll to position [315, 0]
click at [142, 253] on span "Здравствуйте.Почему не поступает депозит? Чат поддержка не открывается -- Отпра…" at bounding box center [151, 265] width 125 height 25
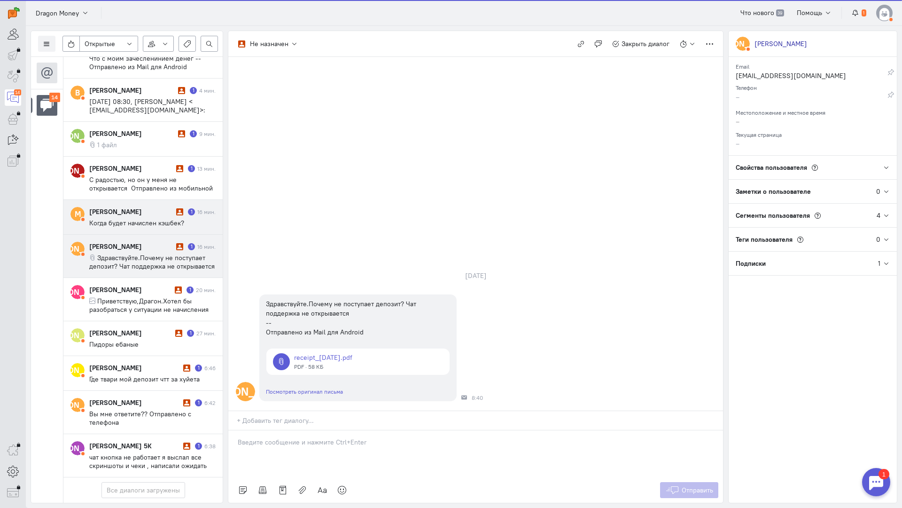
scroll to position [250, 0]
click at [290, 437] on p at bounding box center [476, 441] width 476 height 9
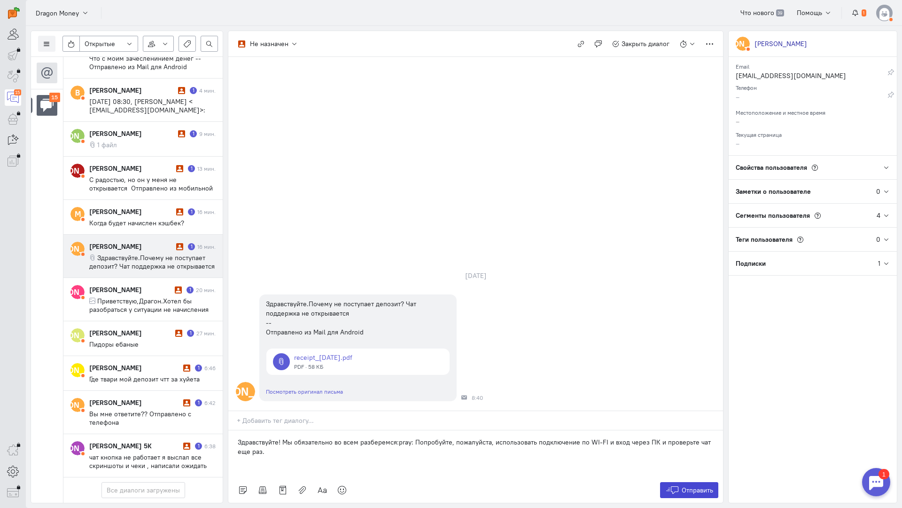
click at [696, 486] on span "Отправить" at bounding box center [697, 490] width 31 height 8
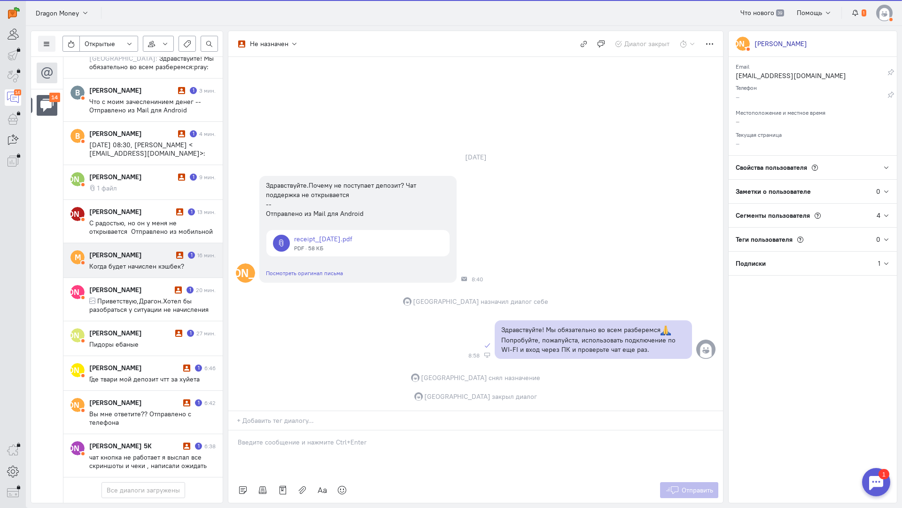
scroll to position [250, 0]
click at [147, 262] on span "Когда будет начислен кэшбек?" at bounding box center [136, 266] width 95 height 8
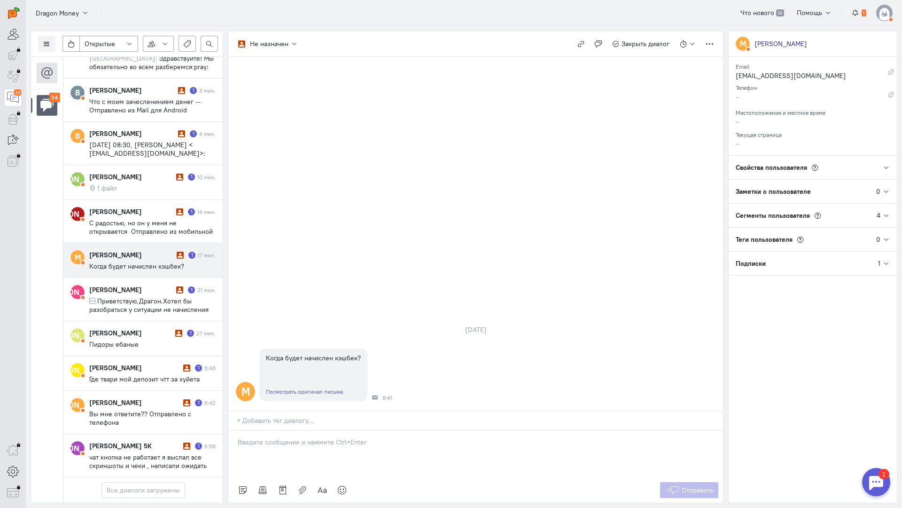
click at [303, 430] on div at bounding box center [475, 453] width 495 height 47
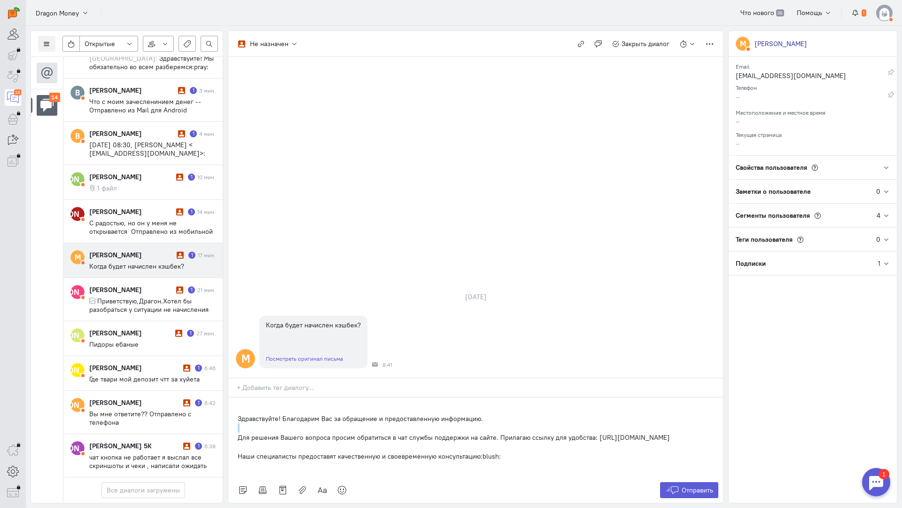
click at [236, 397] on div "Здравствуйте! Благодарим Вас за обращение и предоставленную информацию. Для реш…" at bounding box center [475, 437] width 495 height 80
drag, startPoint x: 237, startPoint y: 380, endPoint x: 283, endPoint y: 361, distance: 50.4
click at [283, 407] on div "Здравствуйте! Благодарим Вас за обращение и предоставленную информацию. Для реш…" at bounding box center [475, 442] width 495 height 71
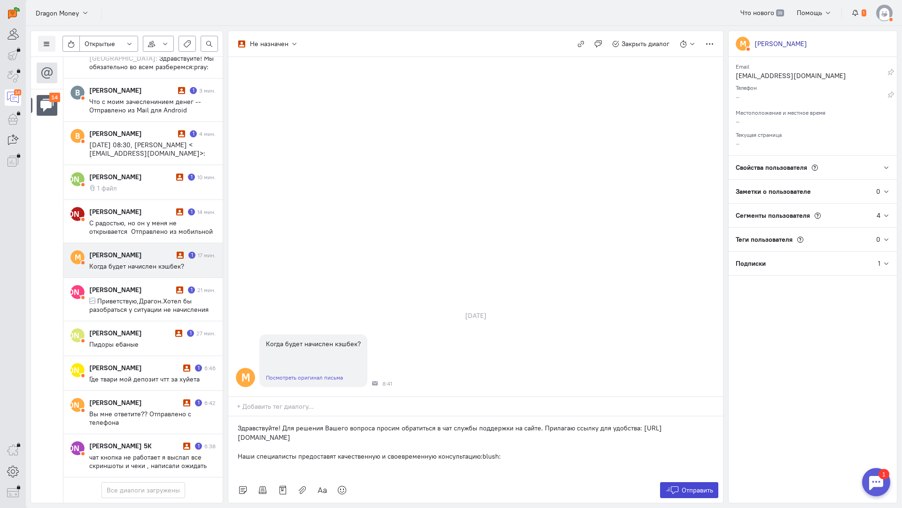
click at [680, 482] on button "Отправить" at bounding box center [689, 490] width 59 height 16
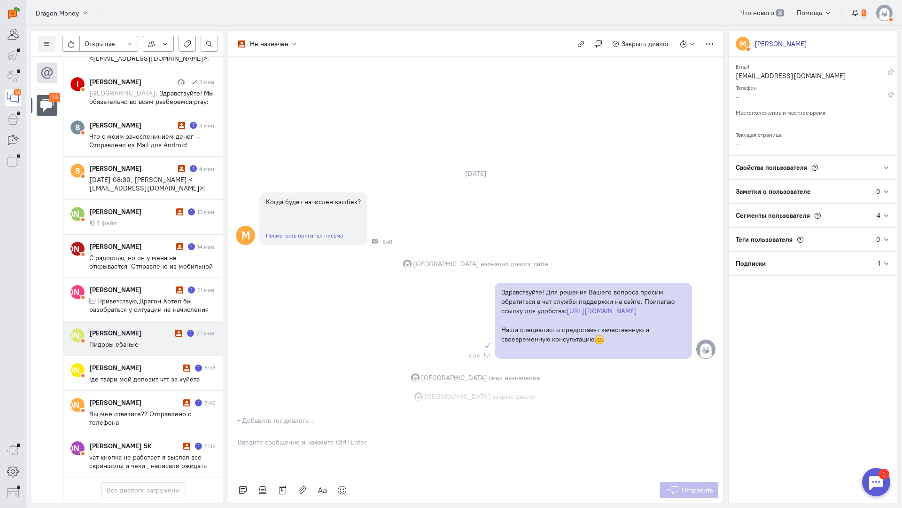
scroll to position [216, 0]
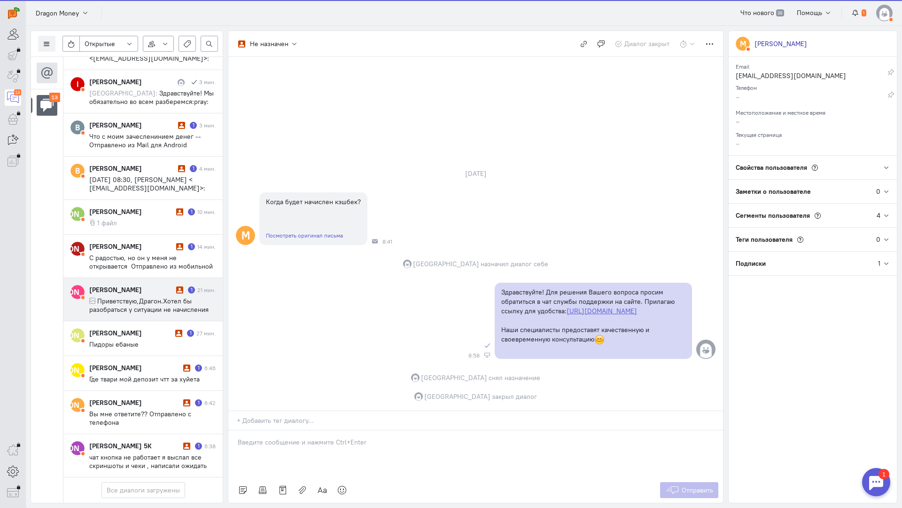
click at [132, 297] on span "Приветствую,Драгон.Хотел бы разобраться у ситуации не начисления кешбека .Вывод…" at bounding box center [150, 322] width 122 height 51
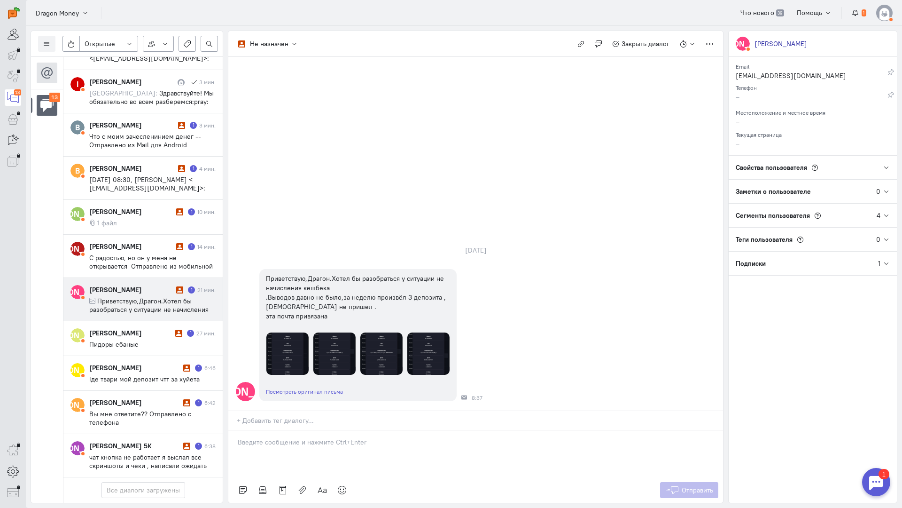
click at [275, 437] on p at bounding box center [476, 441] width 476 height 9
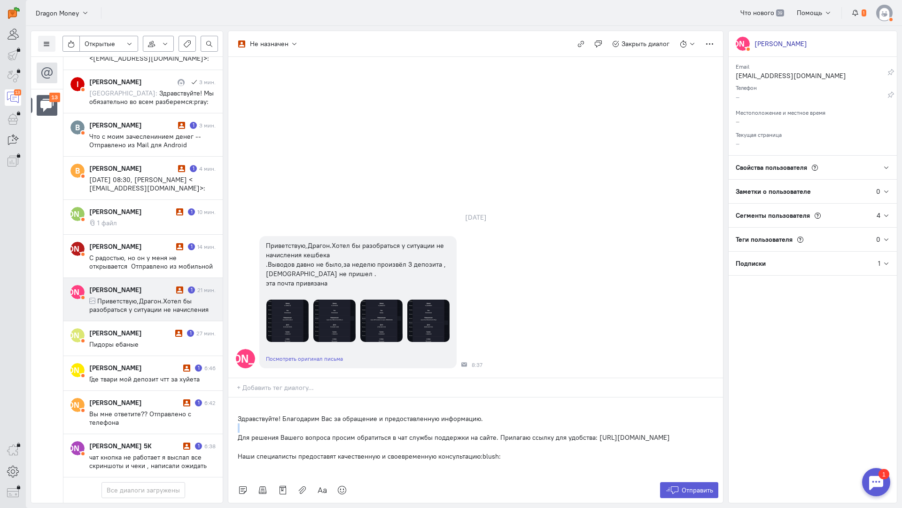
drag, startPoint x: 238, startPoint y: 380, endPoint x: 281, endPoint y: 366, distance: 45.6
click at [281, 397] on div "Здравствуйте! Благодарим Вас за обращение и предоставленную информацию. Для реш…" at bounding box center [475, 437] width 495 height 80
click at [707, 486] on span "Отправить" at bounding box center [697, 490] width 31 height 8
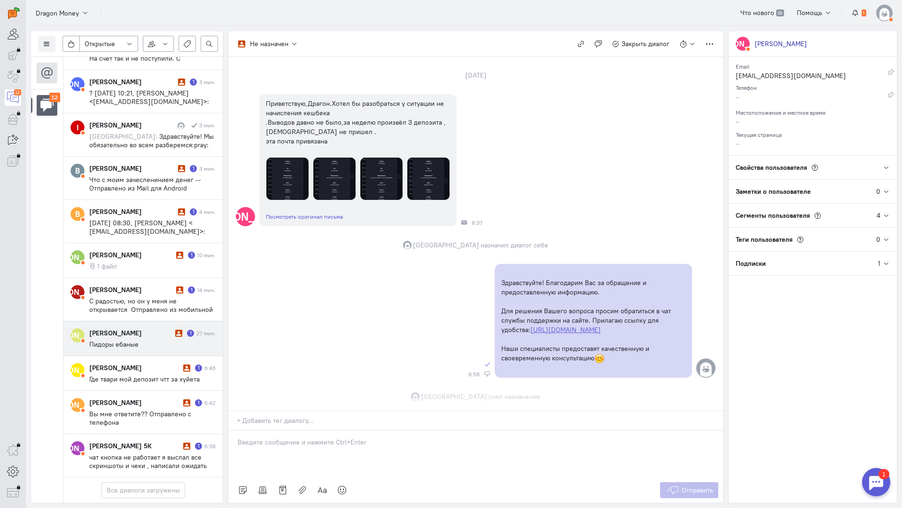
scroll to position [73, 0]
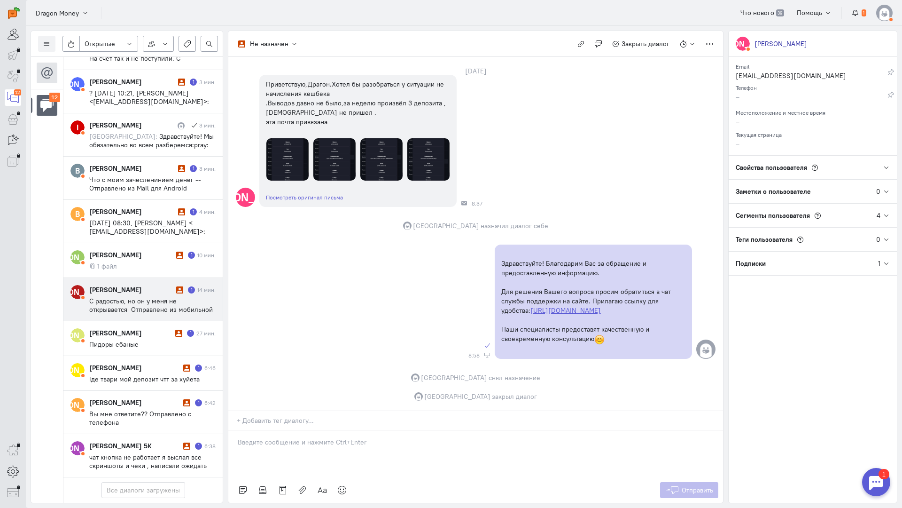
click at [141, 278] on cq-conversation-card "[PERSON_NAME] [PERSON_NAME] 1 14 мин. С радостью, но он у меня не открывается О…" at bounding box center [142, 299] width 159 height 43
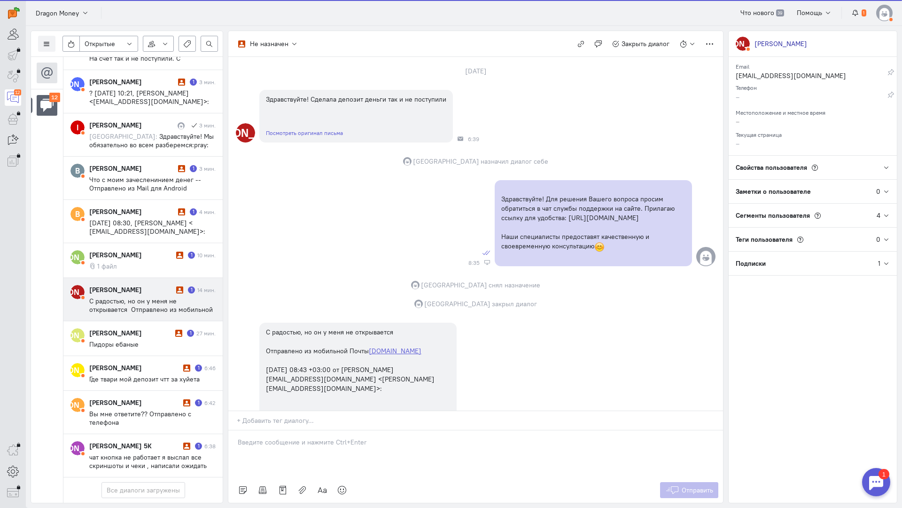
scroll to position [88, 0]
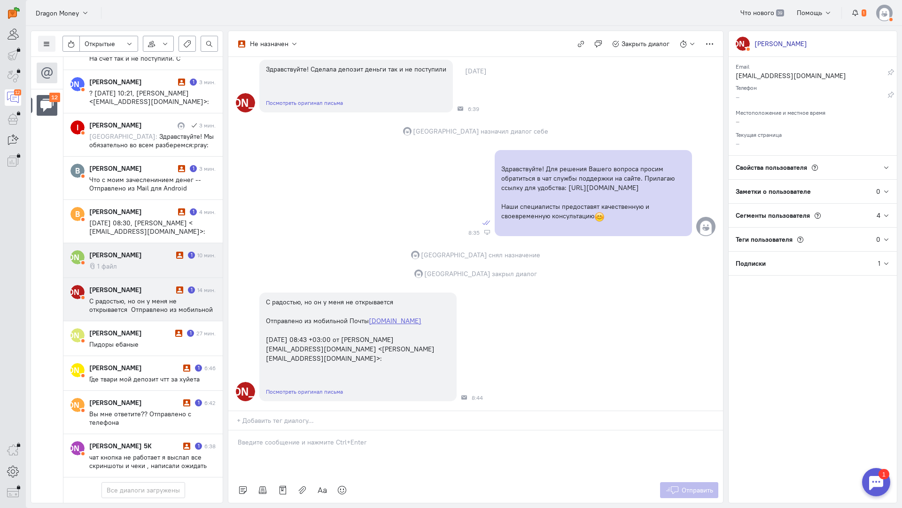
click at [135, 262] on cq-message "1 файл" at bounding box center [152, 266] width 126 height 8
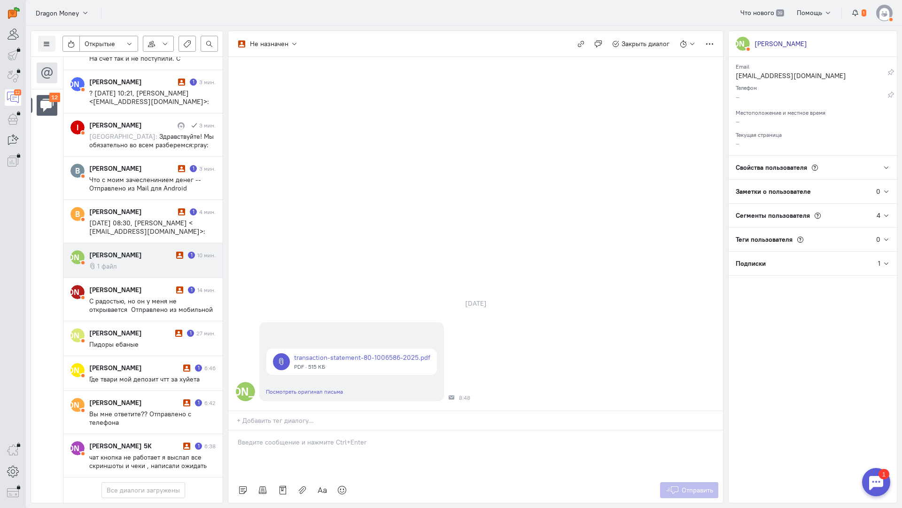
click at [297, 430] on div at bounding box center [475, 453] width 495 height 47
click at [683, 486] on span "Отправить" at bounding box center [697, 490] width 31 height 8
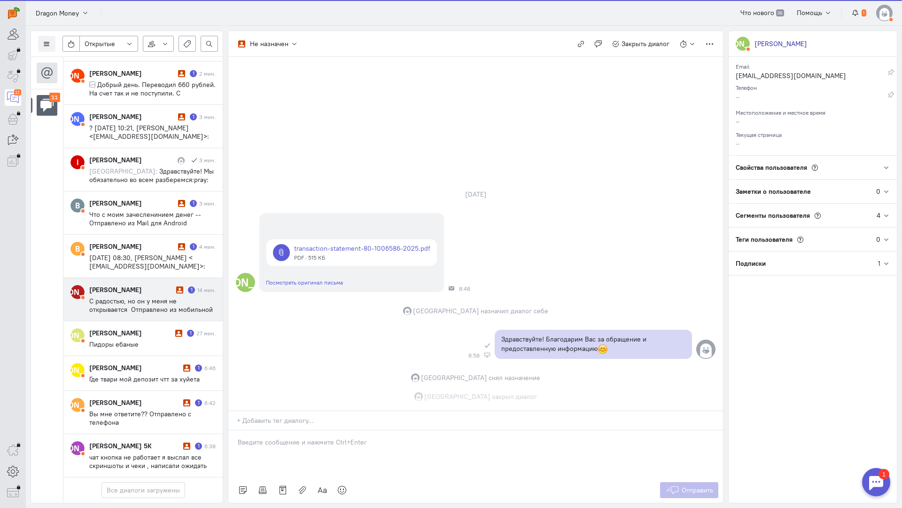
scroll to position [139, 0]
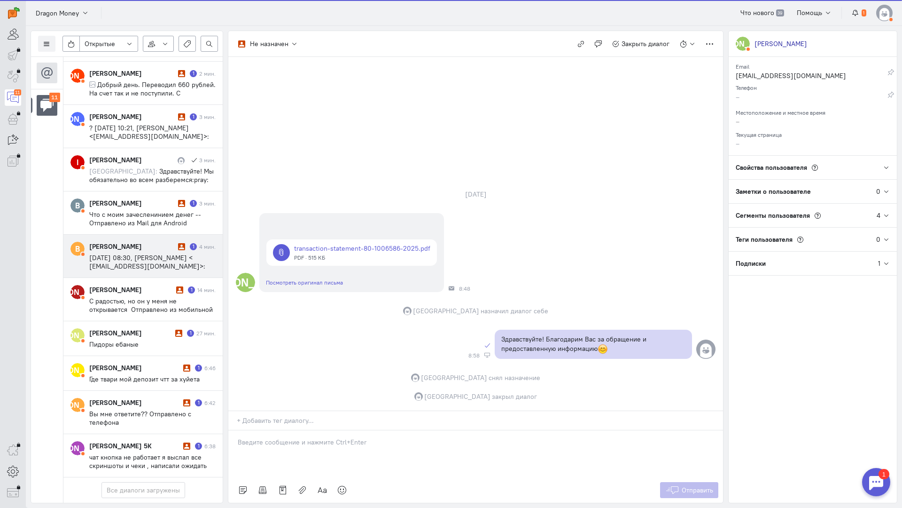
click at [143, 253] on span "[DATE] 08:30, [PERSON_NAME] < [EMAIL_ADDRESS][DOMAIN_NAME]>:" at bounding box center [147, 261] width 116 height 17
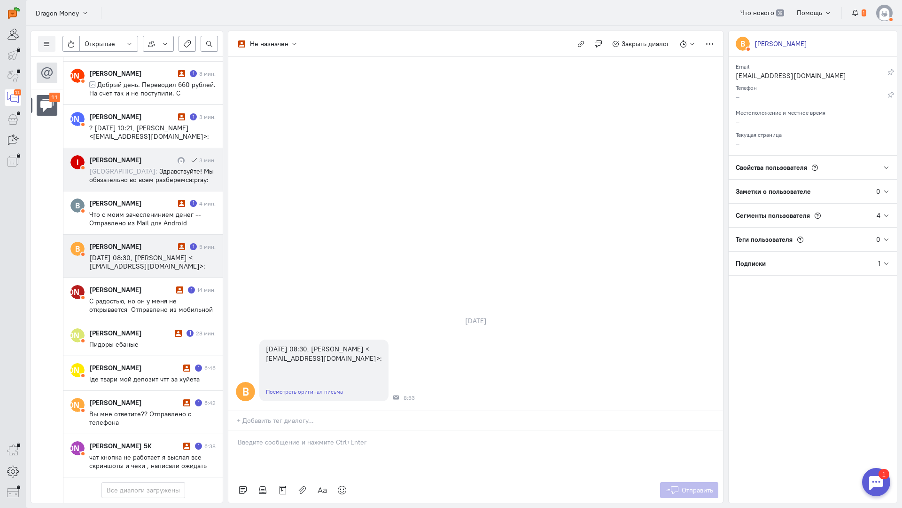
scroll to position [131, 0]
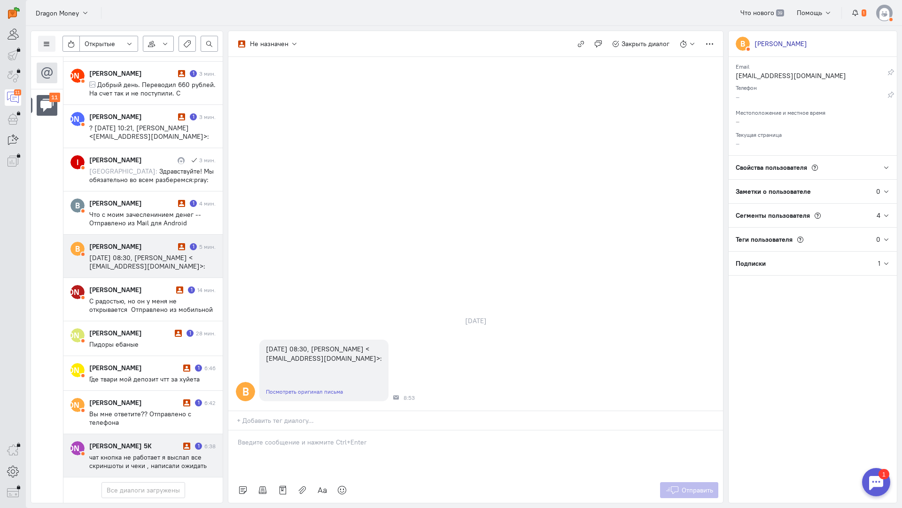
click at [137, 441] on div "[PERSON_NAME] 5К" at bounding box center [135, 445] width 92 height 9
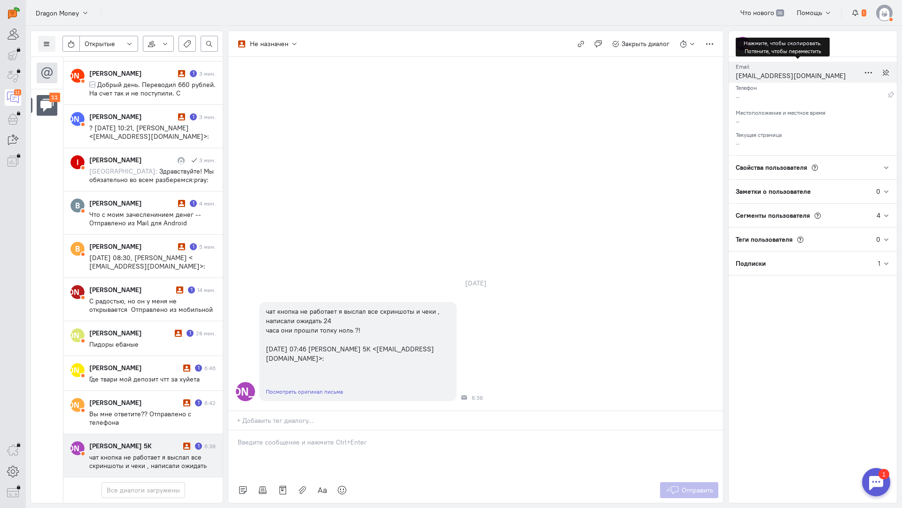
click at [764, 76] on div "[EMAIL_ADDRESS][DOMAIN_NAME]" at bounding box center [798, 77] width 124 height 12
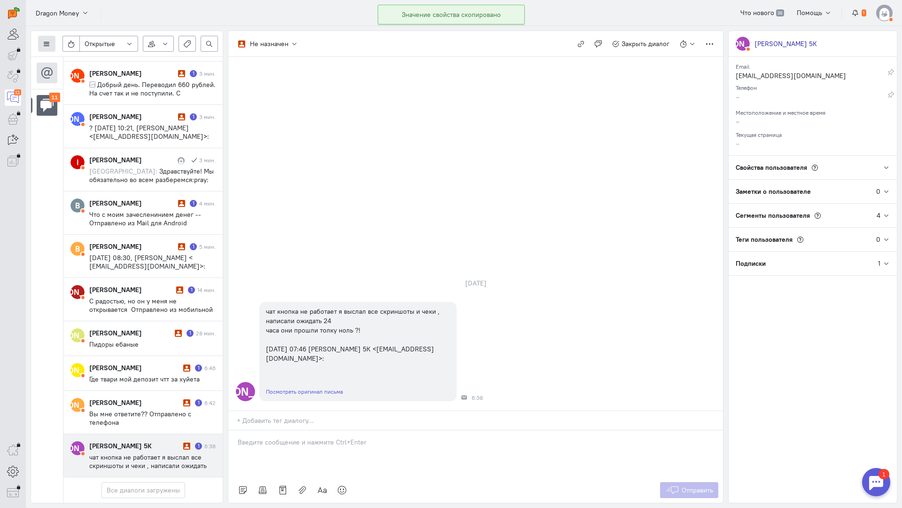
click at [48, 43] on icon at bounding box center [46, 43] width 7 height 7
click at [107, 66] on span "Список пользователей" at bounding box center [91, 62] width 70 height 8
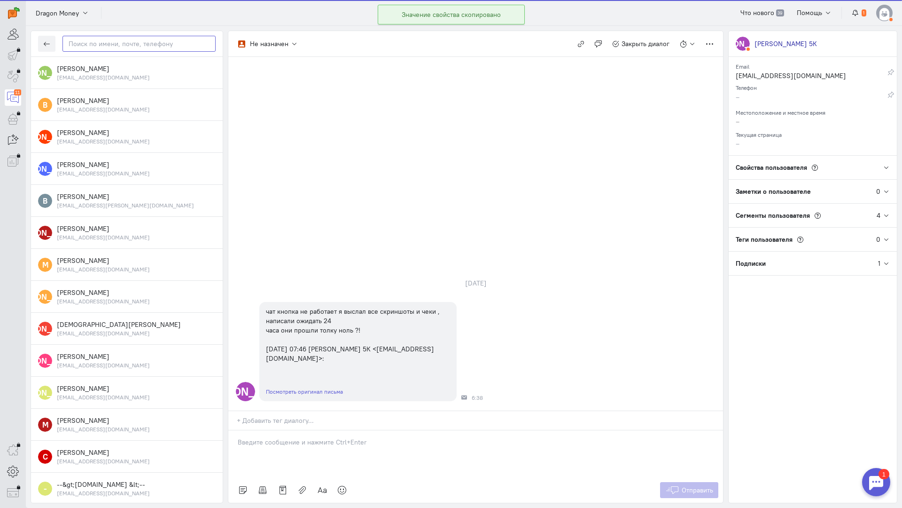
click at [143, 47] on input "text" at bounding box center [139, 44] width 153 height 16
paste input "mlutak6@gmail.c"
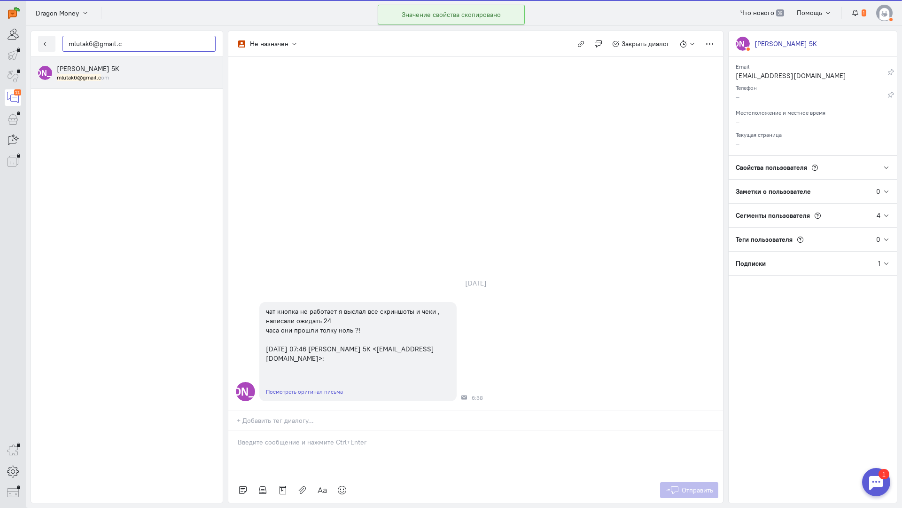
type input "mlutak6@gmail.c"
click at [107, 72] on div "[PERSON_NAME] 5К mlutak6@gmail.c om" at bounding box center [136, 72] width 159 height 17
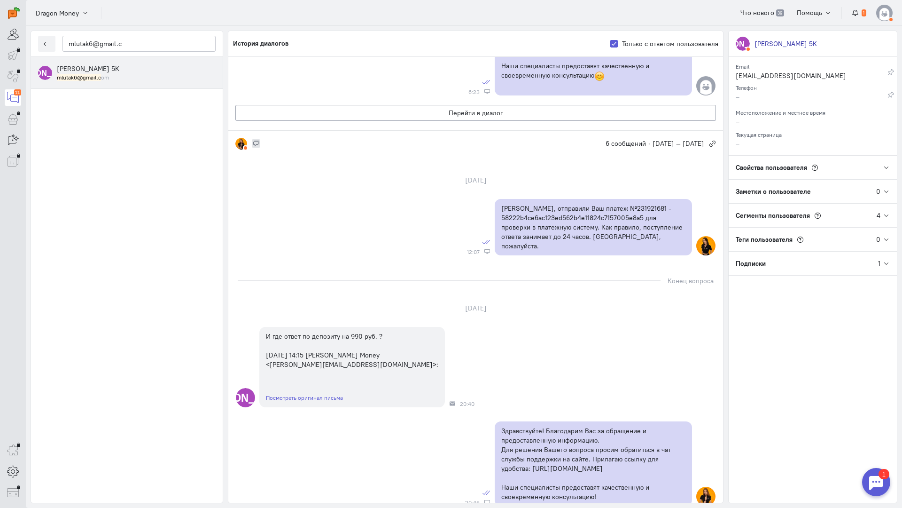
scroll to position [403, 0]
click at [606, 204] on p "[PERSON_NAME], отправили Ваш платеж №231921681 - 58222b4ce6ac123ed562b4e11824c7…" at bounding box center [594, 227] width 184 height 47
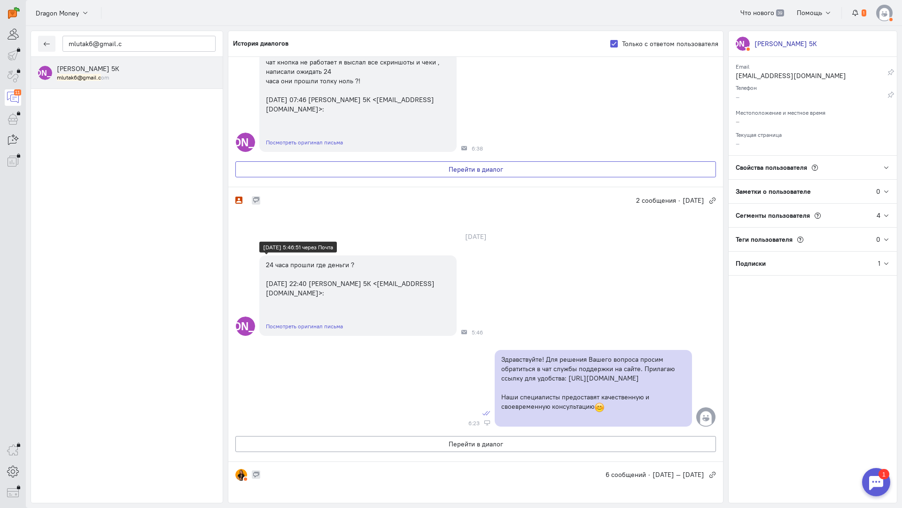
scroll to position [0, 0]
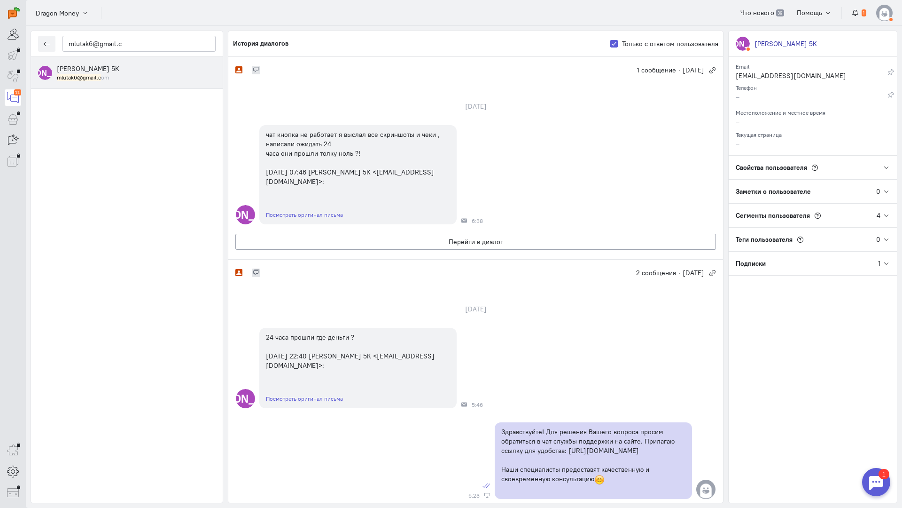
click at [28, 187] on div "mlutak6@gmail.c И [PERSON_NAME] 5К mlutak6@gmail.c om Не назначен Не назначен […" at bounding box center [464, 267] width 877 height 482
click at [393, 240] on button "Перейти в диалог" at bounding box center [475, 242] width 481 height 16
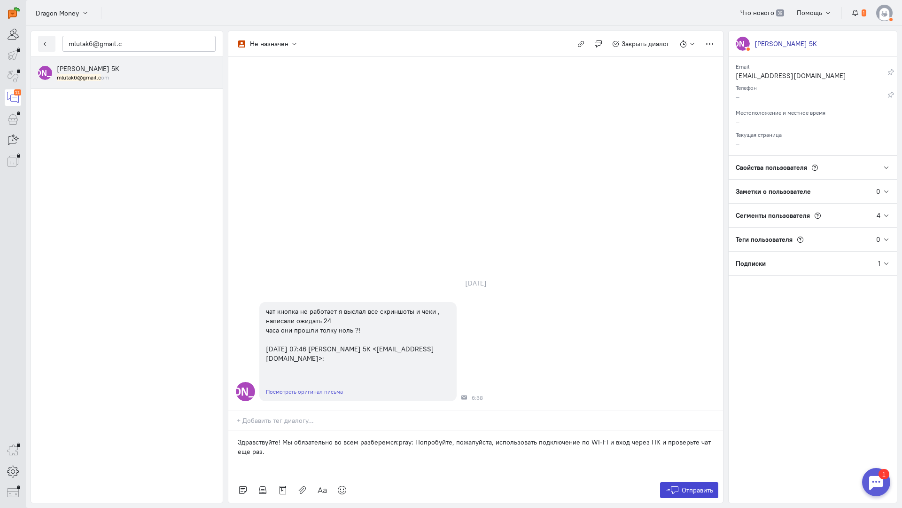
click at [697, 486] on span "Отправить" at bounding box center [697, 490] width 31 height 8
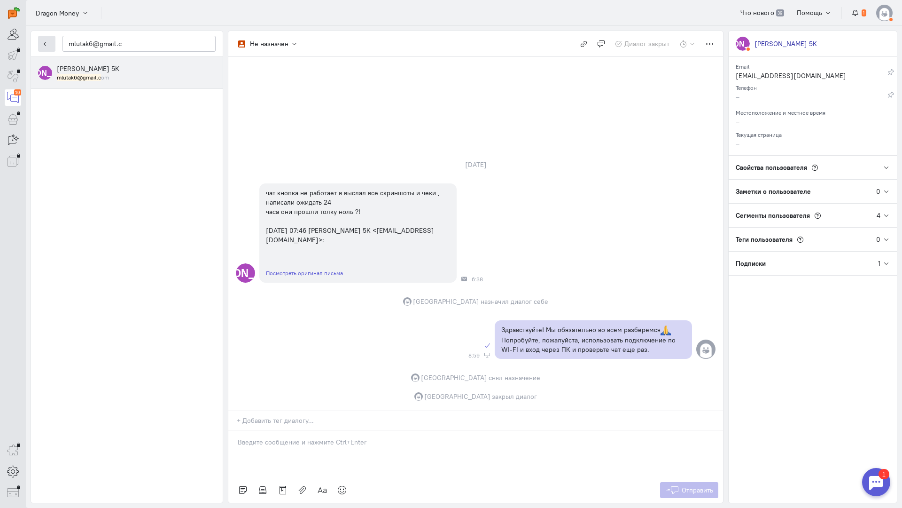
click at [47, 42] on icon "button" at bounding box center [46, 43] width 7 height 7
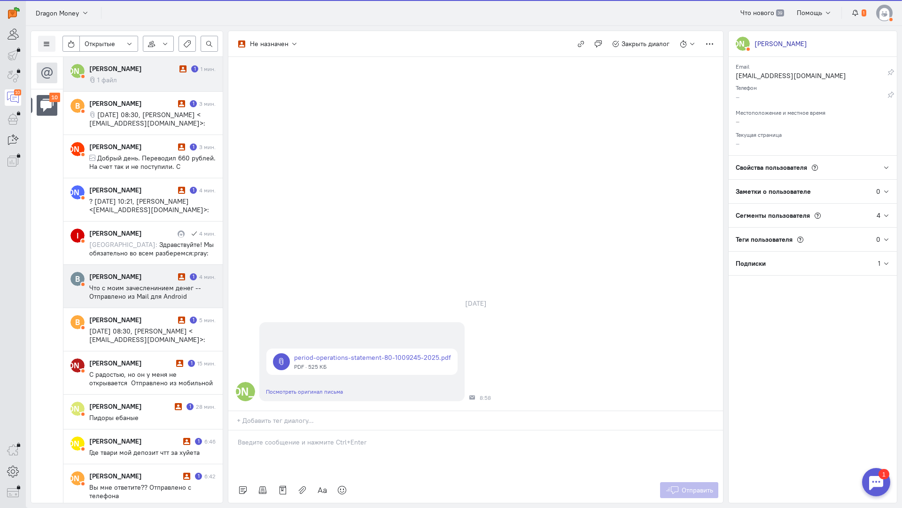
drag, startPoint x: 124, startPoint y: 205, endPoint x: 130, endPoint y: 256, distance: 51.1
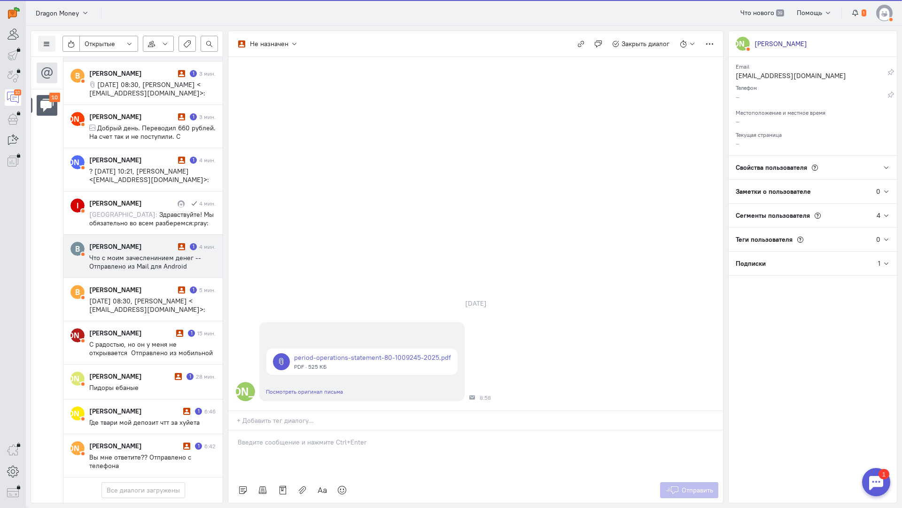
scroll to position [88, 0]
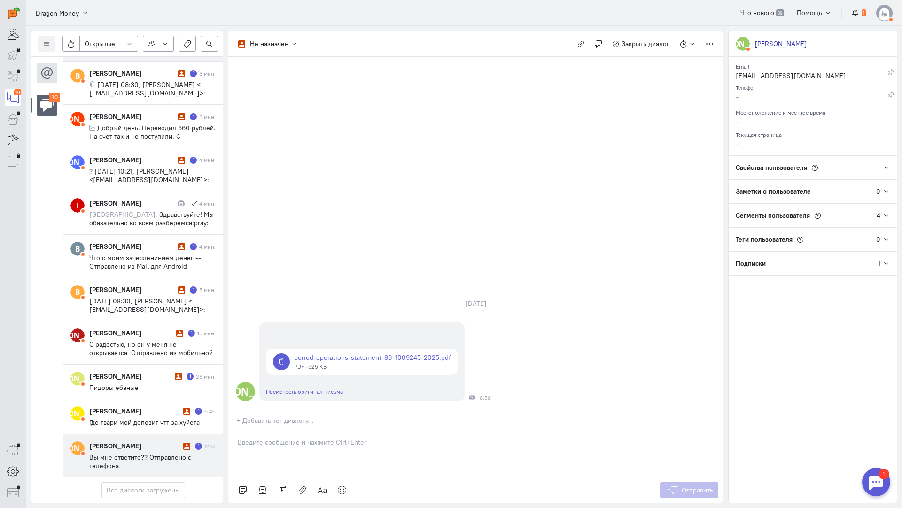
click at [143, 453] on span "Вы мне ответите?? Отправлено с телефона" at bounding box center [140, 461] width 102 height 17
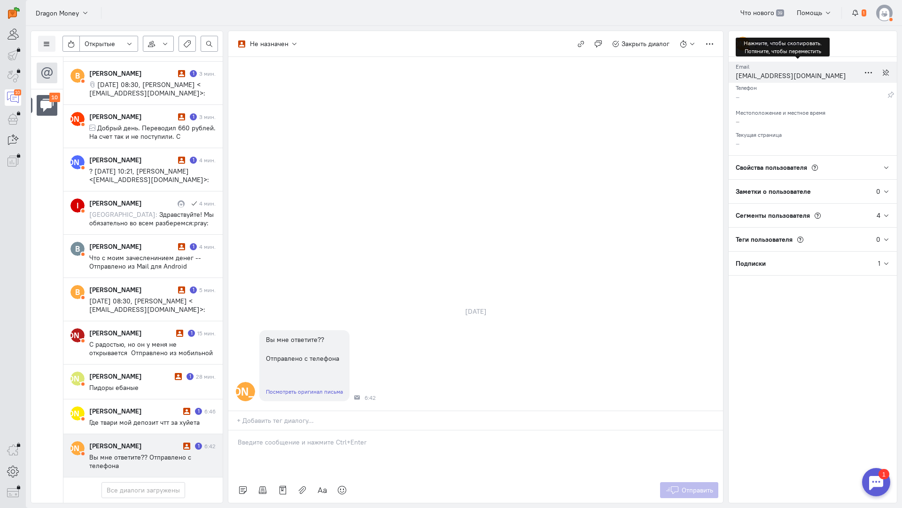
click at [765, 78] on div "[EMAIL_ADDRESS][DOMAIN_NAME]" at bounding box center [798, 77] width 124 height 12
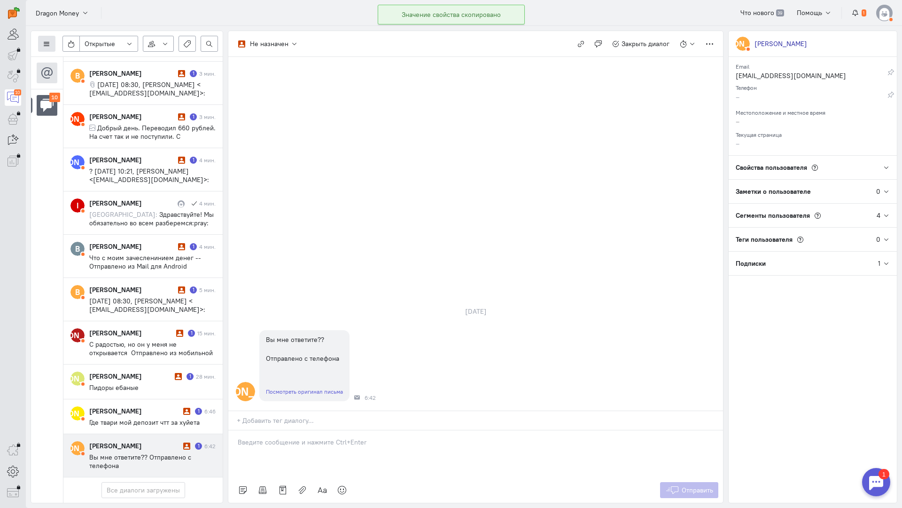
click at [50, 42] on icon at bounding box center [46, 43] width 7 height 7
click at [71, 56] on button "Список пользователей" at bounding box center [86, 62] width 96 height 15
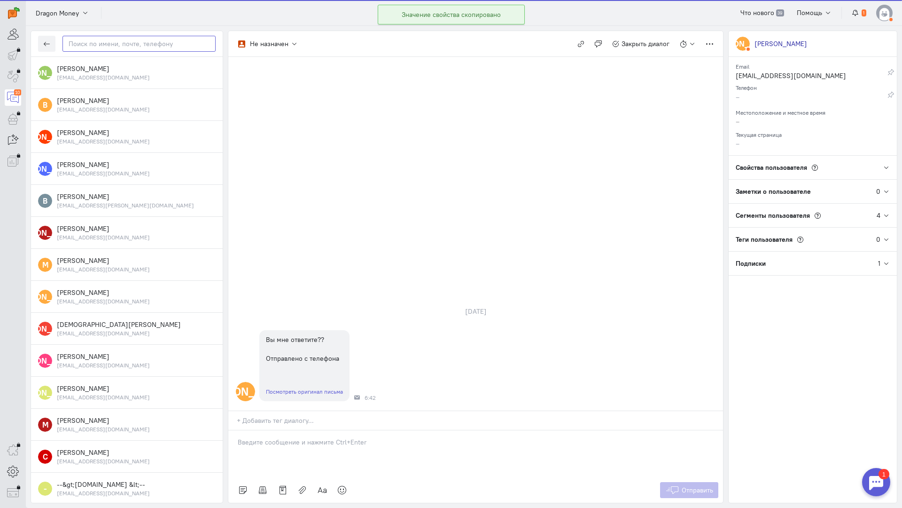
click at [118, 42] on input "text" at bounding box center [139, 44] width 153 height 16
paste input "evgeniyandreev."
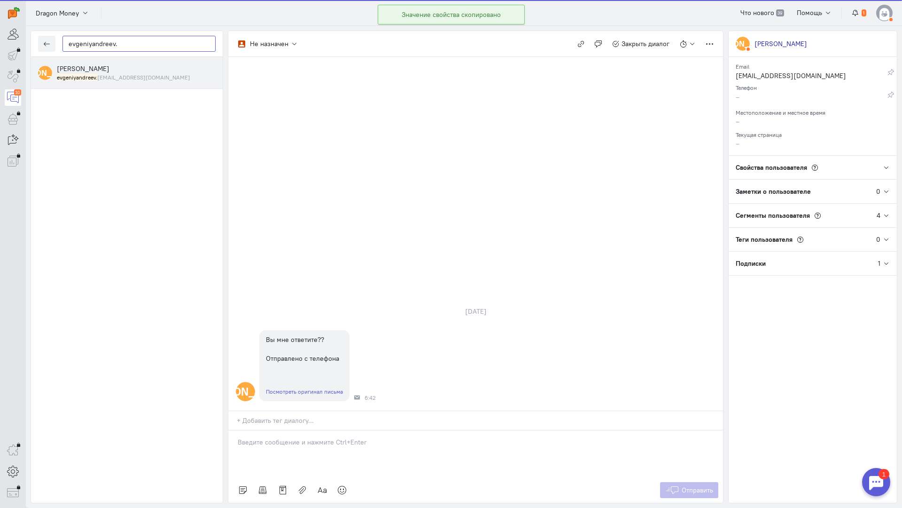
type input "evgeniyandreev."
click at [92, 71] on span "[PERSON_NAME]" at bounding box center [83, 68] width 53 height 8
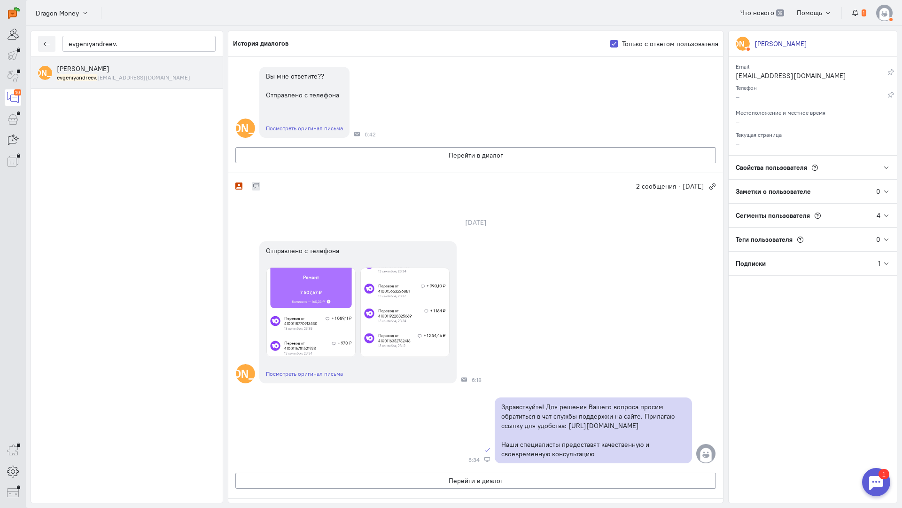
scroll to position [141, 0]
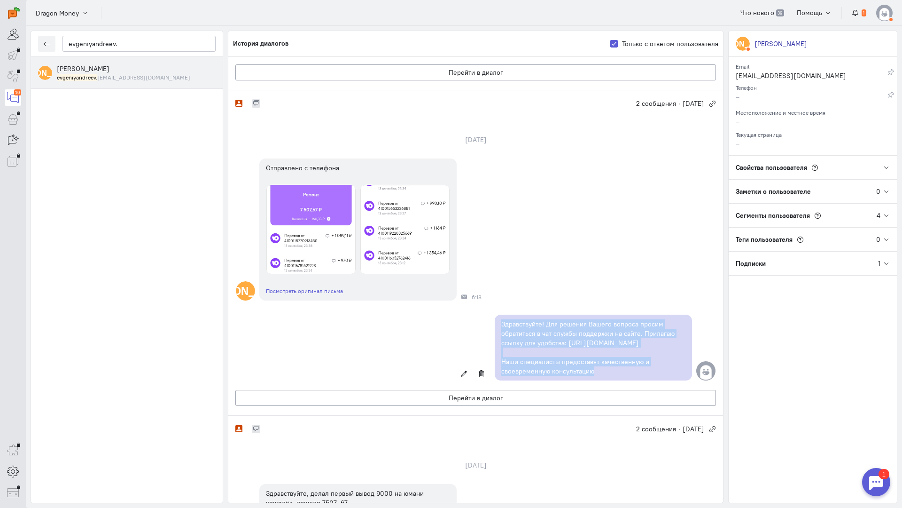
copy div "Здравствуйте! Для решения Вашего вопроса просим обратиться в чат службы поддерж…"
drag, startPoint x: 604, startPoint y: 372, endPoint x: 471, endPoint y: 322, distance: 142.0
click at [471, 322] on div "Здравствуйте! Для решения Вашего вопроса просим обратиться в чат службы поддерж…" at bounding box center [475, 347] width 495 height 75
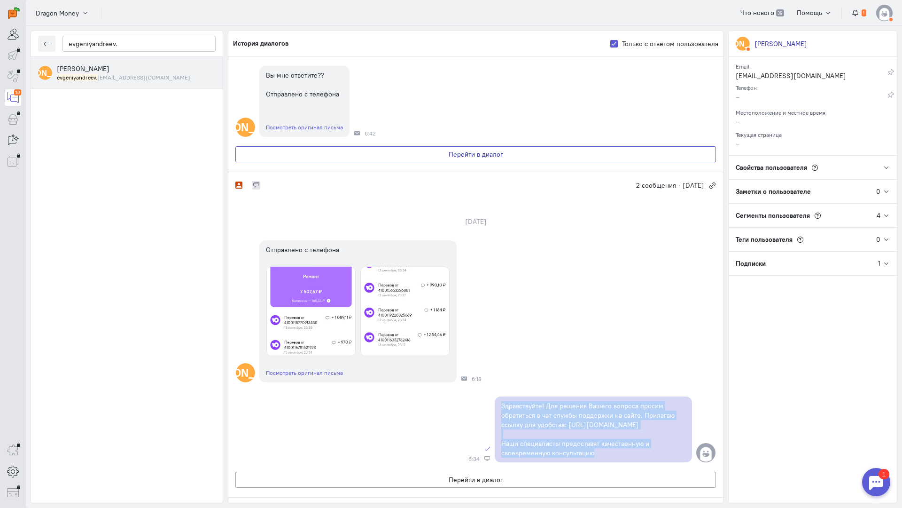
scroll to position [0, 0]
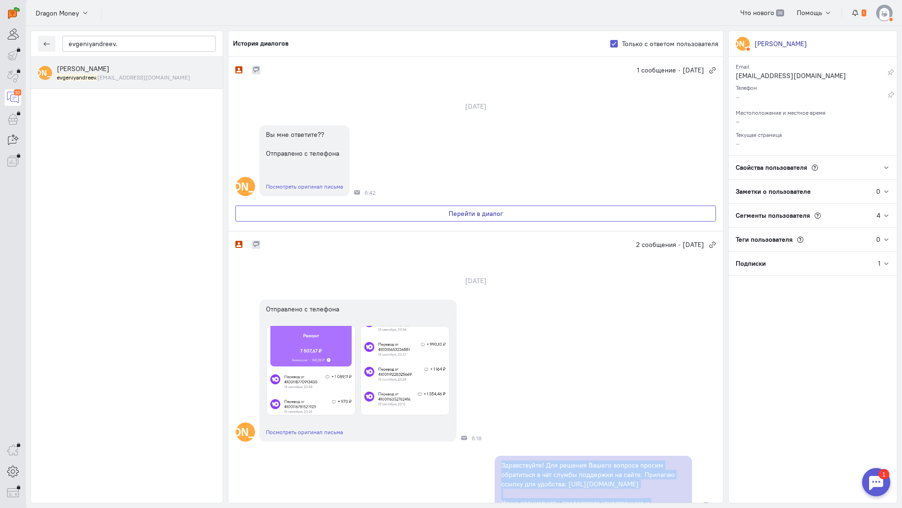
click at [427, 212] on button "Перейти в диалог" at bounding box center [475, 213] width 481 height 16
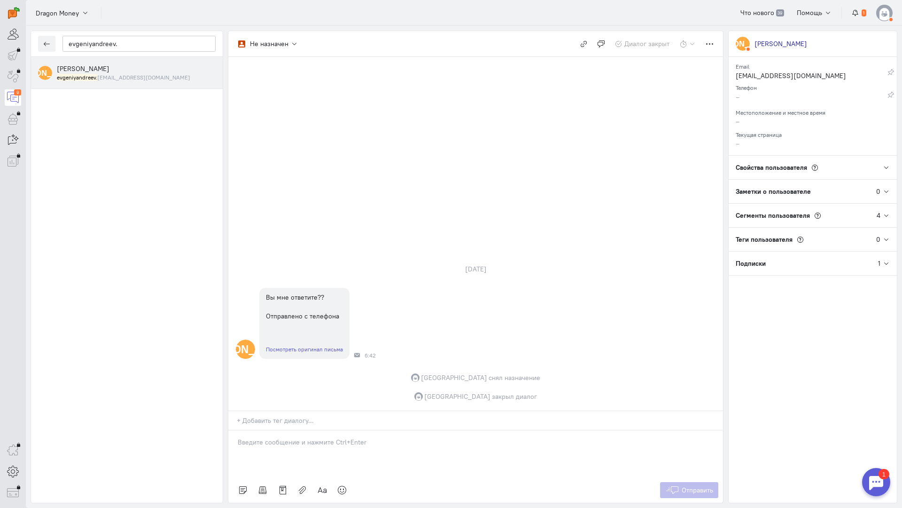
click at [335, 437] on p at bounding box center [476, 441] width 476 height 9
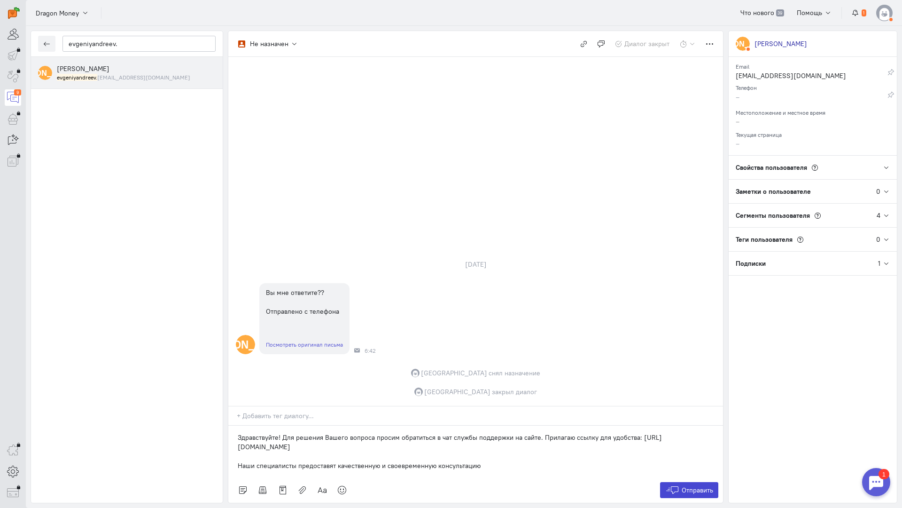
click at [705, 486] on span "Отправить" at bounding box center [697, 490] width 31 height 8
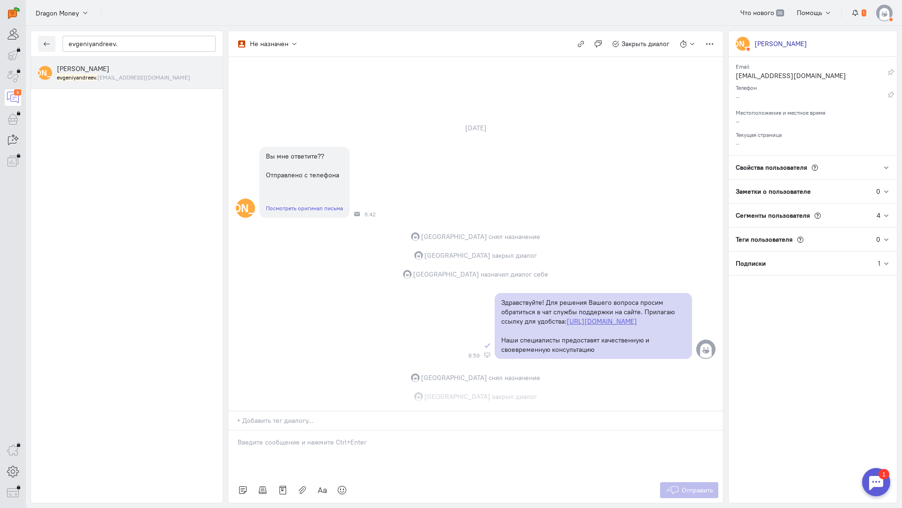
scroll to position [1, 0]
click at [48, 45] on icon "button" at bounding box center [46, 43] width 7 height 7
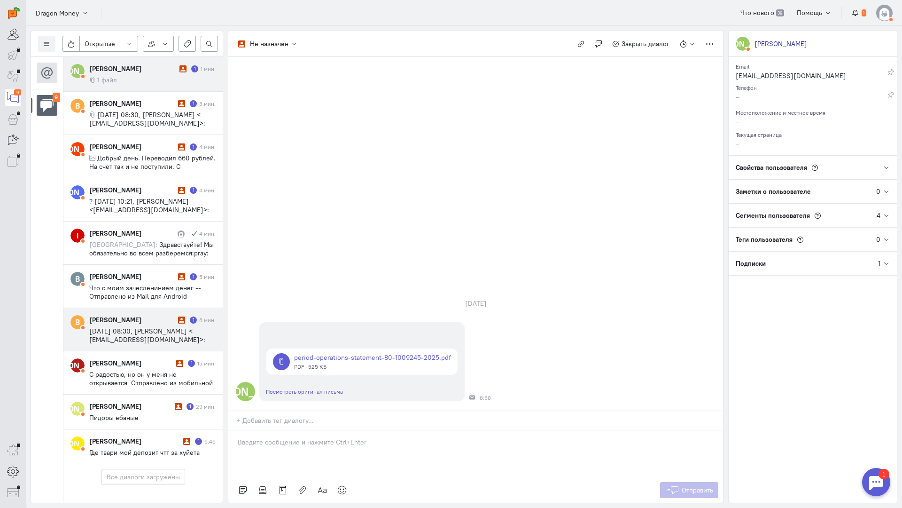
scroll to position [45, 0]
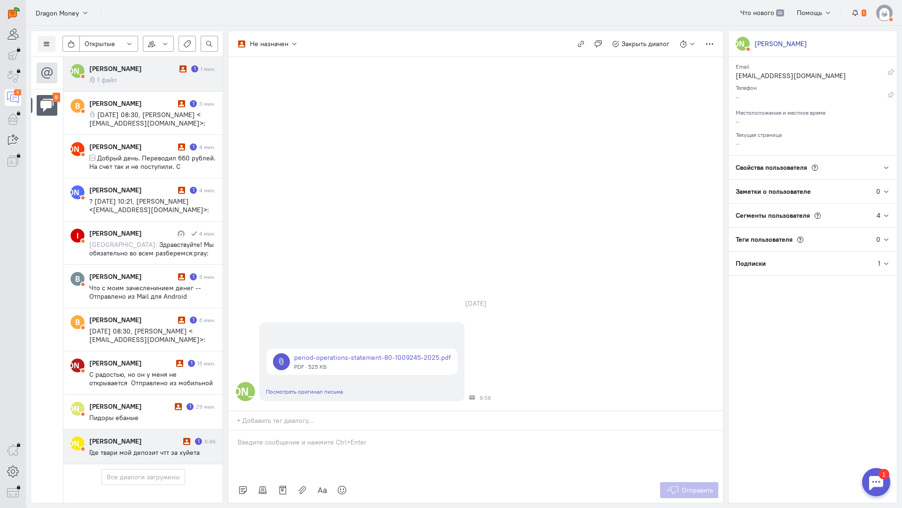
click at [145, 429] on cq-conversation-card "[PERSON_NAME] [PERSON_NAME] 1 6:46 Где твари мой депозит чтт за хуйета" at bounding box center [142, 446] width 159 height 35
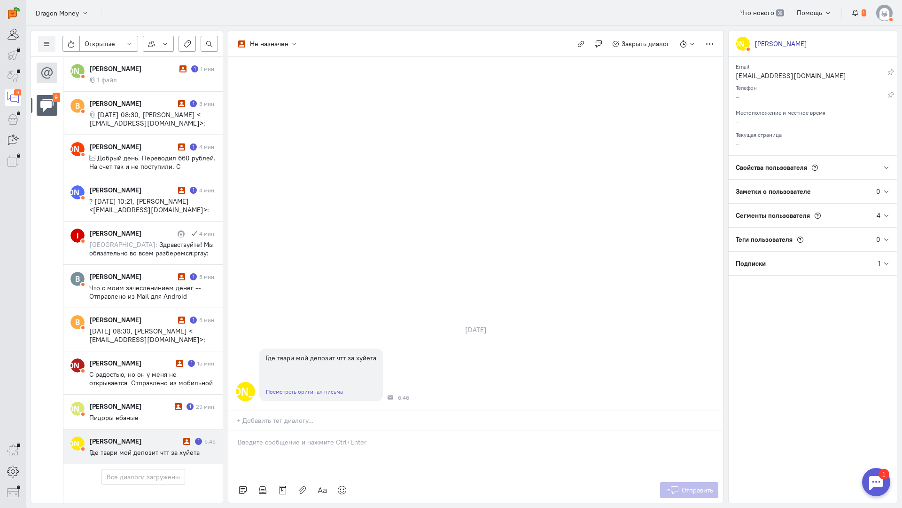
drag, startPoint x: 282, startPoint y: 393, endPoint x: 274, endPoint y: 390, distance: 9.3
click at [281, 430] on div at bounding box center [475, 453] width 495 height 47
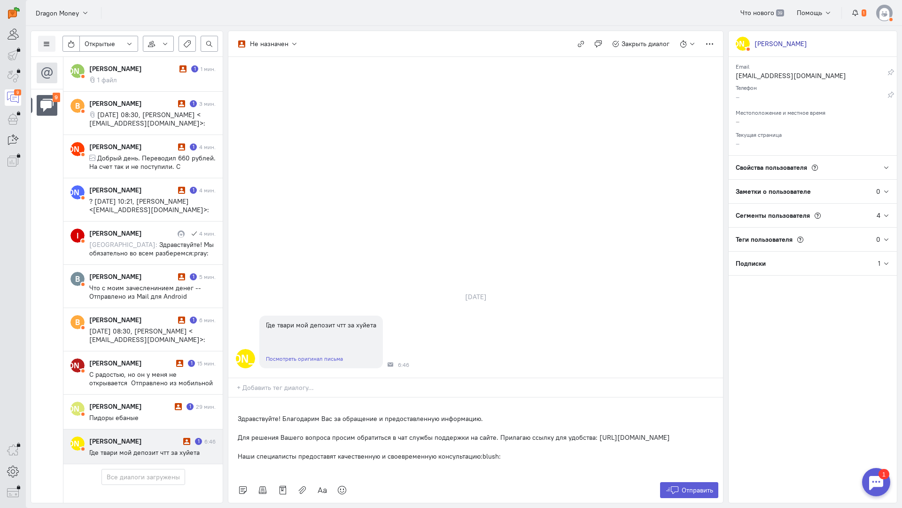
click at [236, 397] on div "Здравствуйте! Благодарим Вас за обращение и предоставленную информацию. Для реш…" at bounding box center [475, 437] width 495 height 80
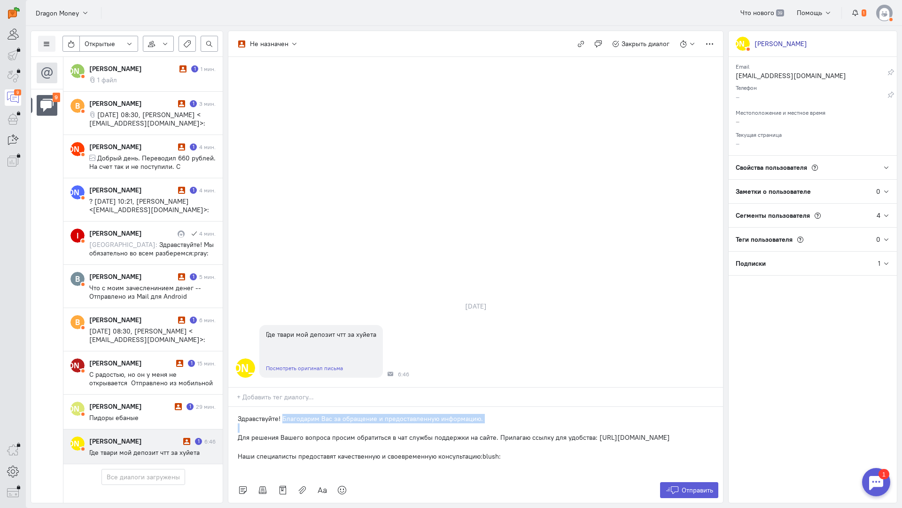
drag, startPoint x: 236, startPoint y: 380, endPoint x: 282, endPoint y: 362, distance: 49.4
click at [282, 407] on div "Здравствуйте! Благодарим Вас за обращение и предоставленную информацию. Для реш…" at bounding box center [475, 442] width 495 height 71
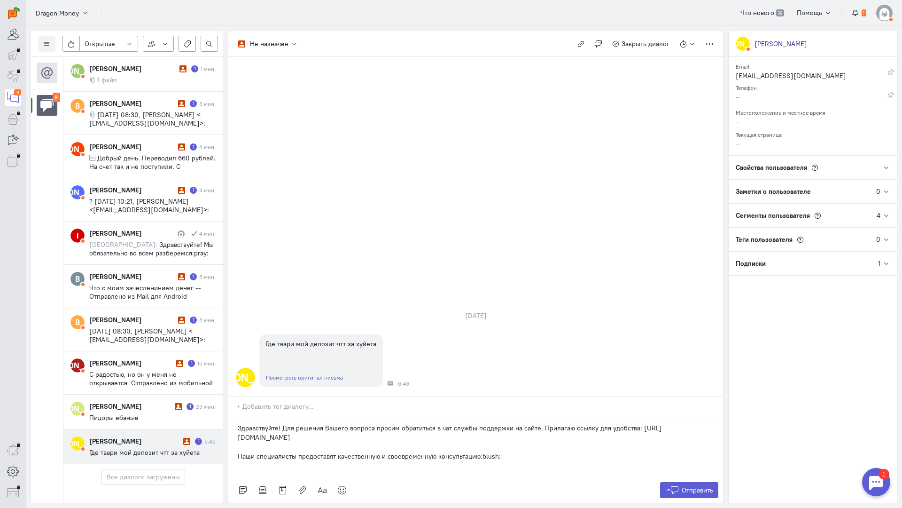
drag, startPoint x: 698, startPoint y: 421, endPoint x: 695, endPoint y: 427, distance: 6.9
click at [698, 477] on div "Отправить" at bounding box center [475, 489] width 495 height 25
click at [694, 486] on span "Отправить" at bounding box center [697, 490] width 31 height 8
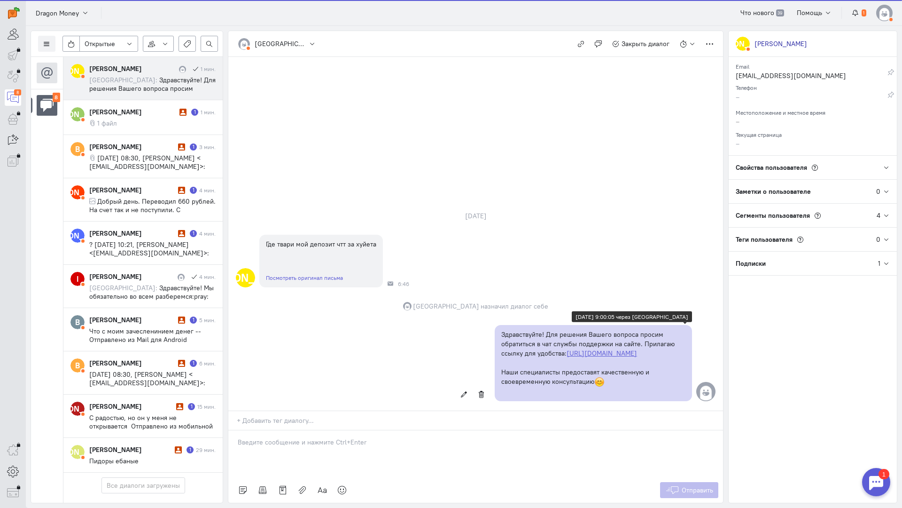
scroll to position [53, 0]
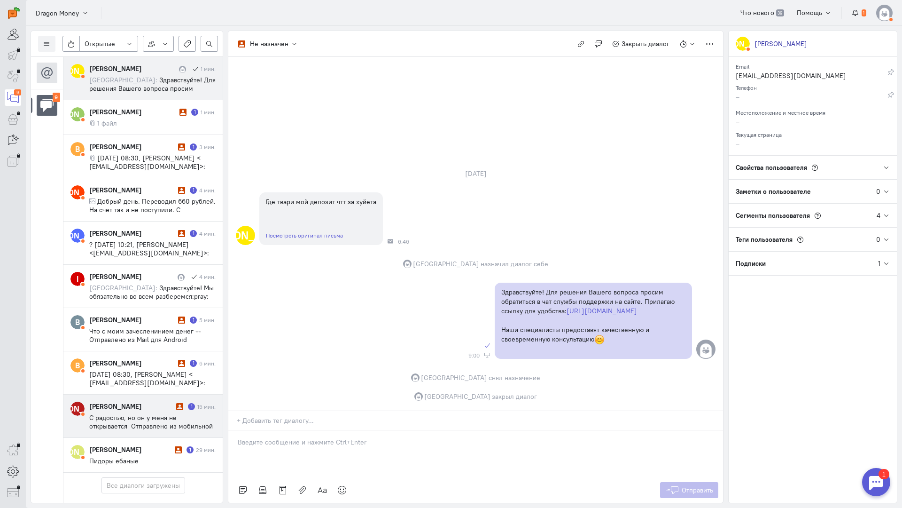
click at [166, 401] on div "[PERSON_NAME]" at bounding box center [131, 405] width 85 height 9
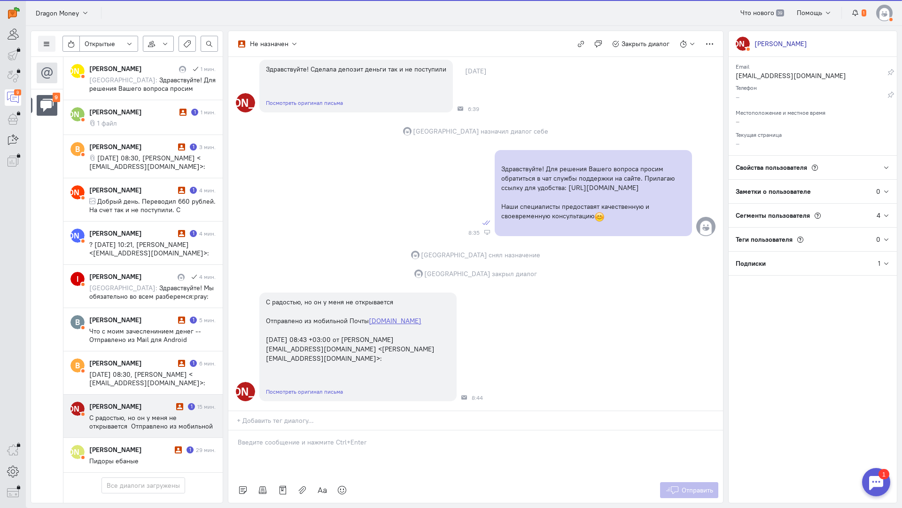
scroll to position [10, 0]
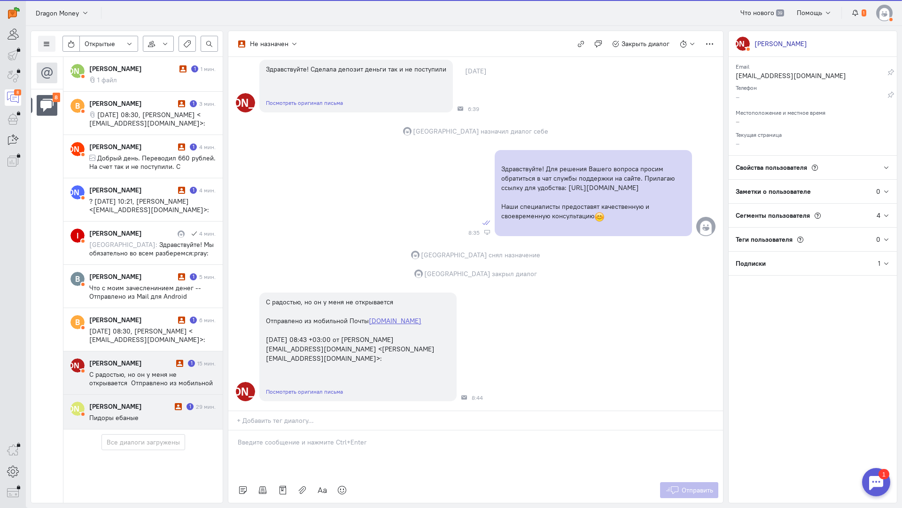
click at [140, 401] on div "[PERSON_NAME]" at bounding box center [130, 405] width 83 height 9
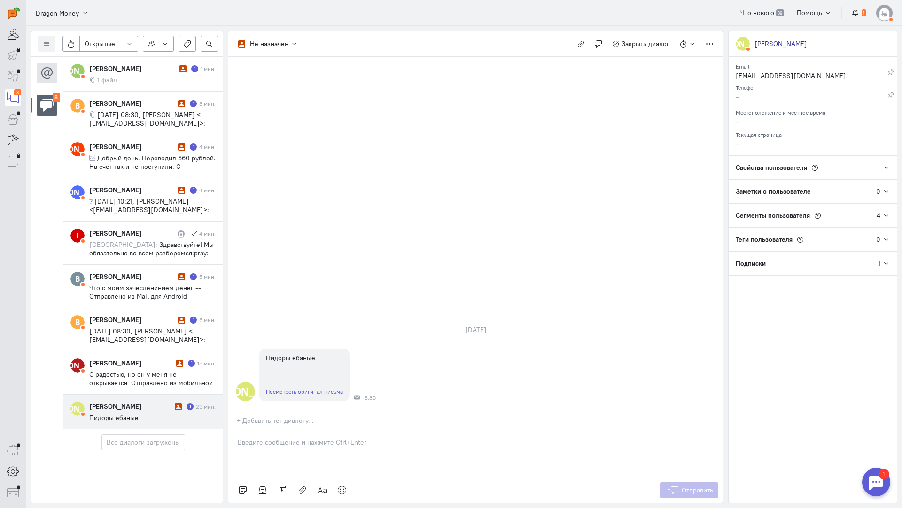
click at [329, 437] on p at bounding box center [476, 441] width 476 height 9
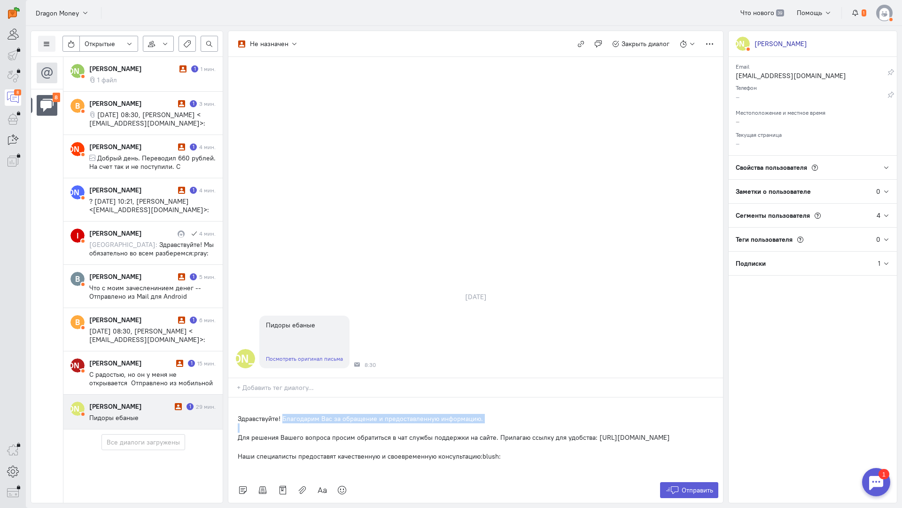
drag, startPoint x: 238, startPoint y: 380, endPoint x: 282, endPoint y: 364, distance: 47.0
click at [282, 397] on div "Здравствуйте! Благодарим Вас за обращение и предоставленную информацию. Для реш…" at bounding box center [475, 437] width 495 height 80
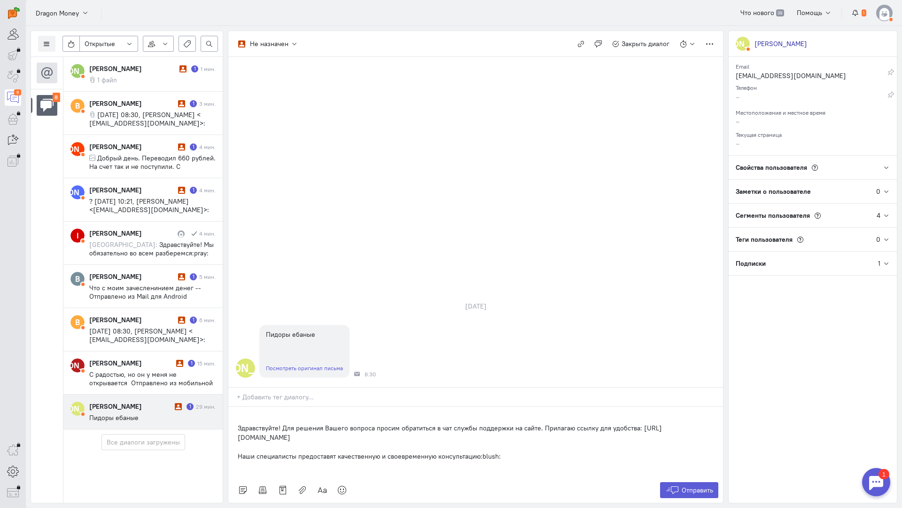
drag, startPoint x: 493, startPoint y: 400, endPoint x: 163, endPoint y: 396, distance: 330.0
click at [163, 396] on div "Список пользователей Включить темную тему Открытые Открытые диалоги Отложенные …" at bounding box center [464, 267] width 877 height 482
click at [677, 485] on icon at bounding box center [673, 489] width 14 height 9
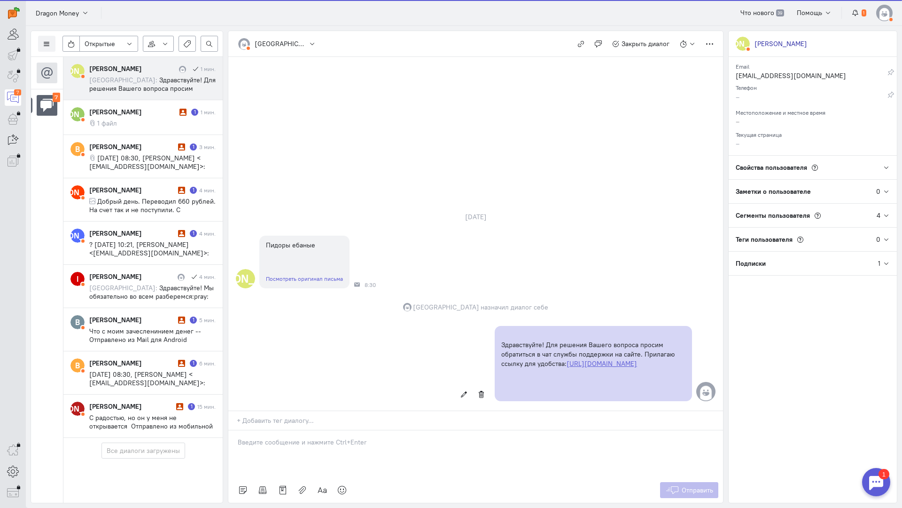
scroll to position [18, 0]
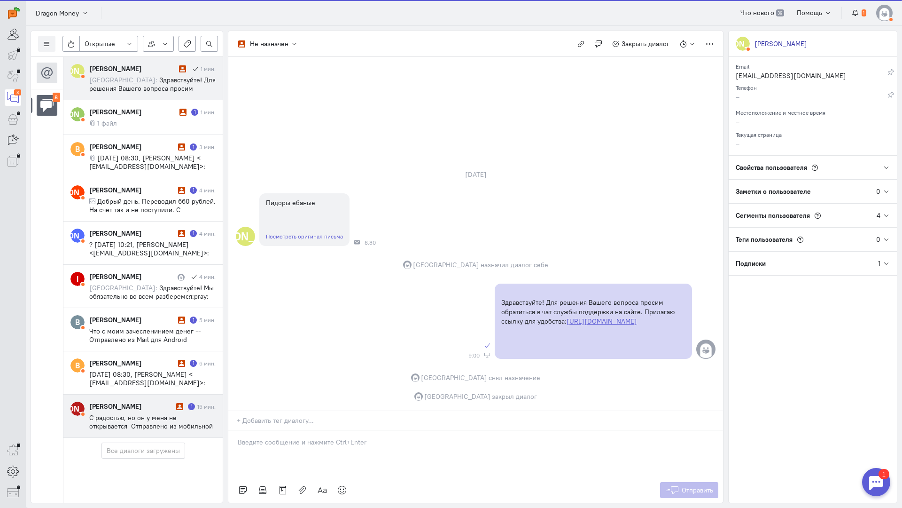
click at [111, 399] on div "[PERSON_NAME] [PERSON_NAME] 1 мин. [GEOGRAPHIC_DATA]: Здравствуйте! Для решения…" at bounding box center [143, 280] width 160 height 446
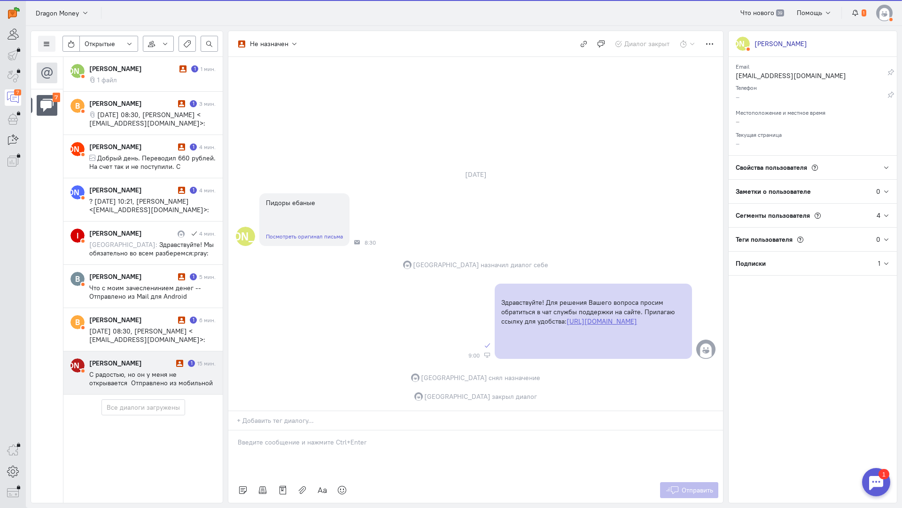
scroll to position [0, 0]
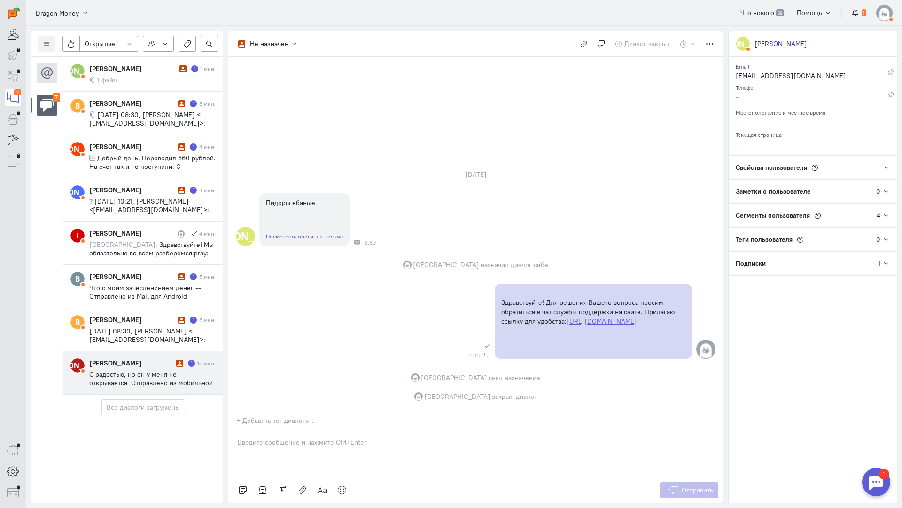
click at [143, 373] on span "С радостью, но он у меня не открывается Отправлено из мобильной Почты [DOMAIN_N…" at bounding box center [151, 399] width 124 height 59
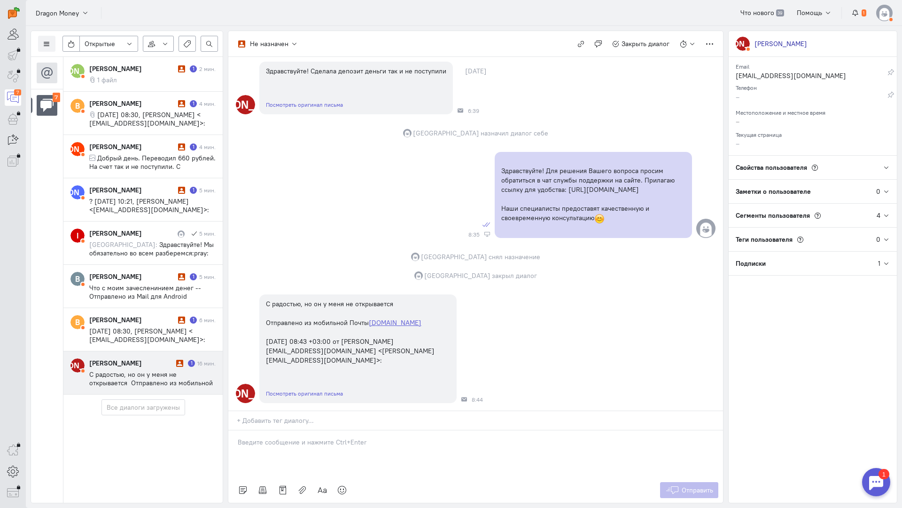
scroll to position [88, 0]
click at [301, 430] on div at bounding box center [475, 453] width 495 height 47
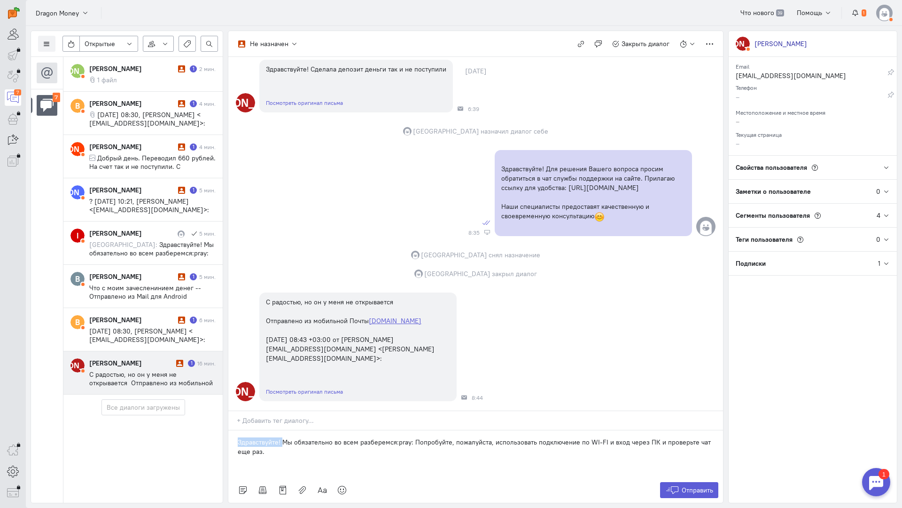
drag, startPoint x: 283, startPoint y: 384, endPoint x: 180, endPoint y: 378, distance: 104.0
click at [180, 378] on div "Список пользователей Включить темную тему Открытые Открытые диалоги Отложенные …" at bounding box center [464, 267] width 877 height 482
click at [683, 486] on span "Отправить" at bounding box center [697, 490] width 31 height 8
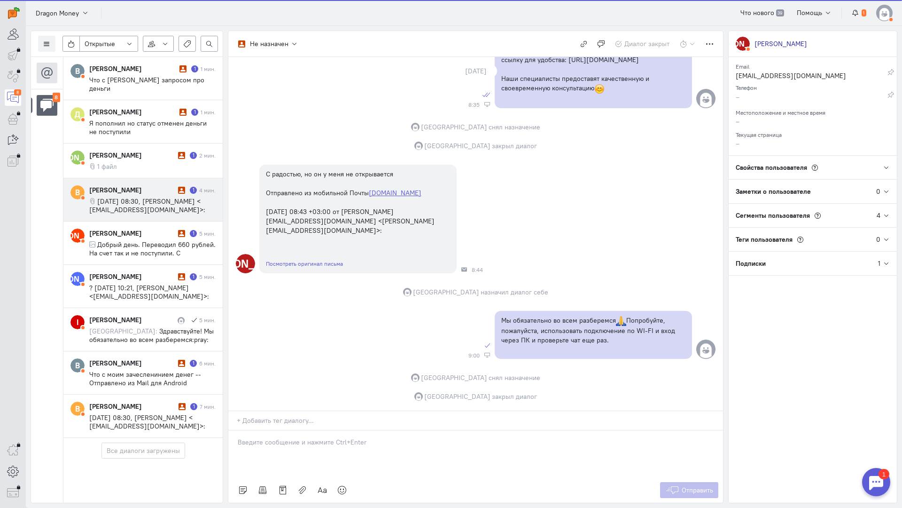
scroll to position [10, 0]
